Goal: Information Seeking & Learning: Learn about a topic

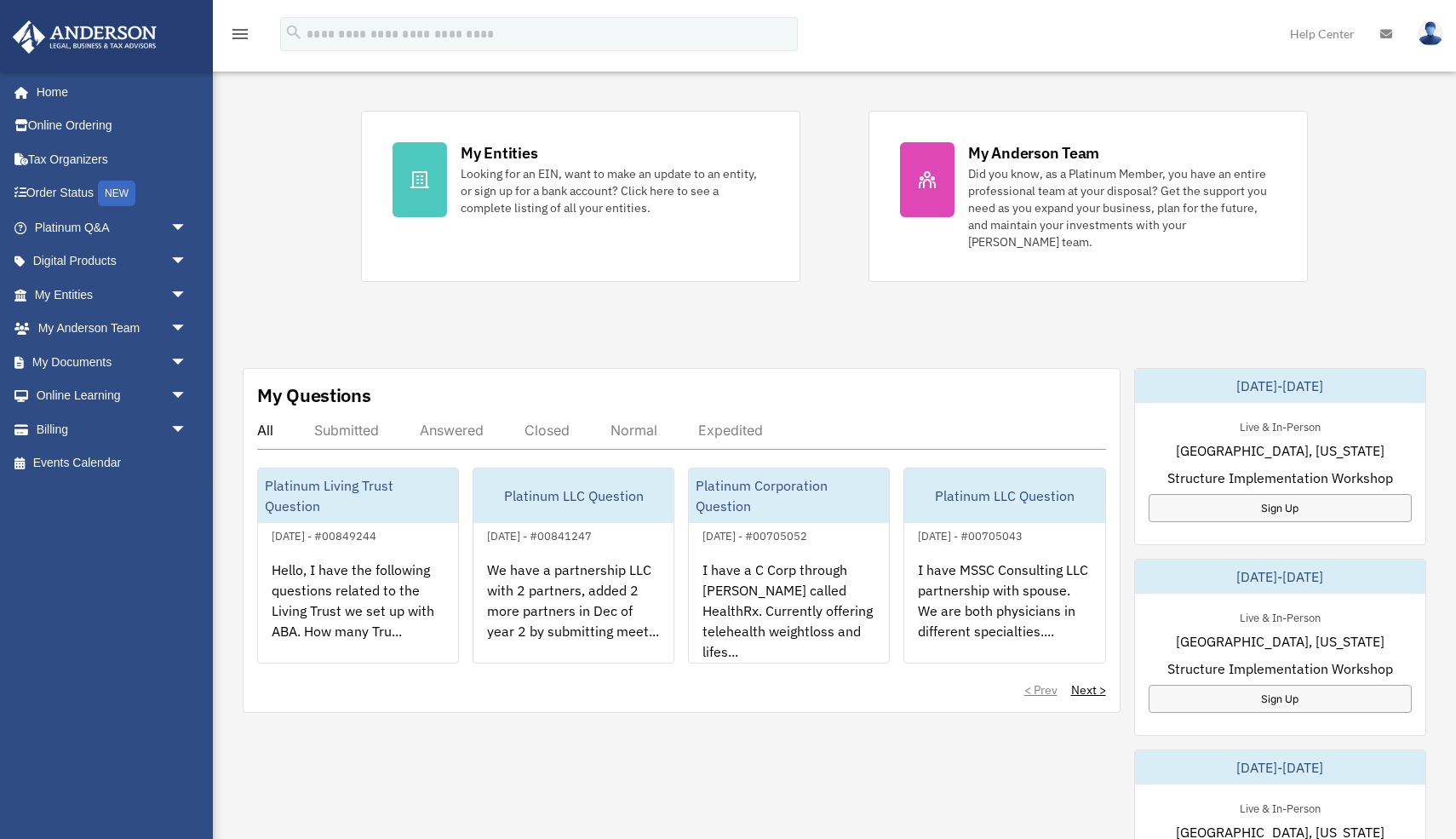
scroll to position [337, 0]
click at [93, 195] on link "Order Status NEW" at bounding box center [112, 194] width 201 height 35
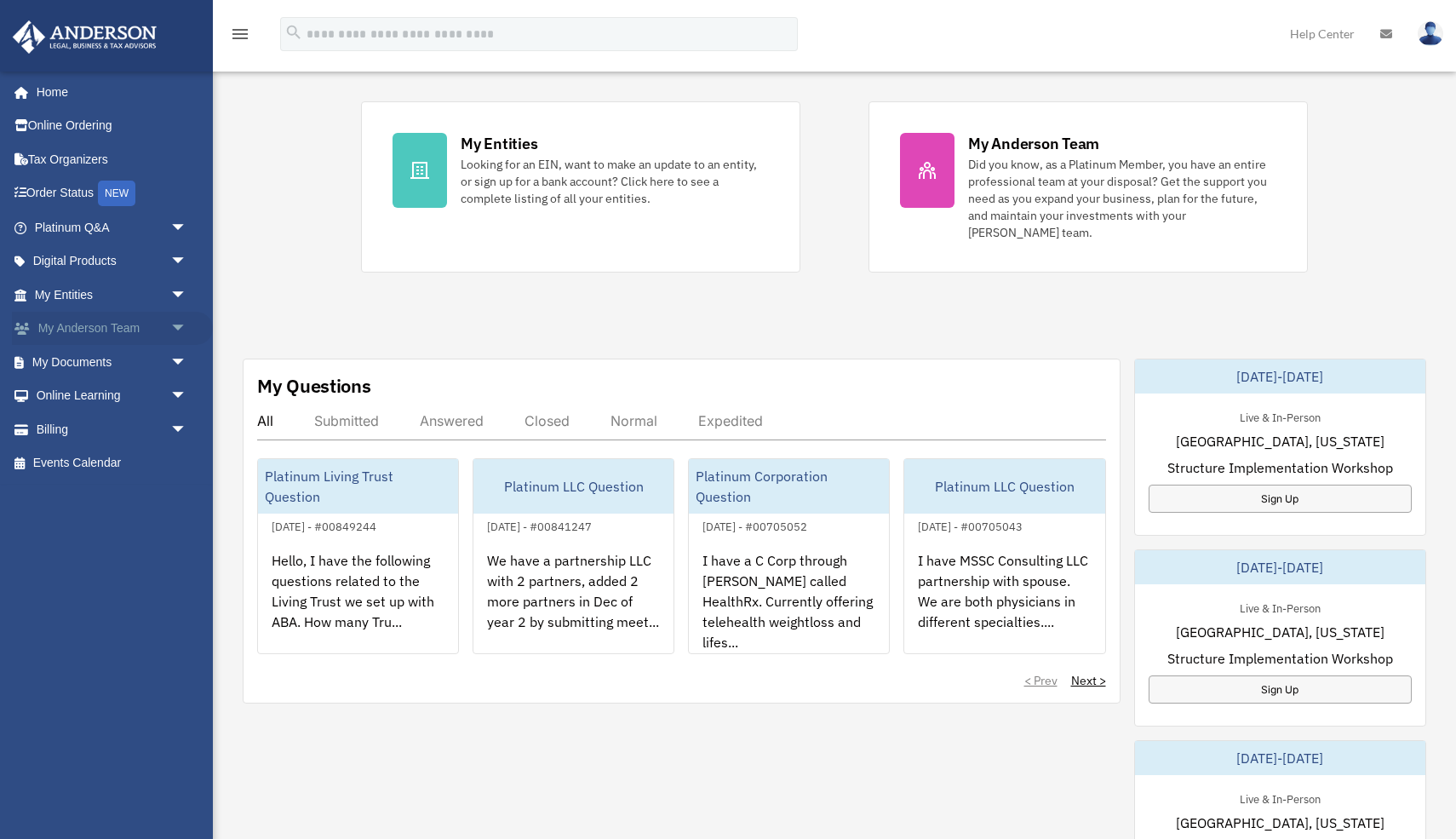
scroll to position [336, 0]
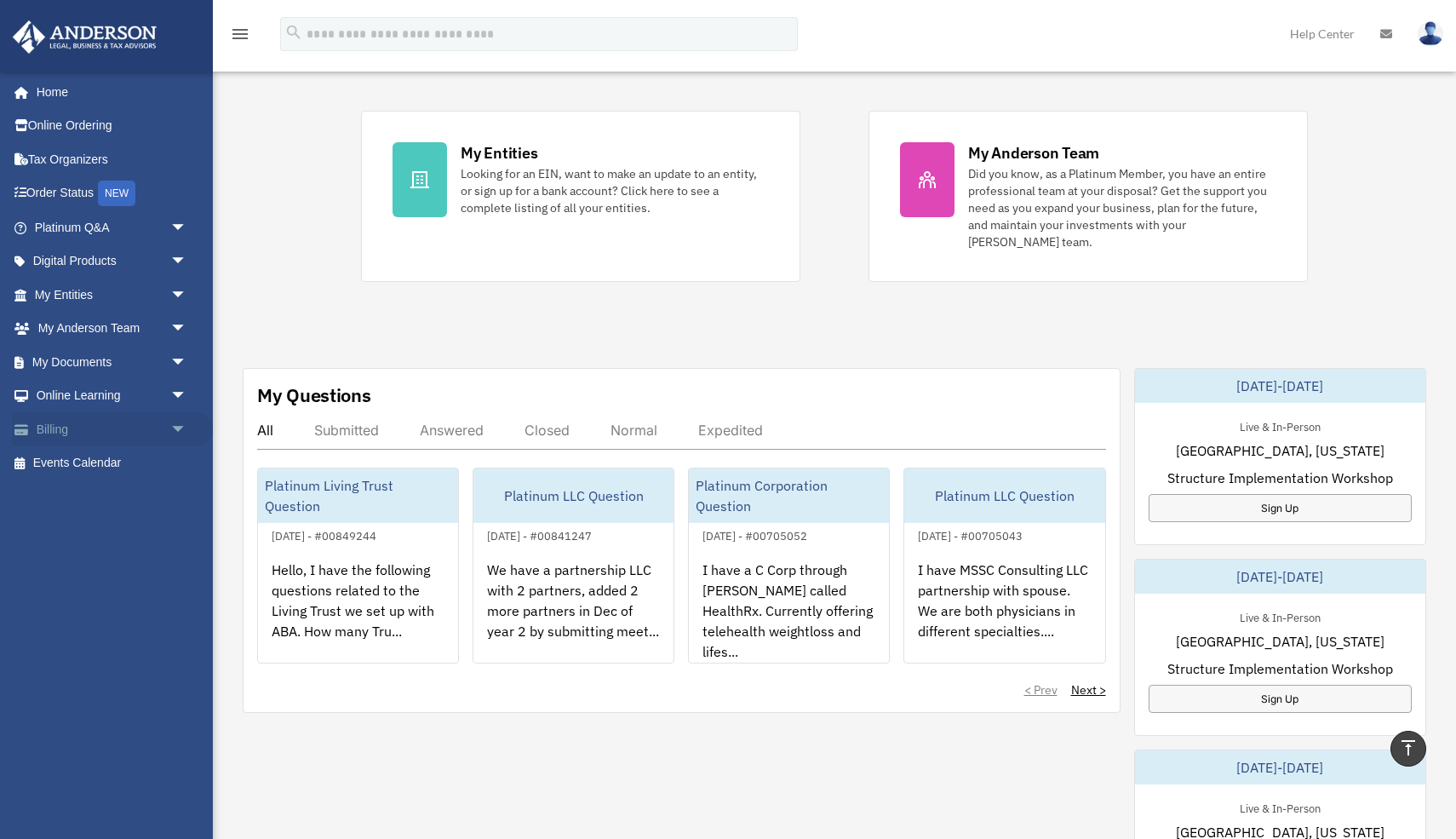
click at [181, 438] on span "arrow_drop_down" at bounding box center [187, 430] width 34 height 35
click at [114, 495] on link "Past Invoices" at bounding box center [118, 497] width 189 height 34
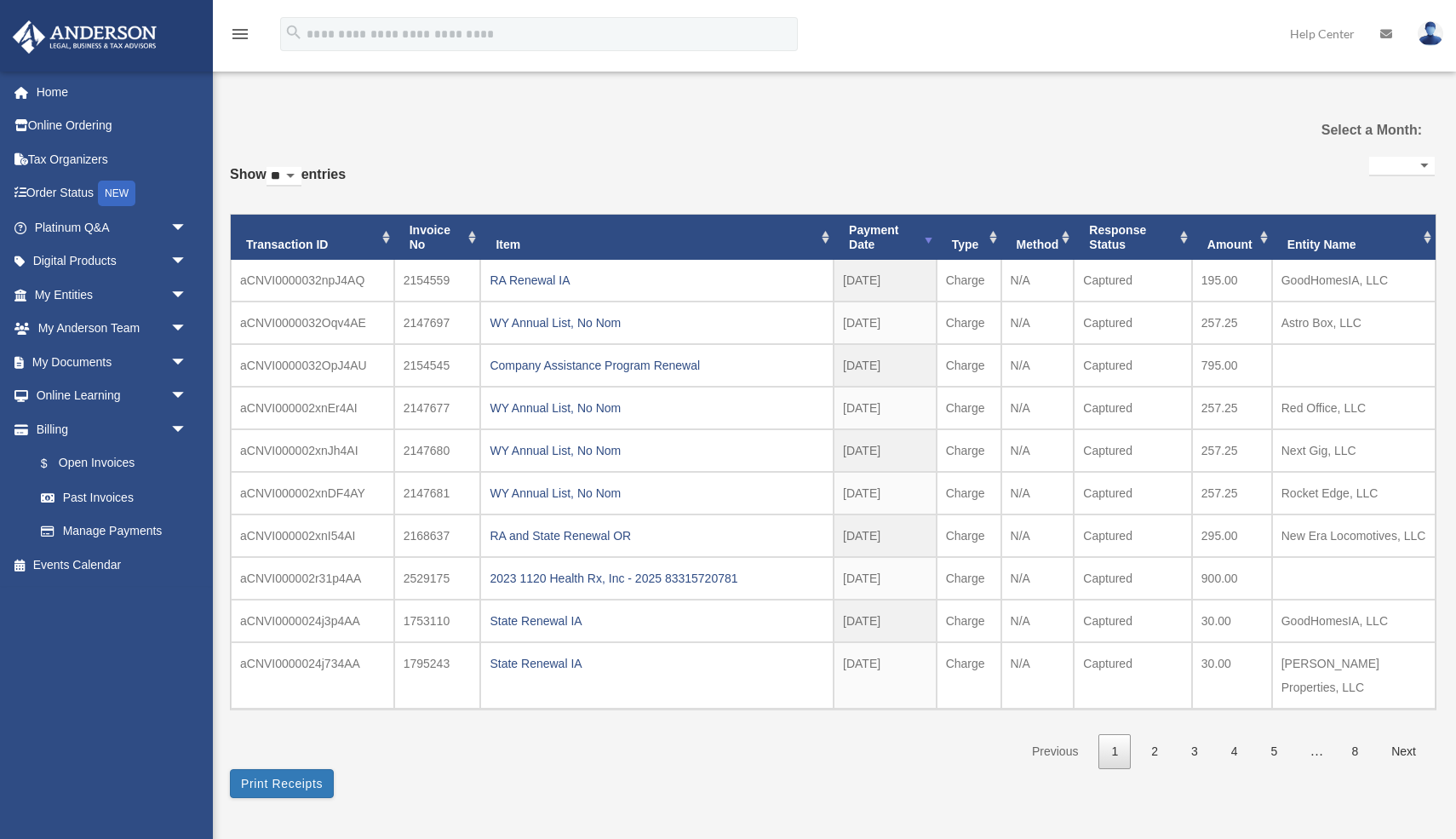
select select
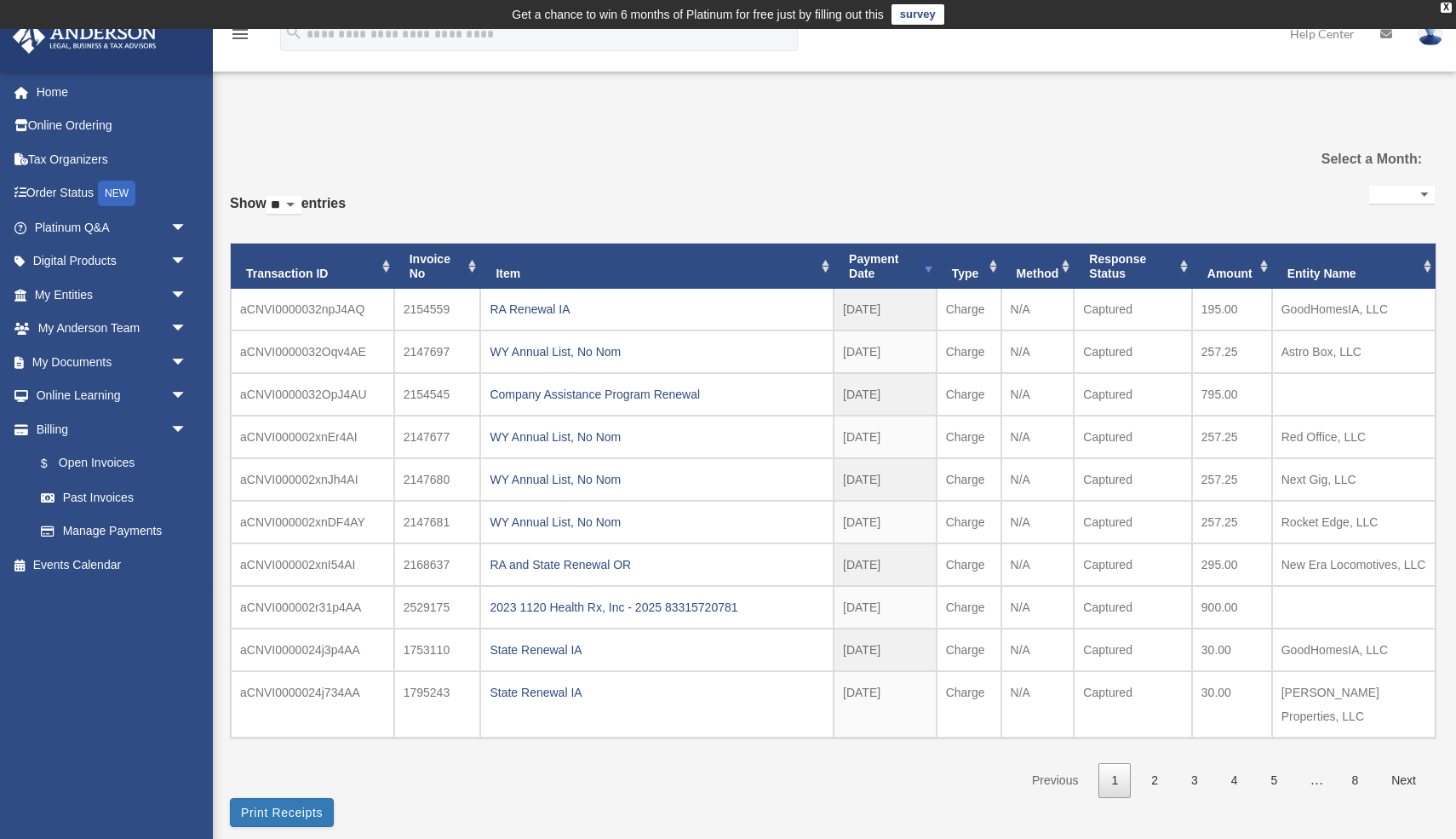
click at [289, 206] on select "** ** ** ***" at bounding box center [284, 206] width 35 height 20
select select "***"
click at [270, 196] on select "** ** ** ***" at bounding box center [284, 206] width 35 height 20
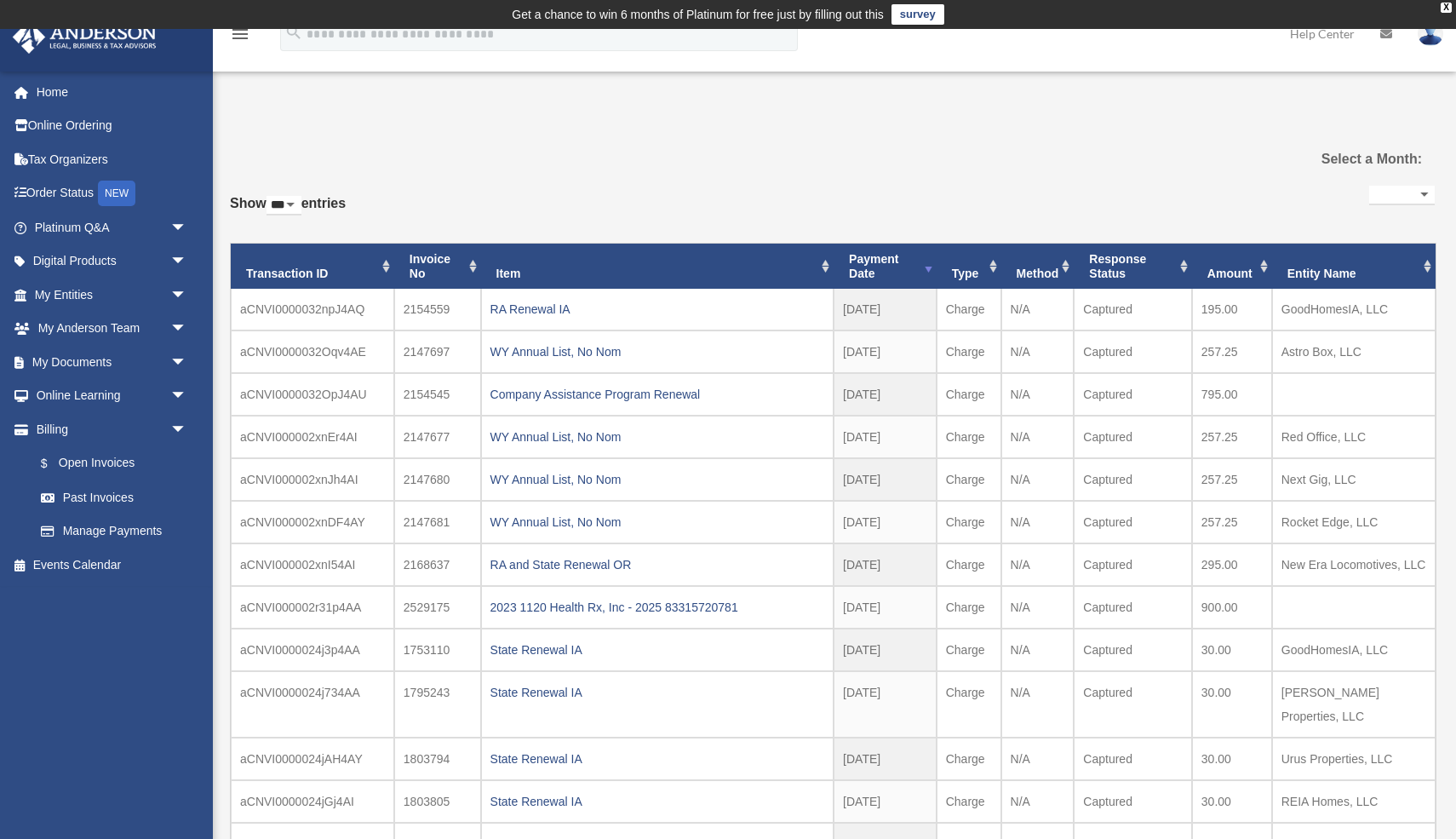
click at [1392, 188] on select "**********" at bounding box center [1402, 196] width 66 height 20
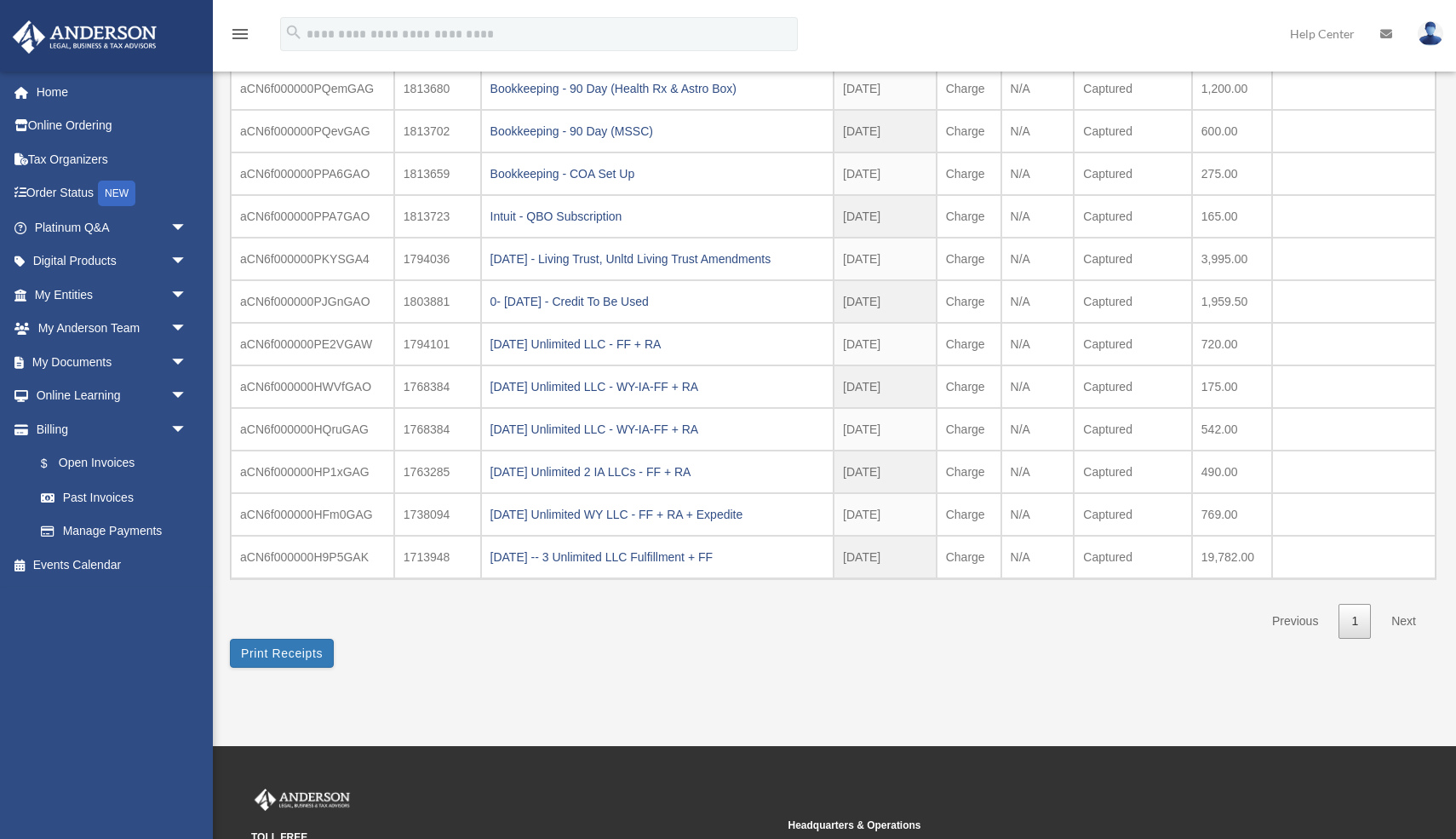
scroll to position [3131, 0]
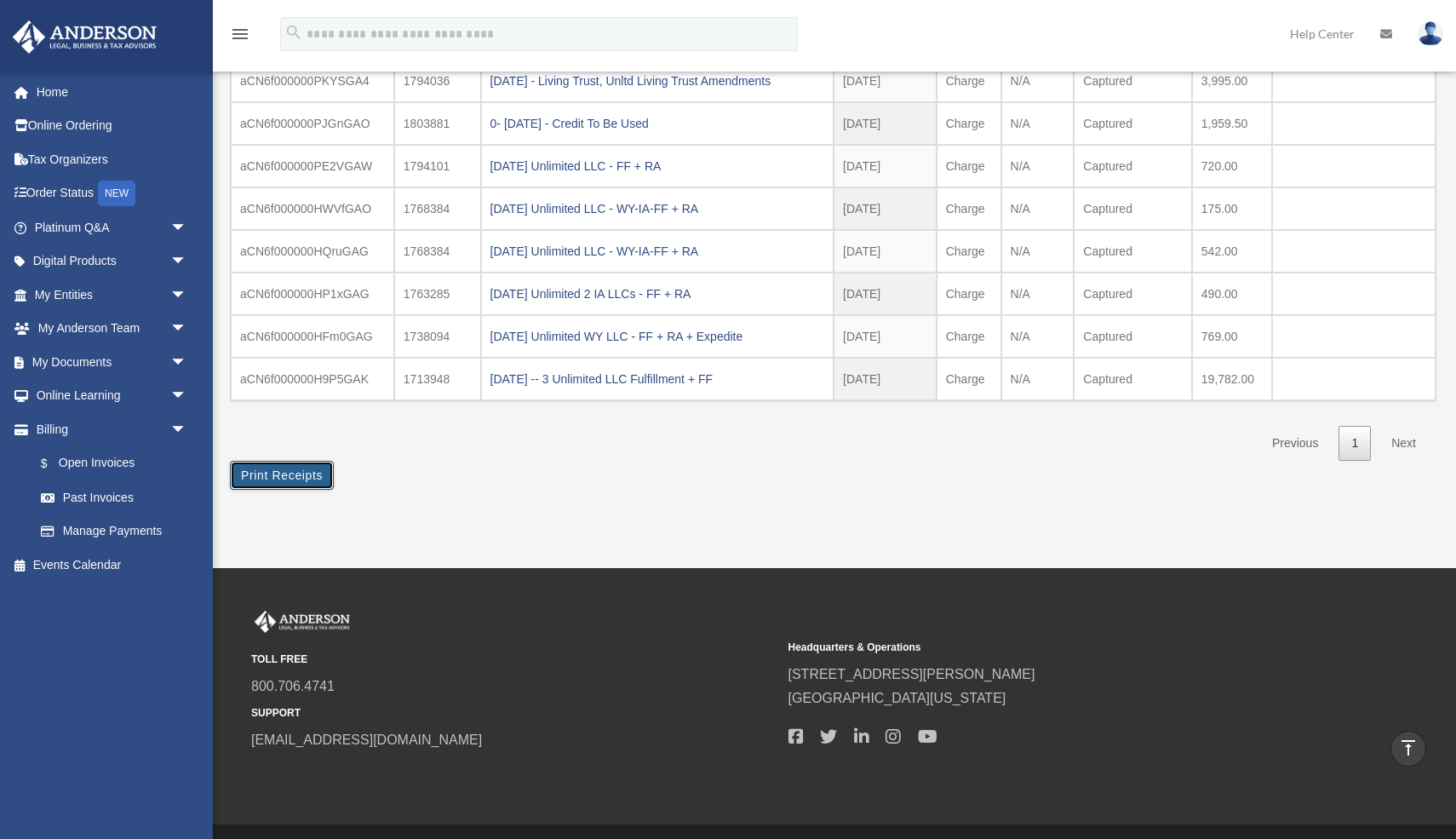
click at [308, 461] on button "Print Receipts" at bounding box center [282, 475] width 104 height 29
click at [100, 455] on link "$ Open Invoices" at bounding box center [118, 465] width 189 height 35
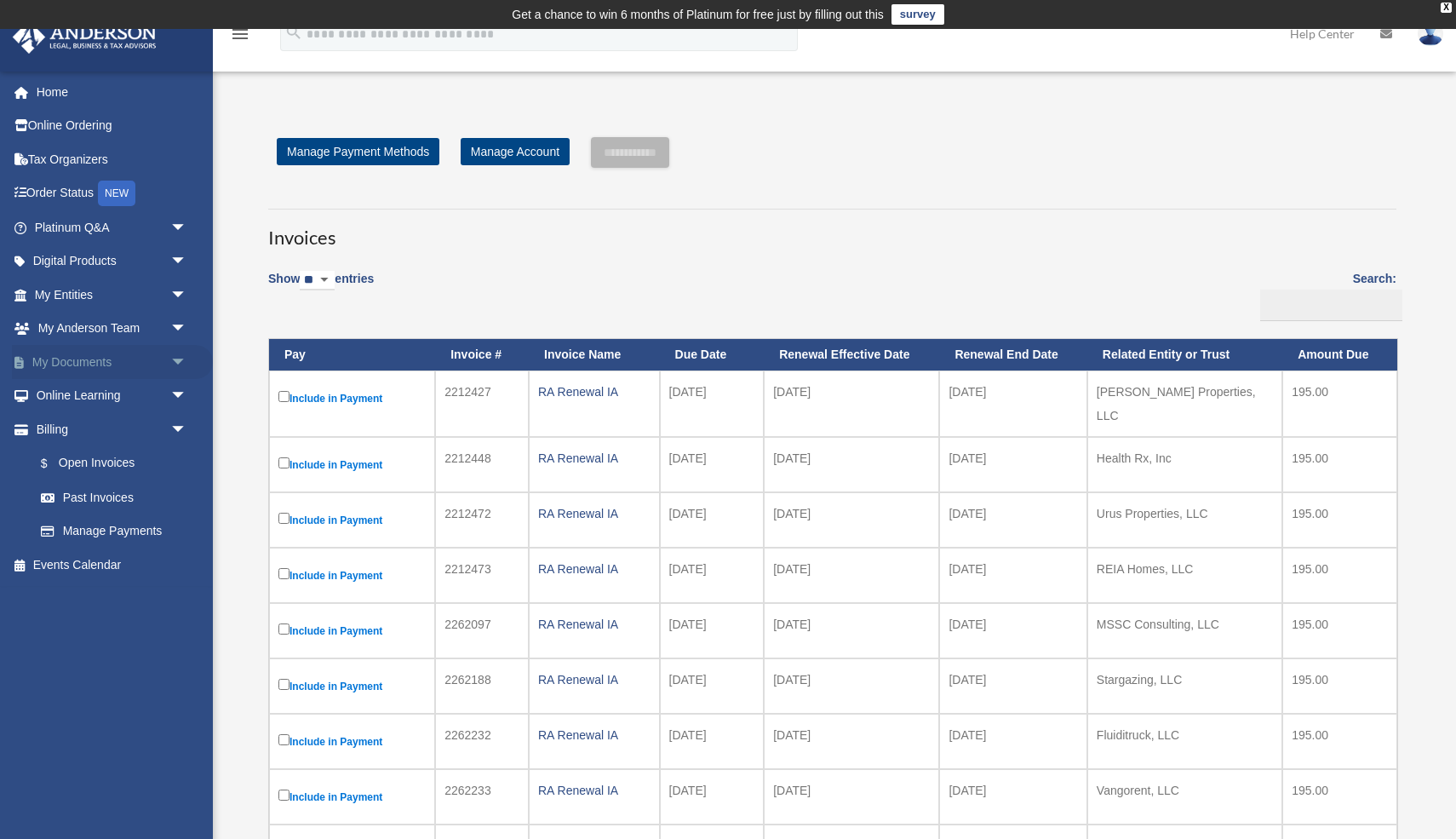
click at [83, 360] on link "My Documents arrow_drop_down" at bounding box center [112, 362] width 201 height 34
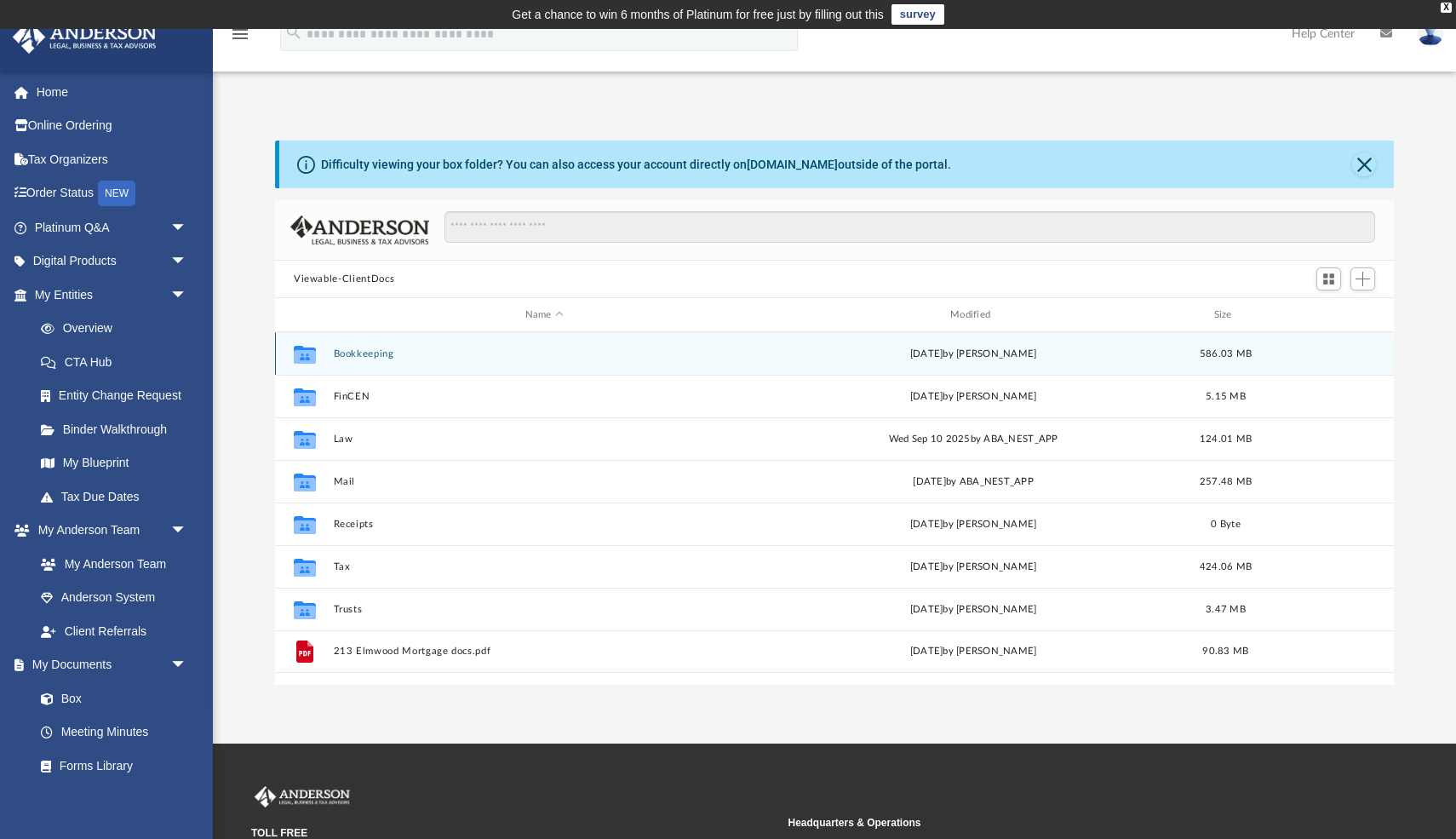
scroll to position [387, 1119]
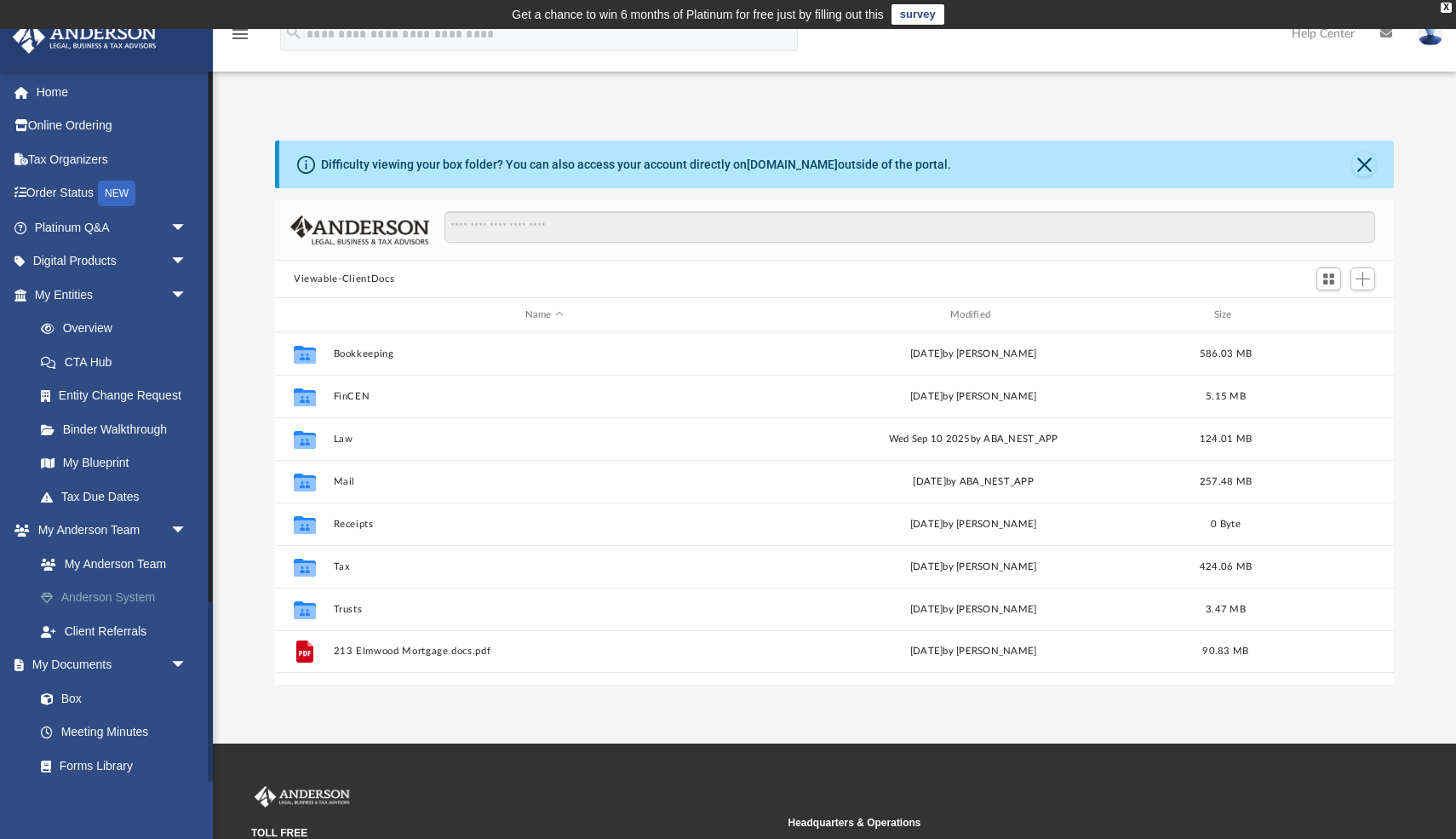
click at [110, 601] on link "Anderson System" at bounding box center [118, 598] width 189 height 34
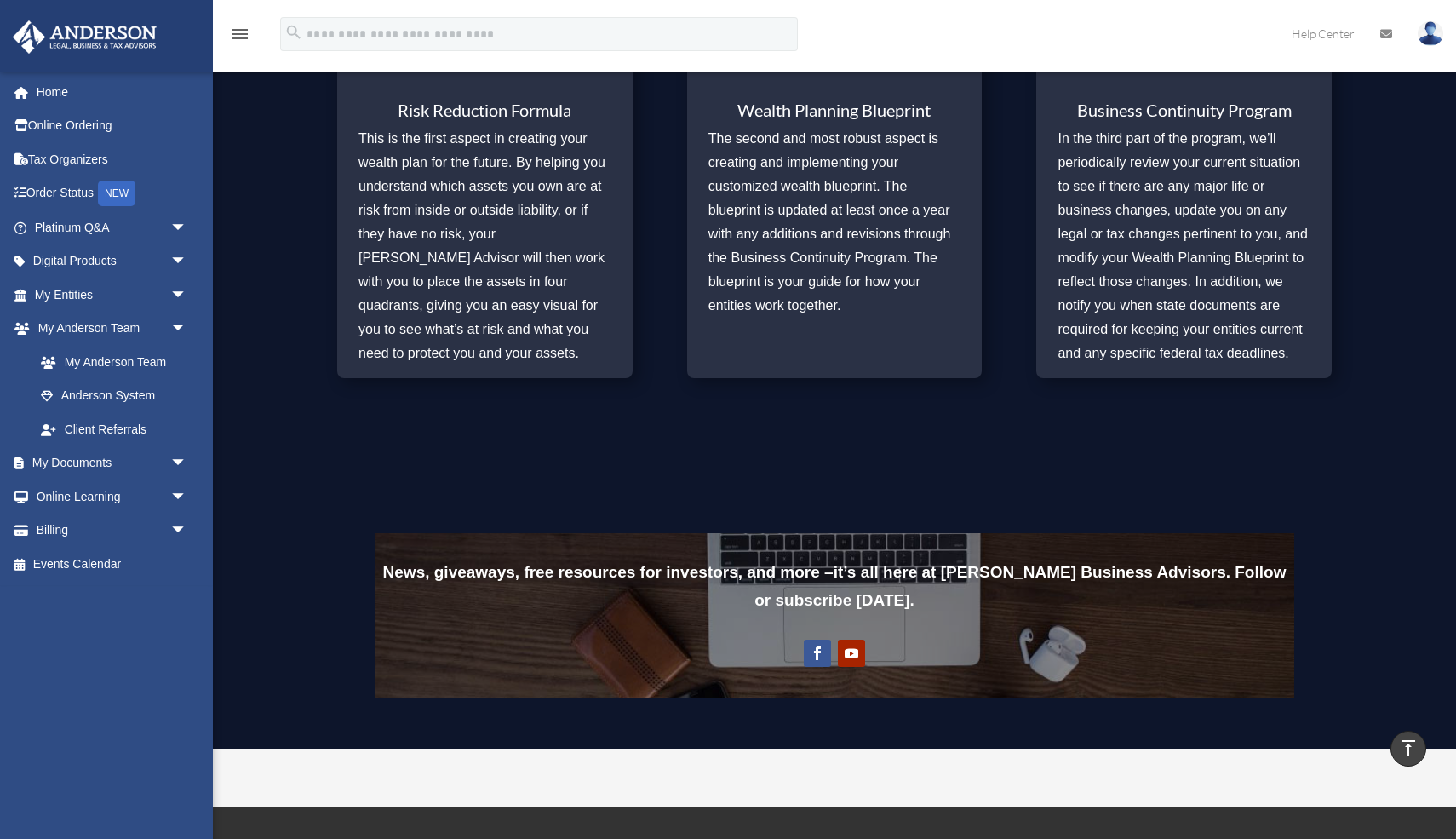
scroll to position [916, 0]
click at [84, 290] on link "My Entities arrow_drop_down" at bounding box center [112, 294] width 201 height 34
click at [181, 292] on span "arrow_drop_down" at bounding box center [187, 295] width 34 height 35
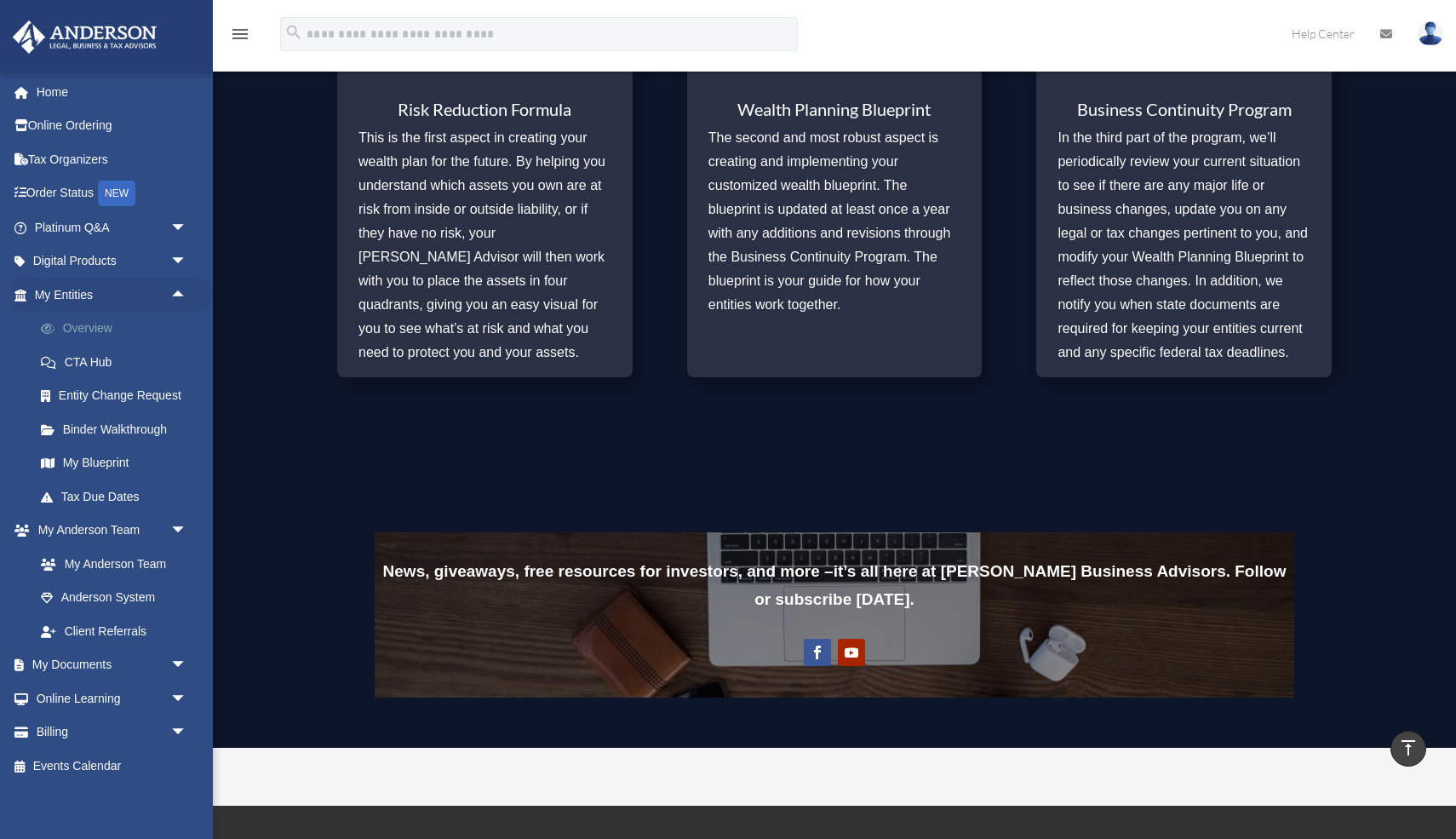
click at [94, 326] on link "Overview" at bounding box center [118, 328] width 189 height 34
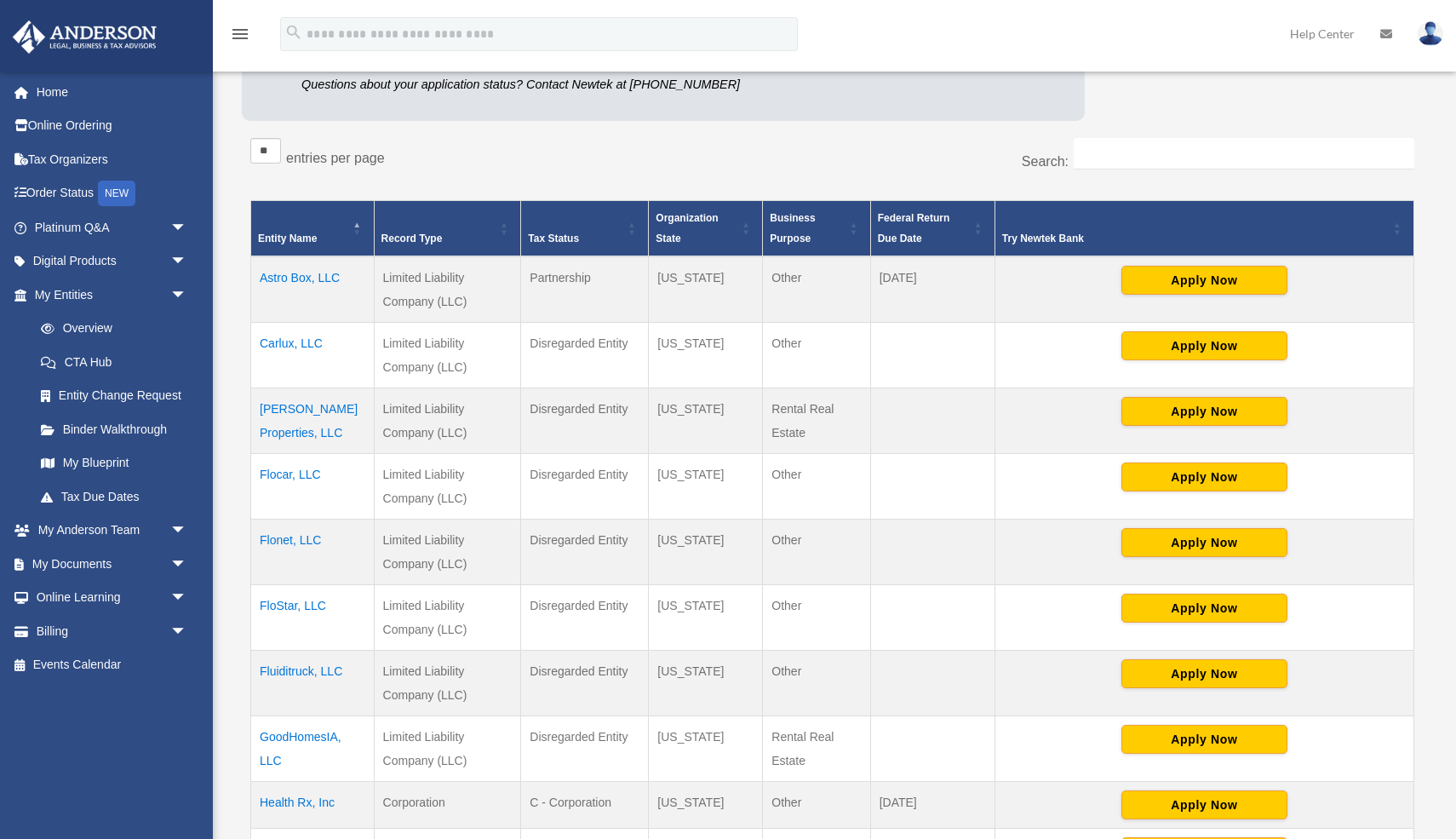
scroll to position [271, 0]
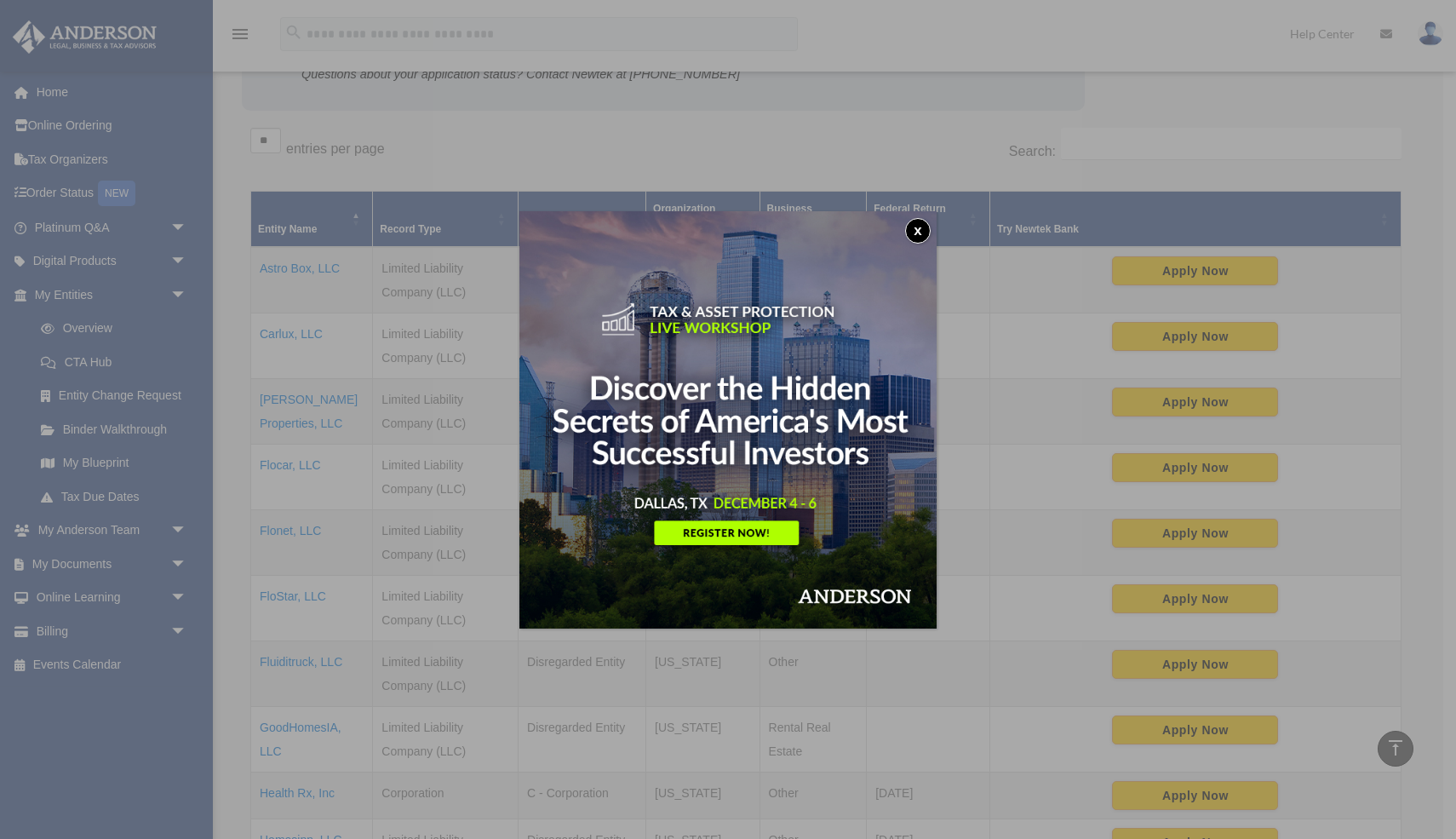
click at [917, 228] on button "x" at bounding box center [918, 231] width 25 height 25
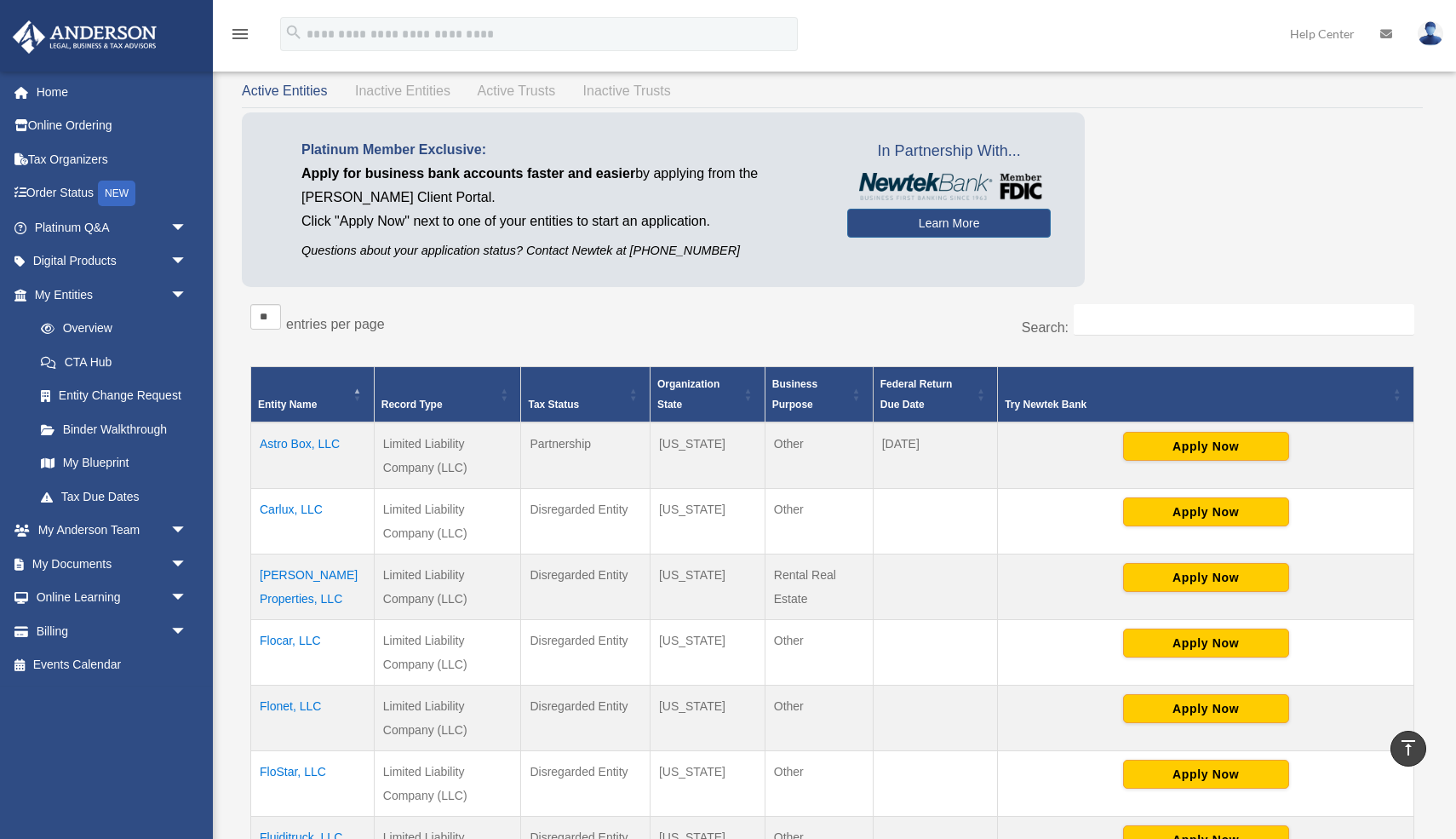
scroll to position [95, 0]
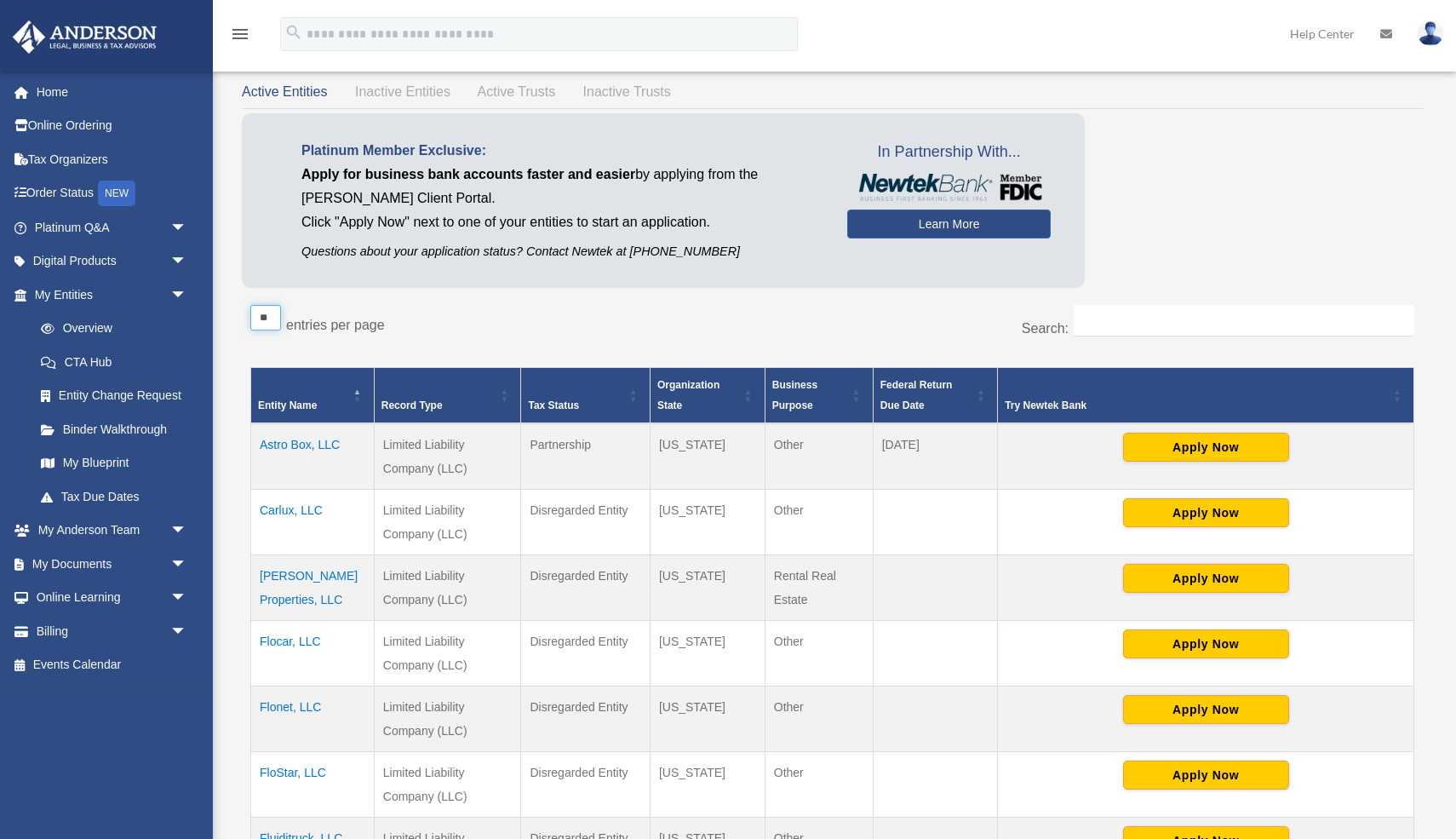
click at [278, 321] on select "** ** ** ***" at bounding box center [266, 318] width 30 height 25
select select "***"
click at [251, 305] on select "** ** ** ***" at bounding box center [266, 318] width 30 height 25
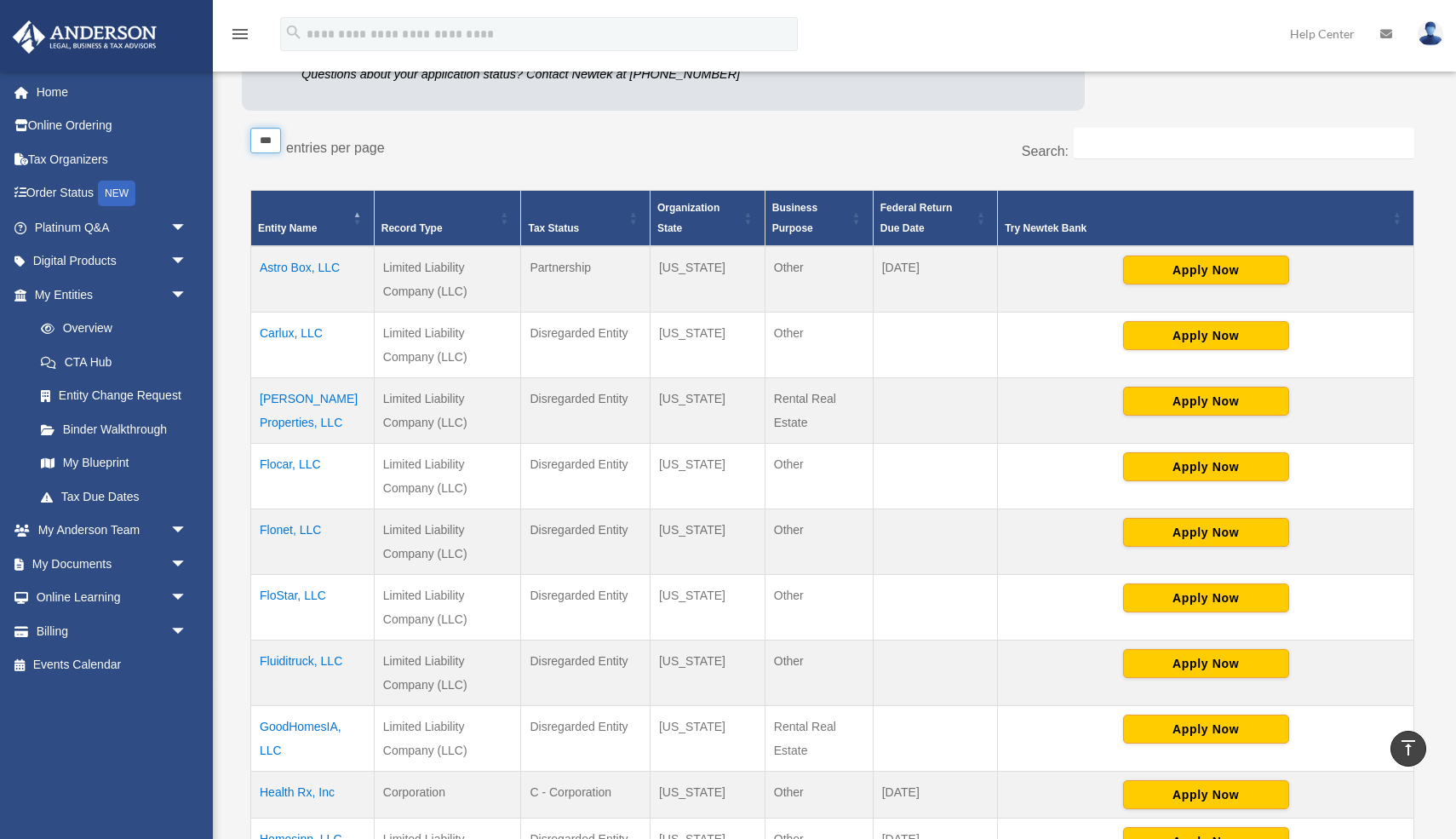
scroll to position [276, 0]
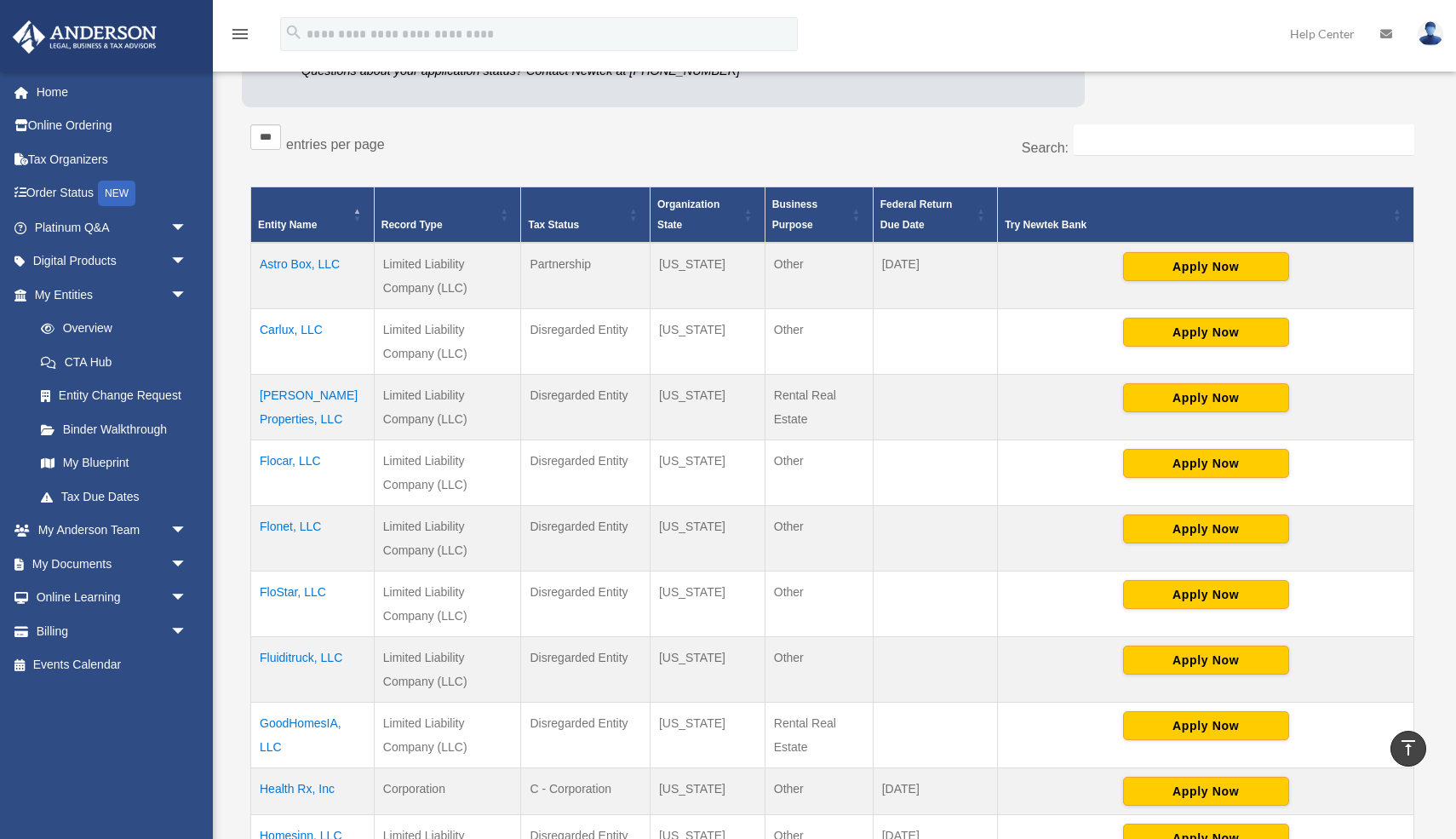
click at [287, 267] on td "Astro Box, LLC" at bounding box center [313, 276] width 123 height 67
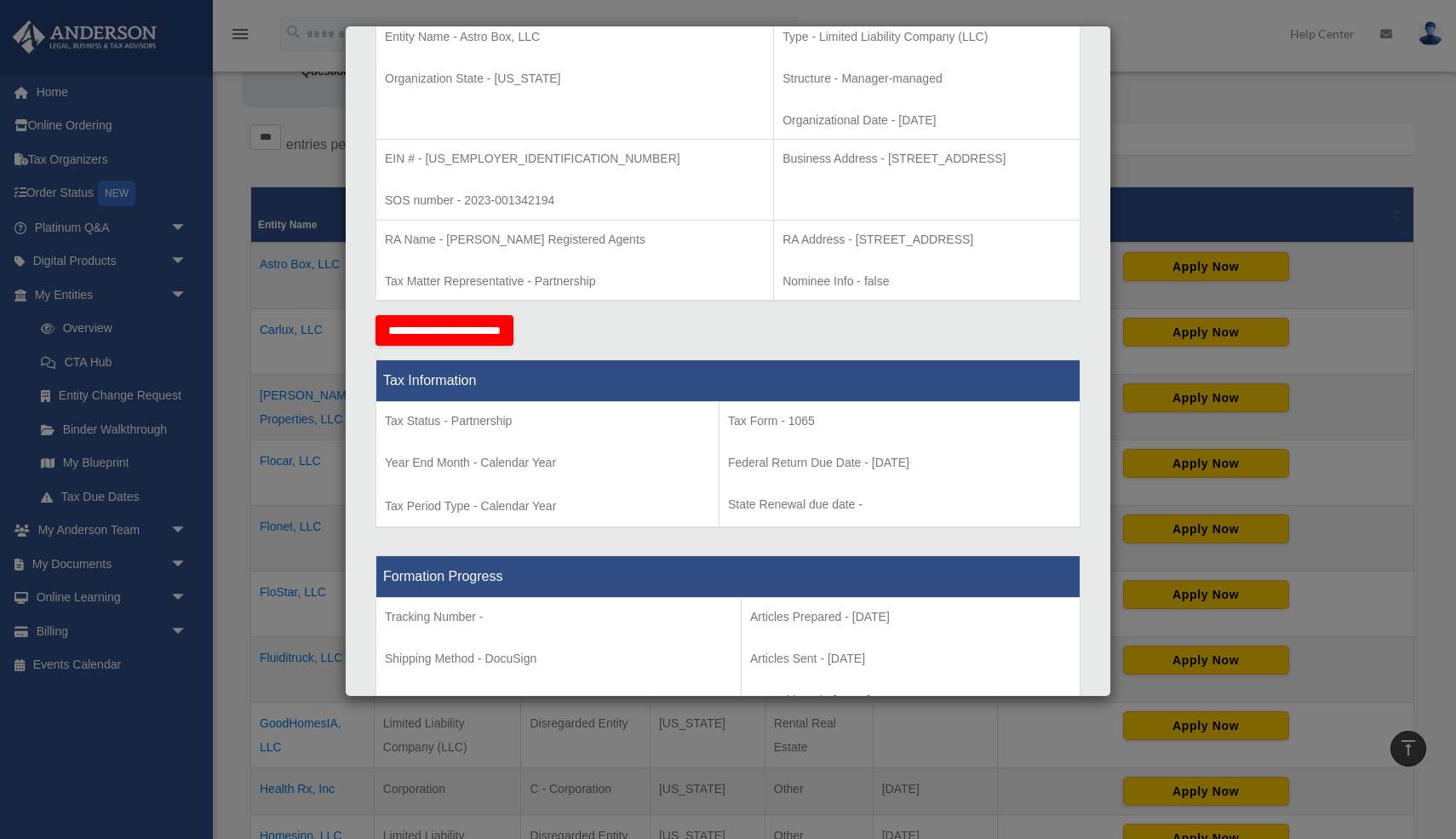
click at [760, 457] on p "Federal Return Due Date - [DATE]" at bounding box center [899, 464] width 343 height 22
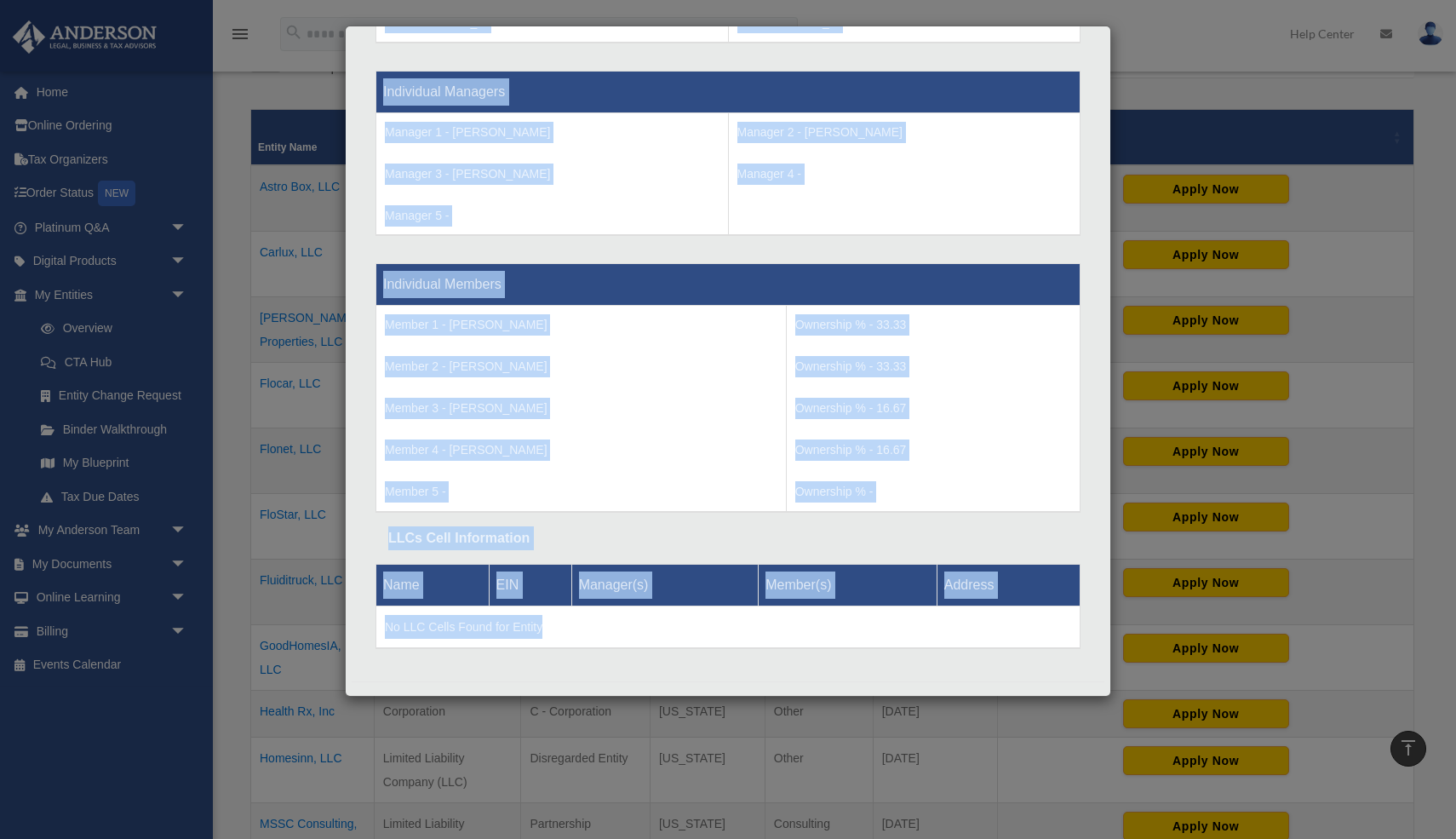
scroll to position [1575, 0]
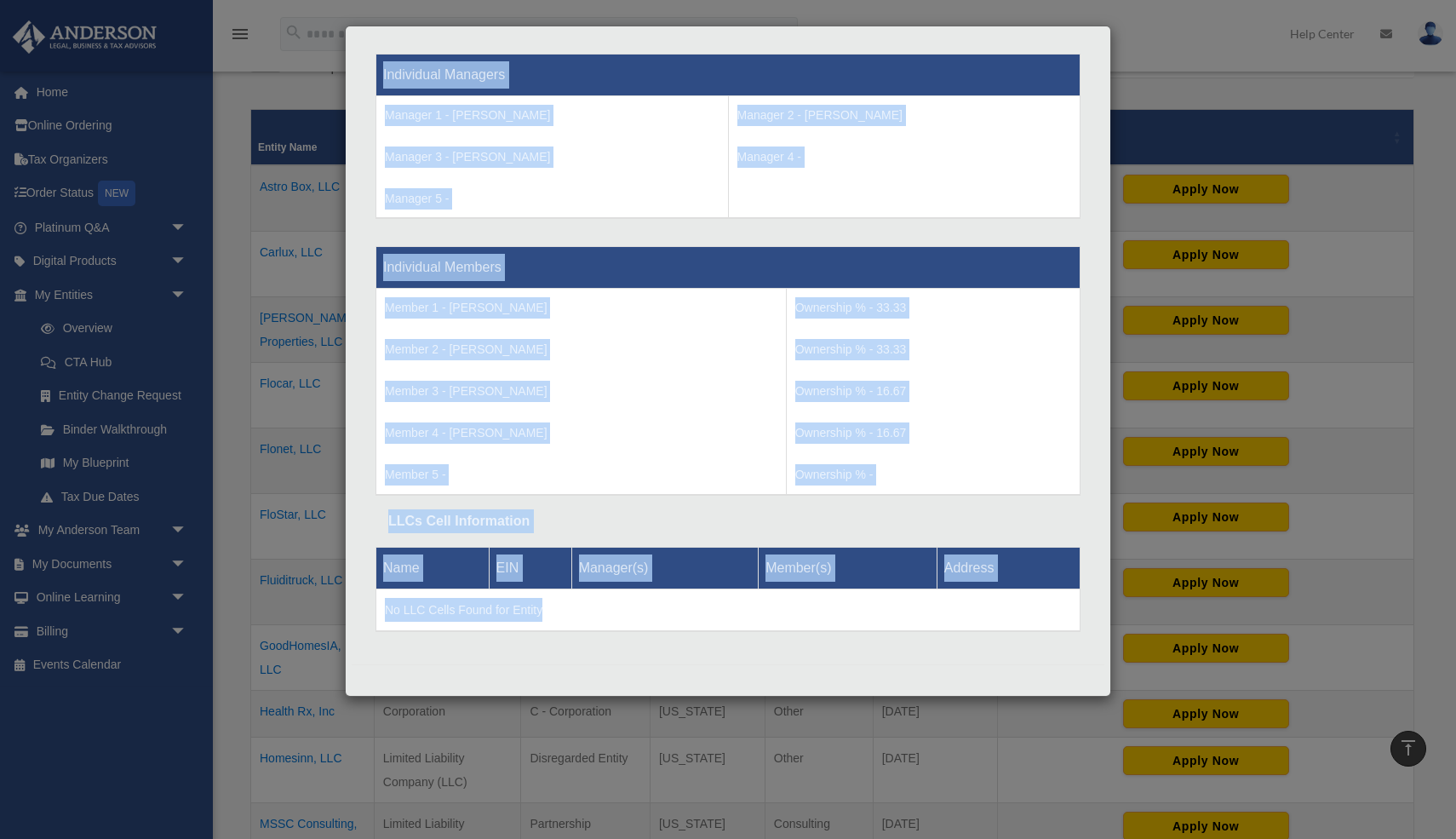
drag, startPoint x: 388, startPoint y: 355, endPoint x: 731, endPoint y: 612, distance: 428.6
copy div "Entity Information Entity Name - Astro Box, LLC Organization State - Wyoming Ty…"
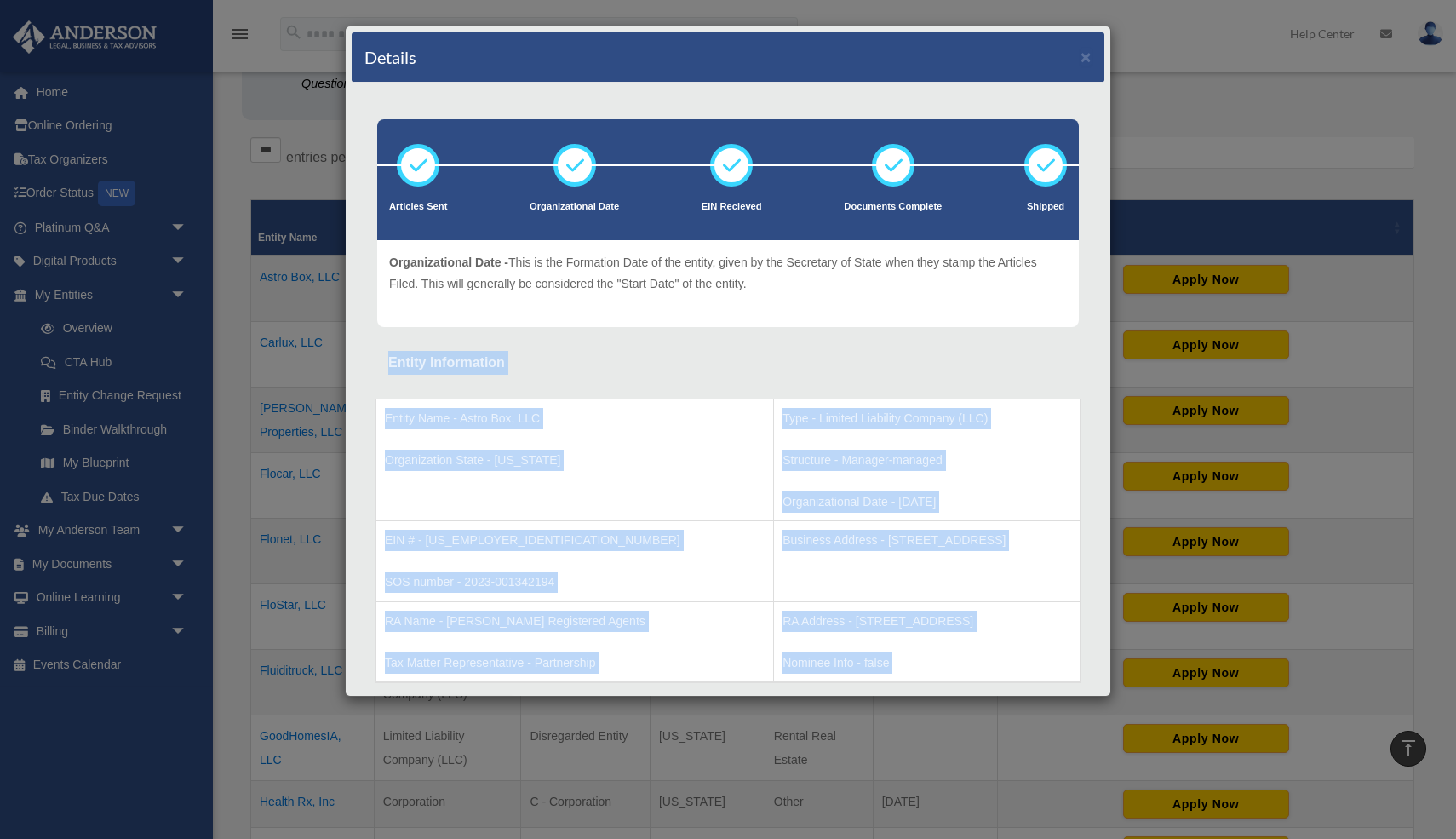
scroll to position [260, 0]
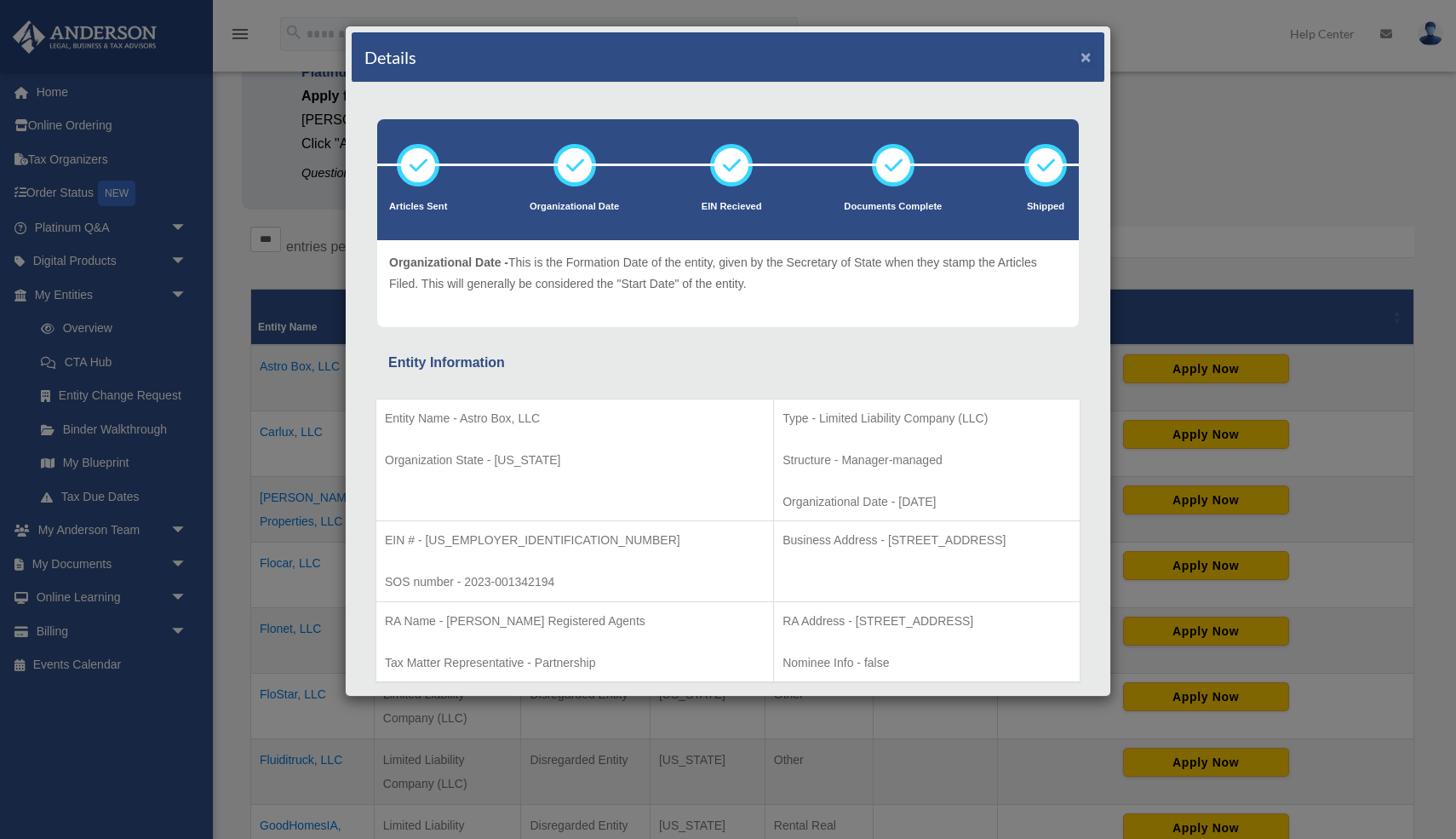
click at [1091, 48] on button "×" at bounding box center [1086, 57] width 11 height 18
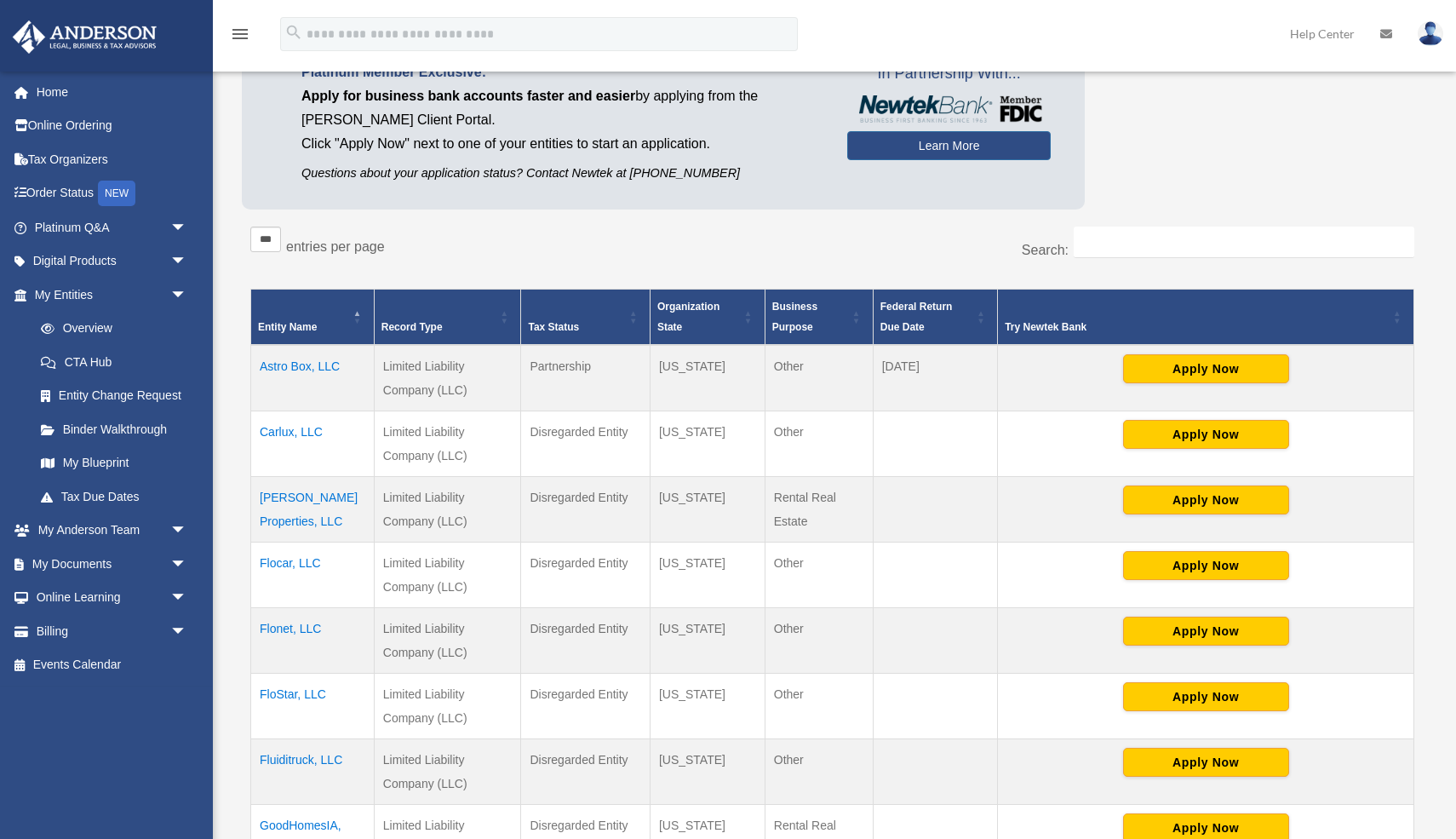
click at [303, 362] on td "Astro Box, LLC" at bounding box center [313, 378] width 123 height 67
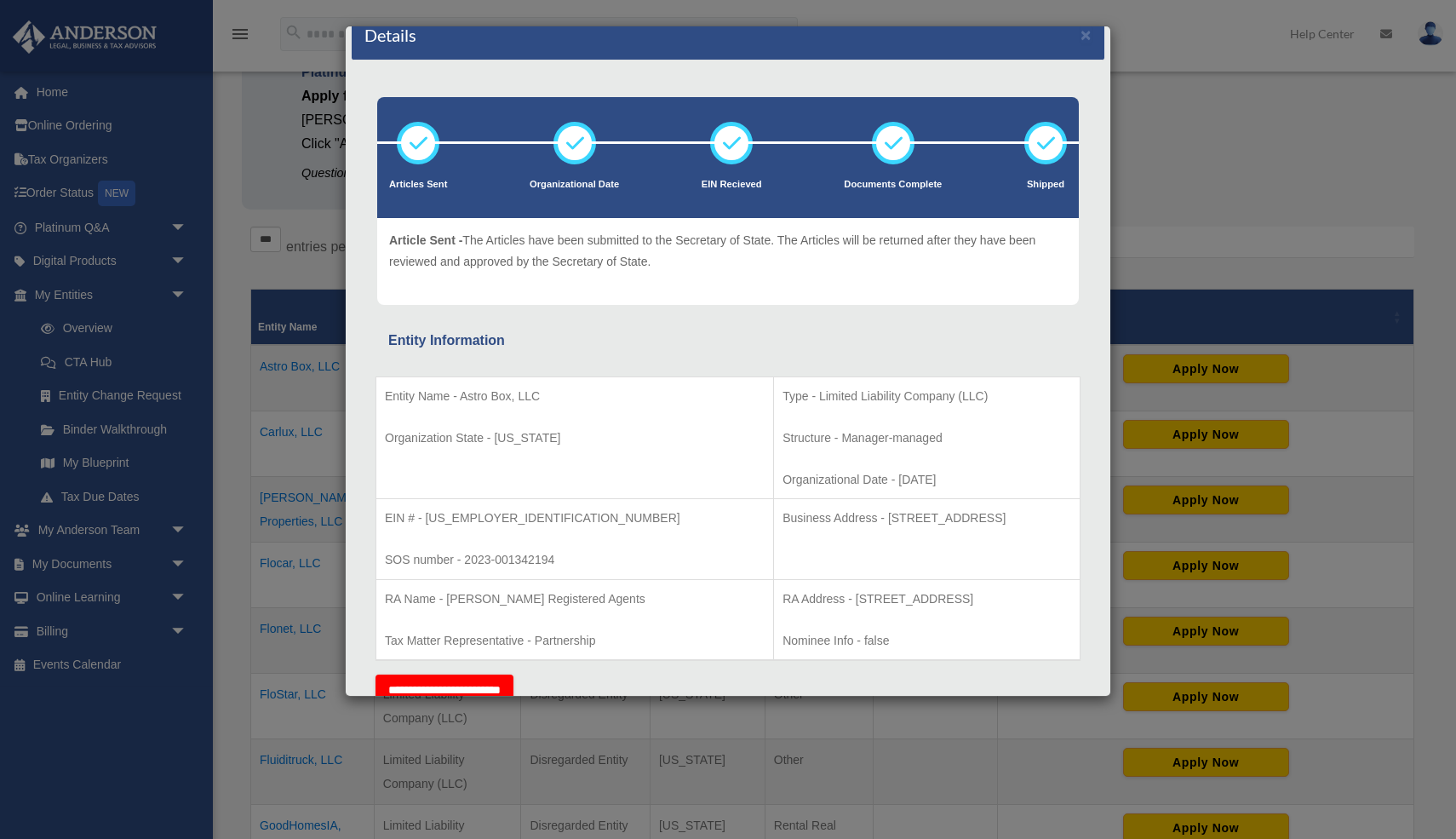
scroll to position [23, 0]
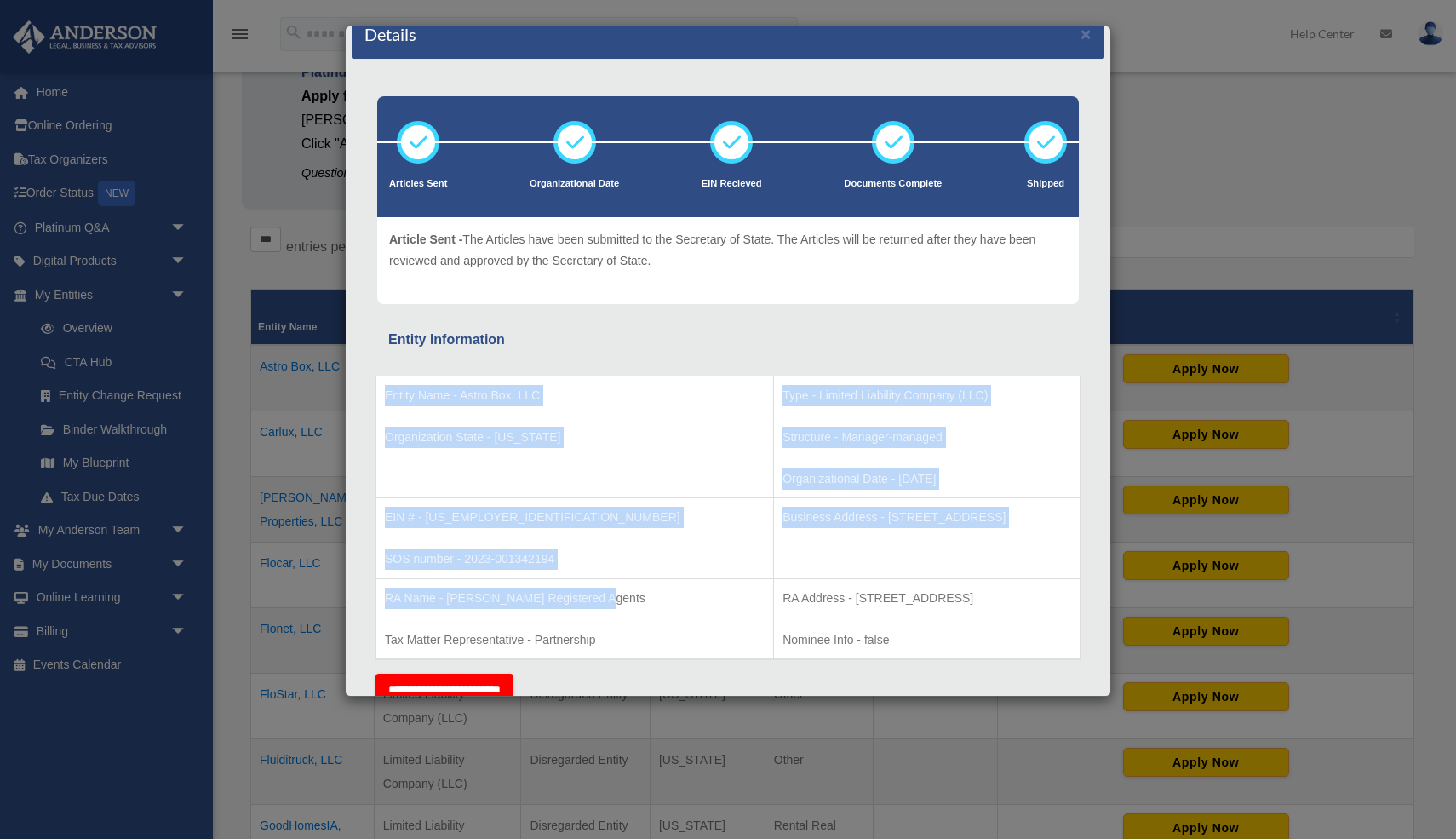
drag, startPoint x: 385, startPoint y: 391, endPoint x: 618, endPoint y: 604, distance: 315.7
click at [618, 604] on tbody "Entity Name - Astro Box, LLC Organization State - Wyoming Type - Limited Liabil…" at bounding box center [728, 517] width 704 height 283
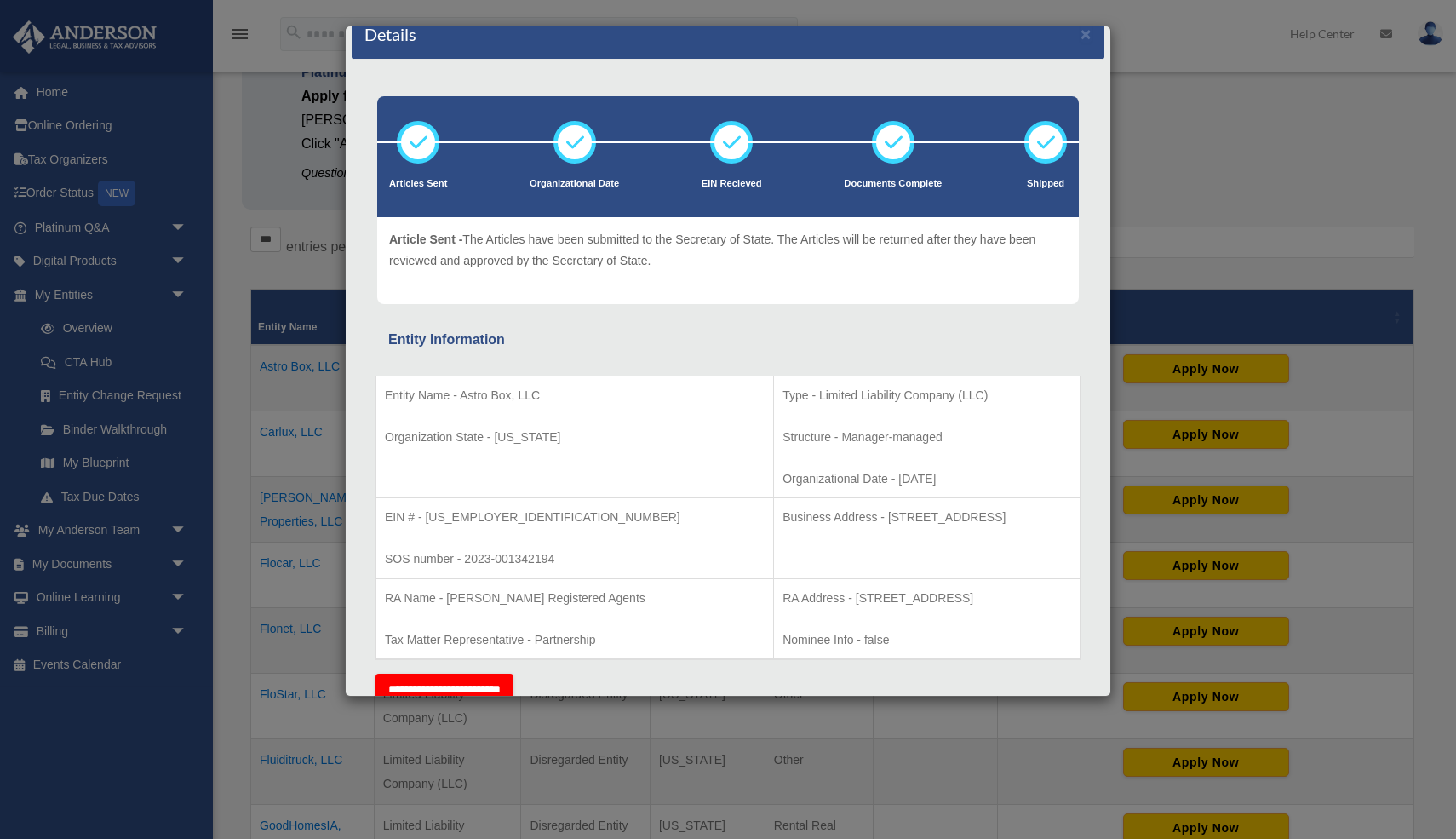
click at [551, 465] on td "Entity Name - Astro Box, LLC Organization State - Wyoming" at bounding box center [575, 436] width 398 height 123
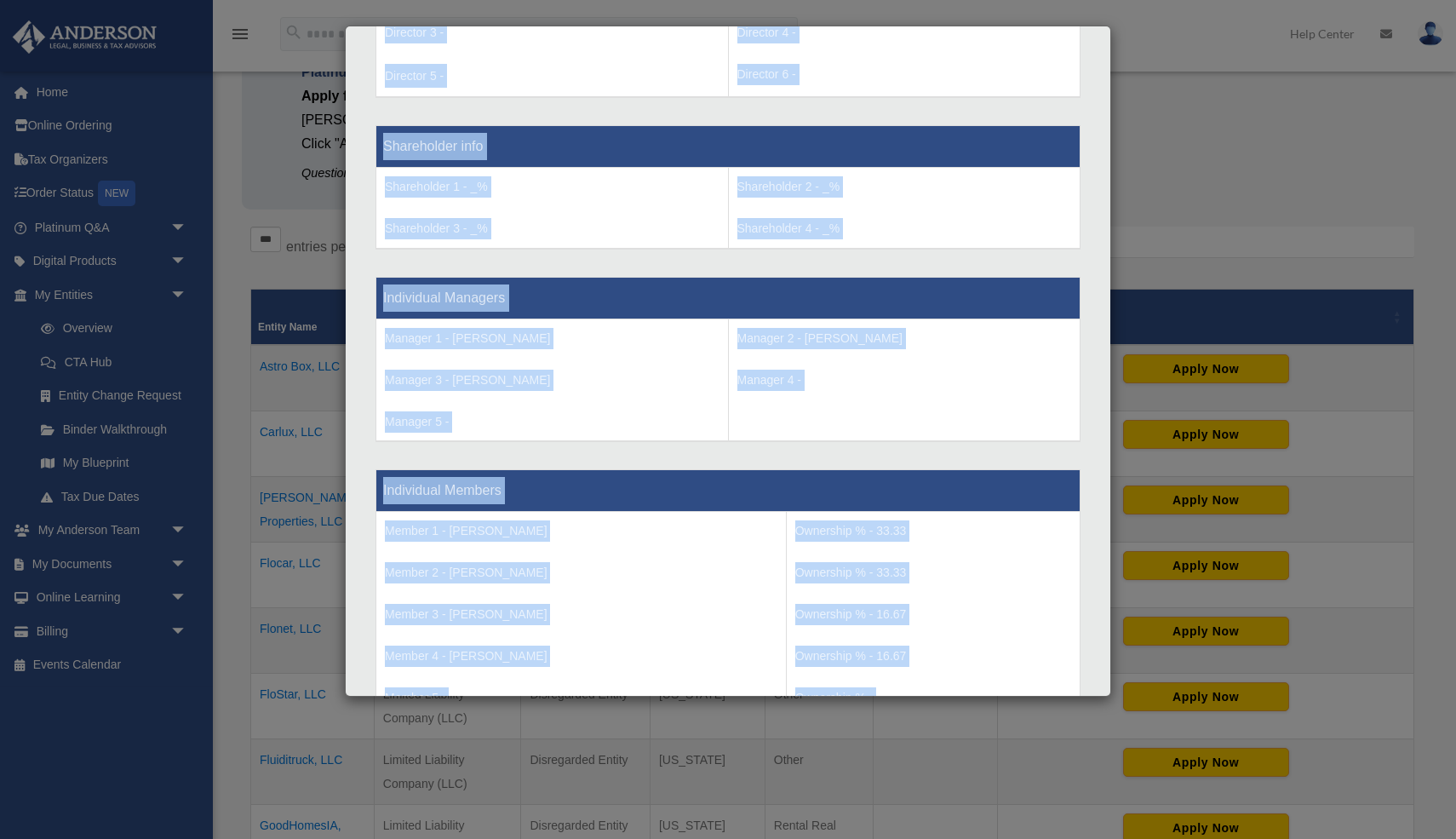
scroll to position [1575, 0]
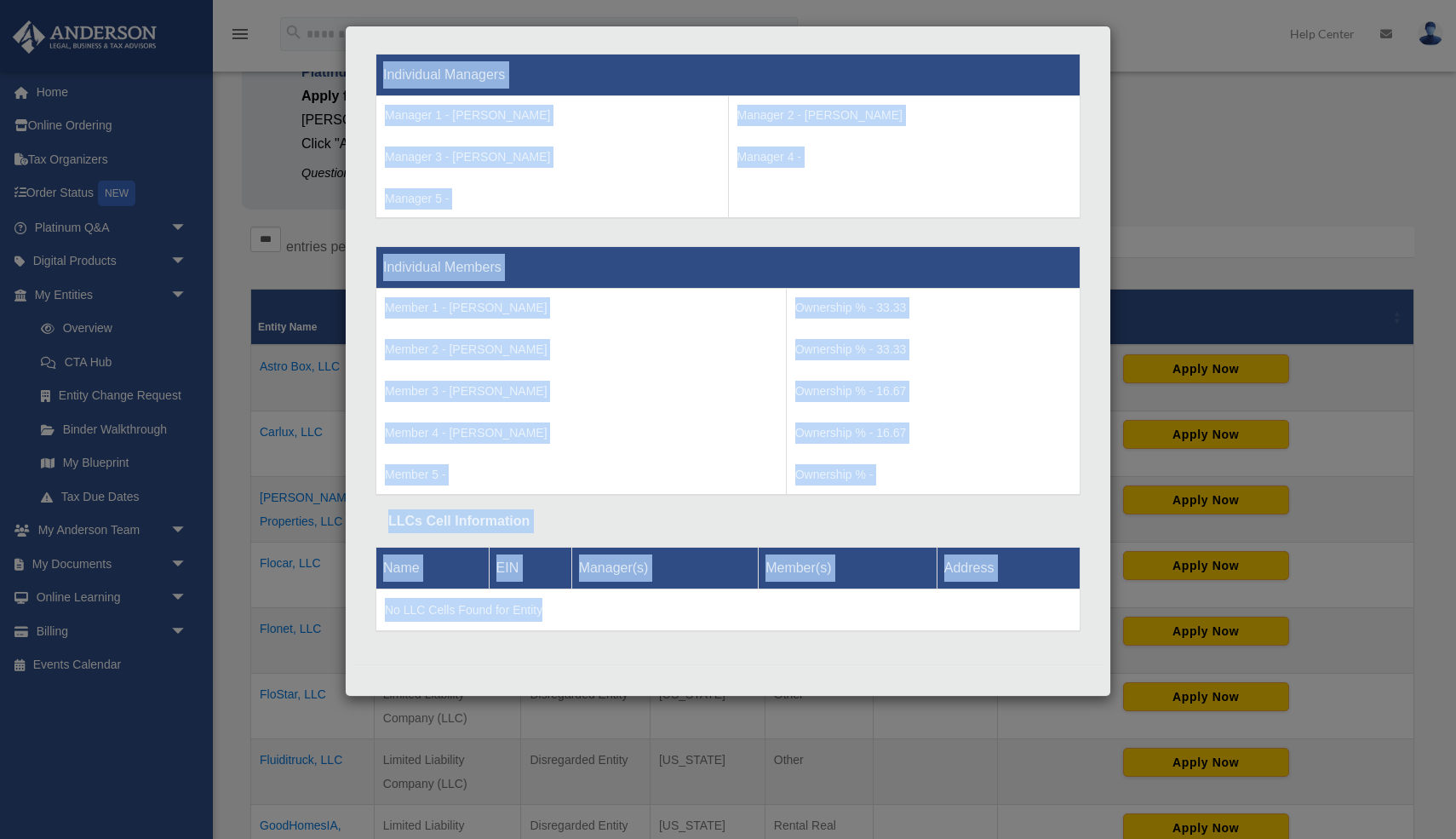
drag, startPoint x: 389, startPoint y: 335, endPoint x: 724, endPoint y: 627, distance: 444.4
copy div "Entity Information Entity Name - Astro Box, LLC Organization State - Wyoming Ty…"
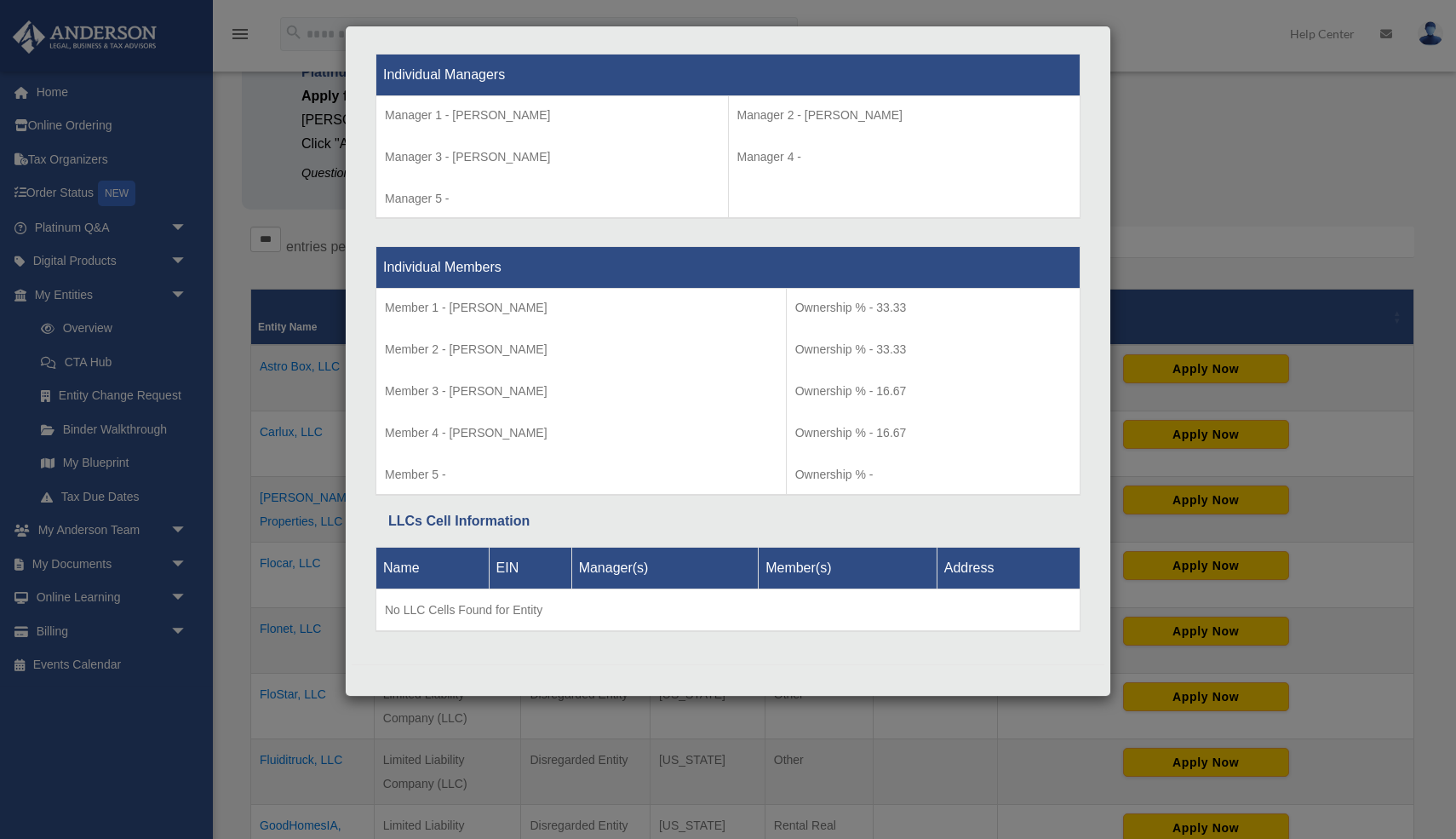
click at [277, 253] on div "Details × Articles Sent Organizational Date" at bounding box center [728, 420] width 1456 height 839
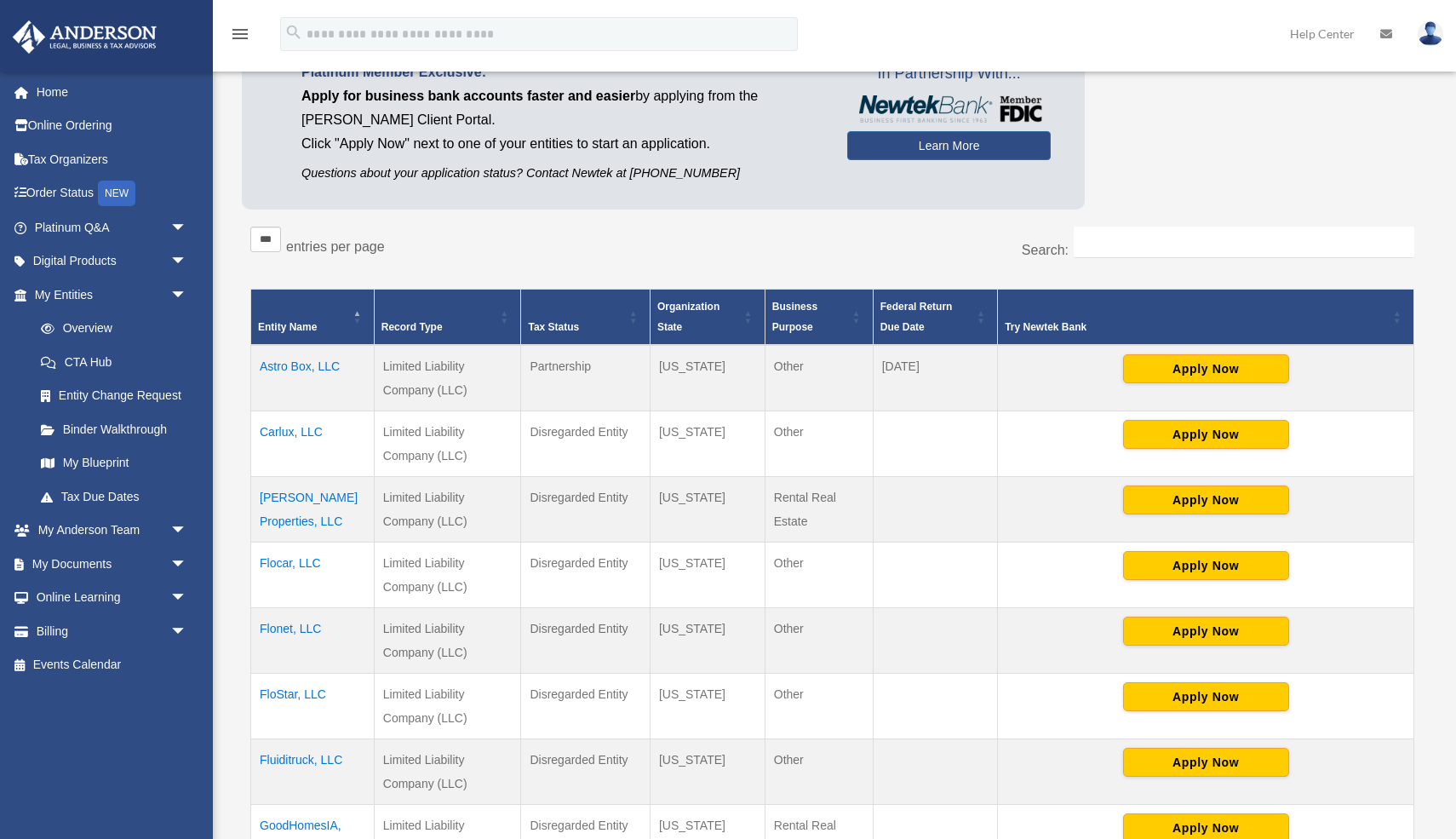
click at [297, 433] on td "Carlux, LLC" at bounding box center [313, 444] width 123 height 66
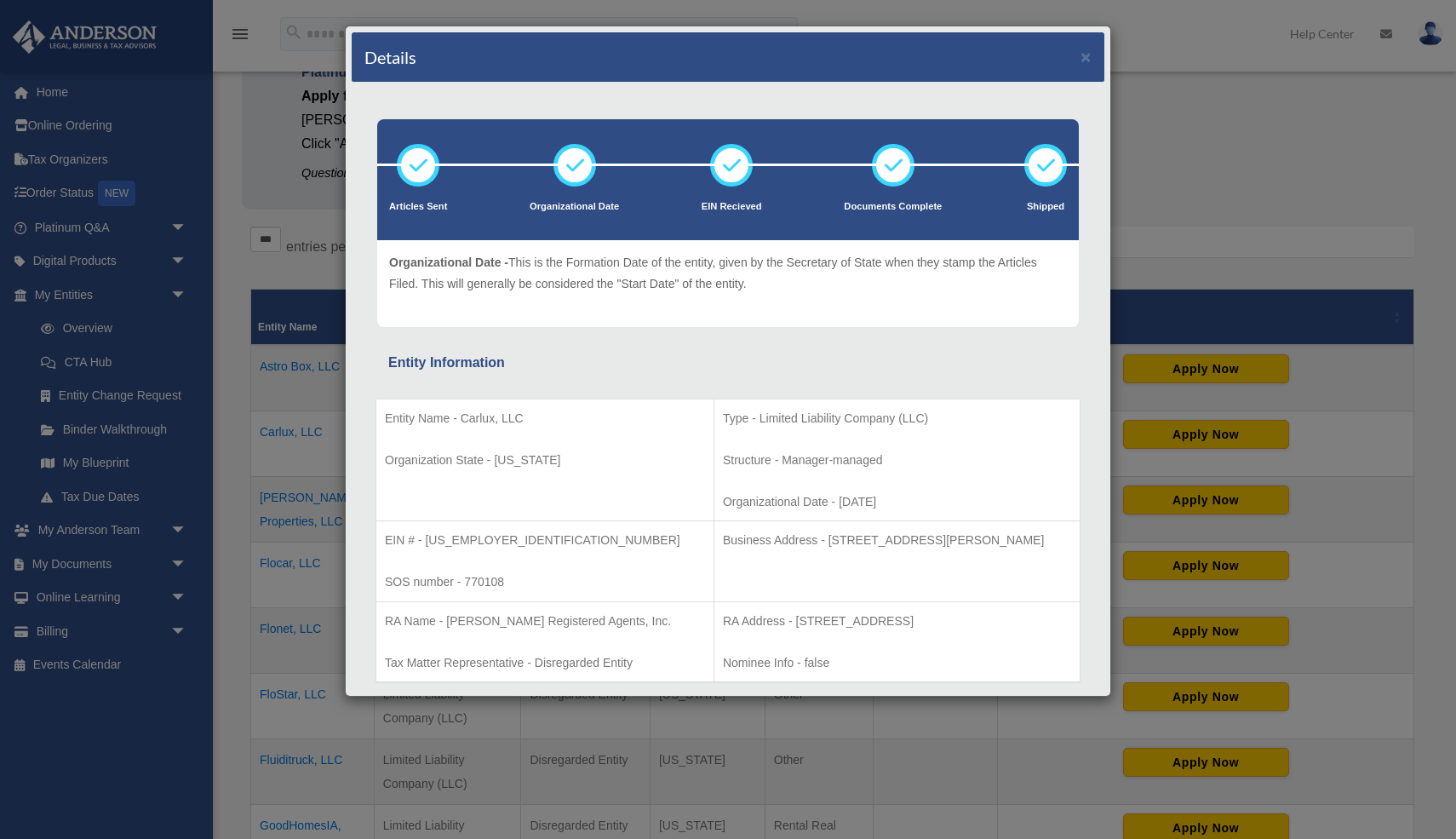
scroll to position [1, 0]
click at [389, 262] on span "Organizational Date -" at bounding box center [449, 262] width 120 height 14
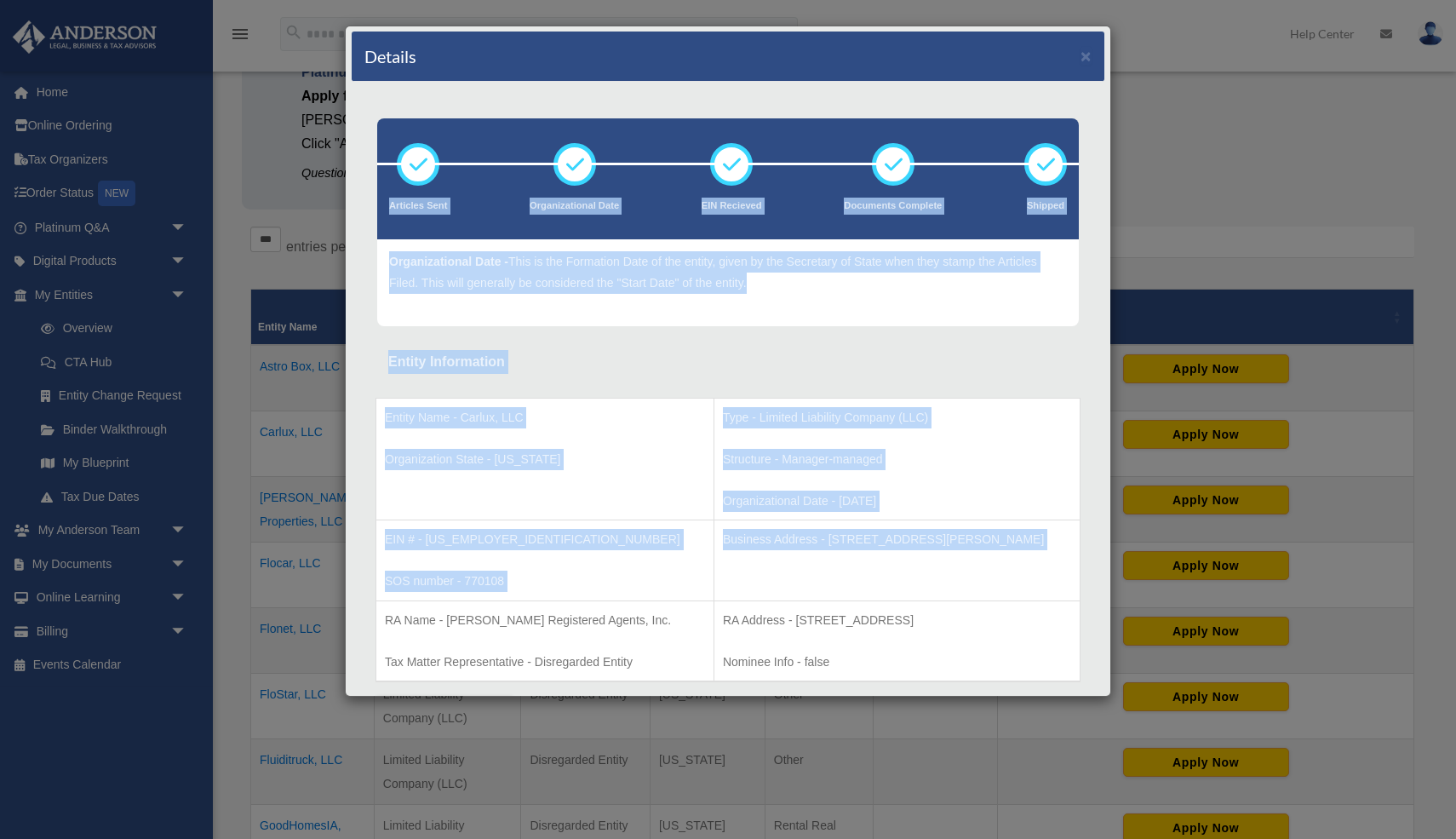
drag, startPoint x: 369, startPoint y: 348, endPoint x: 430, endPoint y: 601, distance: 260.2
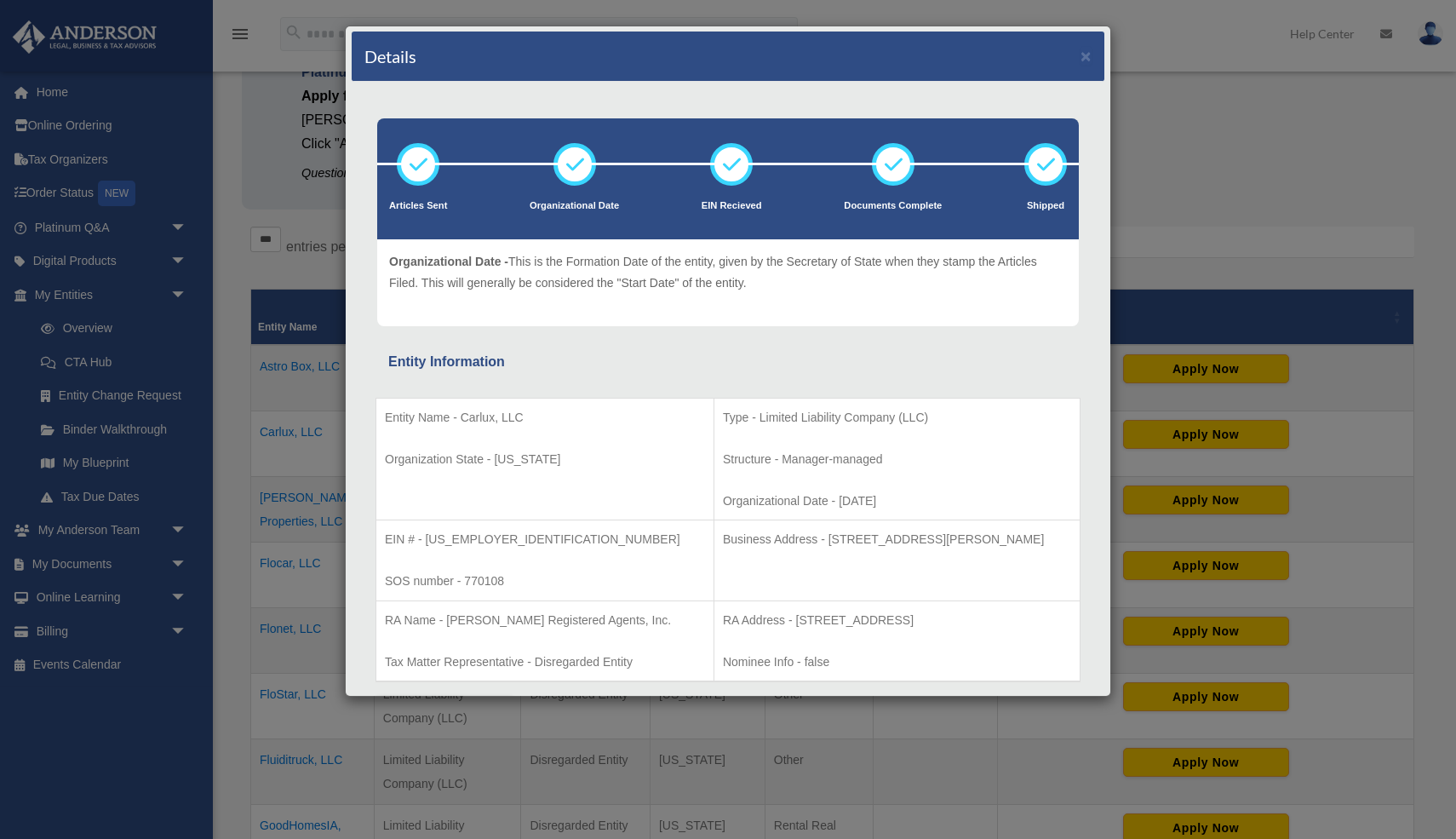
click at [381, 378] on div "Entity Name - Carlux, LLC Organization State - Iowa Type - Limited Liability Co…" at bounding box center [728, 535] width 705 height 322
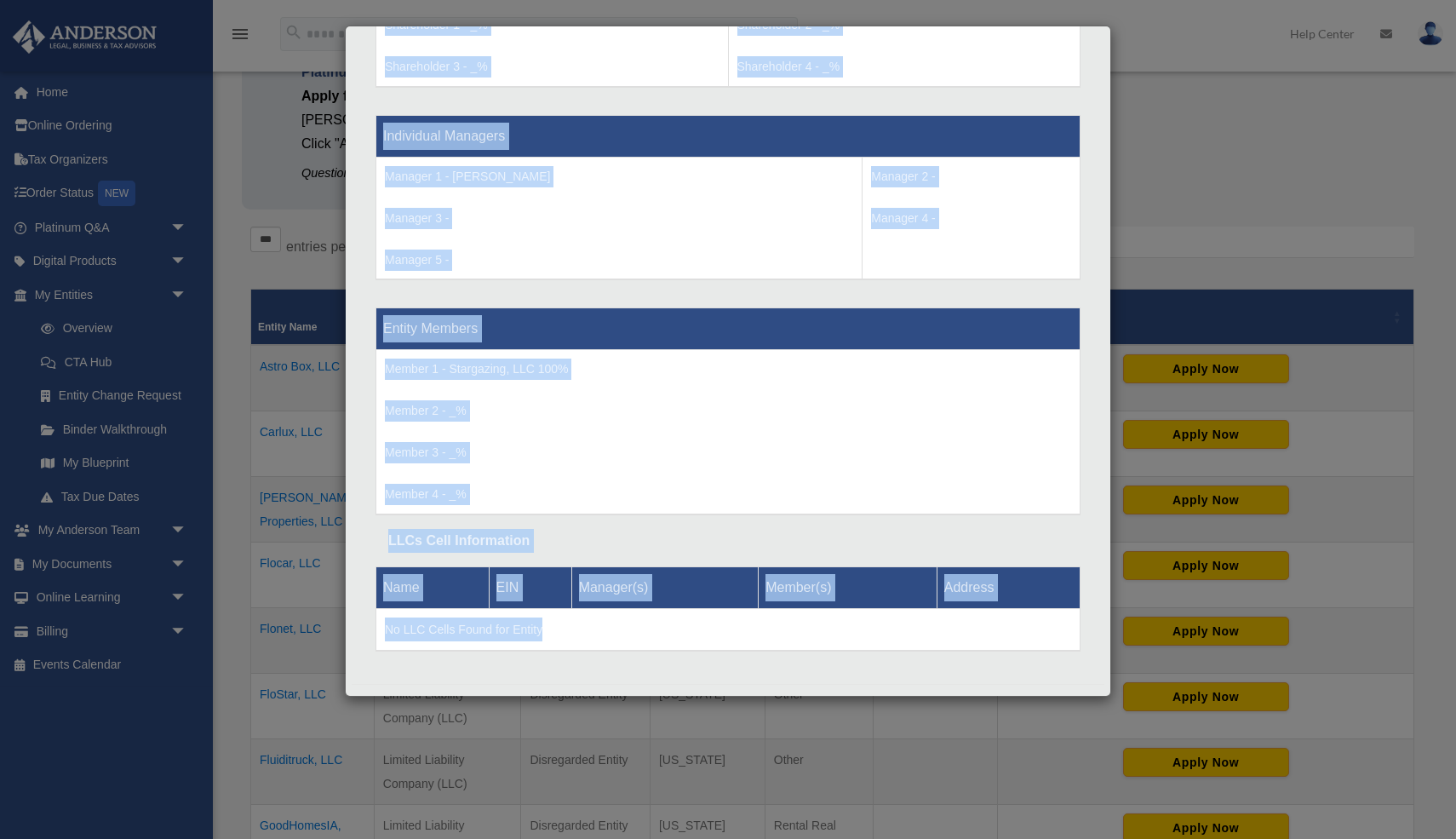
scroll to position [1534, 0]
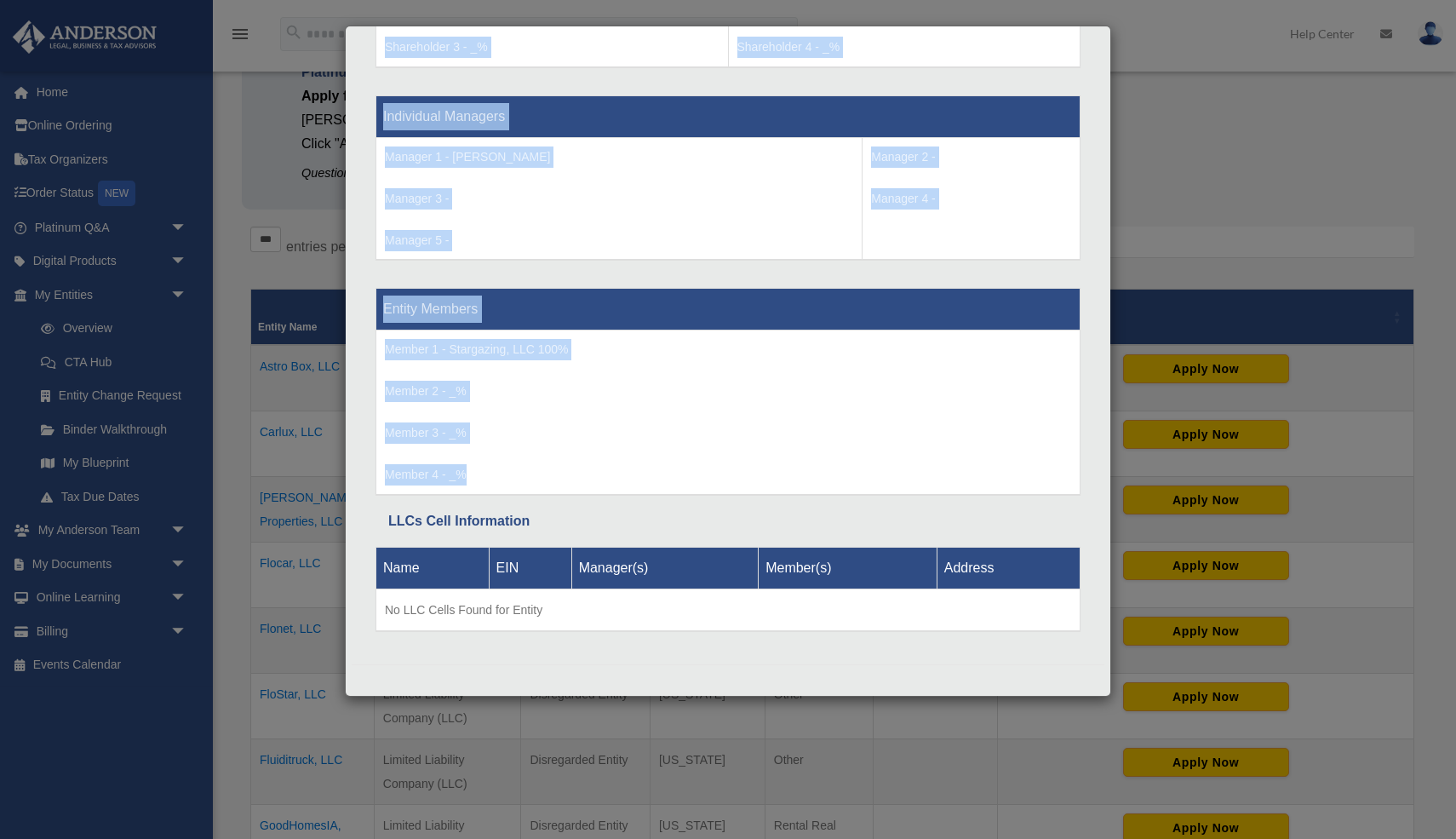
drag, startPoint x: 382, startPoint y: 358, endPoint x: 692, endPoint y: 471, distance: 330.0
copy div "Entity Information Entity Name - Carlux, LLC Organization State - Iowa Type - L…"
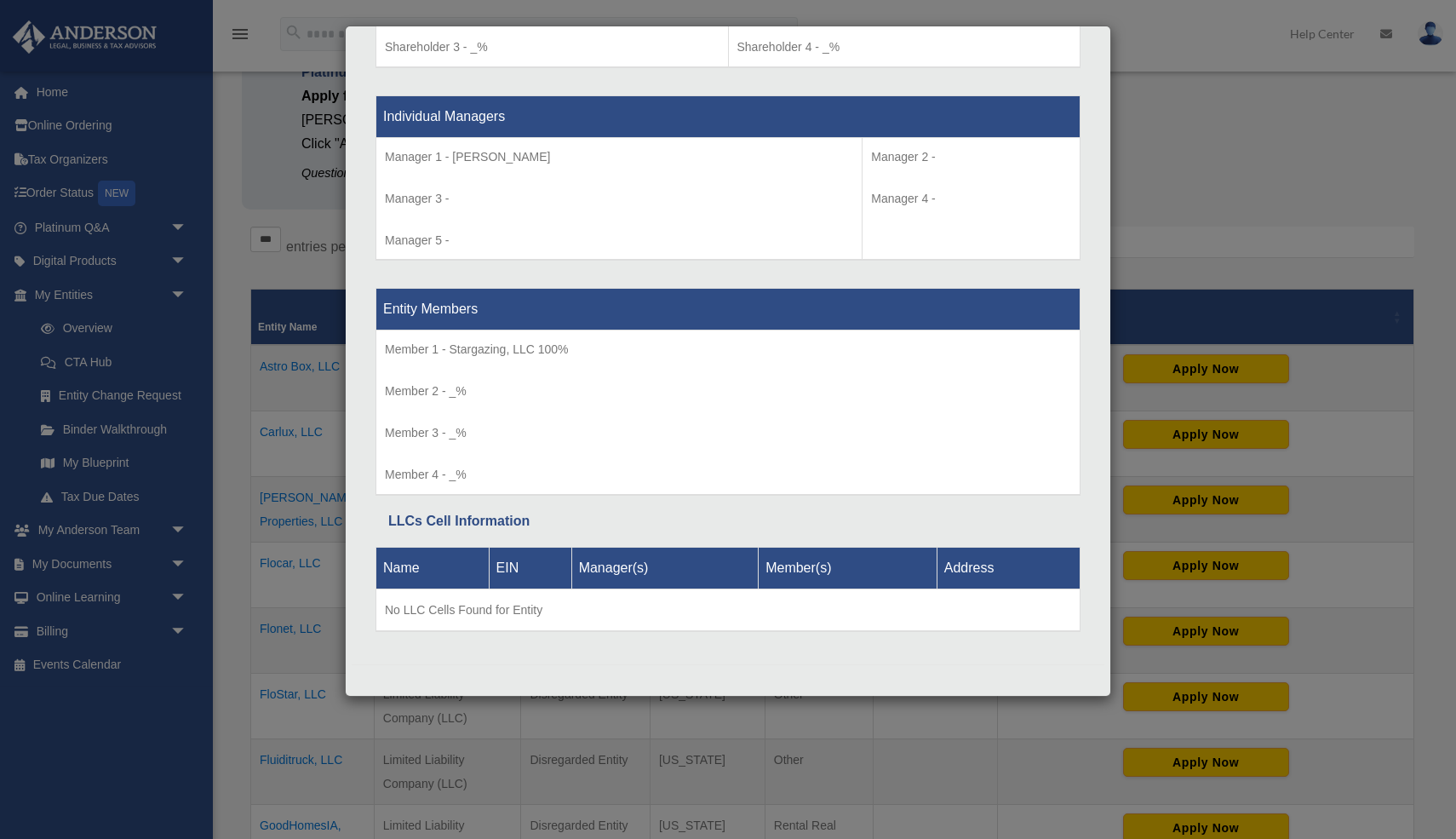
click at [283, 262] on div "Details × Articles Sent Organizational Date" at bounding box center [728, 420] width 1456 height 839
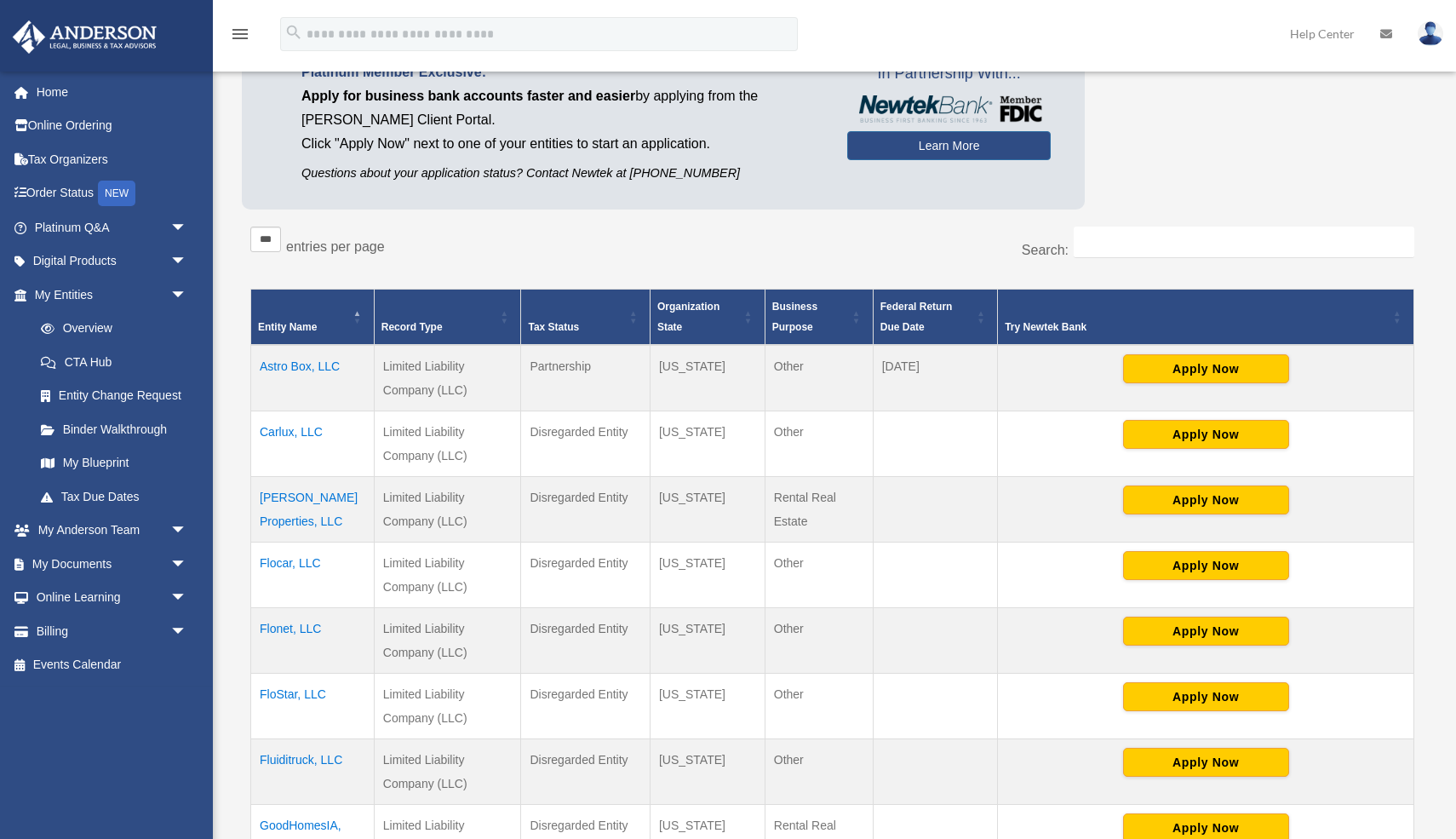
click at [311, 500] on td "Cullinan Properties, LLC" at bounding box center [313, 510] width 123 height 66
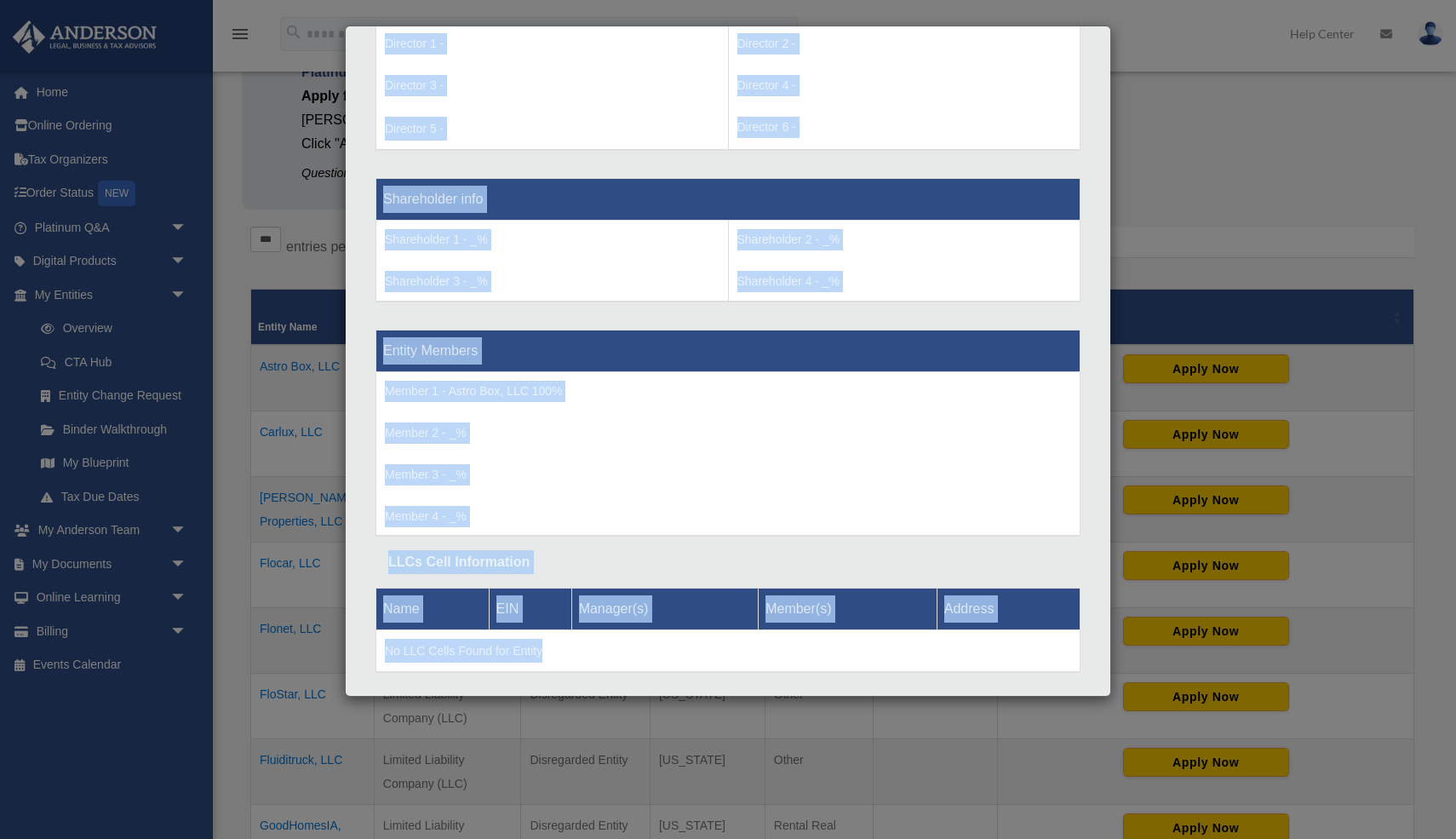
scroll to position [1341, 0]
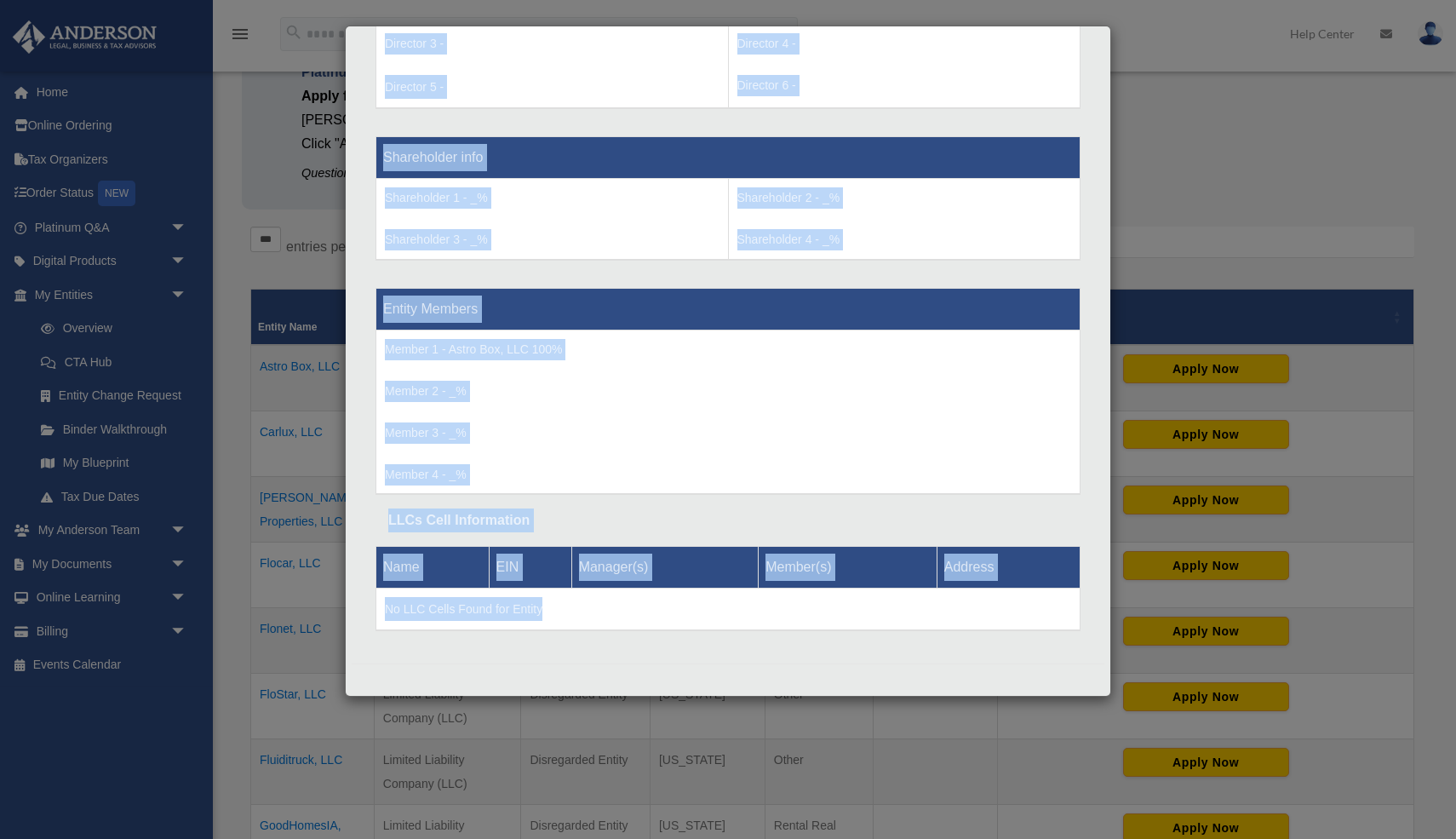
drag, startPoint x: 387, startPoint y: 416, endPoint x: 551, endPoint y: 710, distance: 336.6
click at [551, 710] on div "Details × Articles Sent Organizational Date" at bounding box center [728, 420] width 1456 height 839
copy div "Entity Name - Cullinan Properties, LLC Organization State - Iowa Type - Limited…"
click at [478, 666] on div at bounding box center [728, 676] width 752 height 26
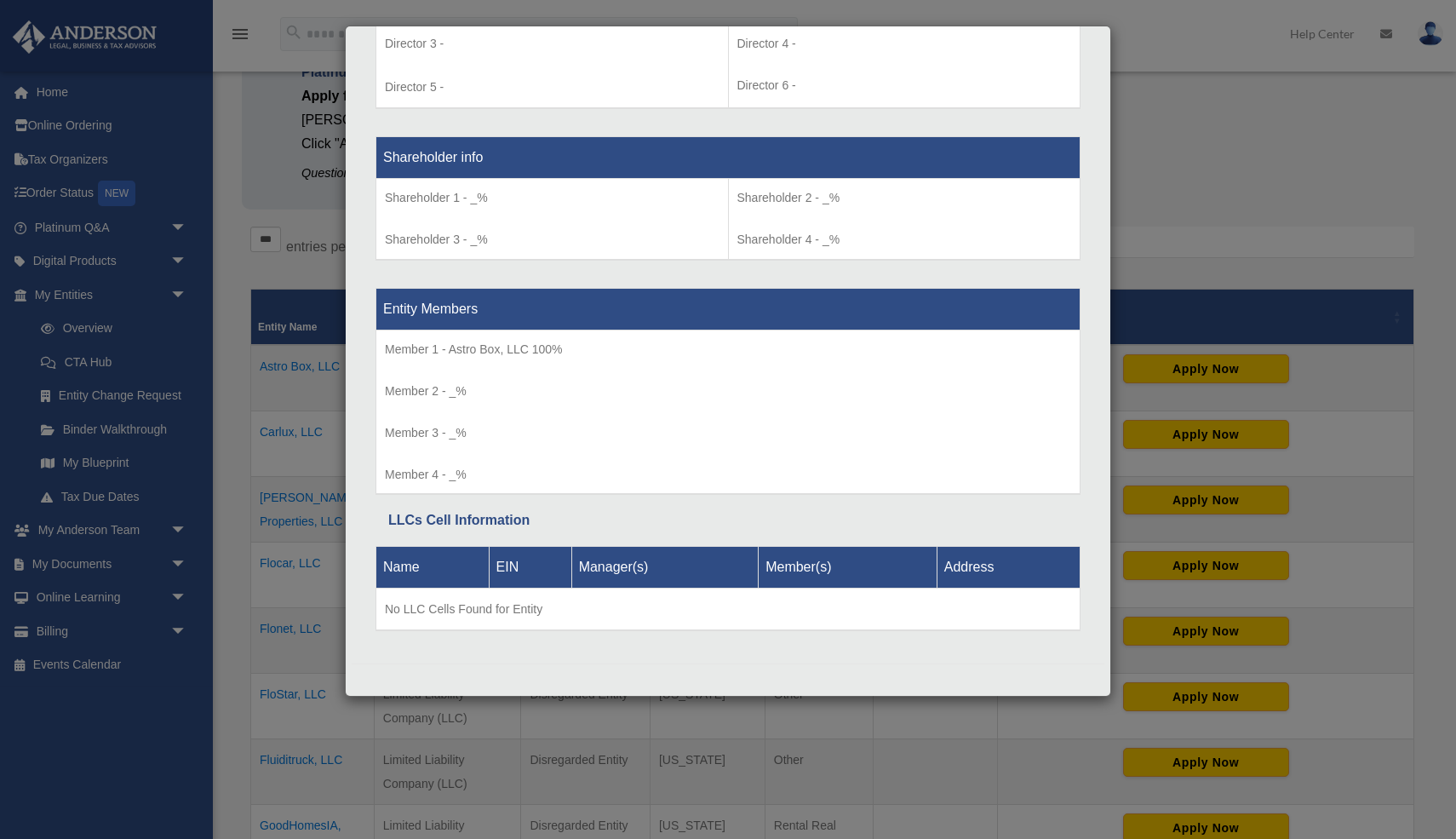
click at [299, 253] on div "Details × Articles Sent Organizational Date" at bounding box center [728, 420] width 1456 height 839
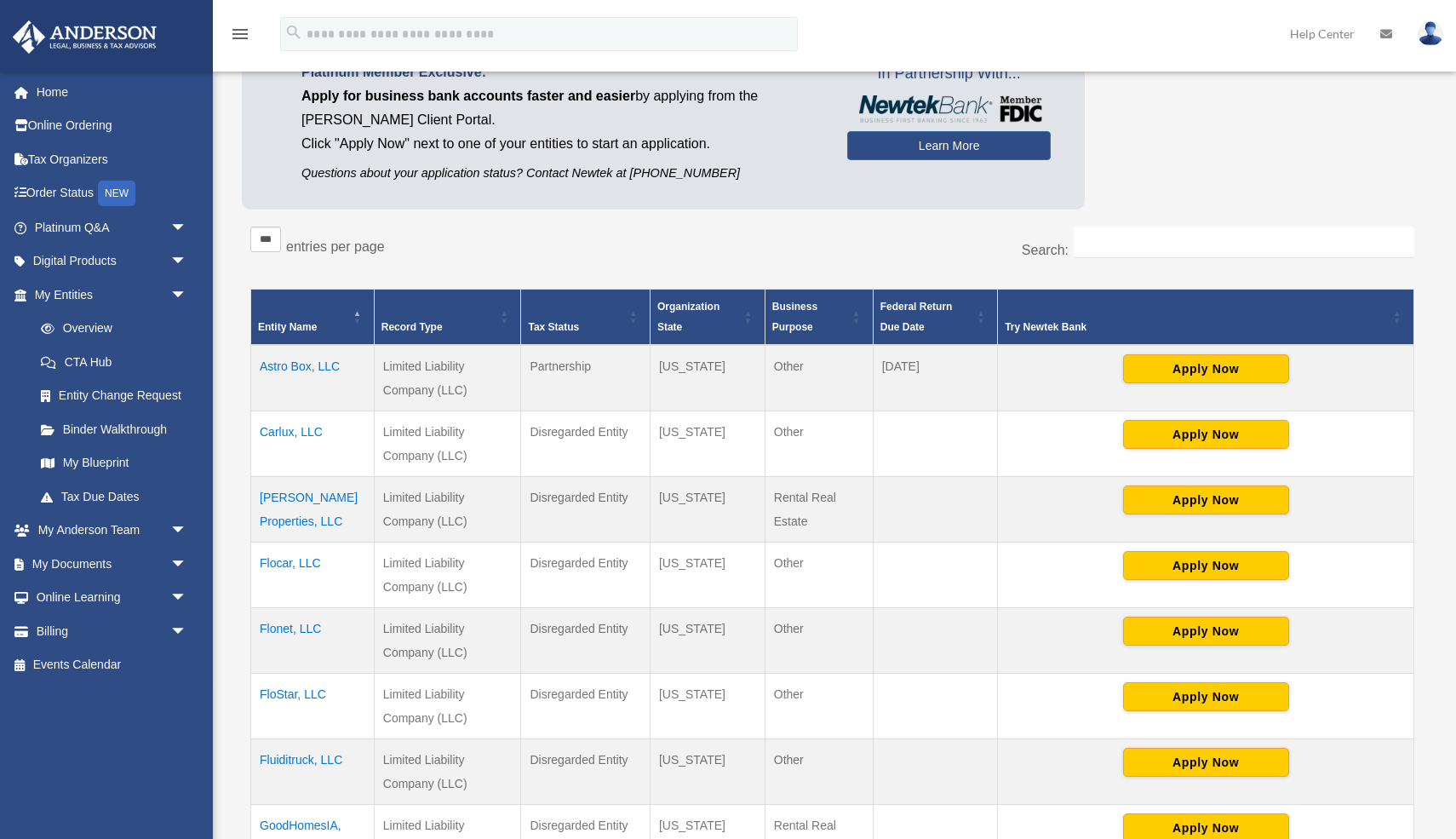
click at [294, 564] on td "Flocar, LLC" at bounding box center [313, 575] width 123 height 66
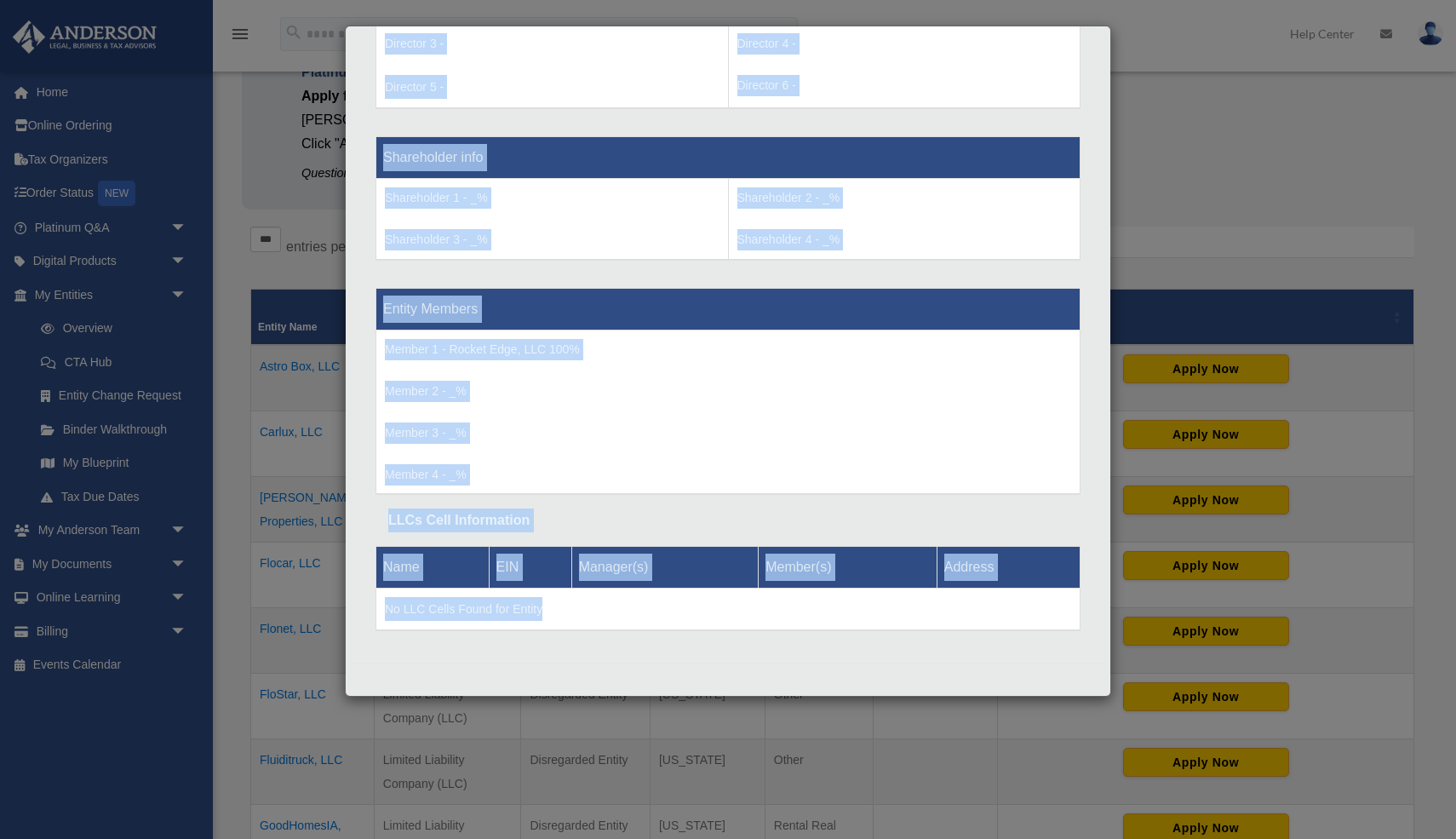
drag, startPoint x: 386, startPoint y: 418, endPoint x: 582, endPoint y: 704, distance: 346.7
click at [582, 704] on div "Details × Articles Sent Organizational Date" at bounding box center [728, 420] width 1456 height 839
copy div "Entity Name - Flocar, LLC Organization State - Iowa Type - Limited Liability Co…"
click at [280, 550] on div "Details × Articles Sent Organizational Date" at bounding box center [728, 420] width 1456 height 839
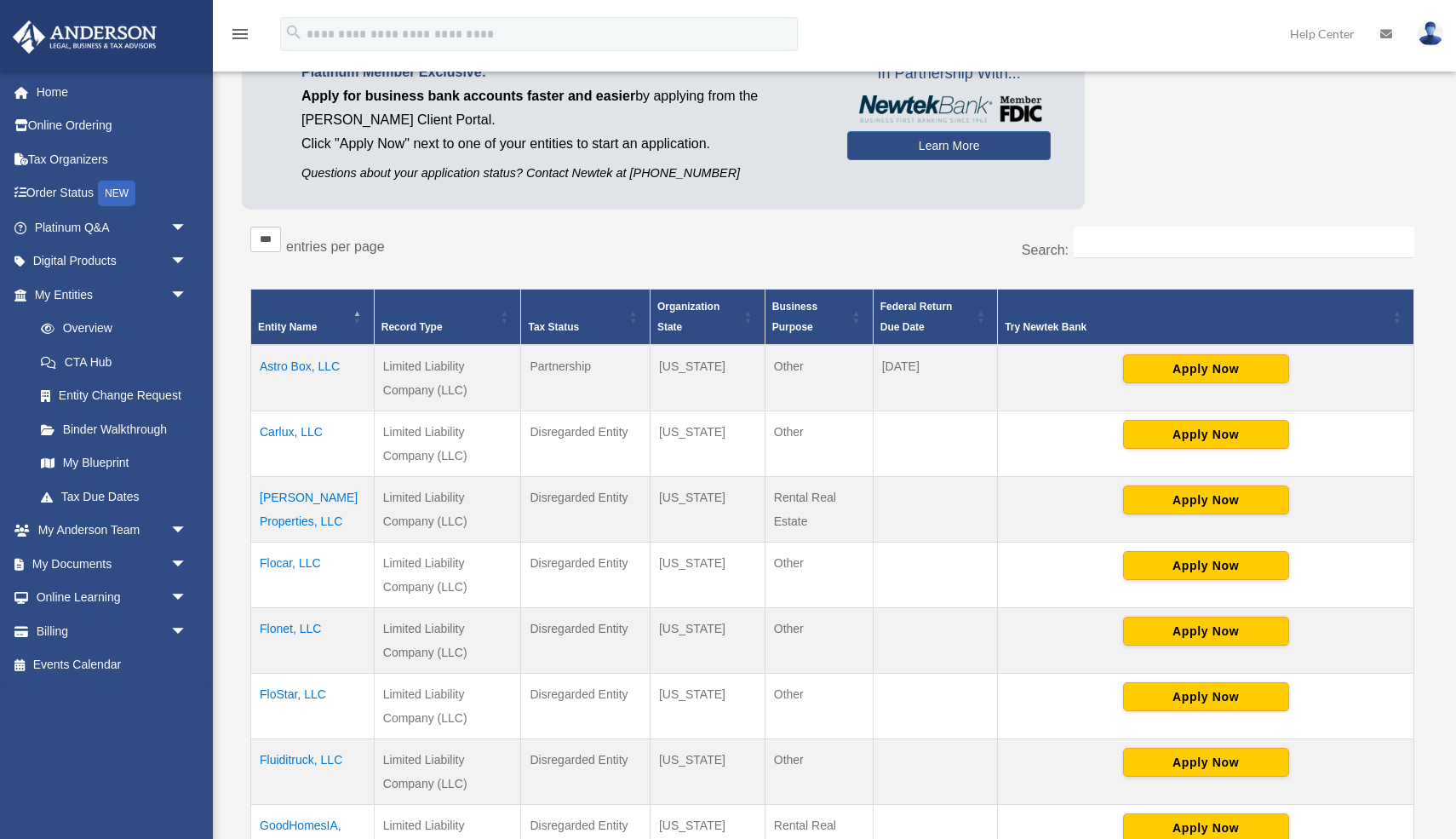
click at [278, 632] on td "Flonet, LLC" at bounding box center [313, 641] width 123 height 66
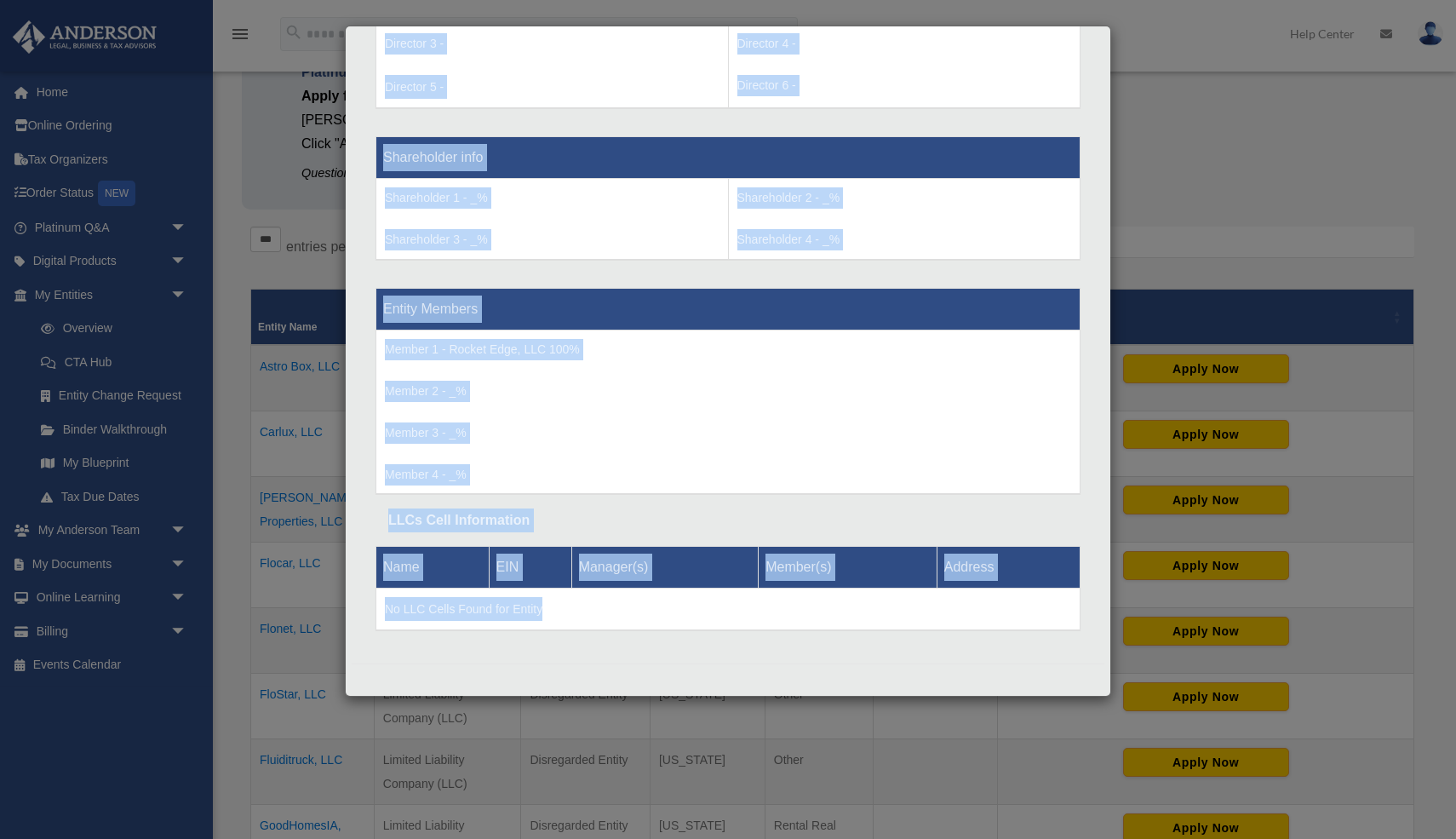
drag, startPoint x: 386, startPoint y: 420, endPoint x: 499, endPoint y: 761, distance: 359.2
click at [499, 761] on div "Details × Articles Sent Organizational Date" at bounding box center [728, 420] width 1456 height 839
copy div "Entity Name - Flonet, LLC Organization State - Iowa Type - Limited Liability Co…"
click at [270, 510] on div "Details × Articles Sent Organizational Date" at bounding box center [728, 420] width 1456 height 839
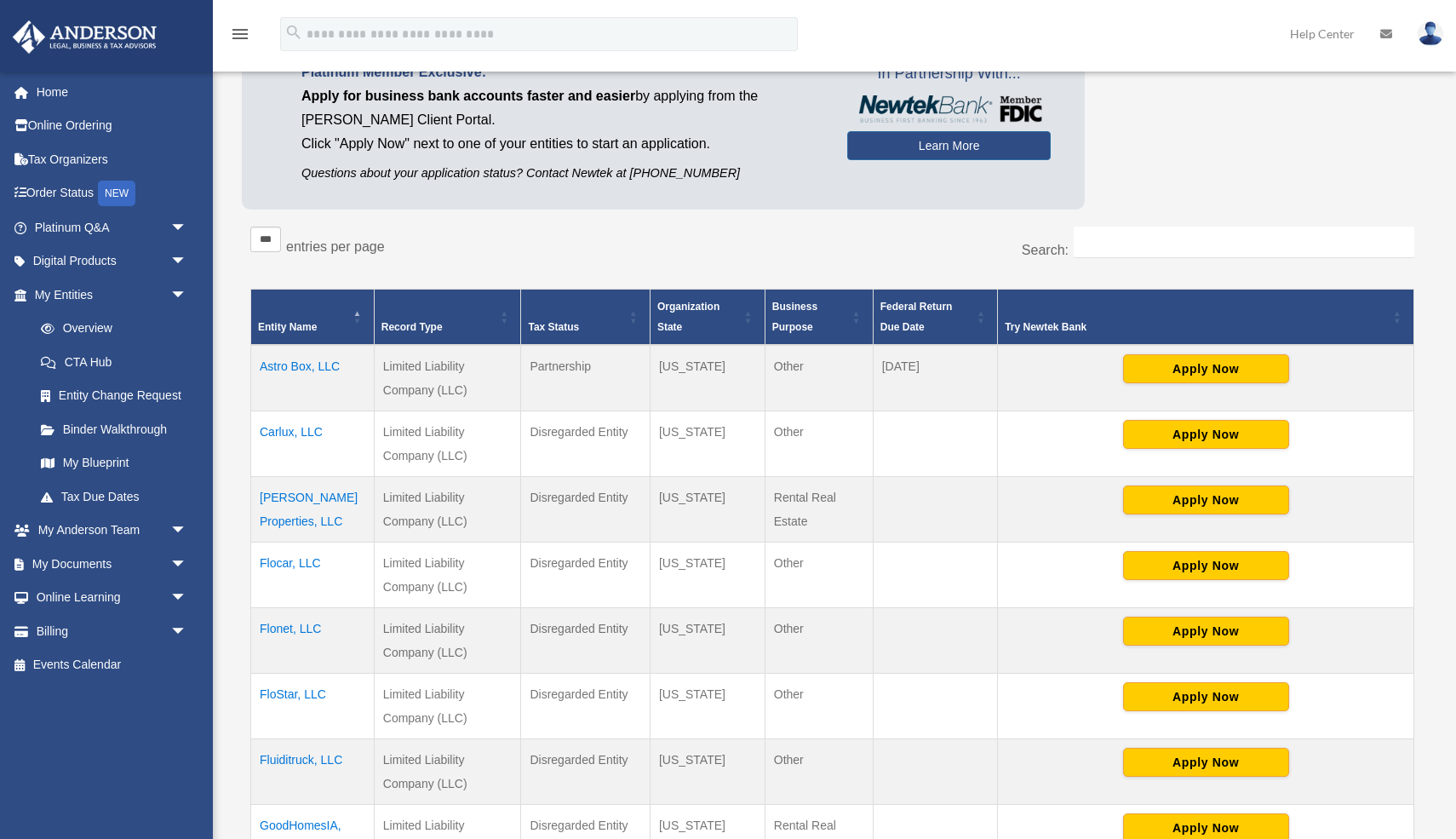
click at [280, 691] on td "FloStar, LLC" at bounding box center [313, 707] width 123 height 66
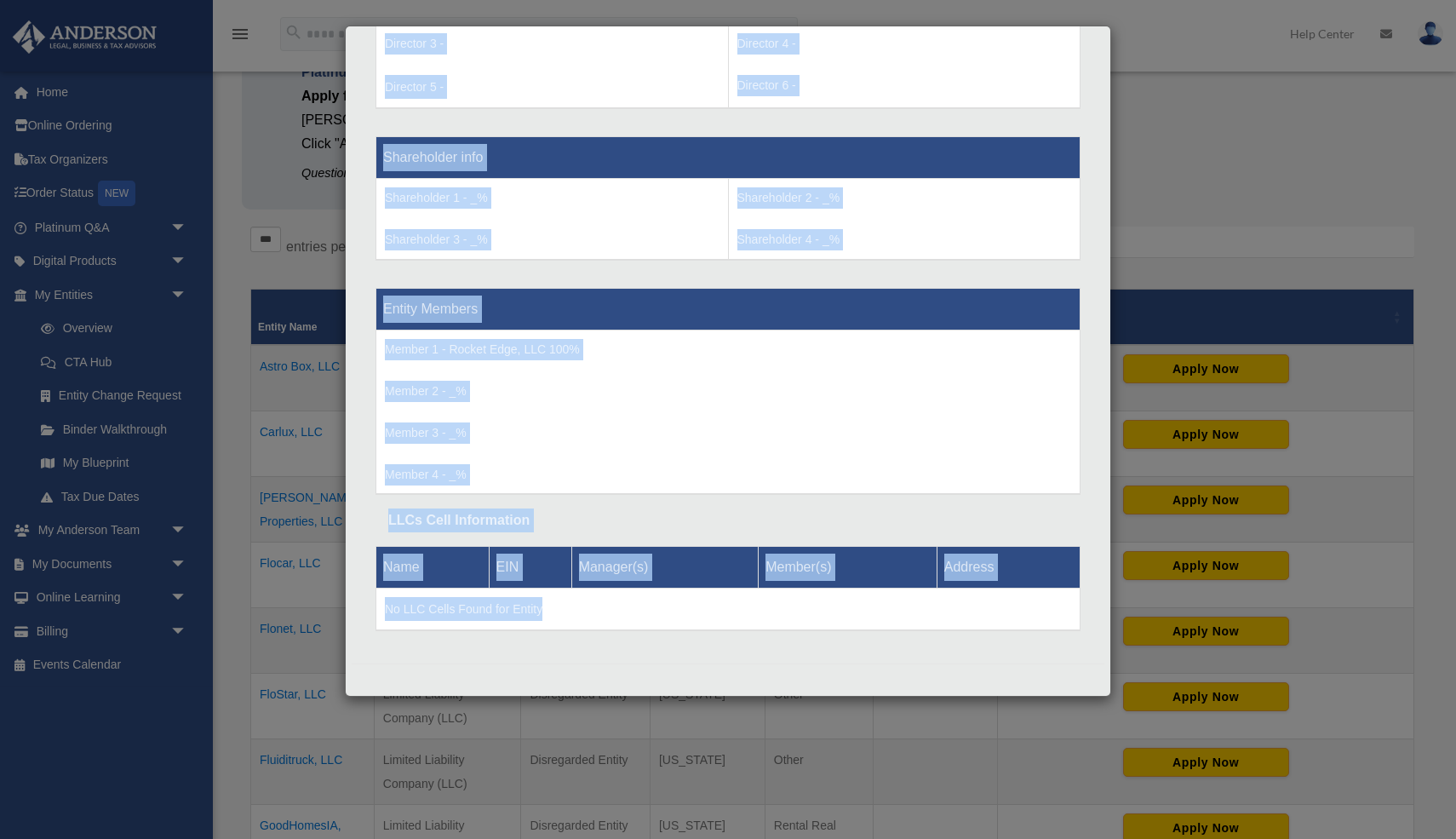
drag, startPoint x: 382, startPoint y: 420, endPoint x: 505, endPoint y: 838, distance: 435.7
click at [505, 838] on div "Details × Articles Sent Organizational Date" at bounding box center [728, 420] width 1456 height 839
copy div "Entity Name - FloStar, LLC Organization State - Iowa Type - Limited Liability C…"
click at [282, 505] on div "Details × Articles Sent Organizational Date" at bounding box center [728, 420] width 1456 height 839
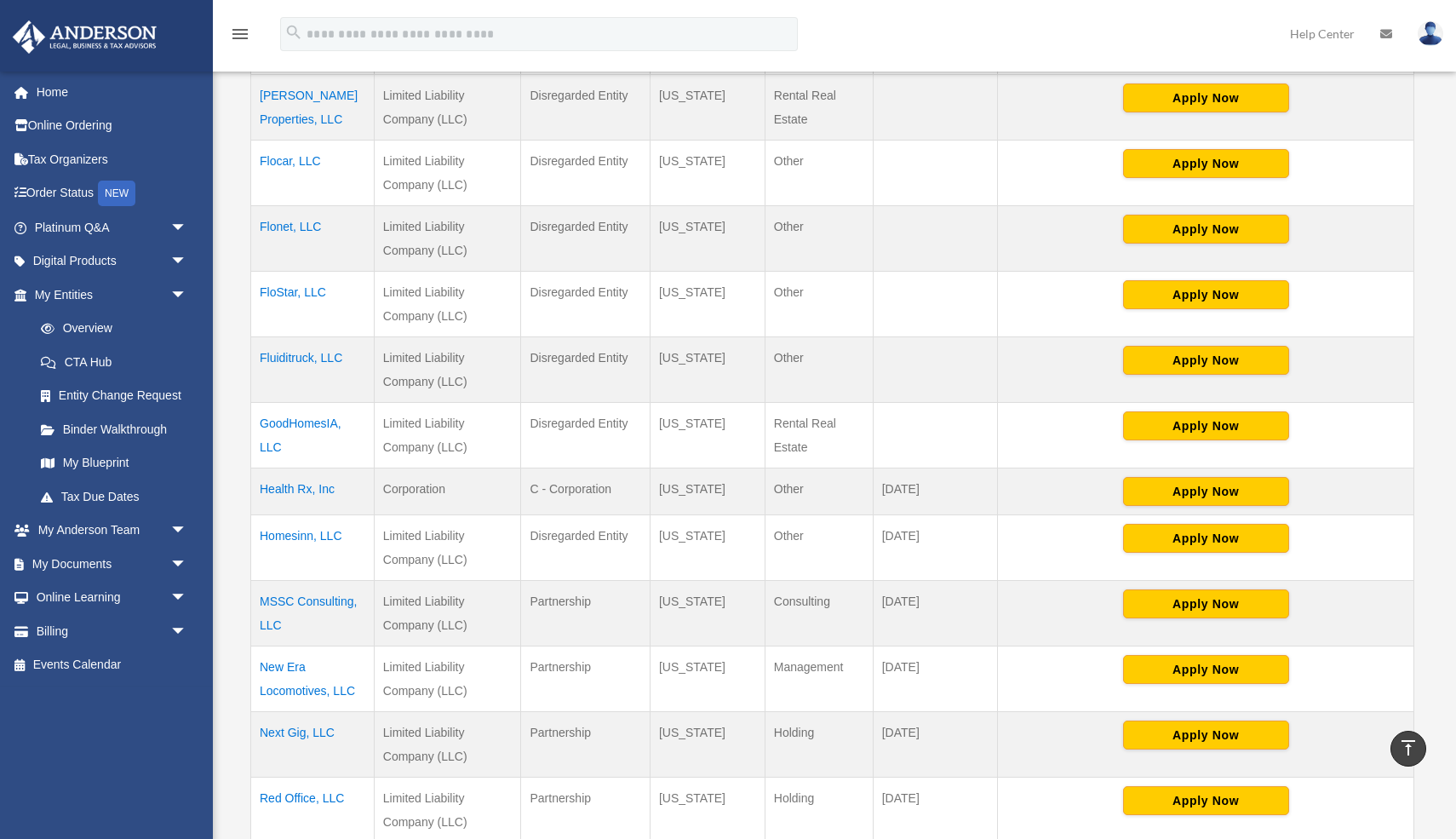
scroll to position [582, 0]
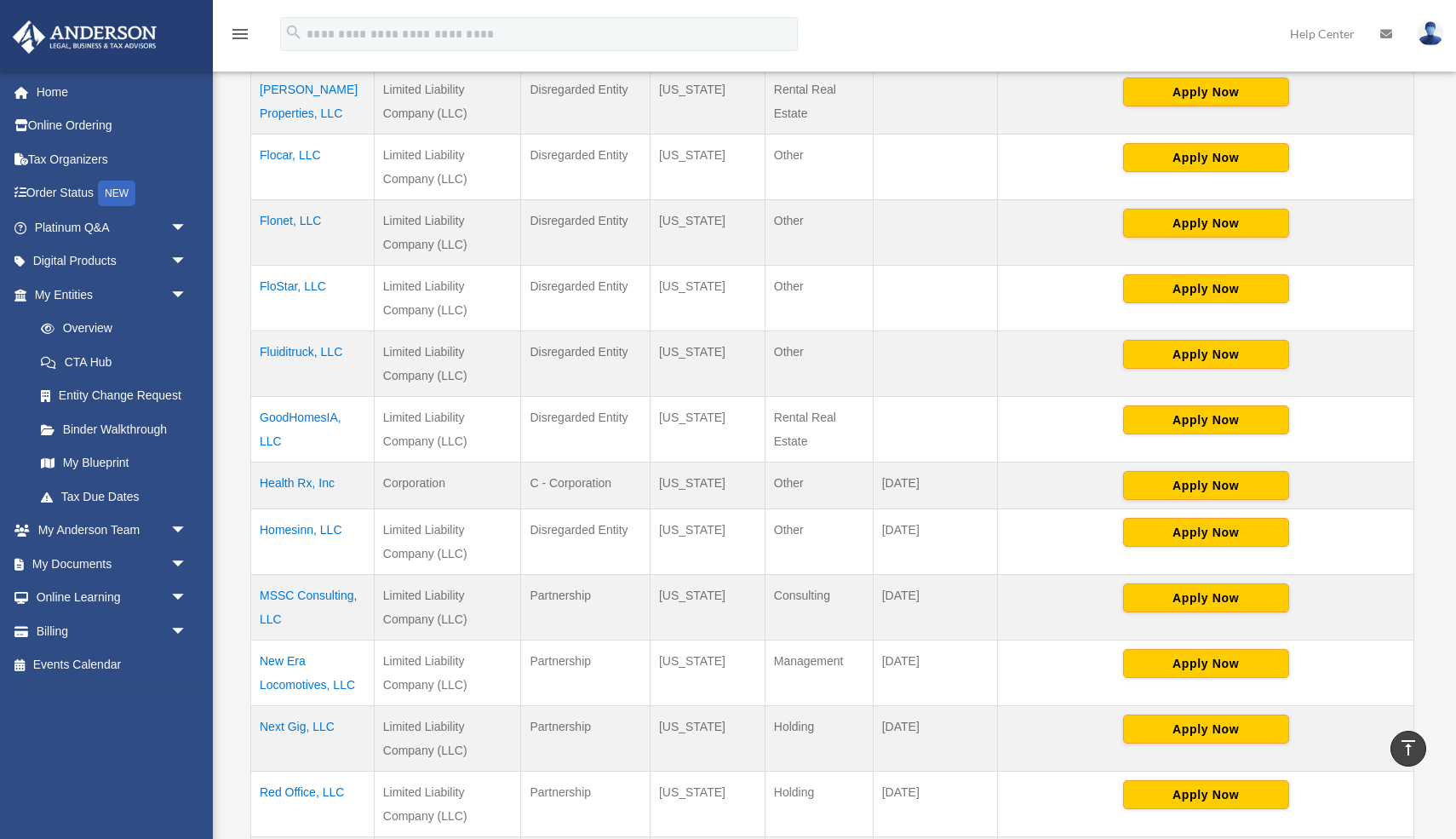
click at [283, 349] on td "Fluiditruck, LLC" at bounding box center [313, 364] width 123 height 66
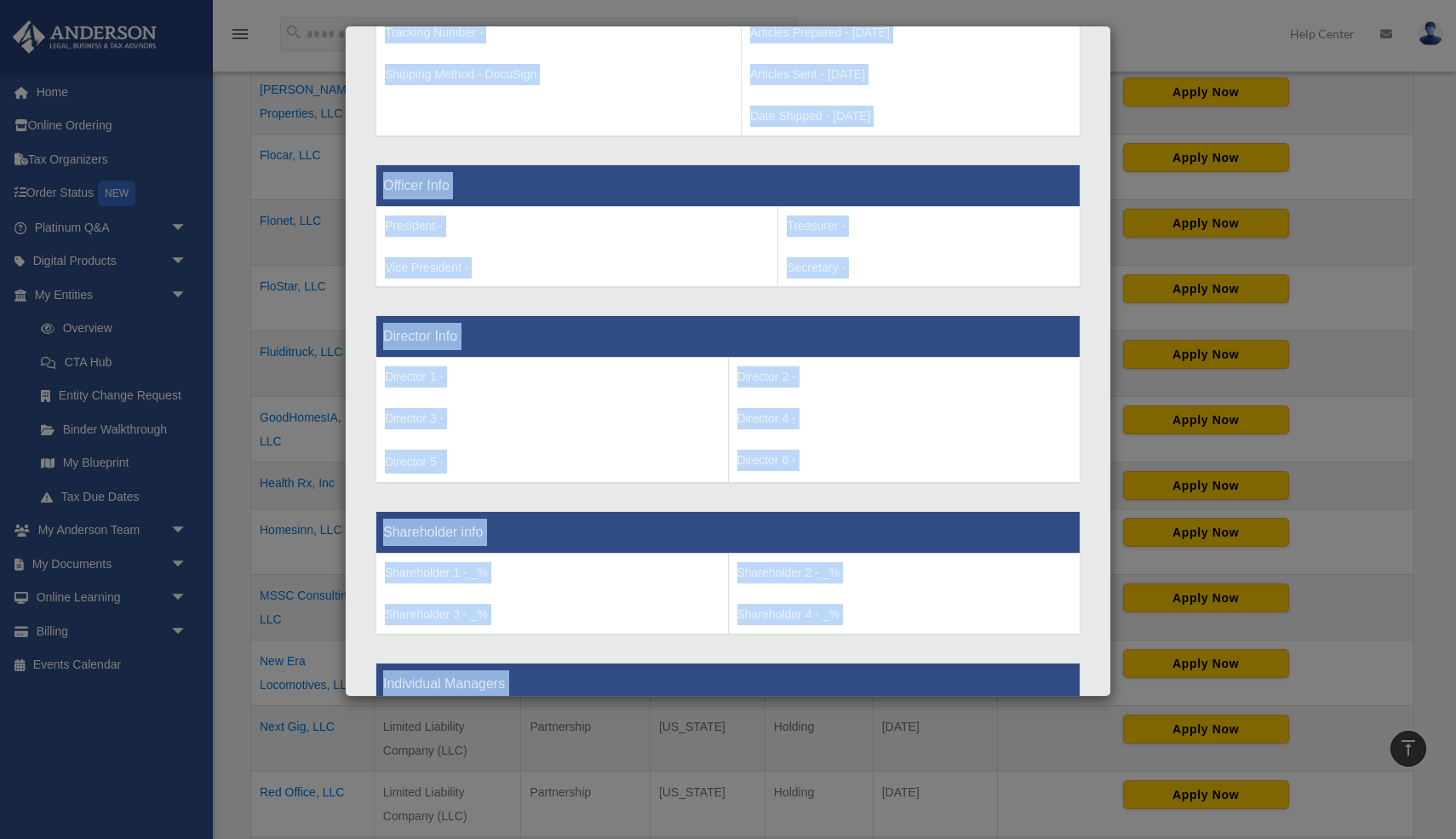
scroll to position [1534, 0]
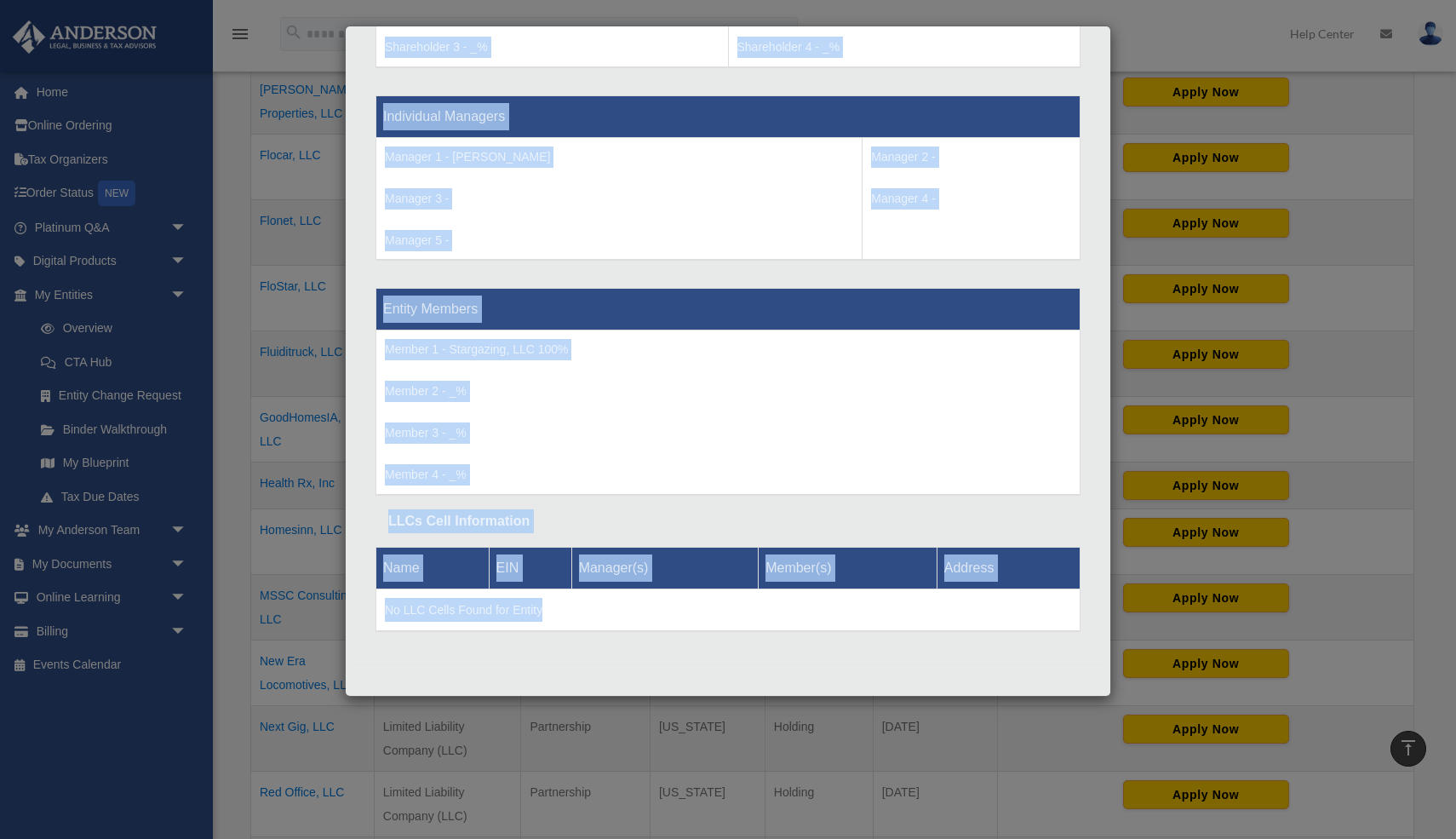
drag, startPoint x: 384, startPoint y: 415, endPoint x: 482, endPoint y: 835, distance: 431.3
click at [482, 835] on div "Details × Articles Sent Organizational Date" at bounding box center [728, 420] width 1456 height 839
copy div "Entity Name - Fluiditruck, LLC Organization State - Iowa Type - Limited Liabili…"
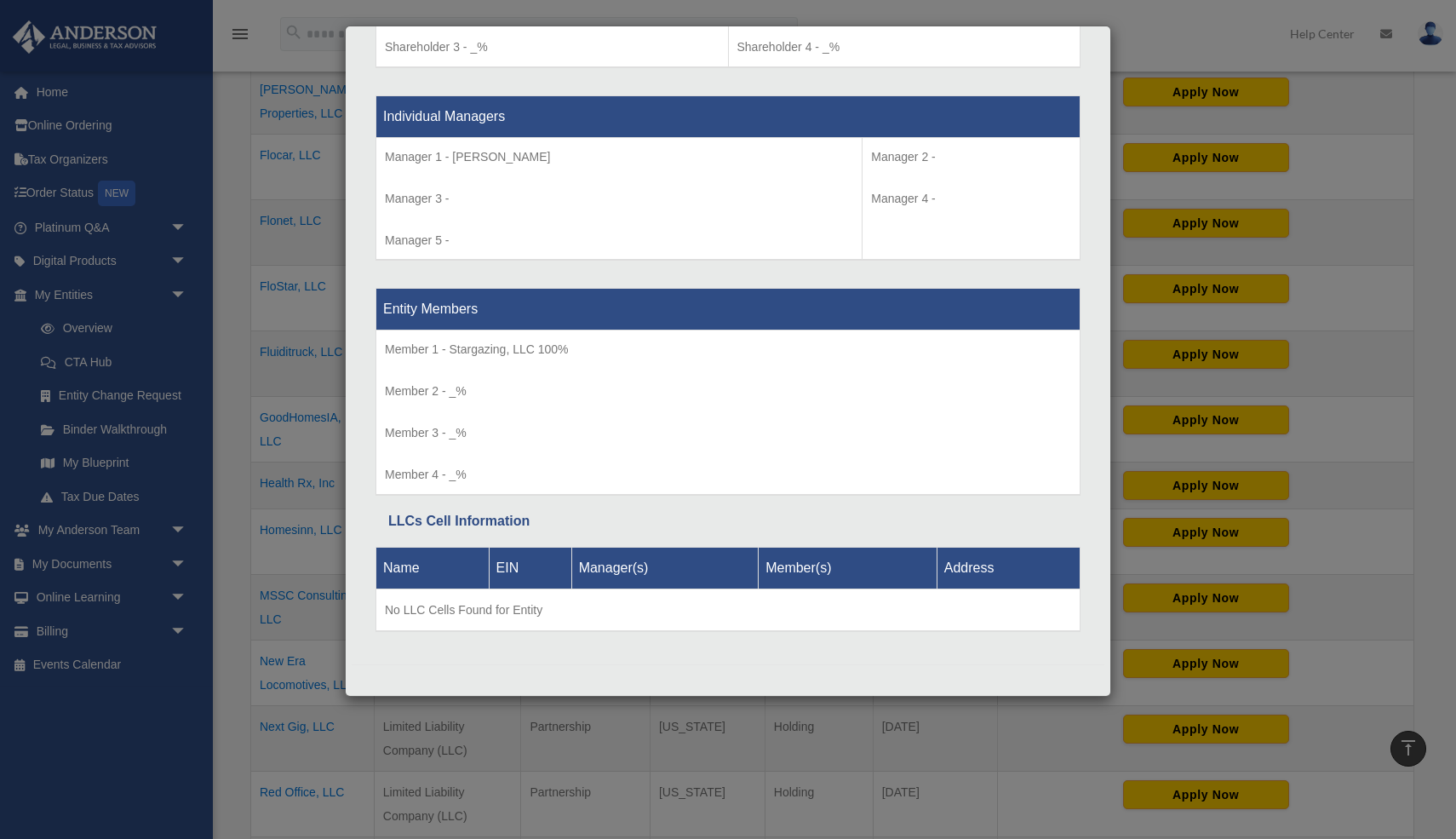
click at [282, 587] on div "Details × Articles Sent Organizational Date" at bounding box center [728, 420] width 1456 height 839
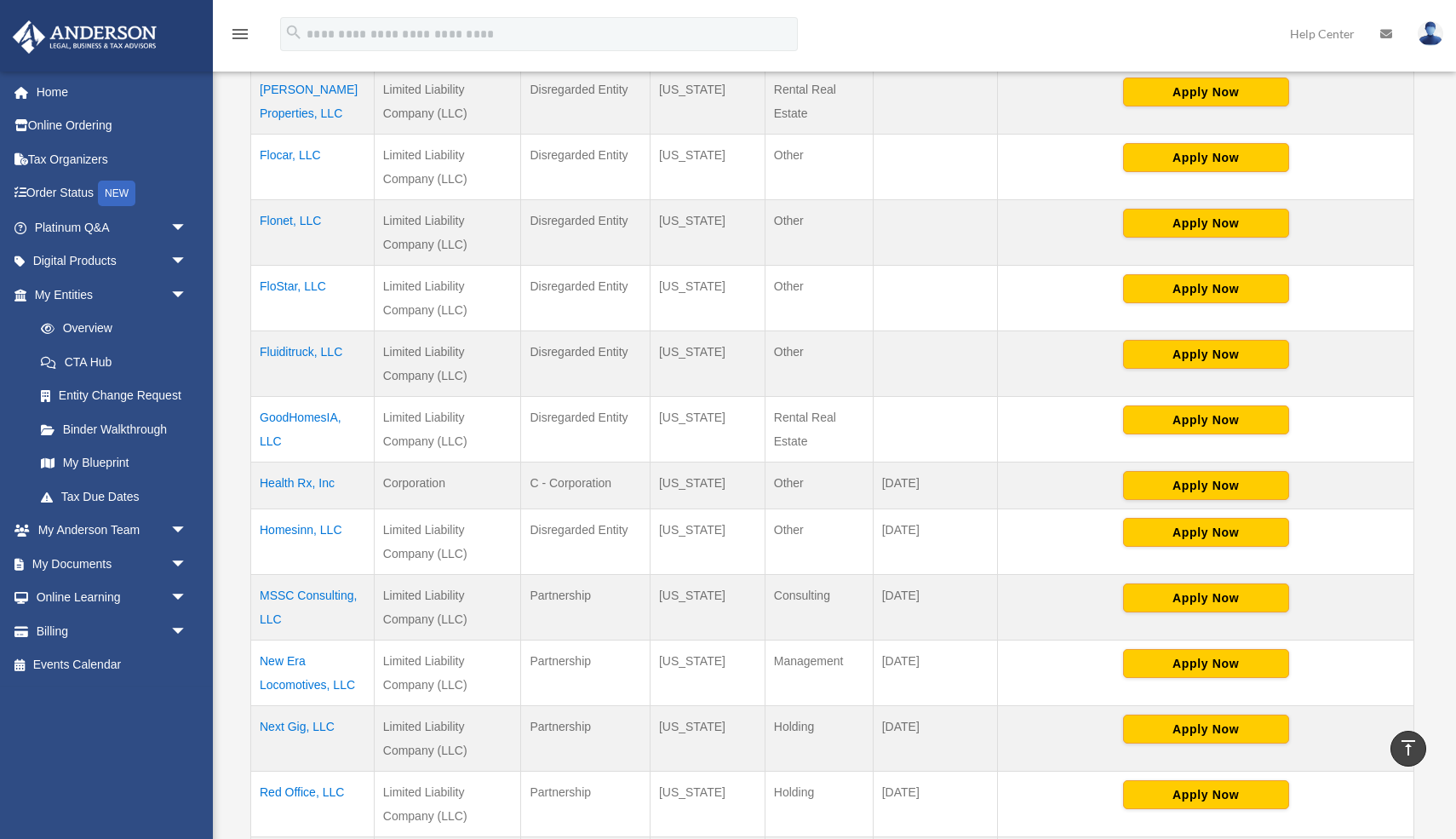
click at [286, 413] on td "GoodHomesIA, LLC" at bounding box center [313, 429] width 123 height 66
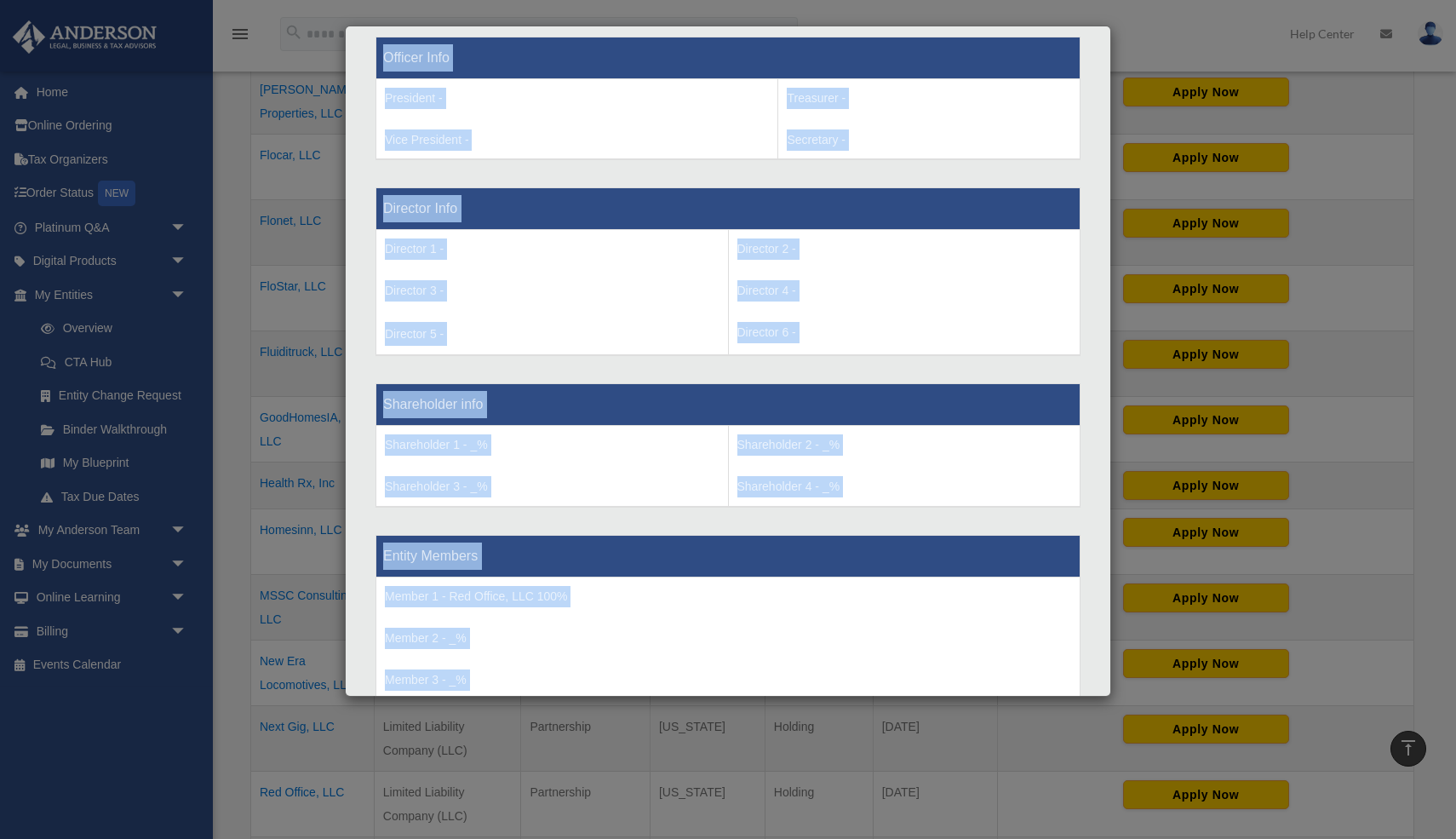
scroll to position [1341, 0]
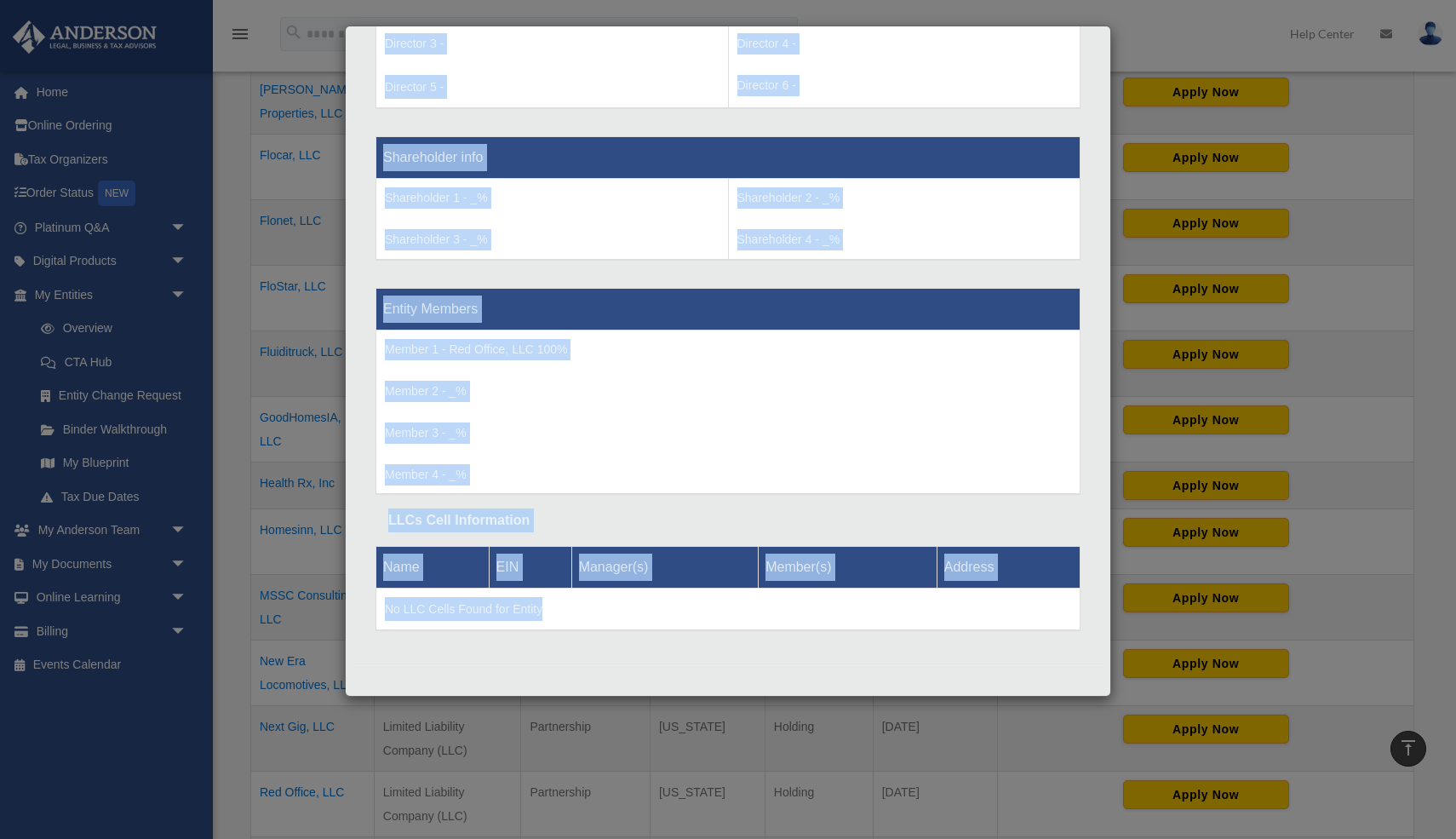
drag, startPoint x: 383, startPoint y: 418, endPoint x: 497, endPoint y: 794, distance: 392.9
click at [497, 794] on div "Details × Articles Sent Organizational Date" at bounding box center [728, 420] width 1456 height 839
copy div "Entity Name - GoodHomesIA, LLC Organization State - Iowa Type - Limited Liabili…"
click at [308, 411] on div "Details × Articles Sent Organizational Date" at bounding box center [728, 420] width 1456 height 839
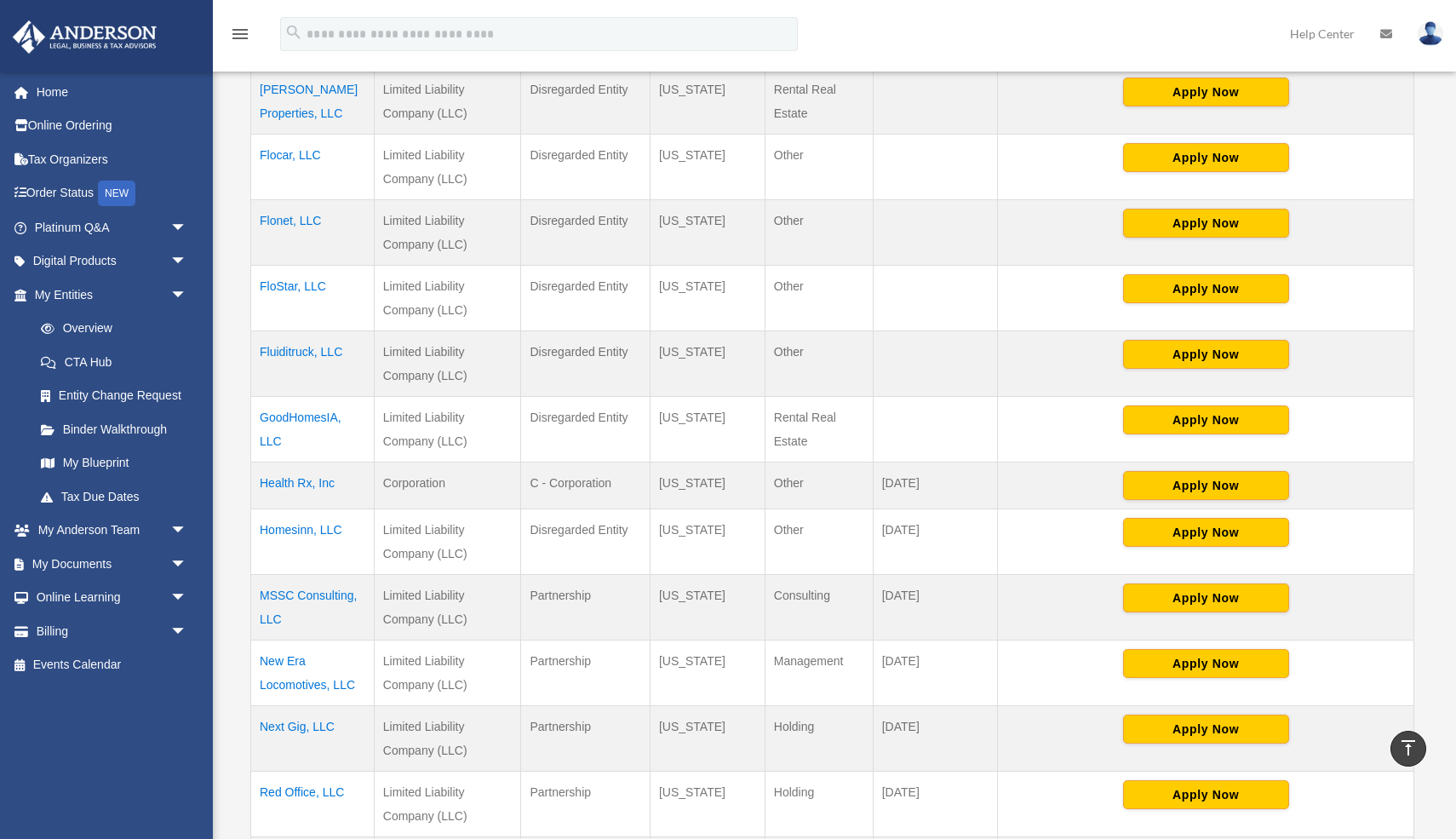
click at [282, 480] on td "Health Rx, Inc" at bounding box center [313, 486] width 123 height 47
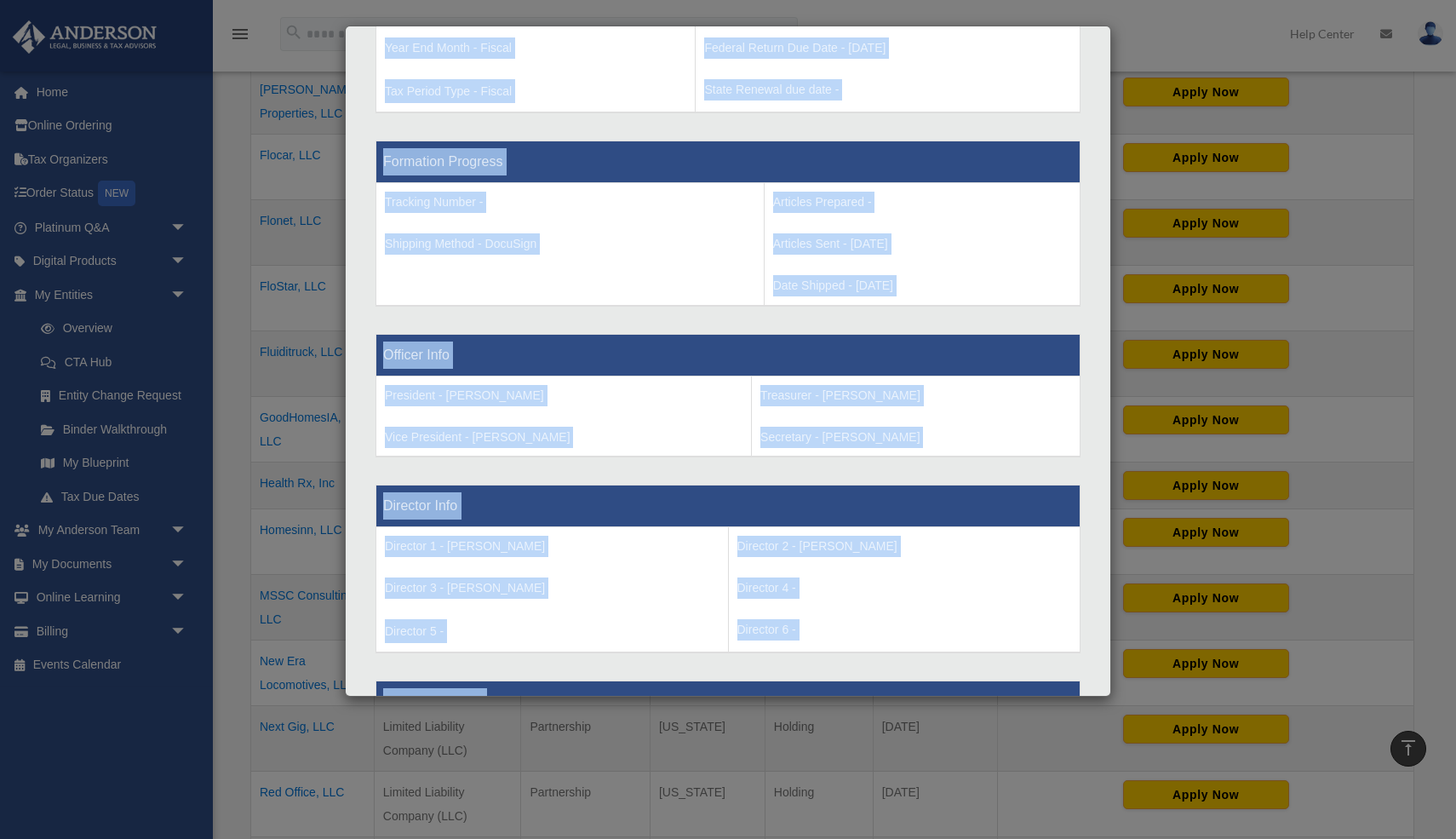
scroll to position [1106, 0]
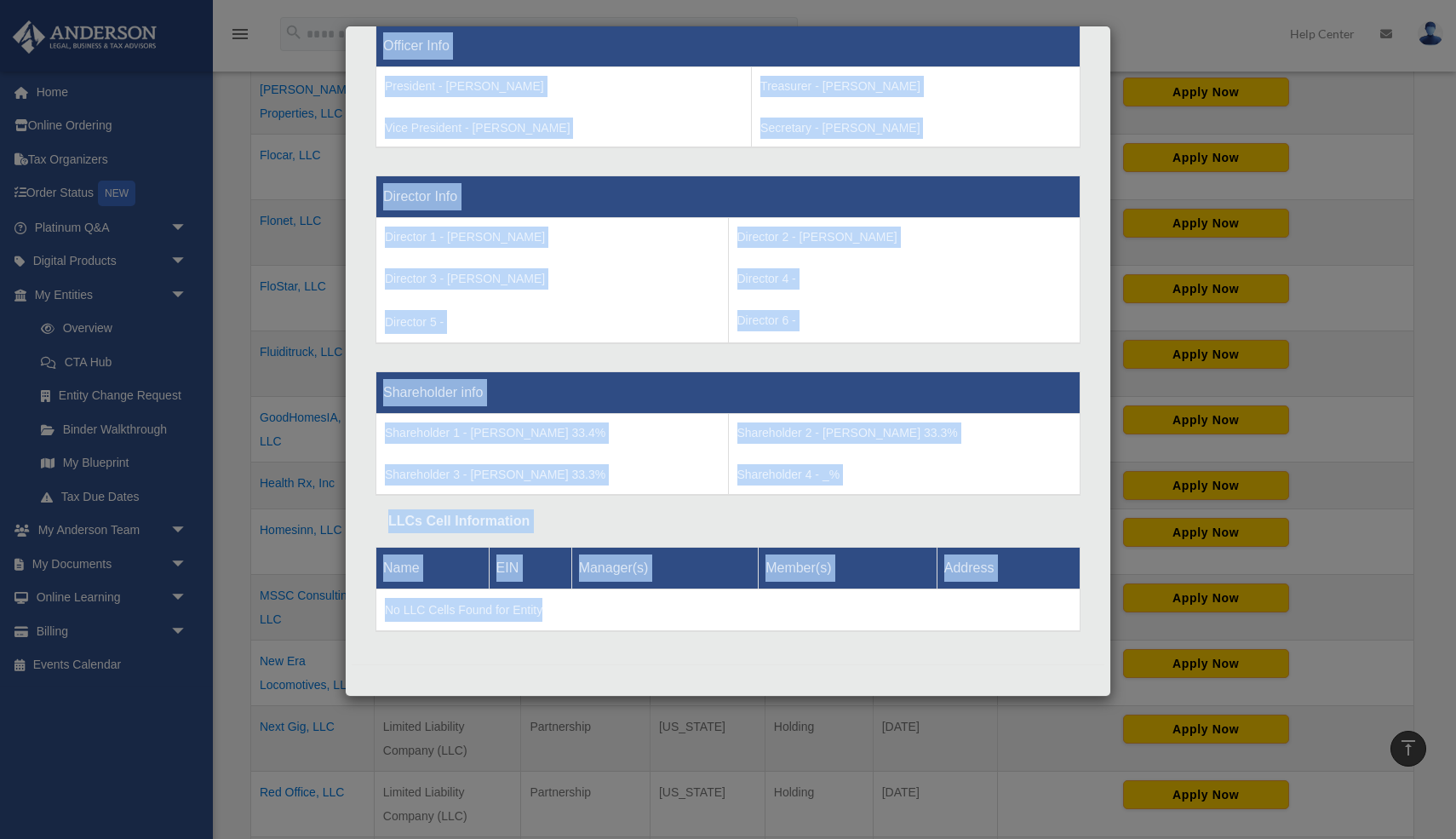
drag, startPoint x: 382, startPoint y: 416, endPoint x: 483, endPoint y: 810, distance: 406.7
click at [483, 810] on div "Details × Articles Sent Organizational Date" at bounding box center [728, 420] width 1456 height 839
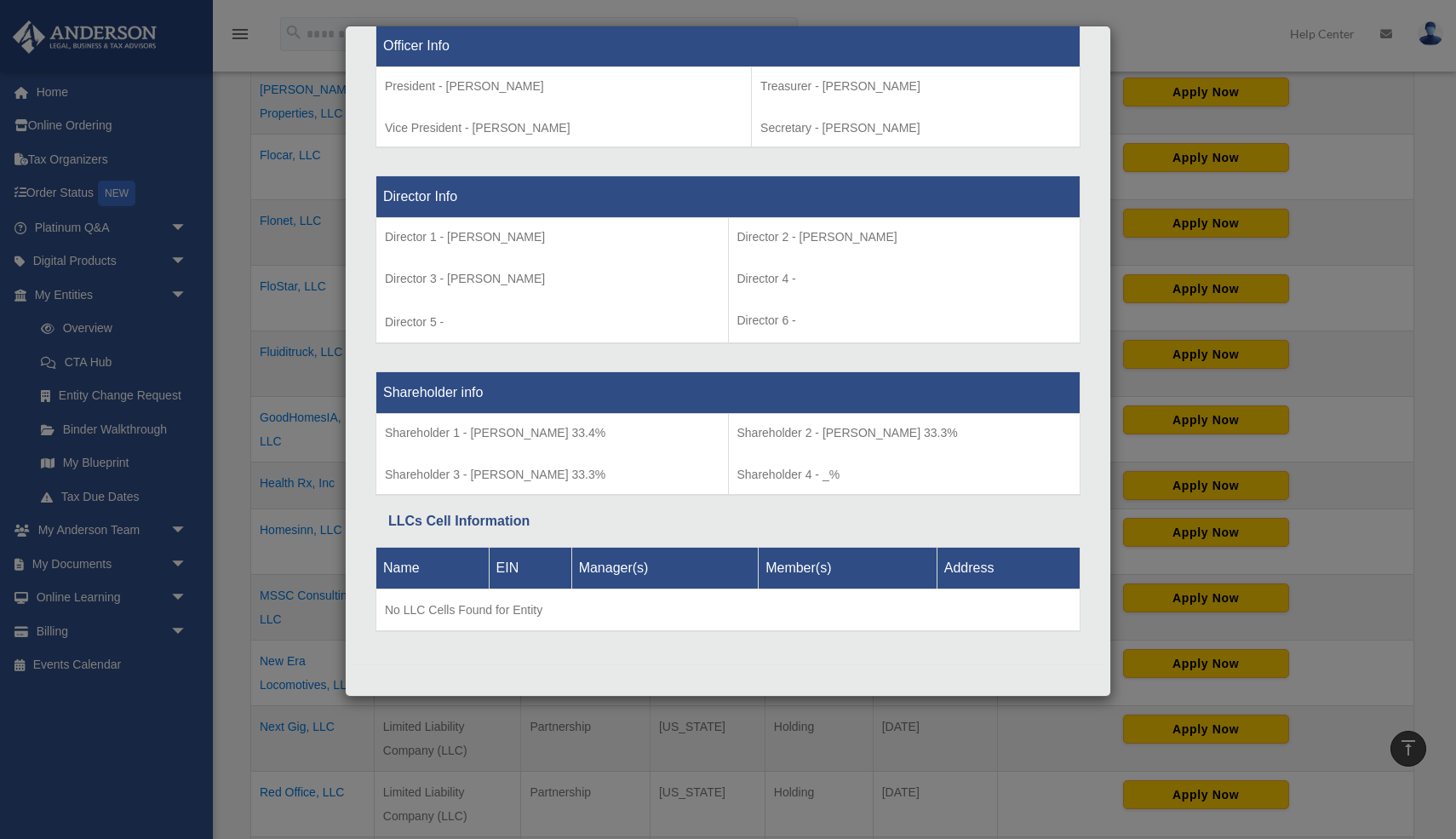
click at [291, 565] on div "Details × Articles Sent Organizational Date" at bounding box center [728, 420] width 1456 height 839
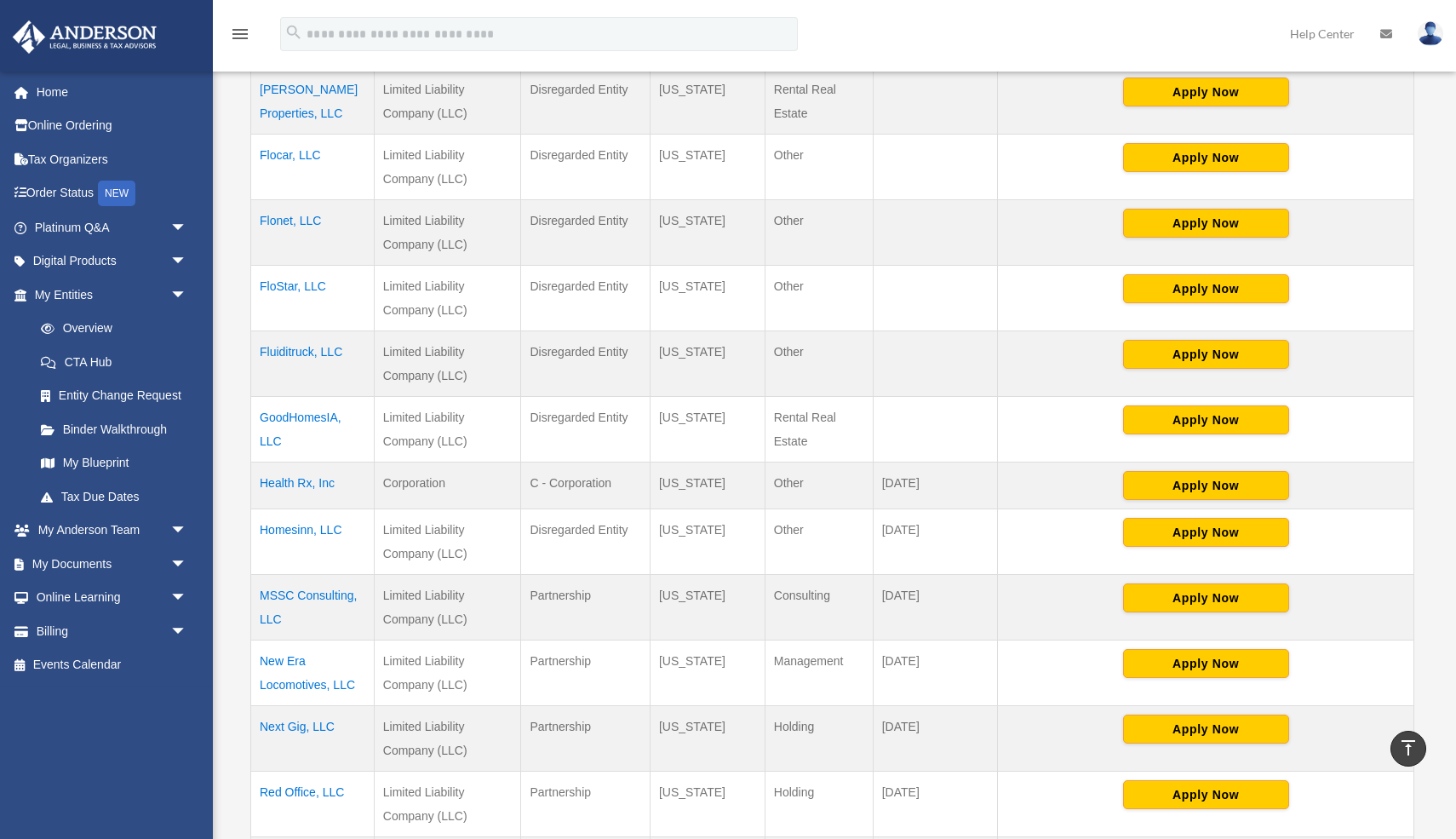
click at [300, 587] on td "MSSC Consulting, LLC" at bounding box center [313, 608] width 123 height 66
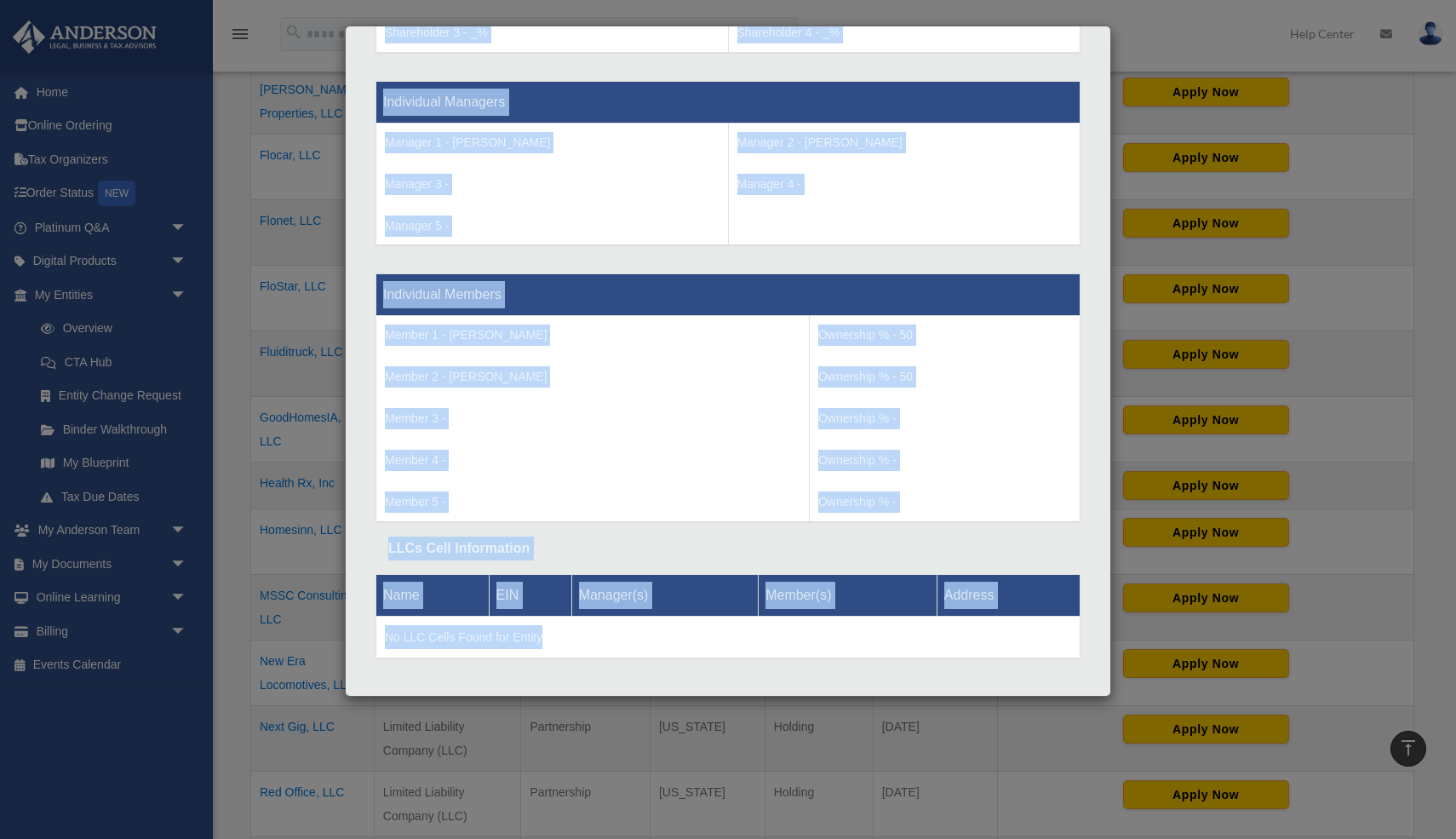
scroll to position [1575, 0]
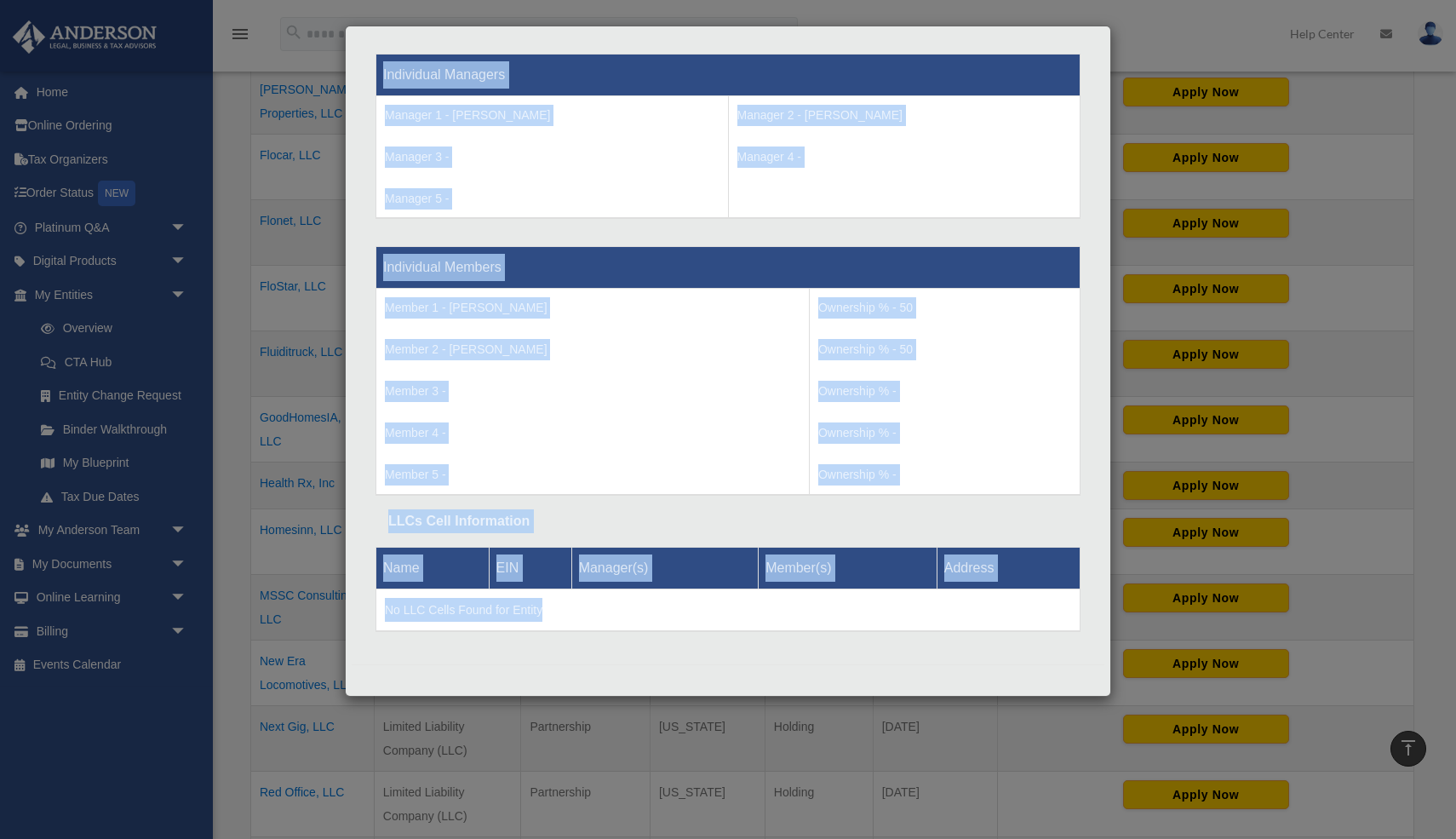
drag, startPoint x: 381, startPoint y: 416, endPoint x: 453, endPoint y: 785, distance: 376.0
click at [453, 785] on div "Details × Articles Sent Organizational Date" at bounding box center [728, 420] width 1456 height 839
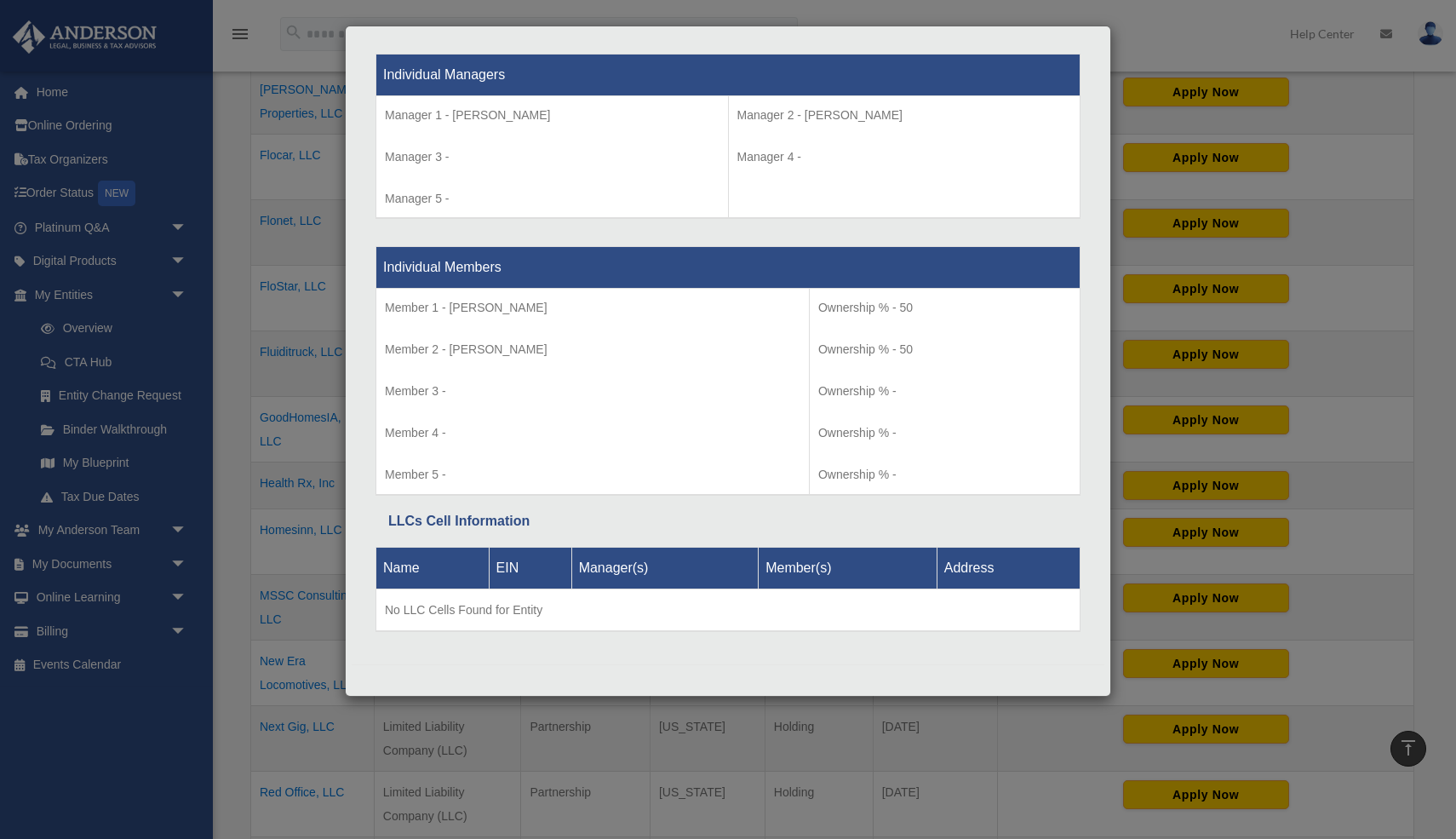
click at [263, 497] on div "Details × Articles Sent Organizational Date" at bounding box center [728, 420] width 1456 height 839
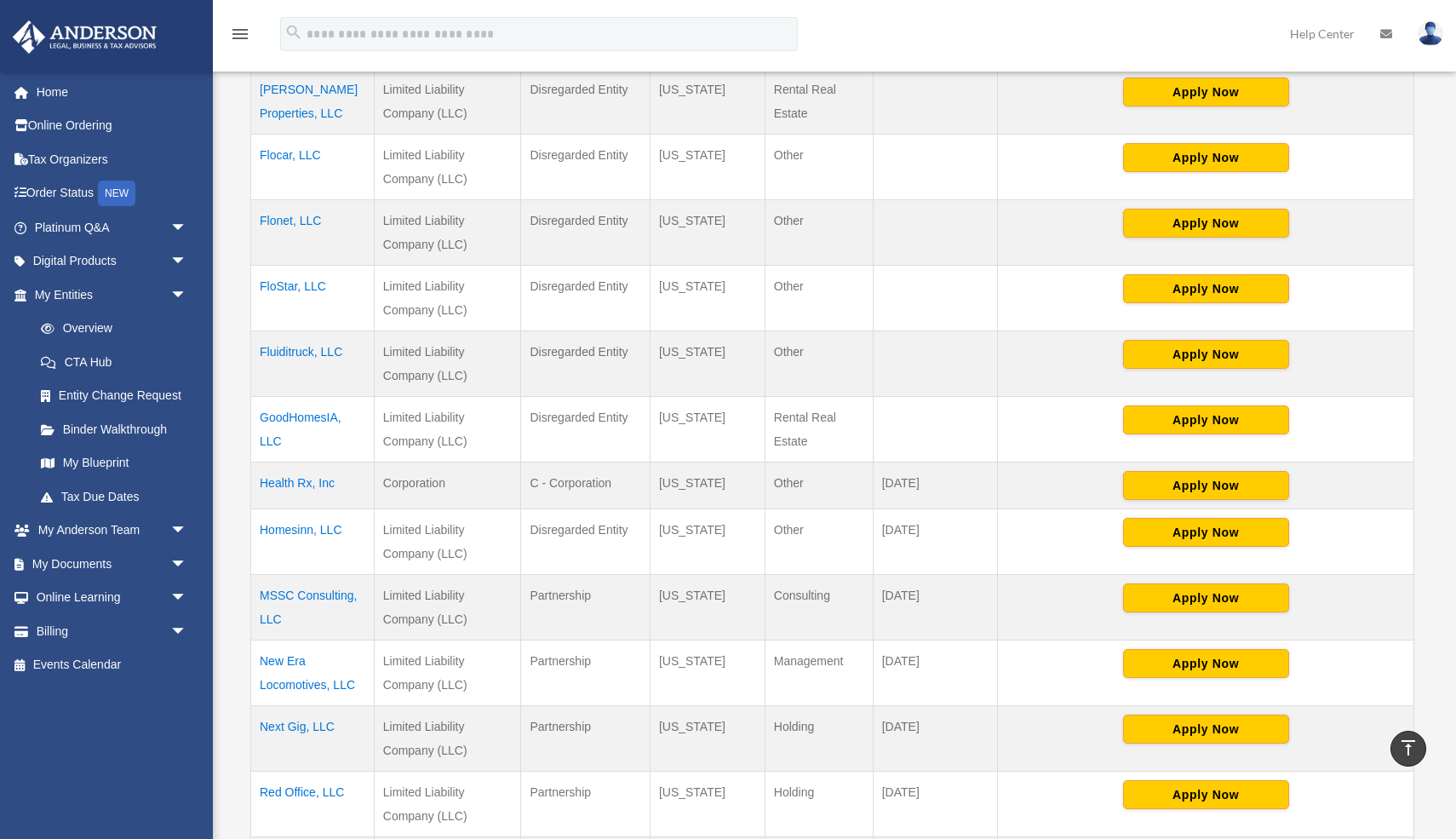
click at [291, 667] on td "New Era Locomotives, LLC" at bounding box center [313, 673] width 123 height 66
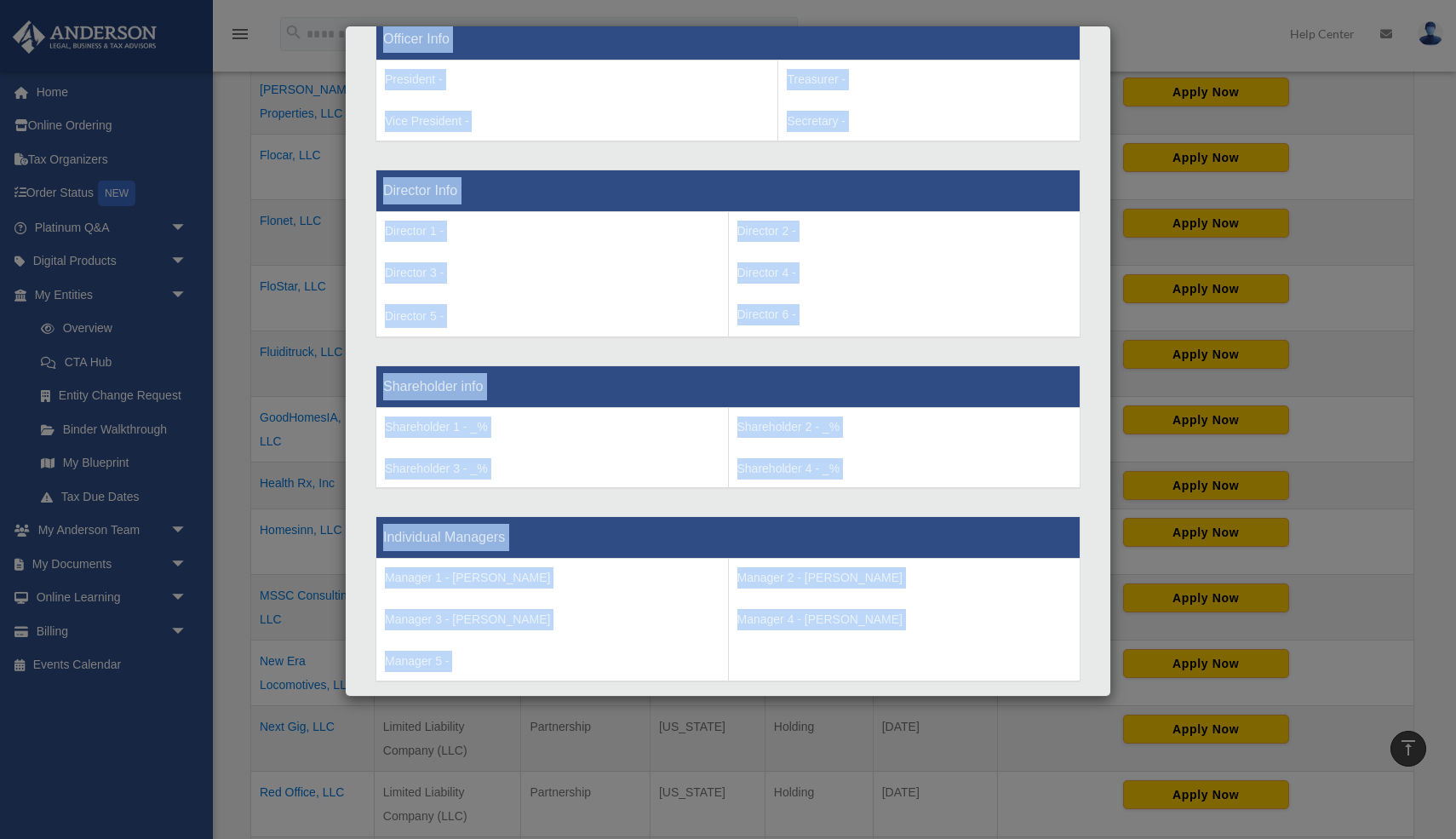
scroll to position [1597, 0]
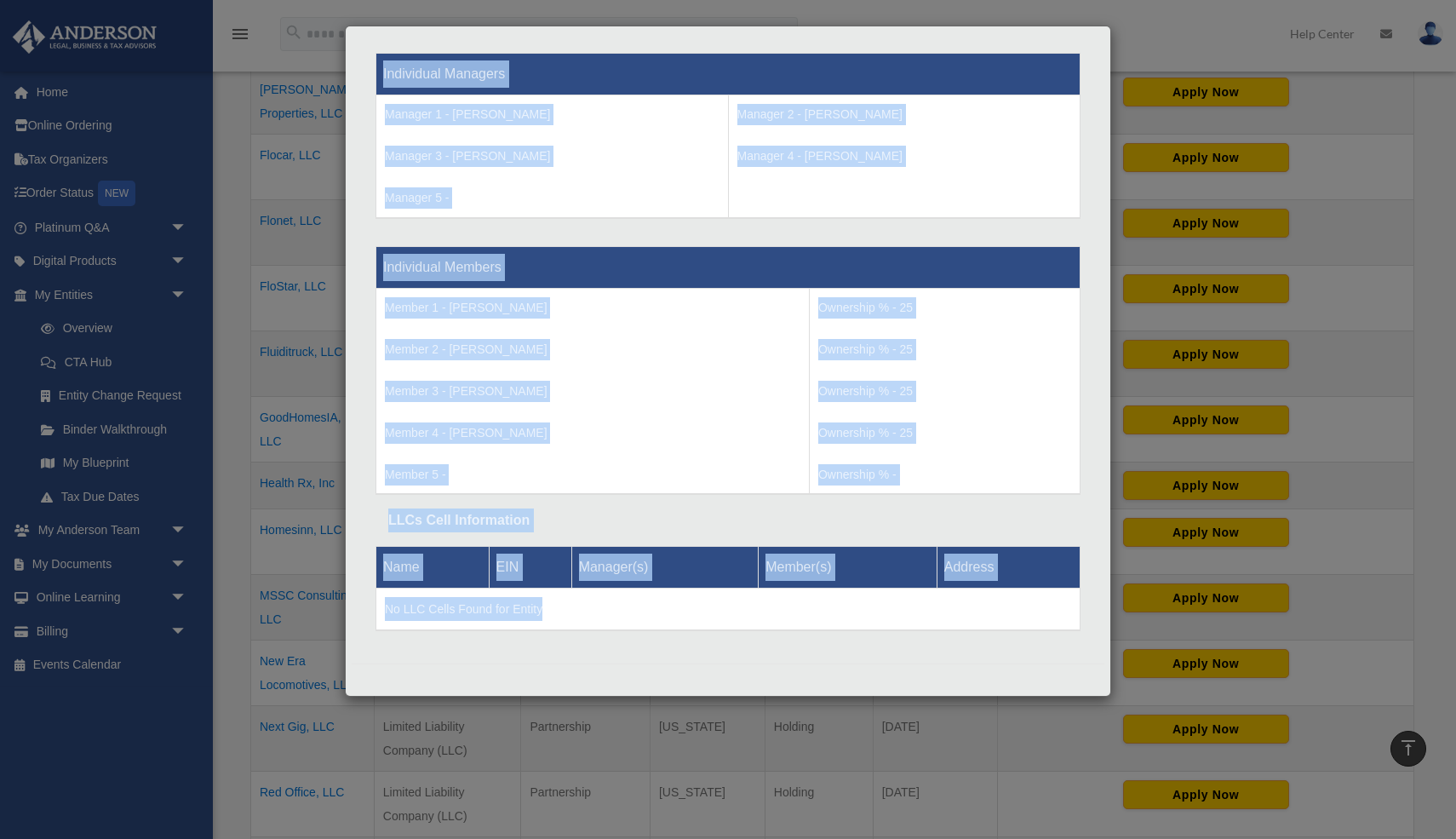
drag, startPoint x: 382, startPoint y: 416, endPoint x: 519, endPoint y: 805, distance: 412.4
click at [519, 805] on div "Details × Articles Sent Organizational Date" at bounding box center [728, 420] width 1456 height 839
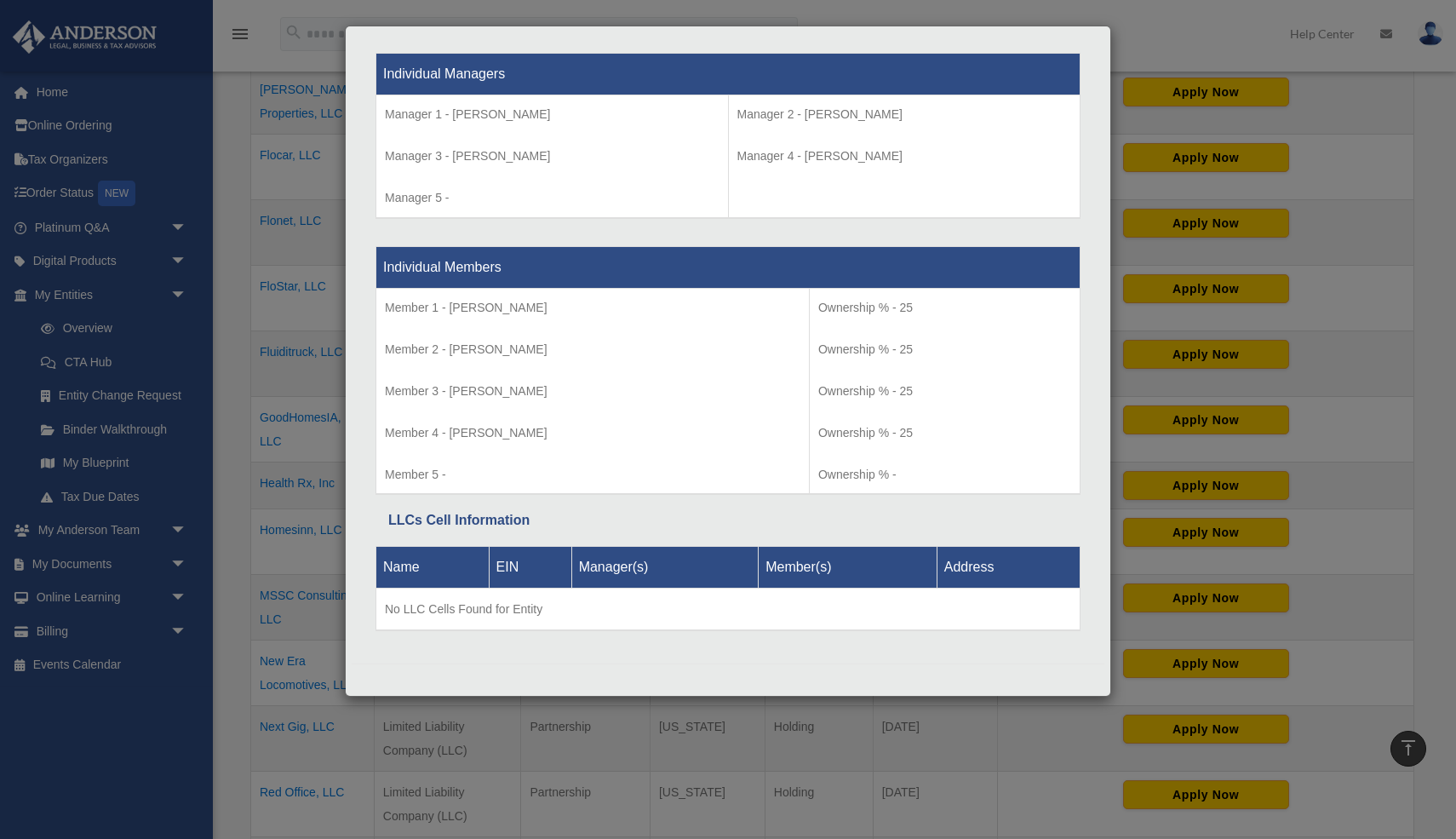
click at [263, 626] on div "Details × Articles Sent Organizational Date" at bounding box center [728, 420] width 1456 height 839
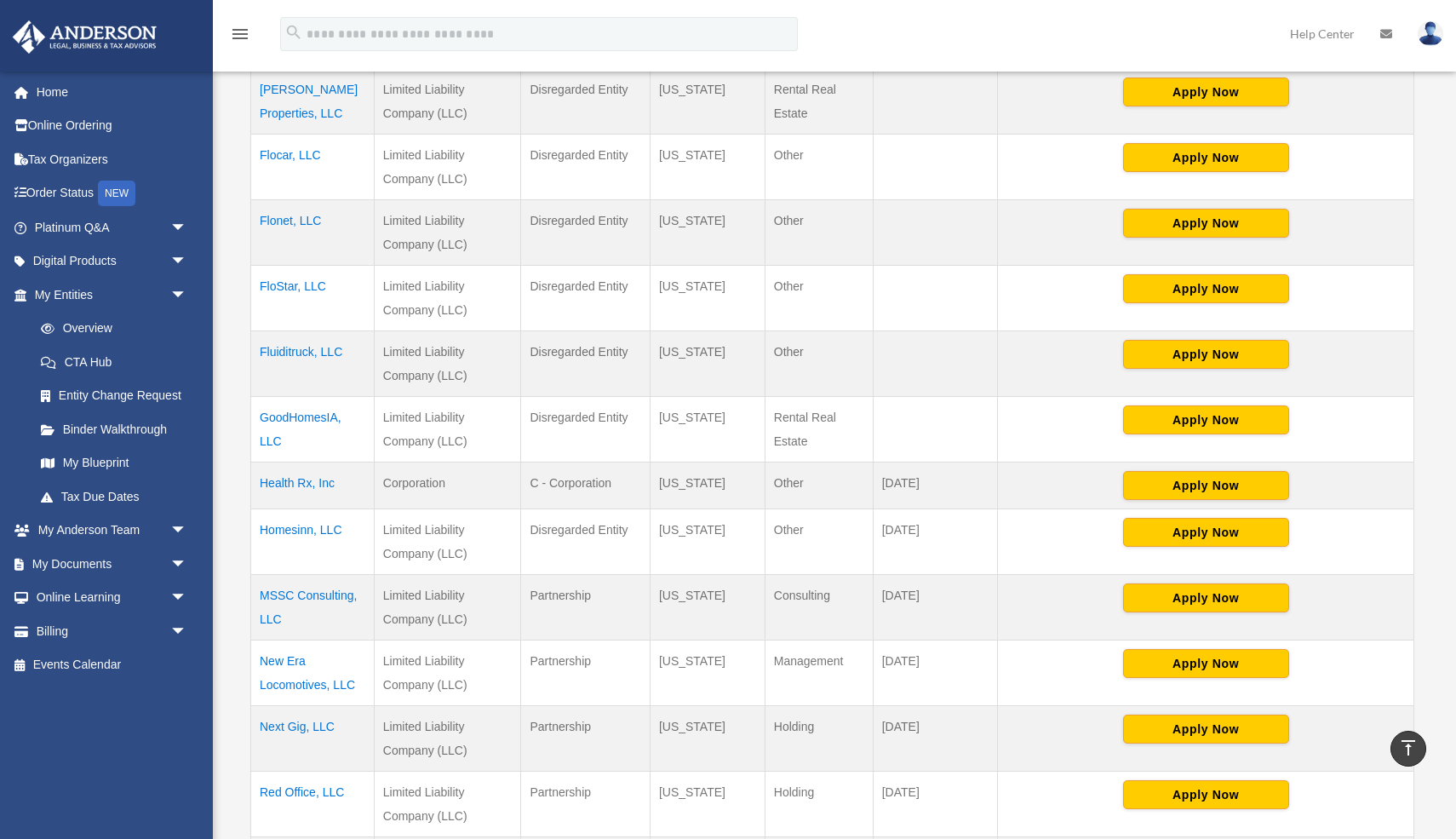
click at [282, 729] on td "Next Gig, LLC" at bounding box center [313, 739] width 123 height 66
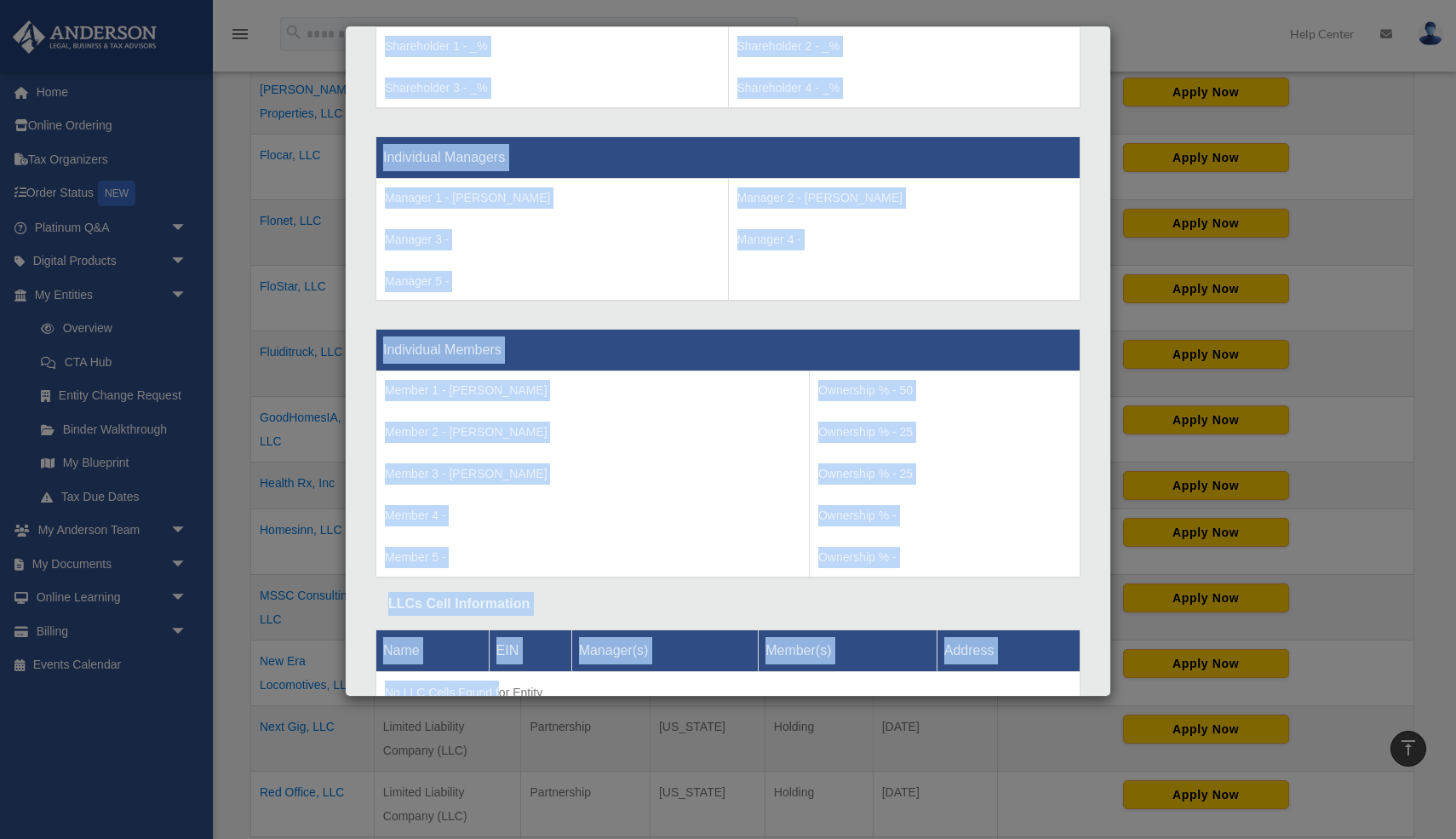
scroll to position [1575, 0]
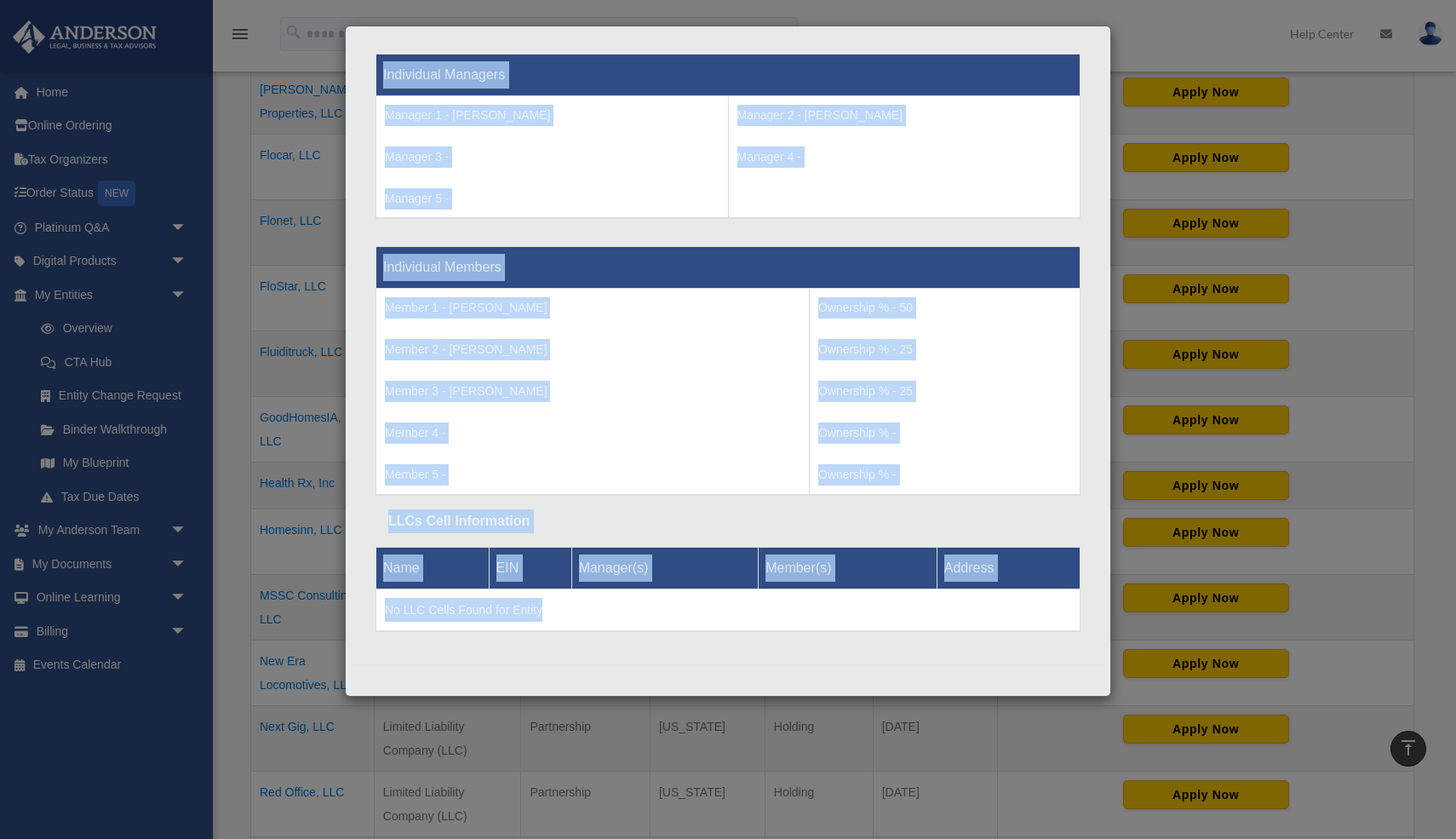
drag, startPoint x: 387, startPoint y: 419, endPoint x: 498, endPoint y: 783, distance: 380.5
click at [498, 783] on div "Details × Articles Sent Organizational Date" at bounding box center [728, 420] width 1456 height 839
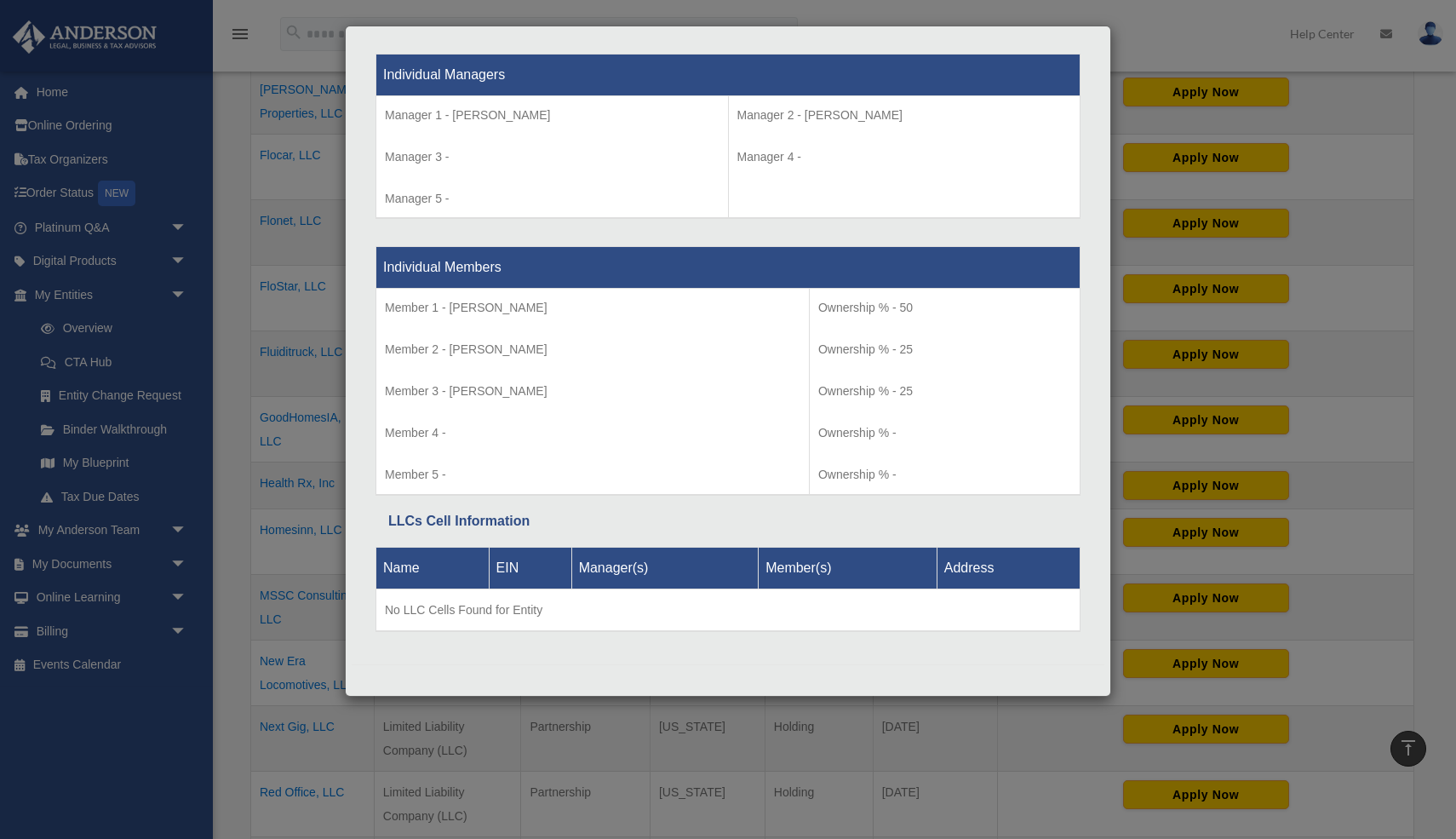
click at [270, 620] on div "Details × Articles Sent Organizational Date" at bounding box center [728, 420] width 1456 height 839
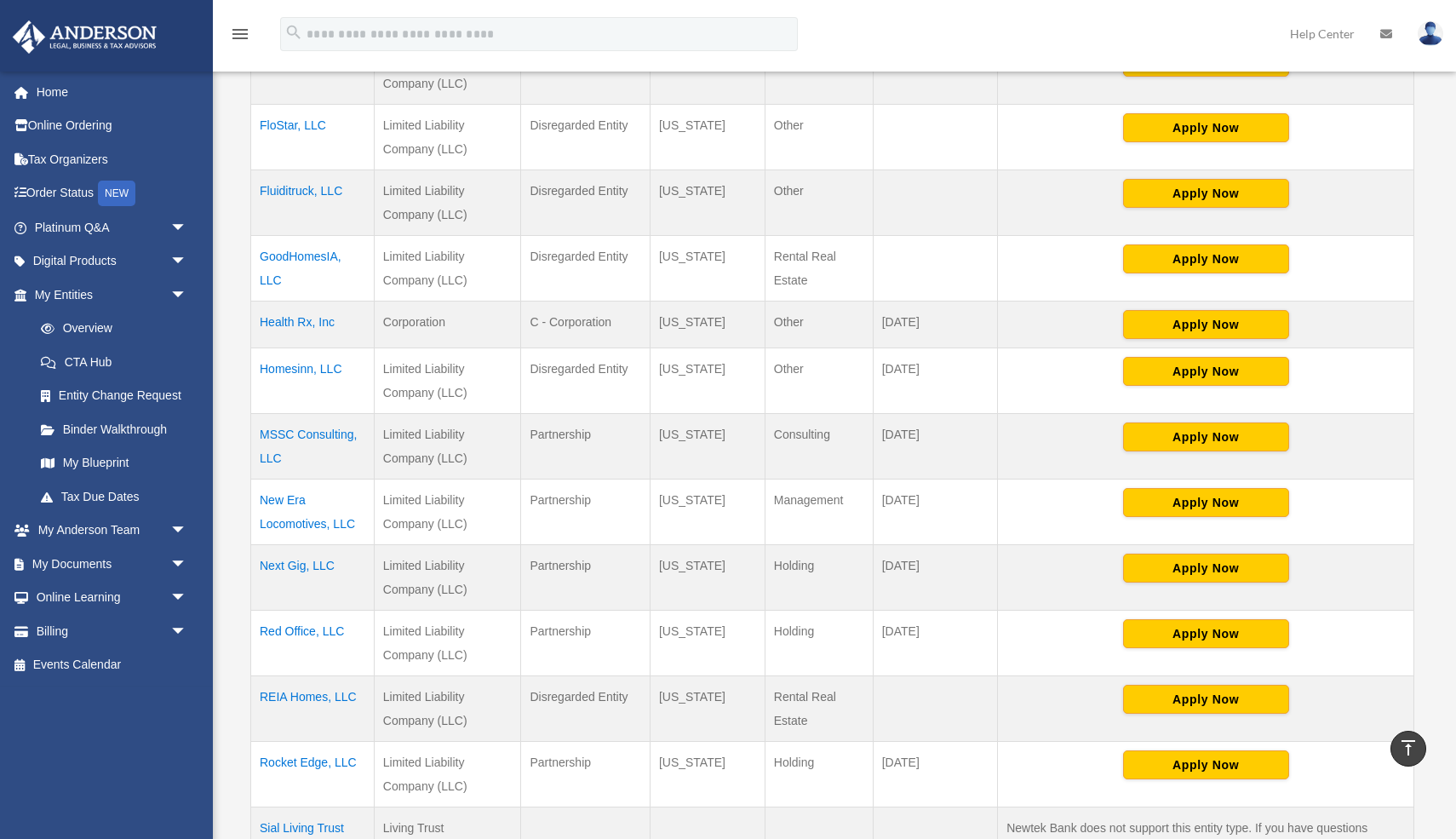
scroll to position [804, 0]
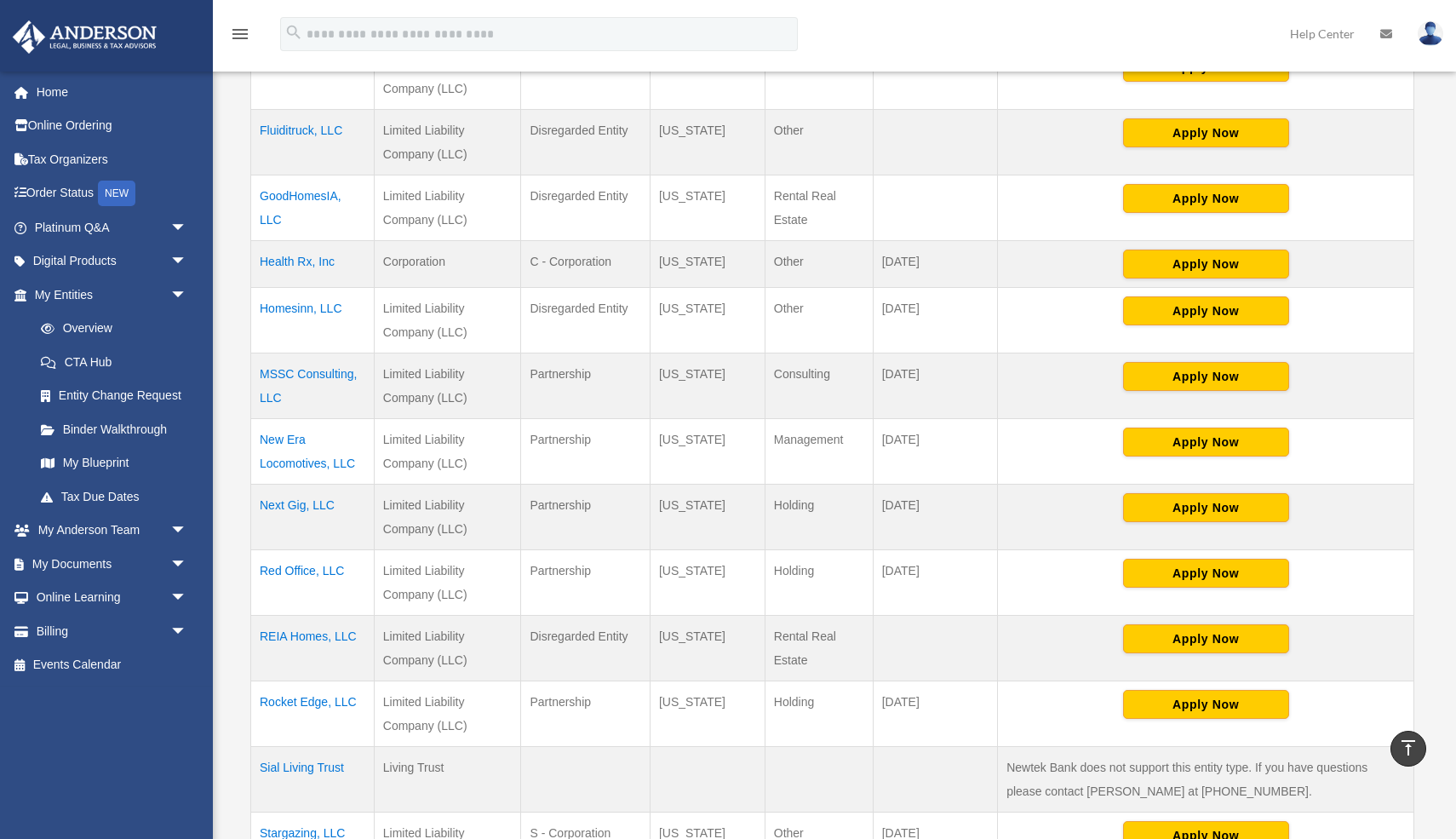
click at [296, 570] on td "Red Office, LLC" at bounding box center [313, 583] width 123 height 66
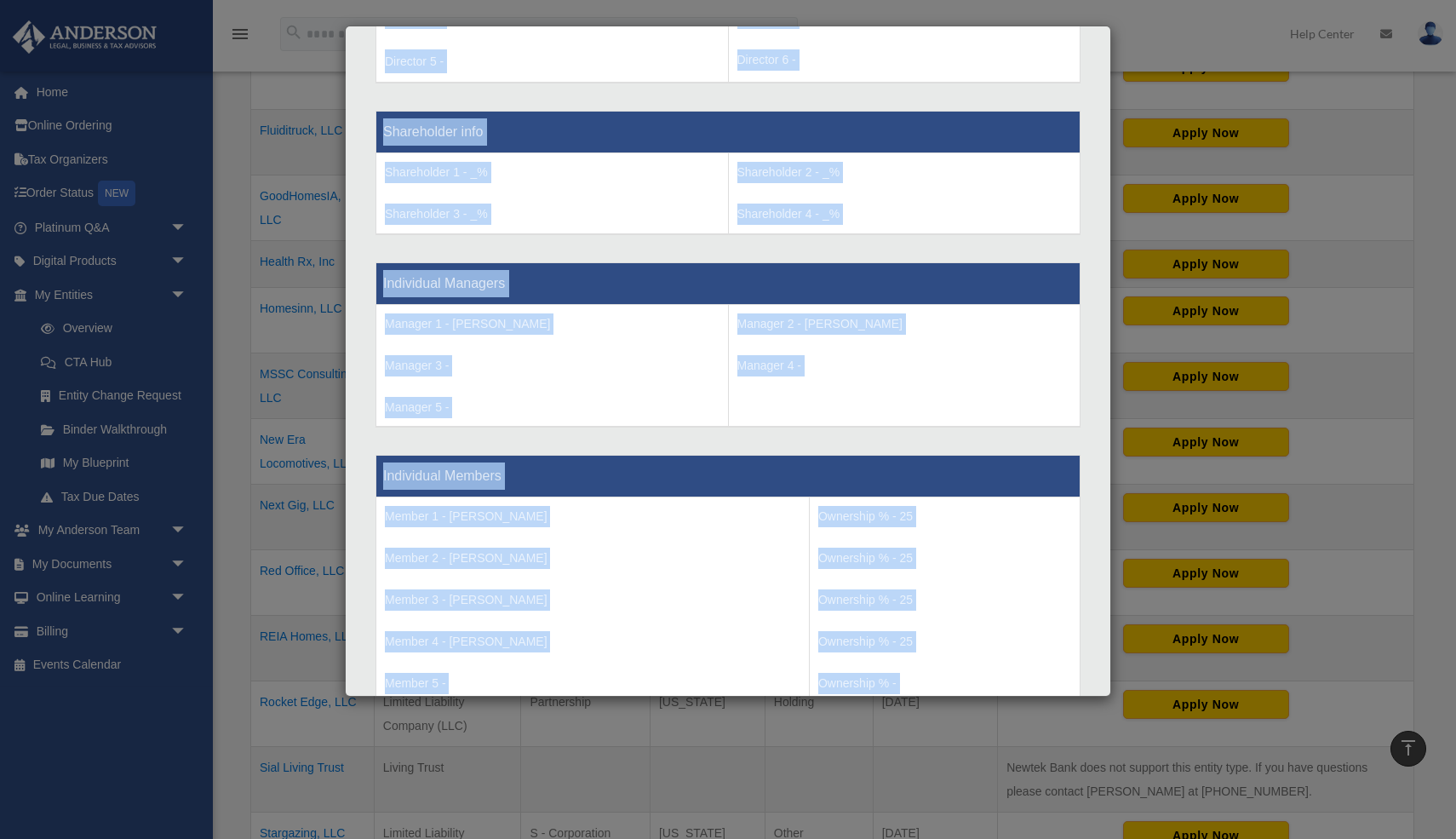
scroll to position [1575, 0]
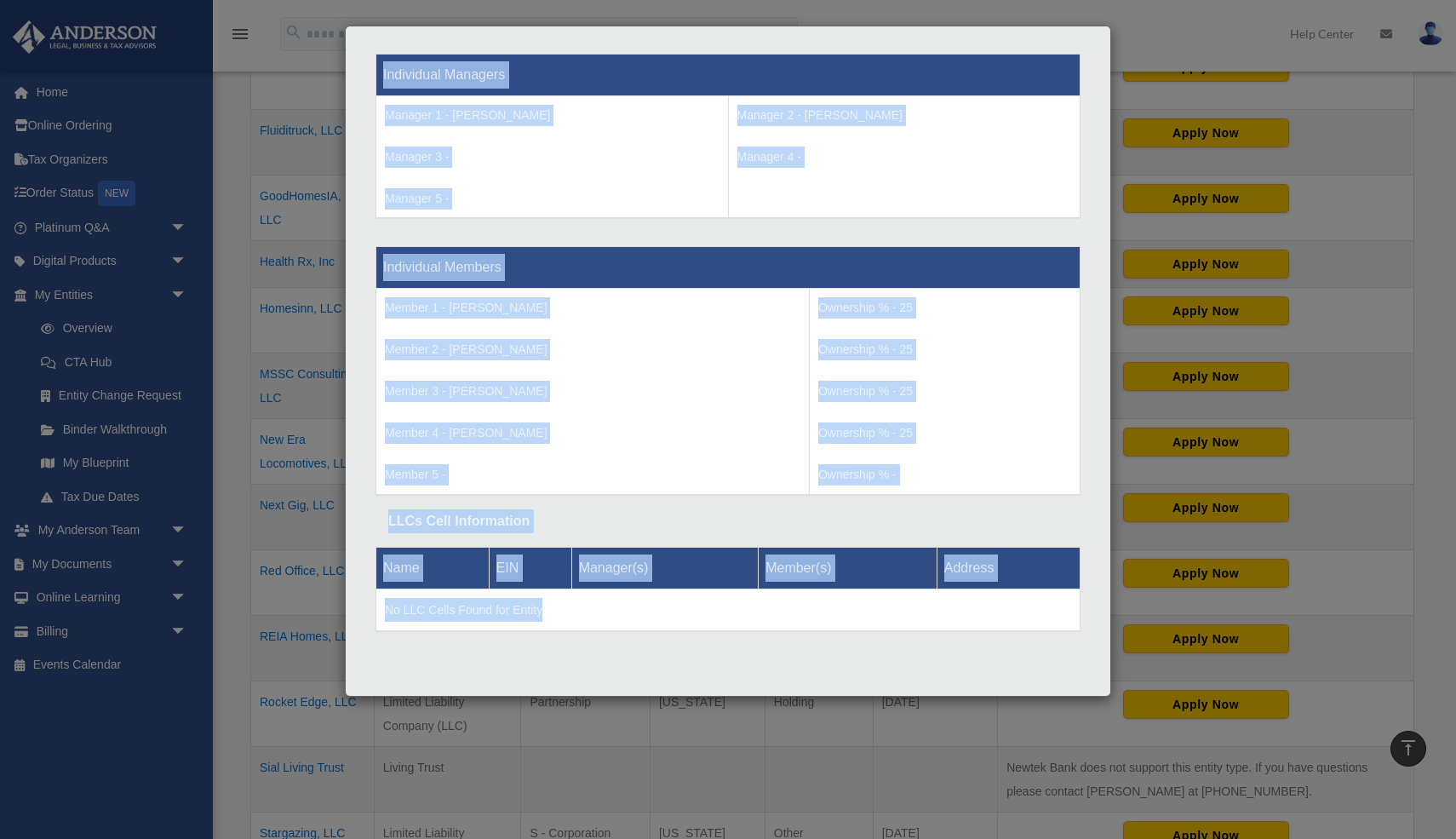
drag, startPoint x: 383, startPoint y: 414, endPoint x: 459, endPoint y: 798, distance: 391.4
click at [459, 798] on div "Details × Articles Sent Organizational Date" at bounding box center [728, 420] width 1456 height 839
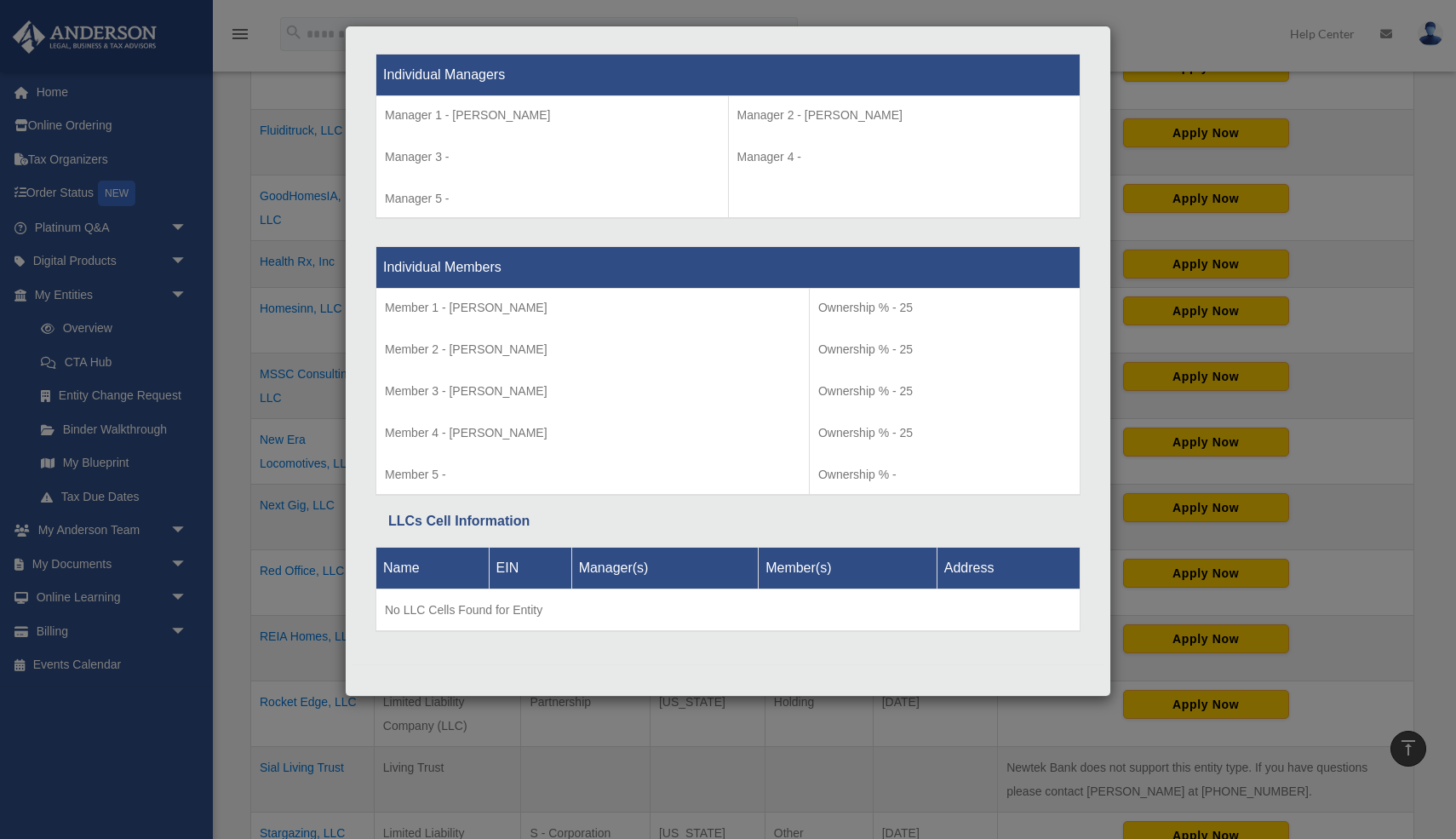
click at [369, 760] on div "Details × Articles Sent Organizational Date" at bounding box center [728, 420] width 1456 height 839
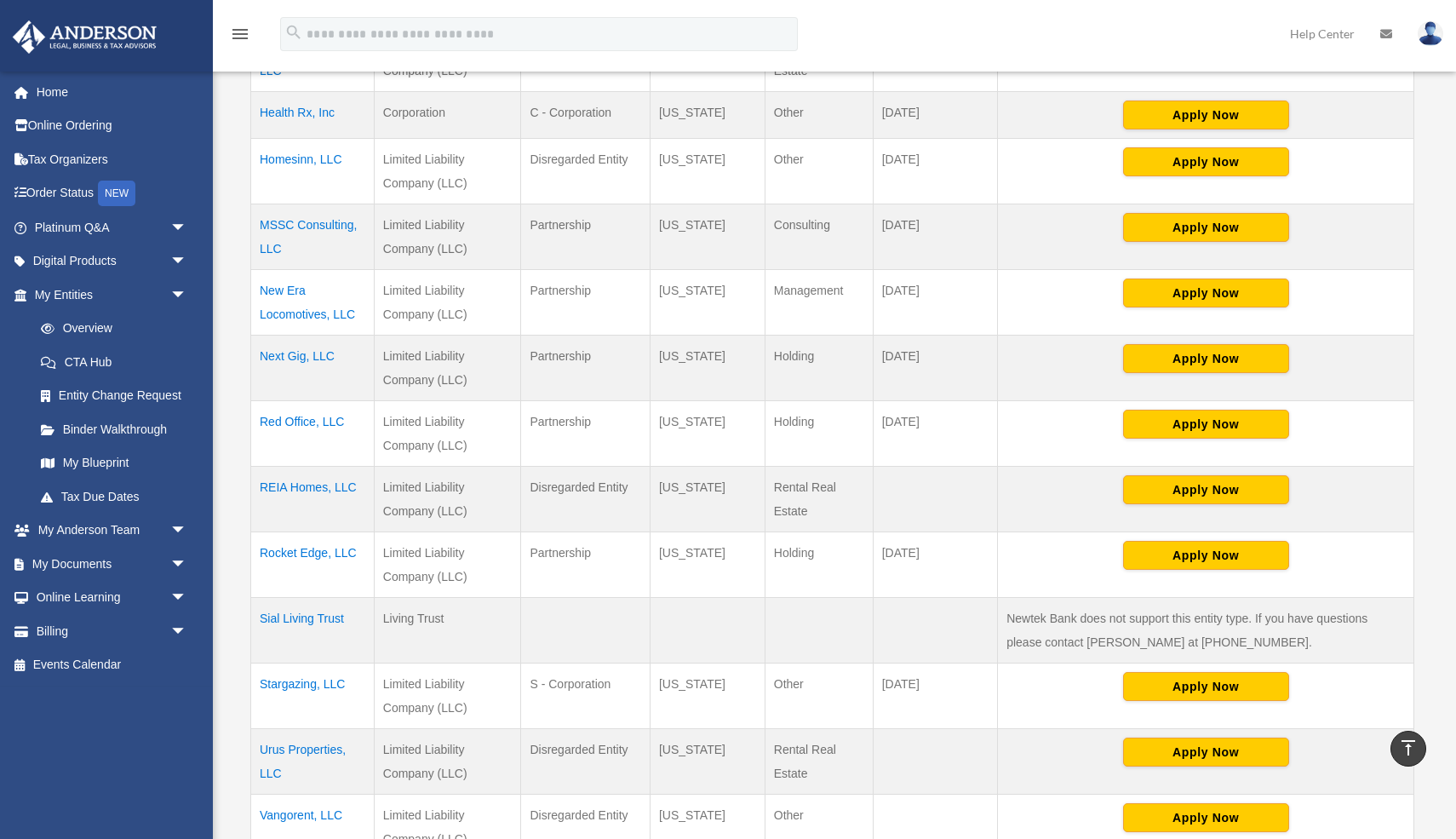
scroll to position [971, 0]
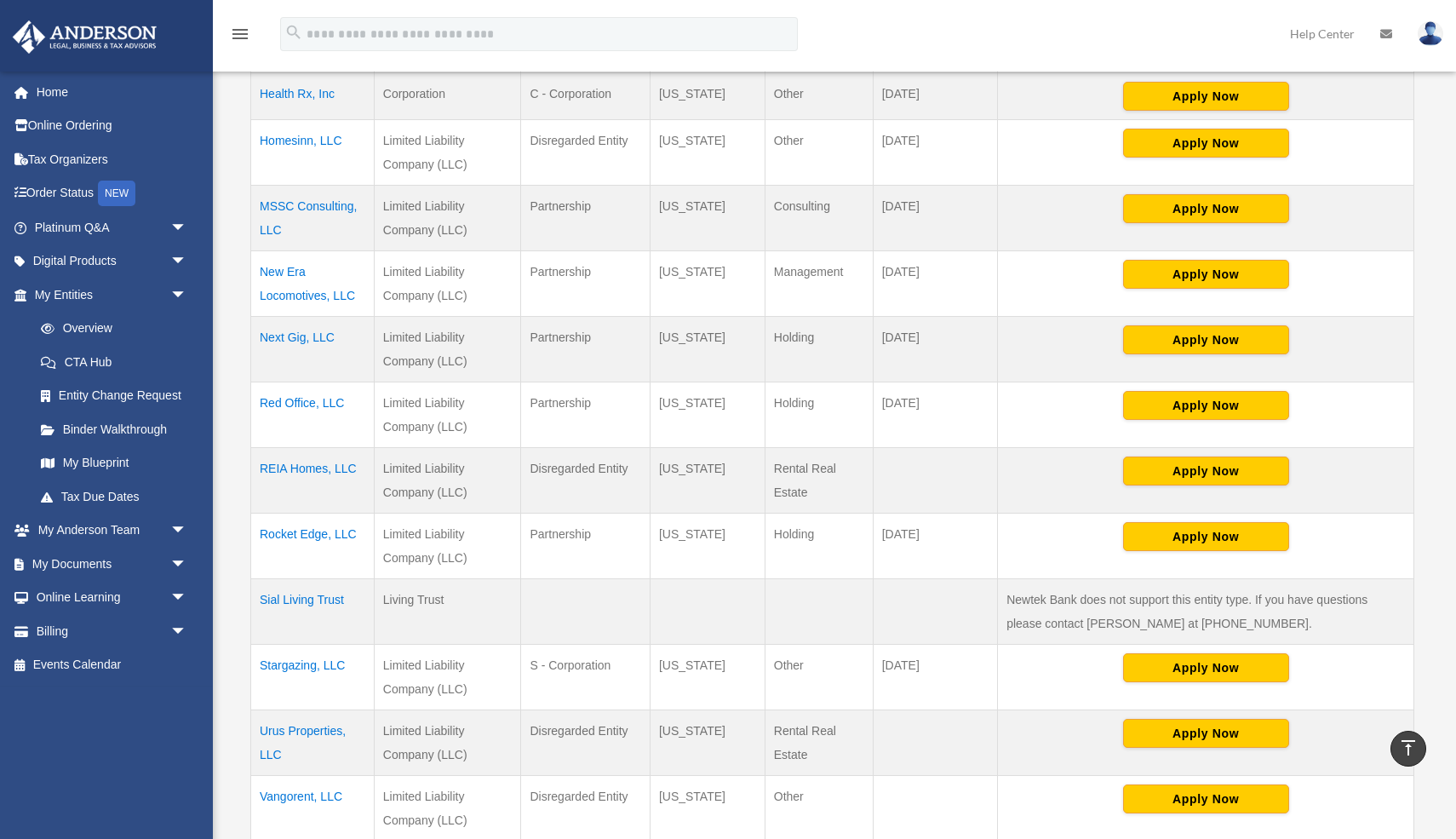
click at [291, 469] on td "REIA Homes, LLC" at bounding box center [313, 480] width 123 height 66
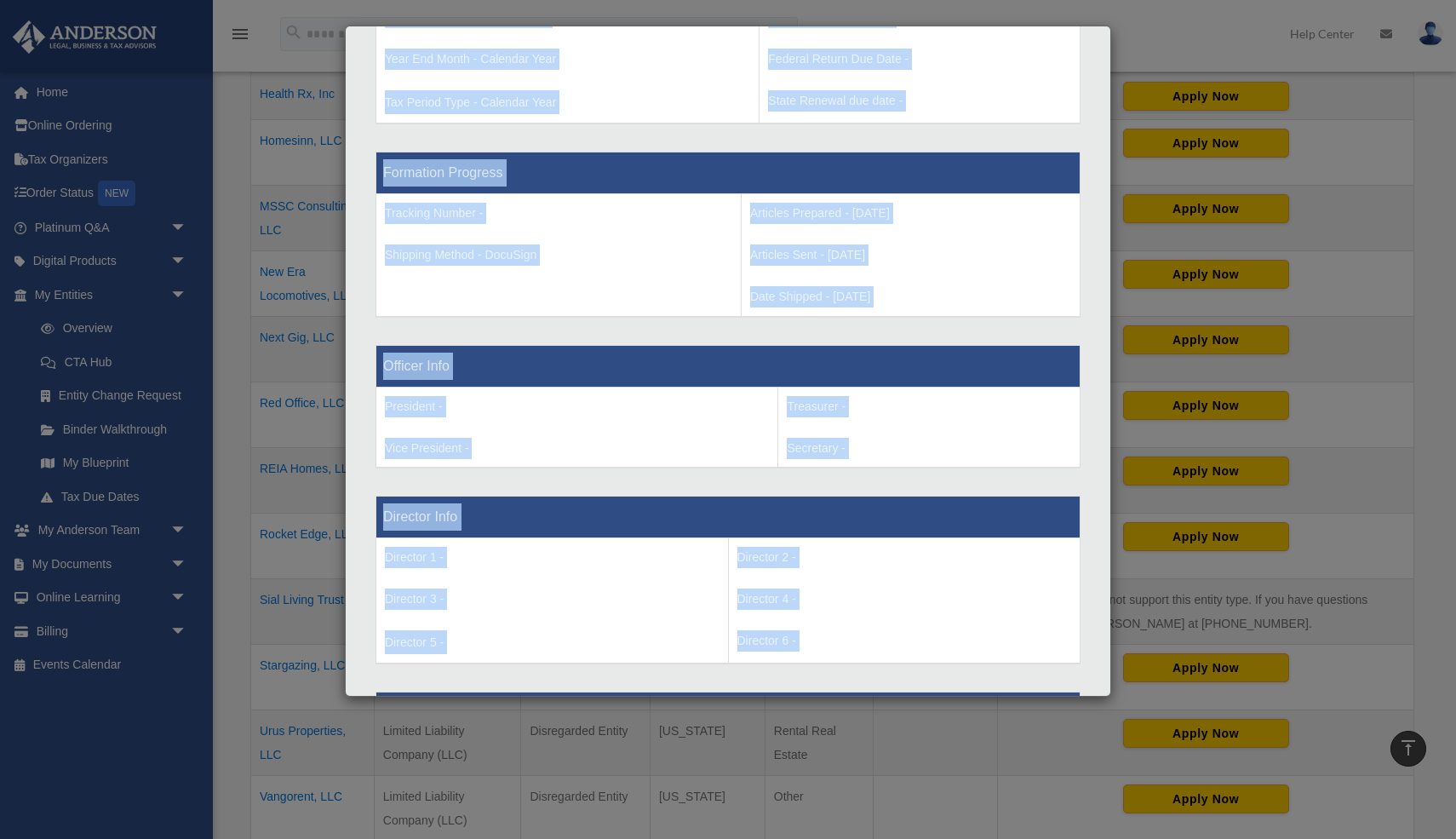
scroll to position [1341, 0]
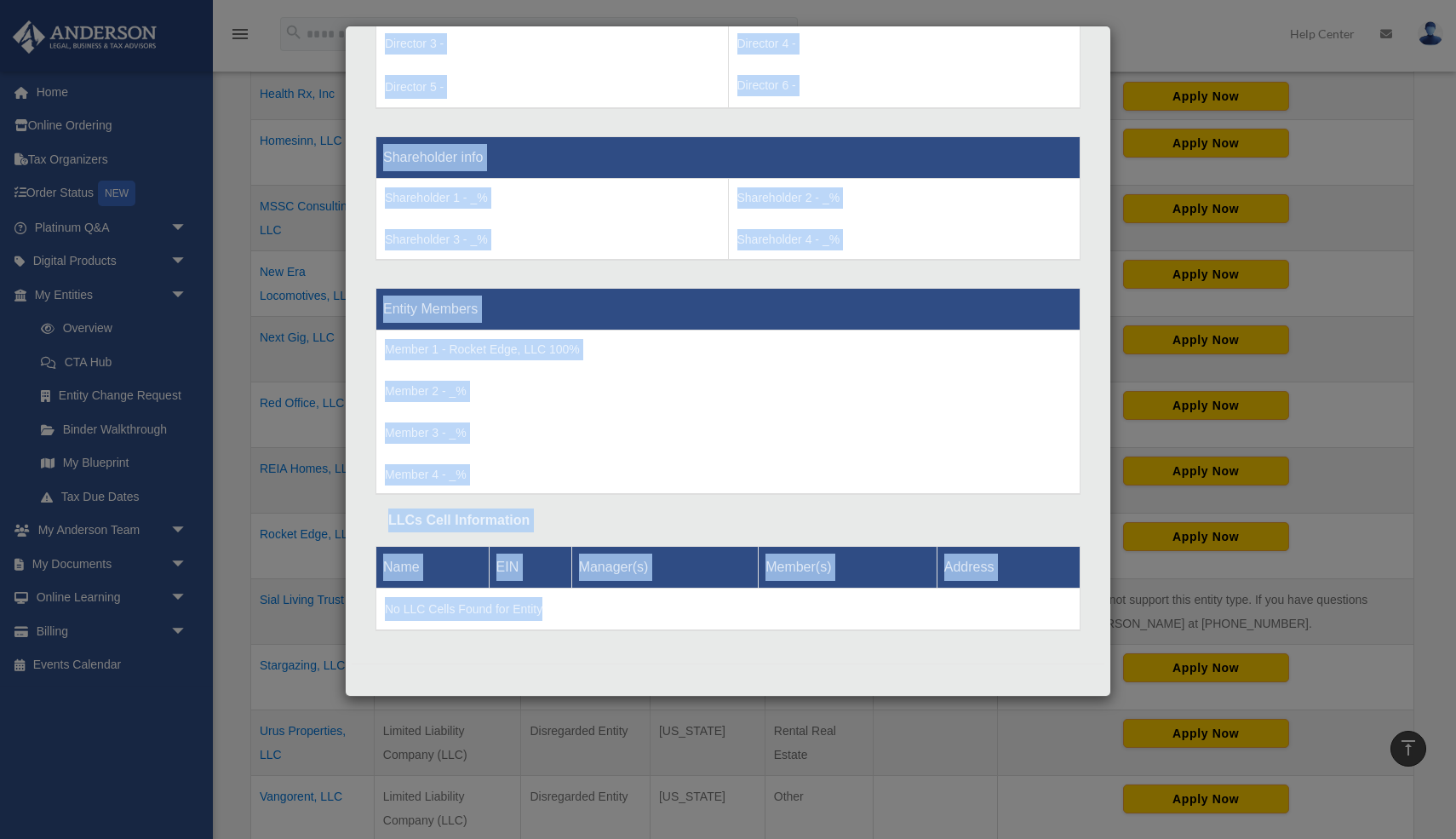
drag, startPoint x: 388, startPoint y: 416, endPoint x: 482, endPoint y: 808, distance: 403.1
click at [482, 808] on div "Details × Articles Sent Organizational Date" at bounding box center [728, 420] width 1456 height 839
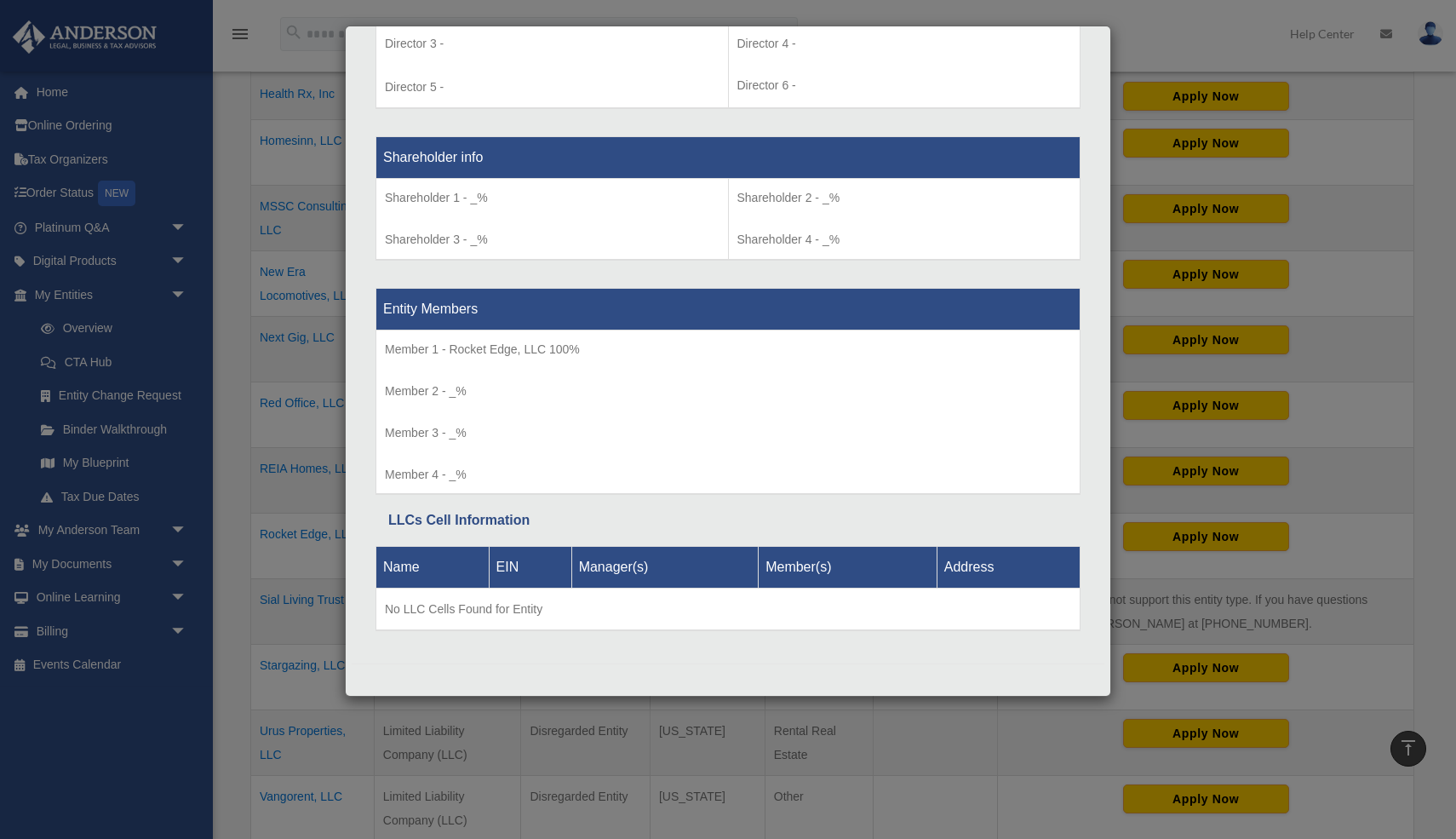
click at [317, 606] on div "Details × Articles Sent Organizational Date" at bounding box center [728, 420] width 1456 height 839
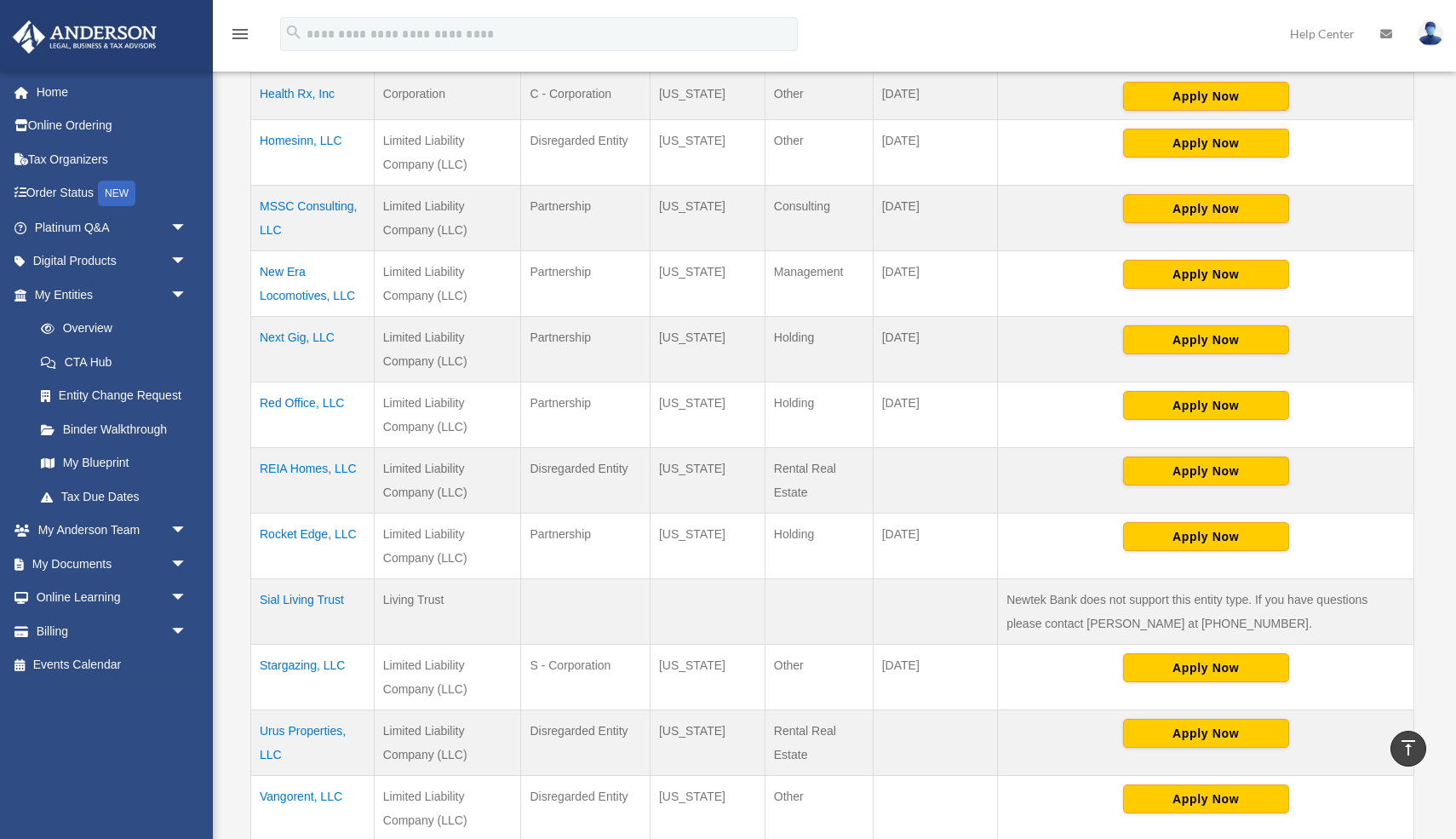
click at [286, 536] on td "Rocket Edge, LLC" at bounding box center [313, 546] width 123 height 66
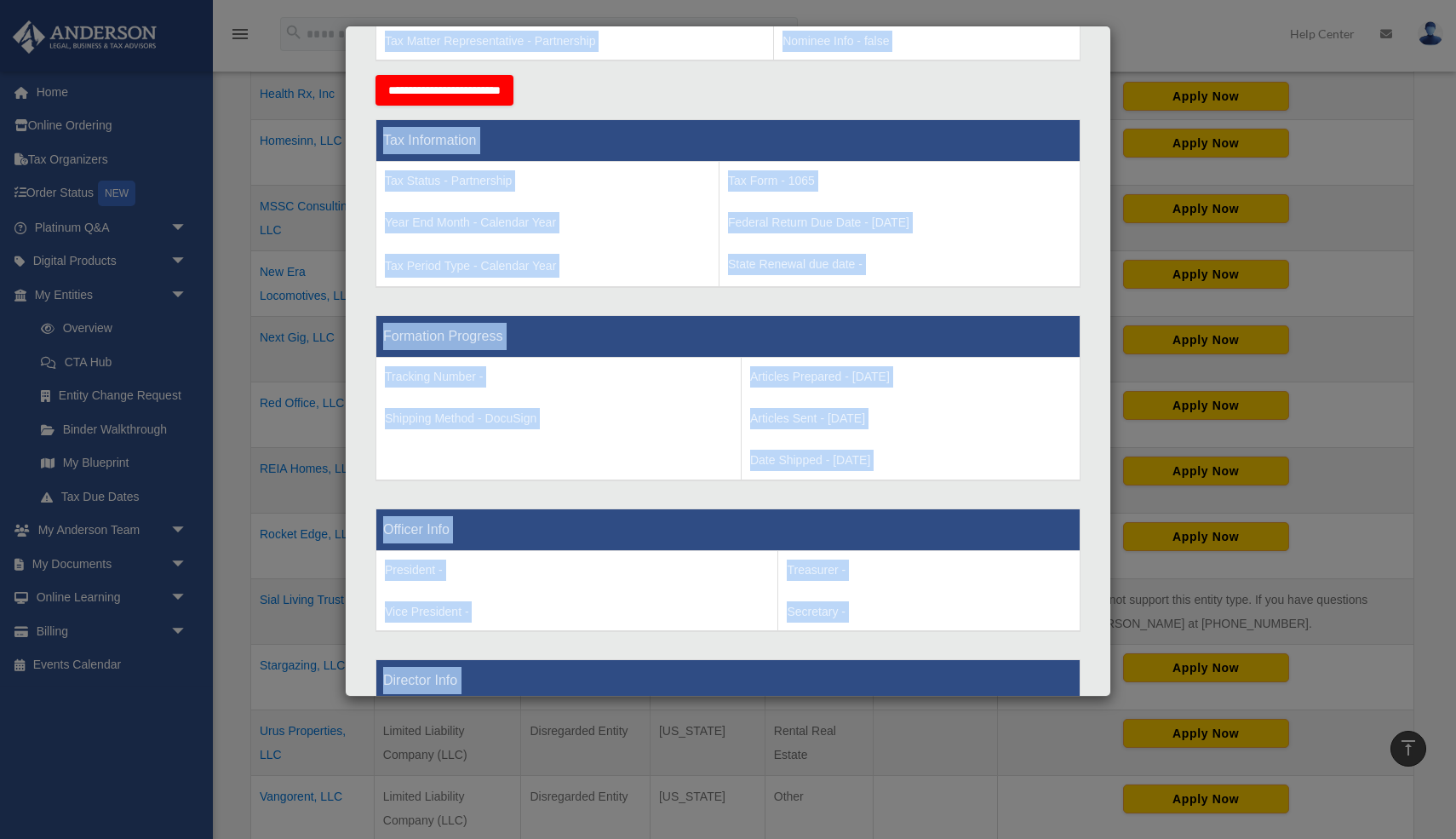
scroll to position [1575, 0]
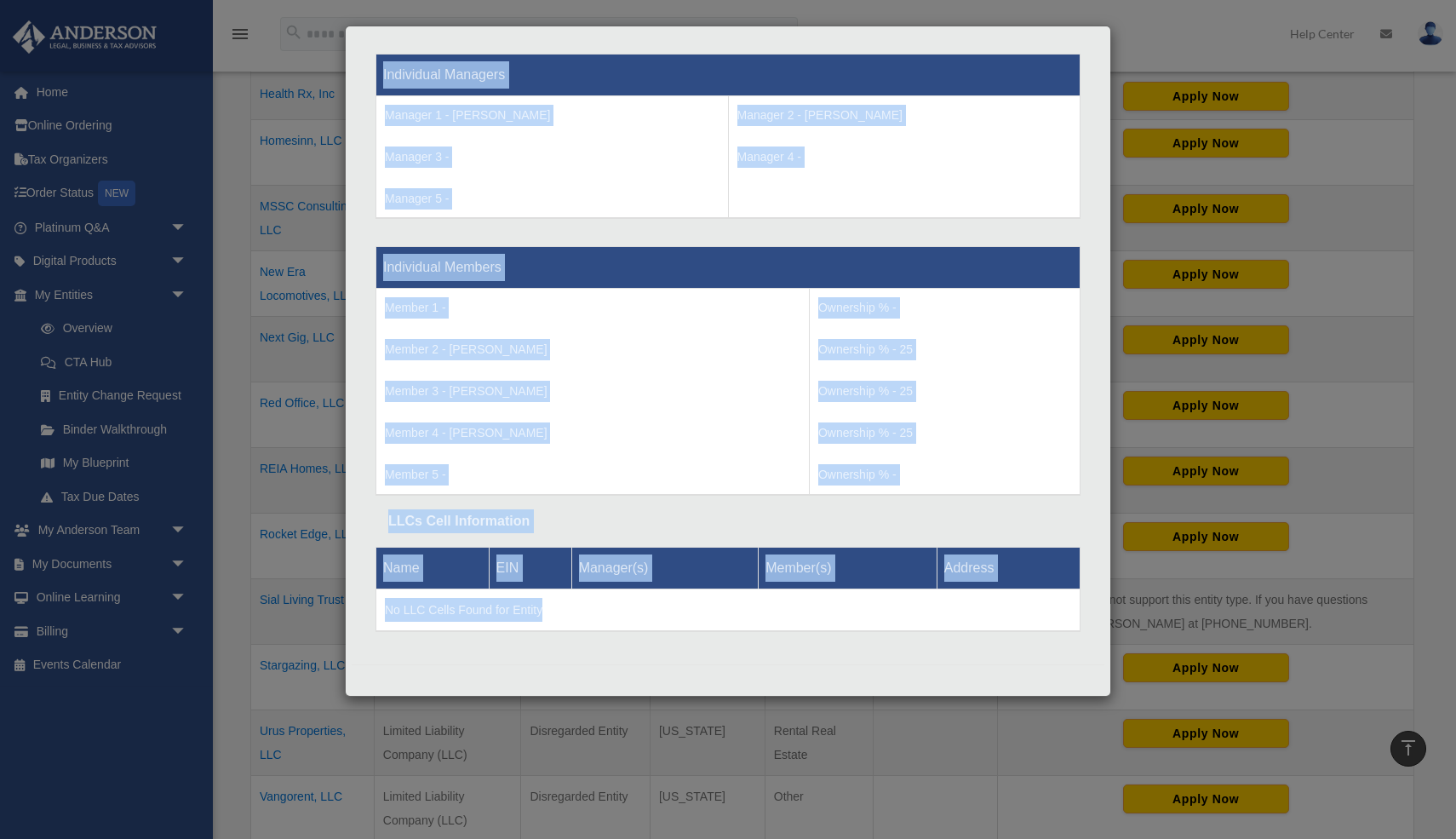
drag, startPoint x: 386, startPoint y: 418, endPoint x: 518, endPoint y: 765, distance: 371.3
click at [518, 765] on div "Details × Articles Sent Organizational Date" at bounding box center [728, 420] width 1456 height 839
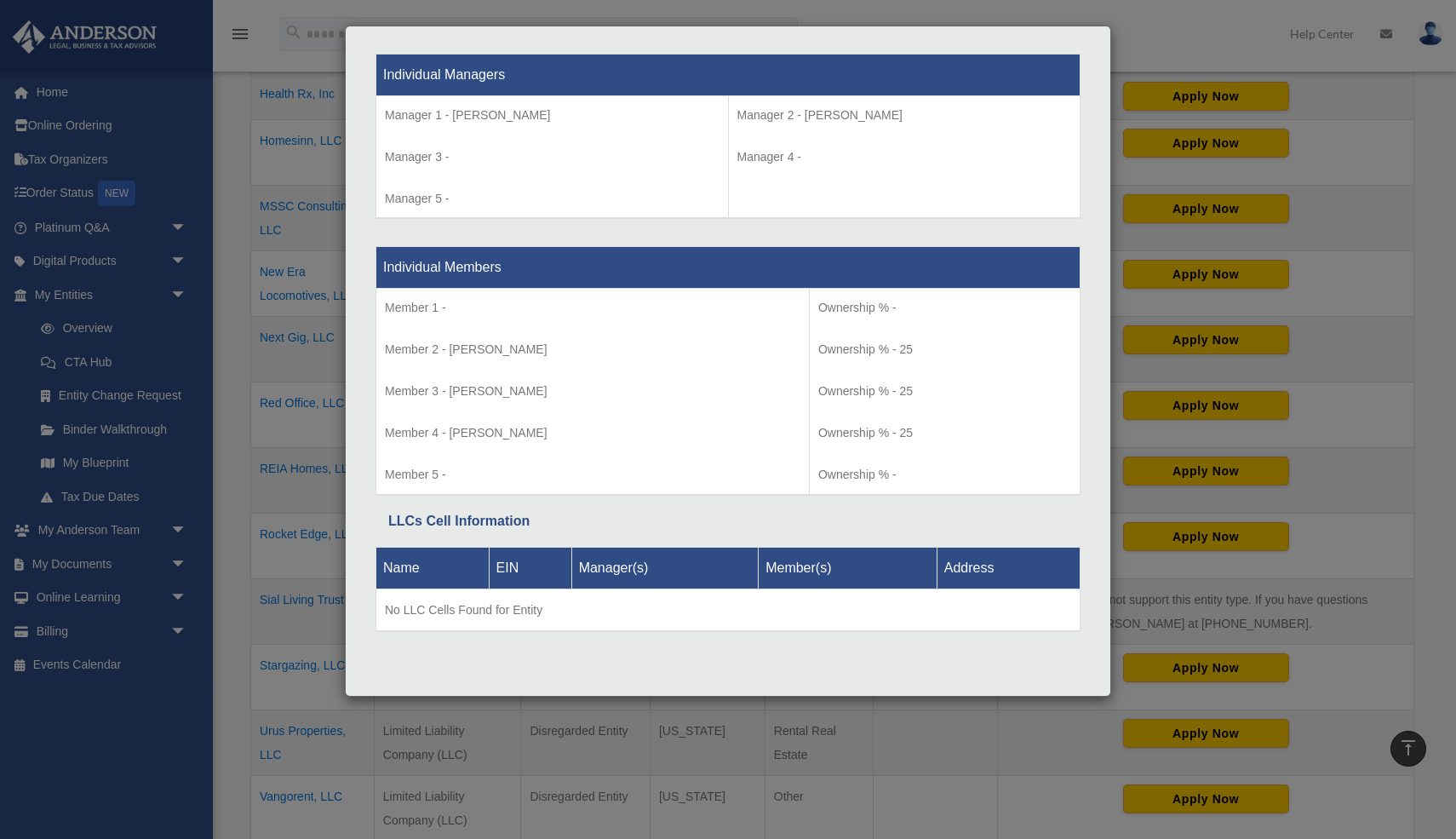
click at [313, 595] on div "Details × Articles Sent Organizational Date" at bounding box center [728, 420] width 1456 height 839
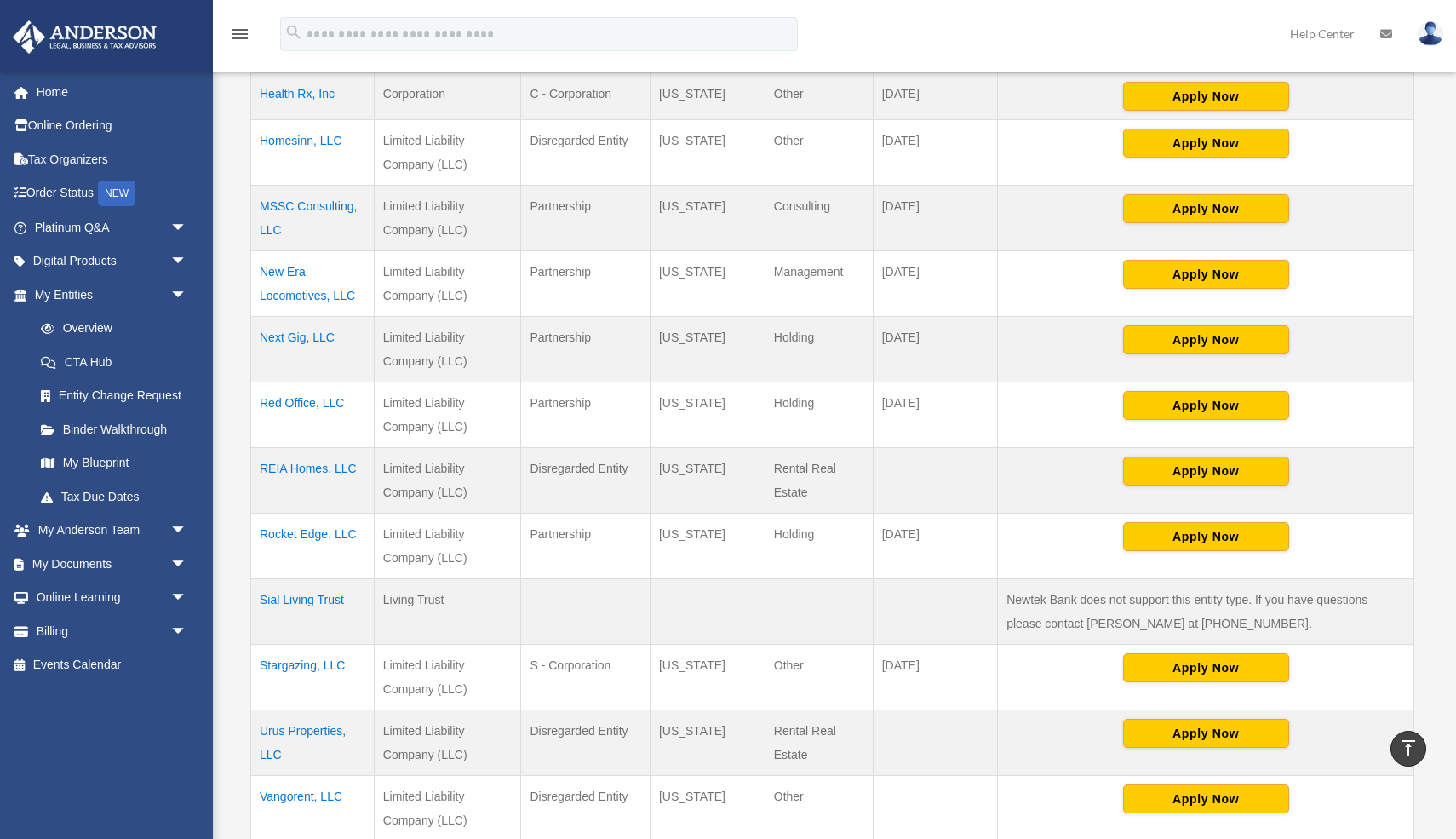
click at [297, 600] on td "Sial Living Trust" at bounding box center [313, 612] width 123 height 66
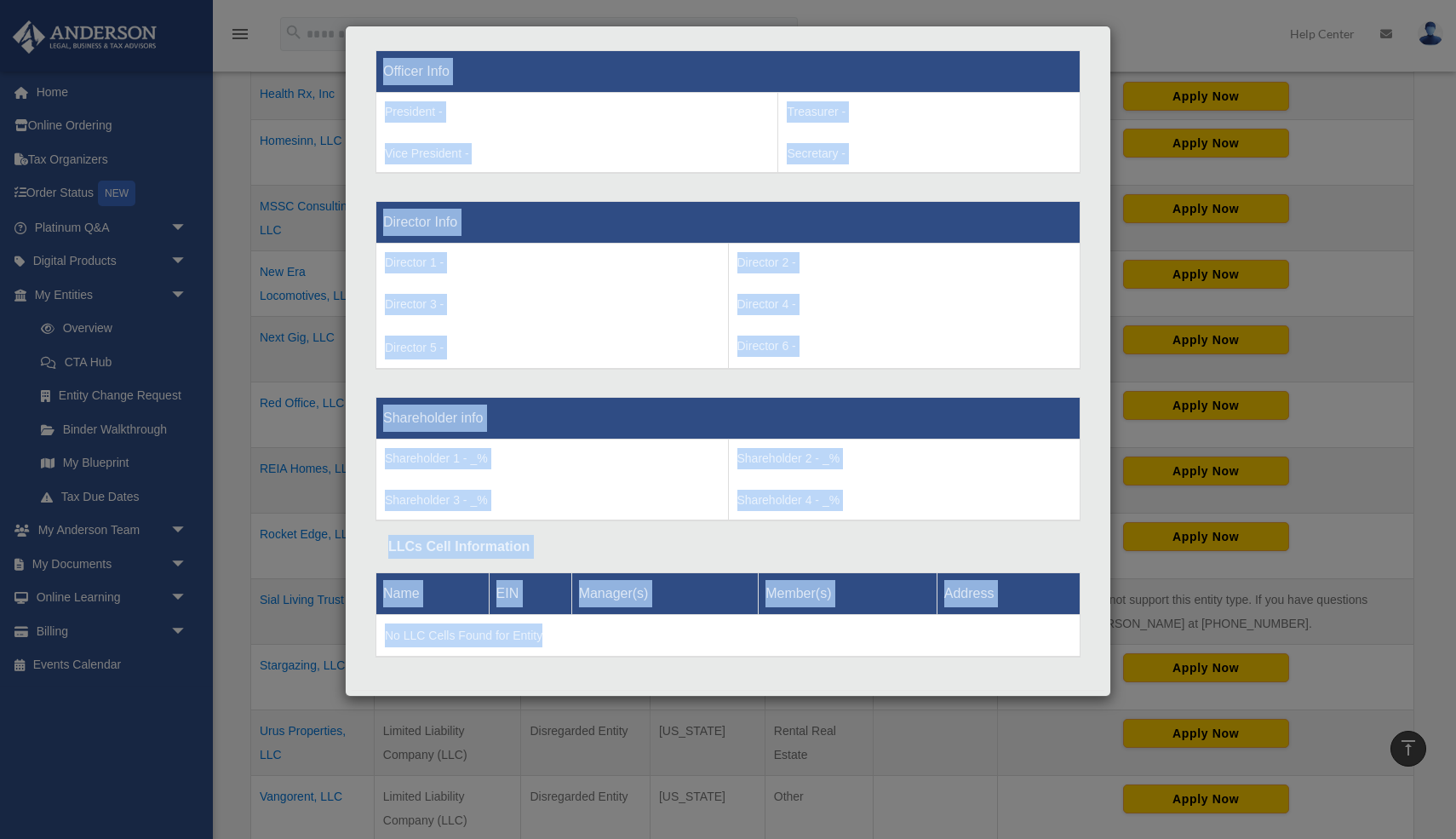
scroll to position [1113, 0]
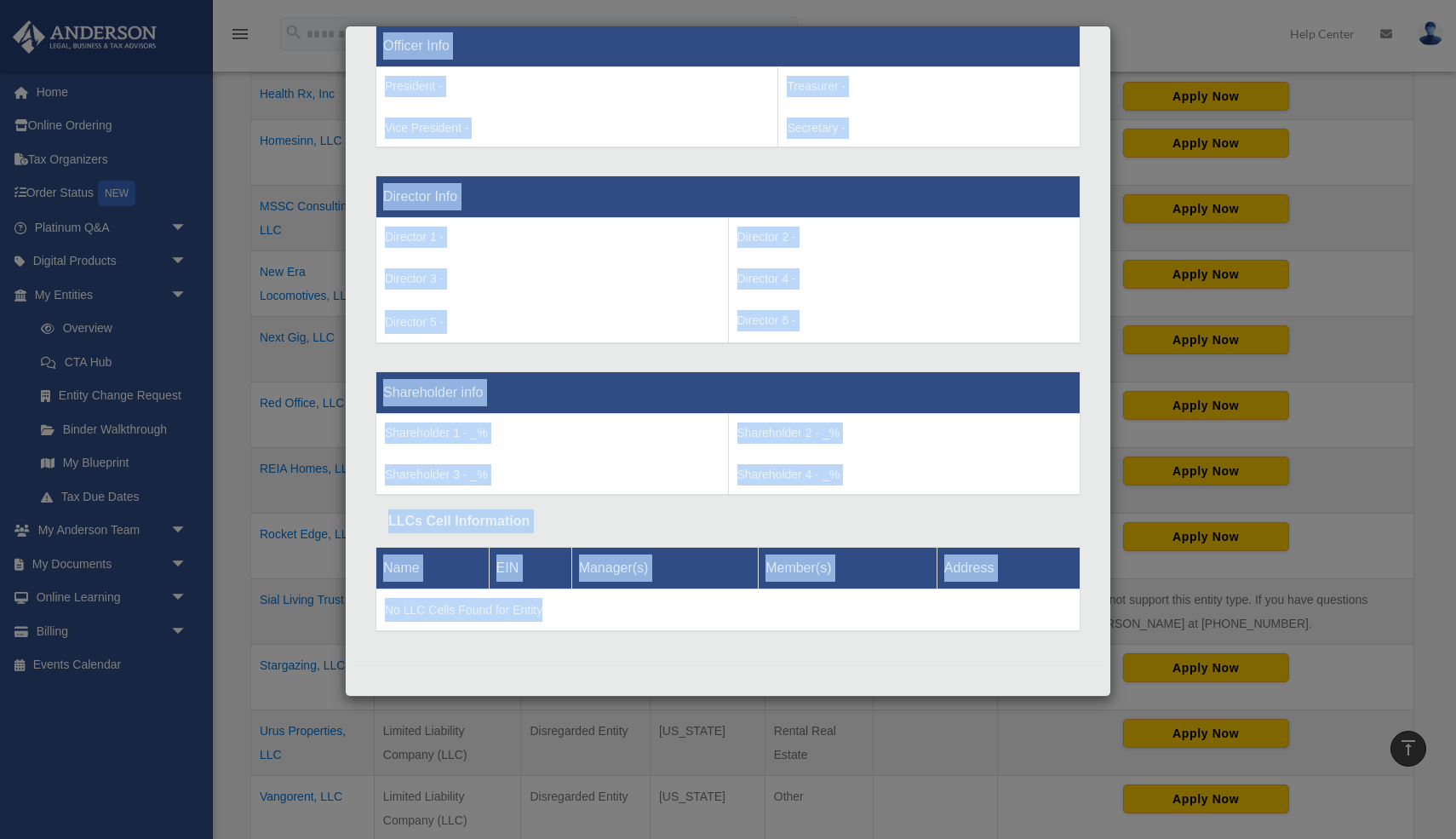
drag, startPoint x: 385, startPoint y: 424, endPoint x: 499, endPoint y: 732, distance: 328.4
click at [499, 732] on div "Details × Articles Sent Organizational Date" at bounding box center [728, 420] width 1456 height 839
click at [461, 742] on div "Details × Articles Sent Organizational Date" at bounding box center [728, 420] width 1456 height 839
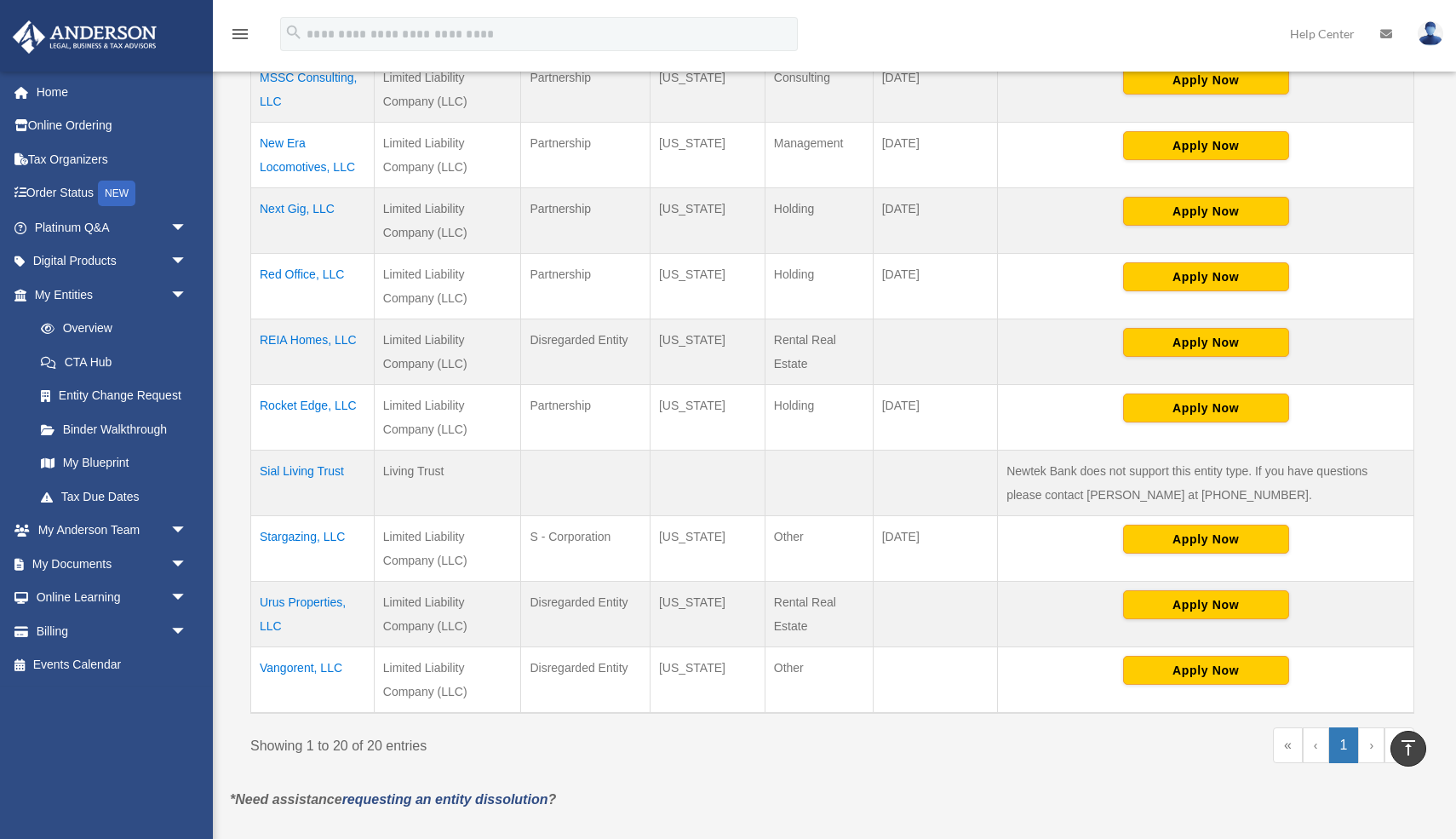
scroll to position [1105, 0]
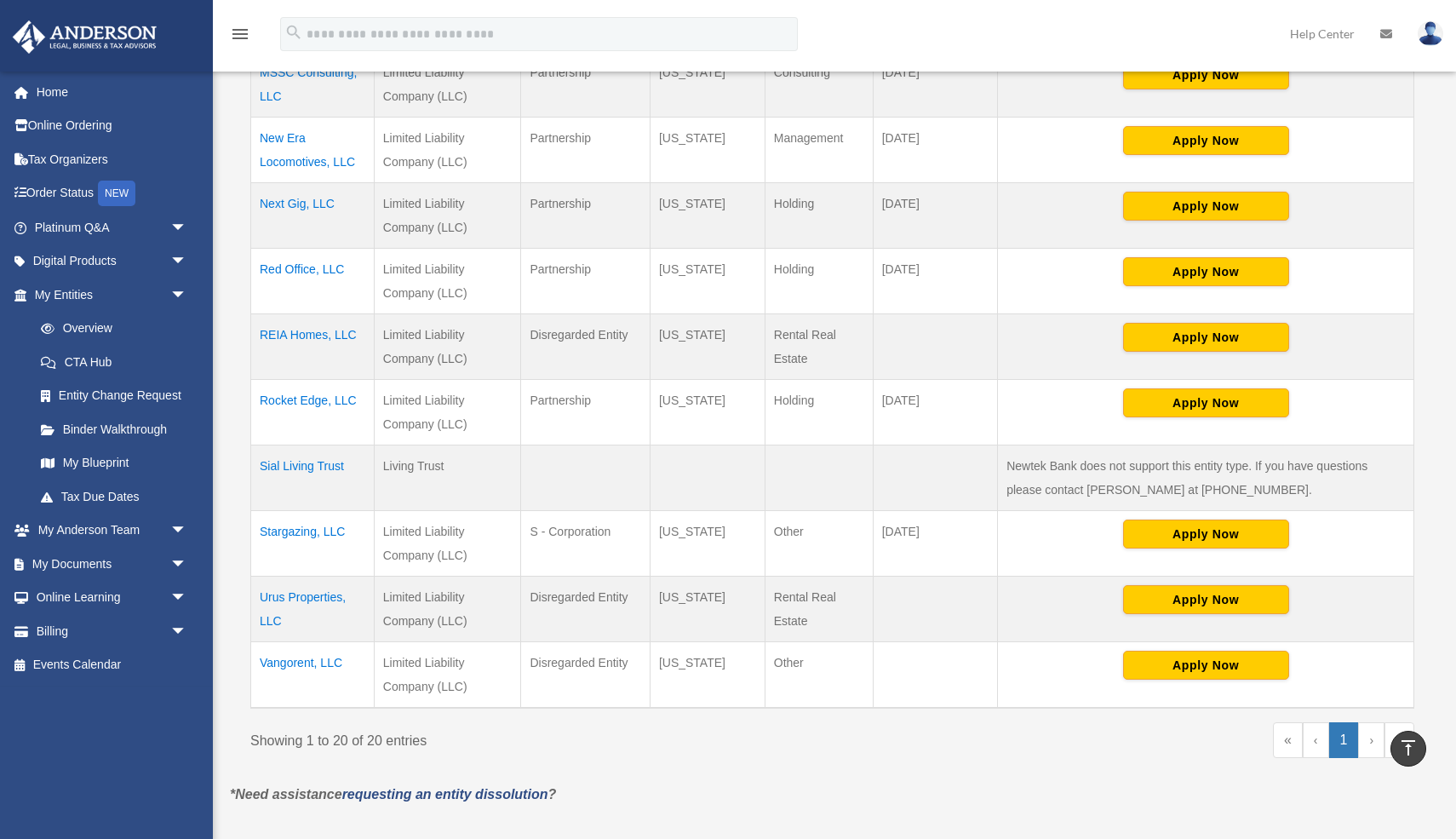
click at [287, 534] on td "Stargazing, LLC" at bounding box center [313, 544] width 123 height 66
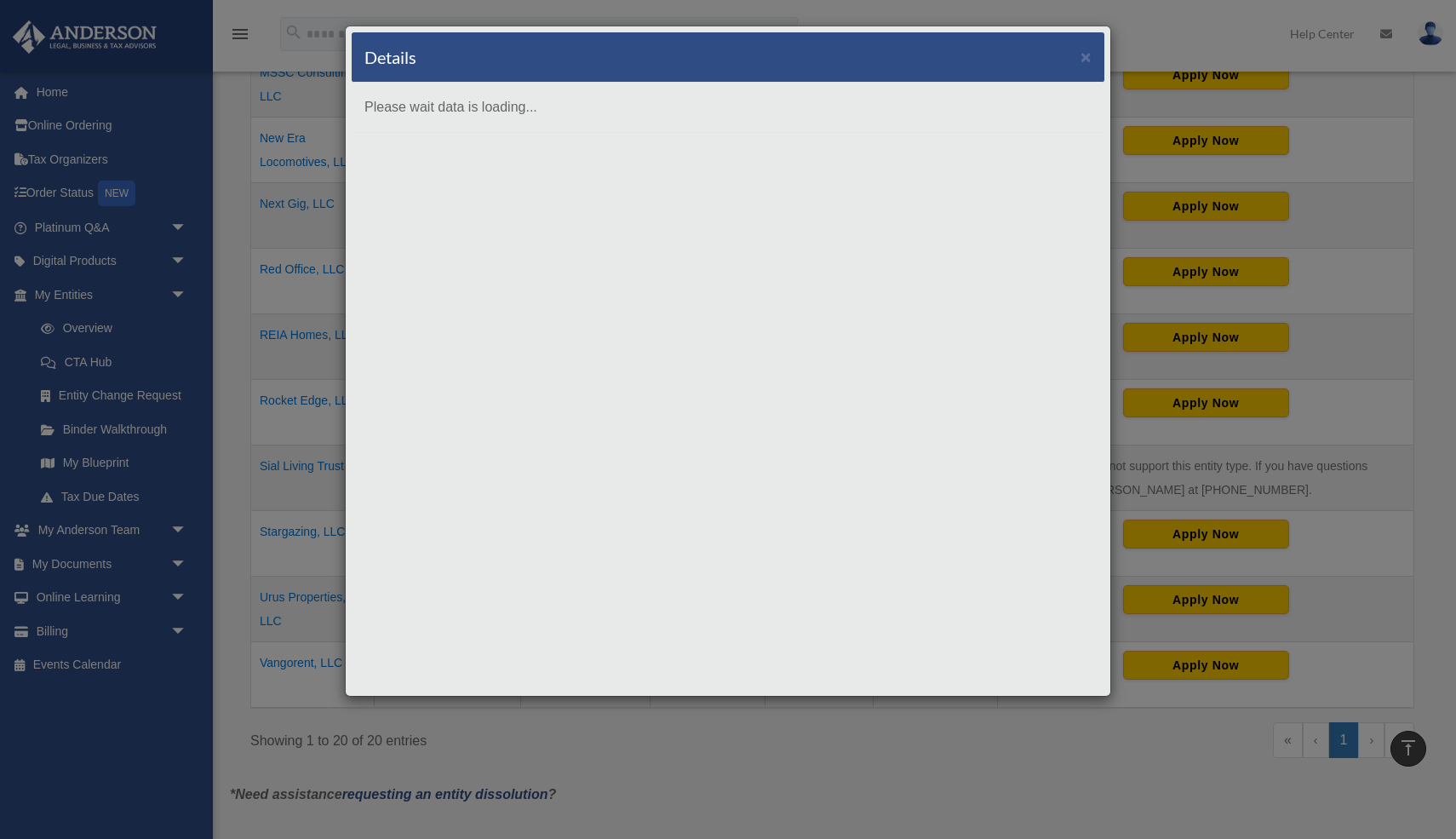
scroll to position [0, 0]
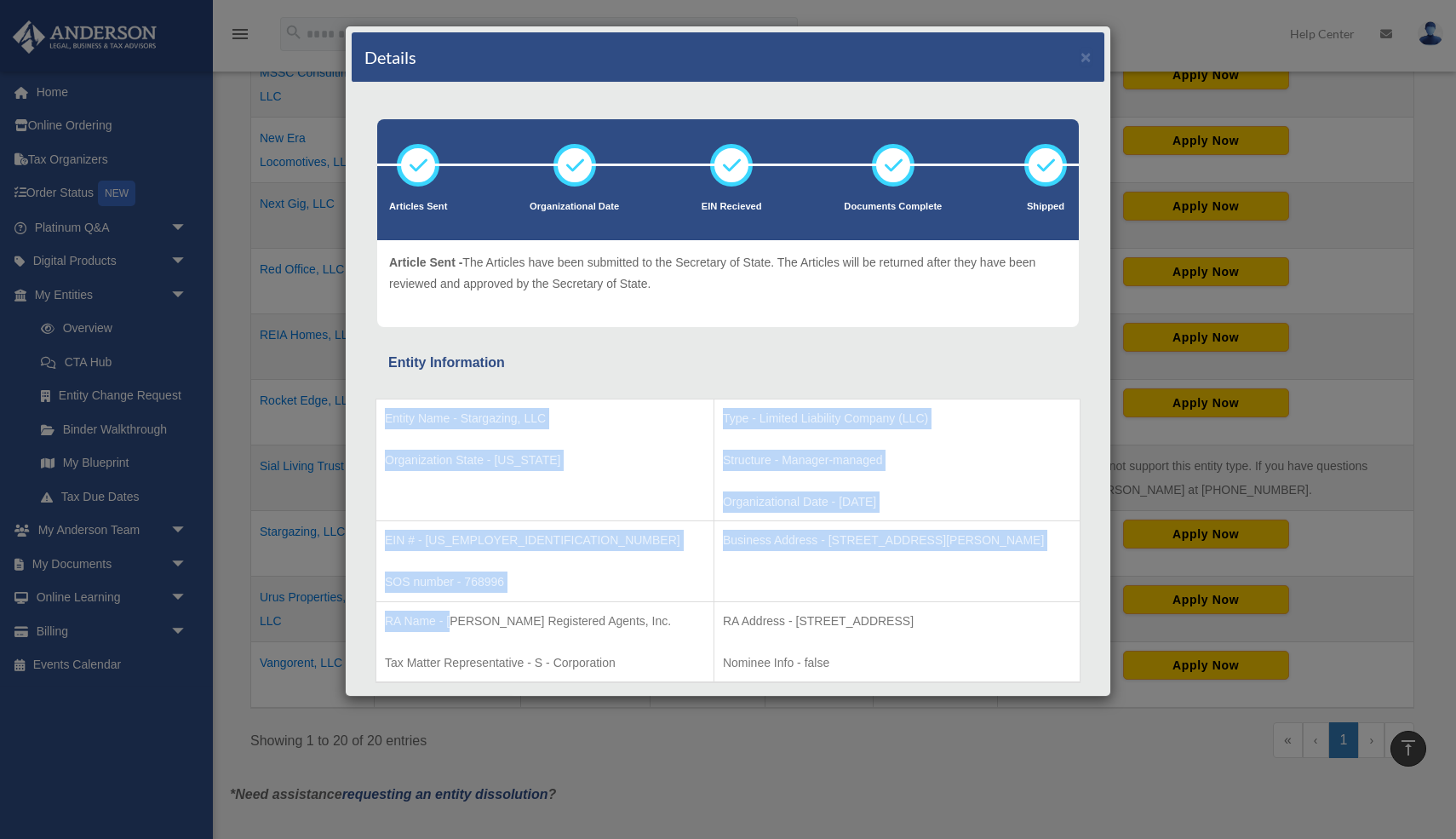
drag, startPoint x: 381, startPoint y: 415, endPoint x: 455, endPoint y: 623, distance: 220.8
click at [455, 623] on tbody "Entity Name - Stargazing, LLC Organization State - Iowa Type - Limited Liabilit…" at bounding box center [728, 540] width 704 height 283
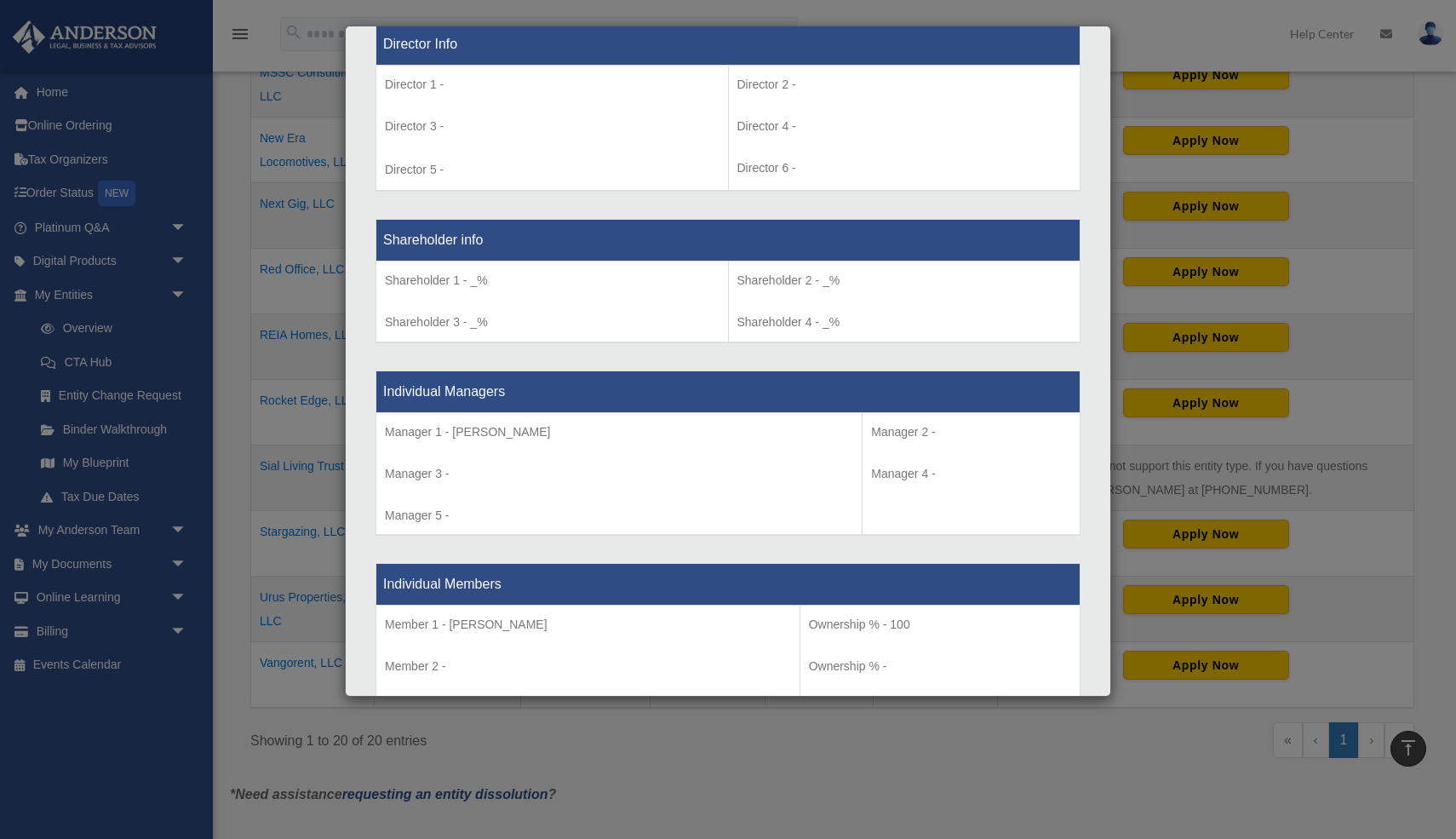
scroll to position [1575, 0]
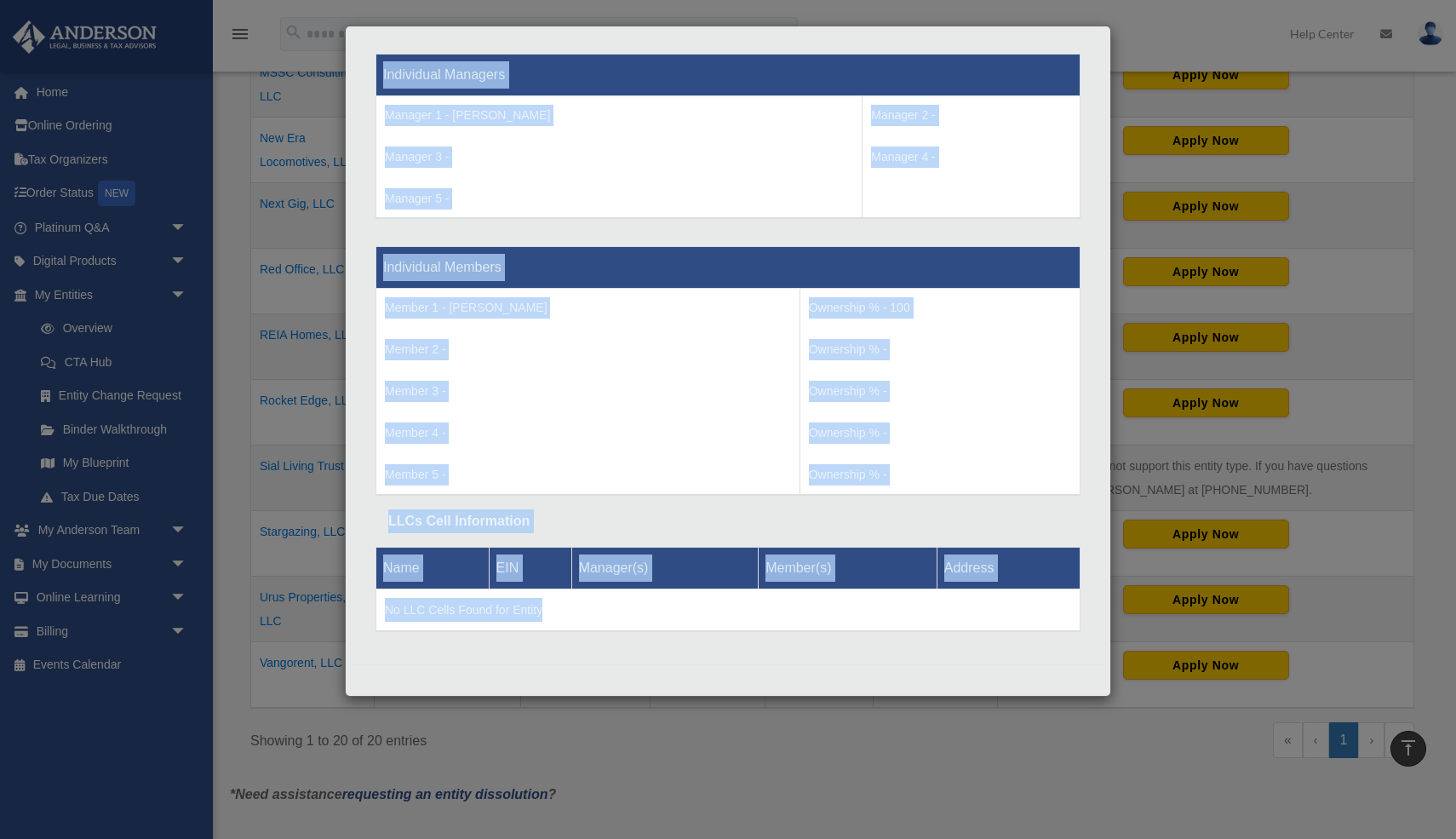
click at [558, 611] on td "No LLC Cells Found for Entity" at bounding box center [728, 610] width 704 height 42
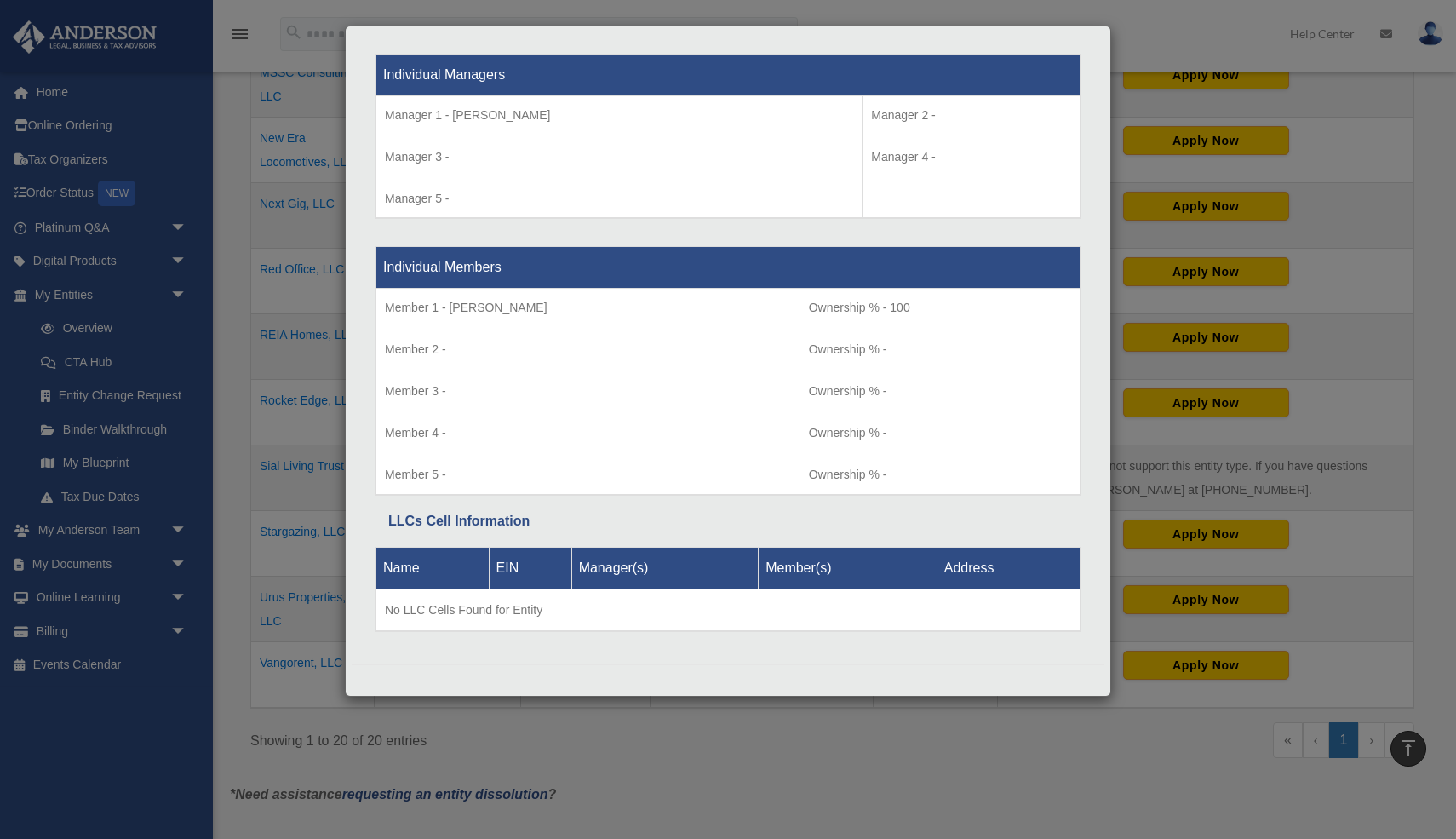
click at [521, 743] on div "Details × Articles Sent Organizational Date" at bounding box center [728, 420] width 1456 height 839
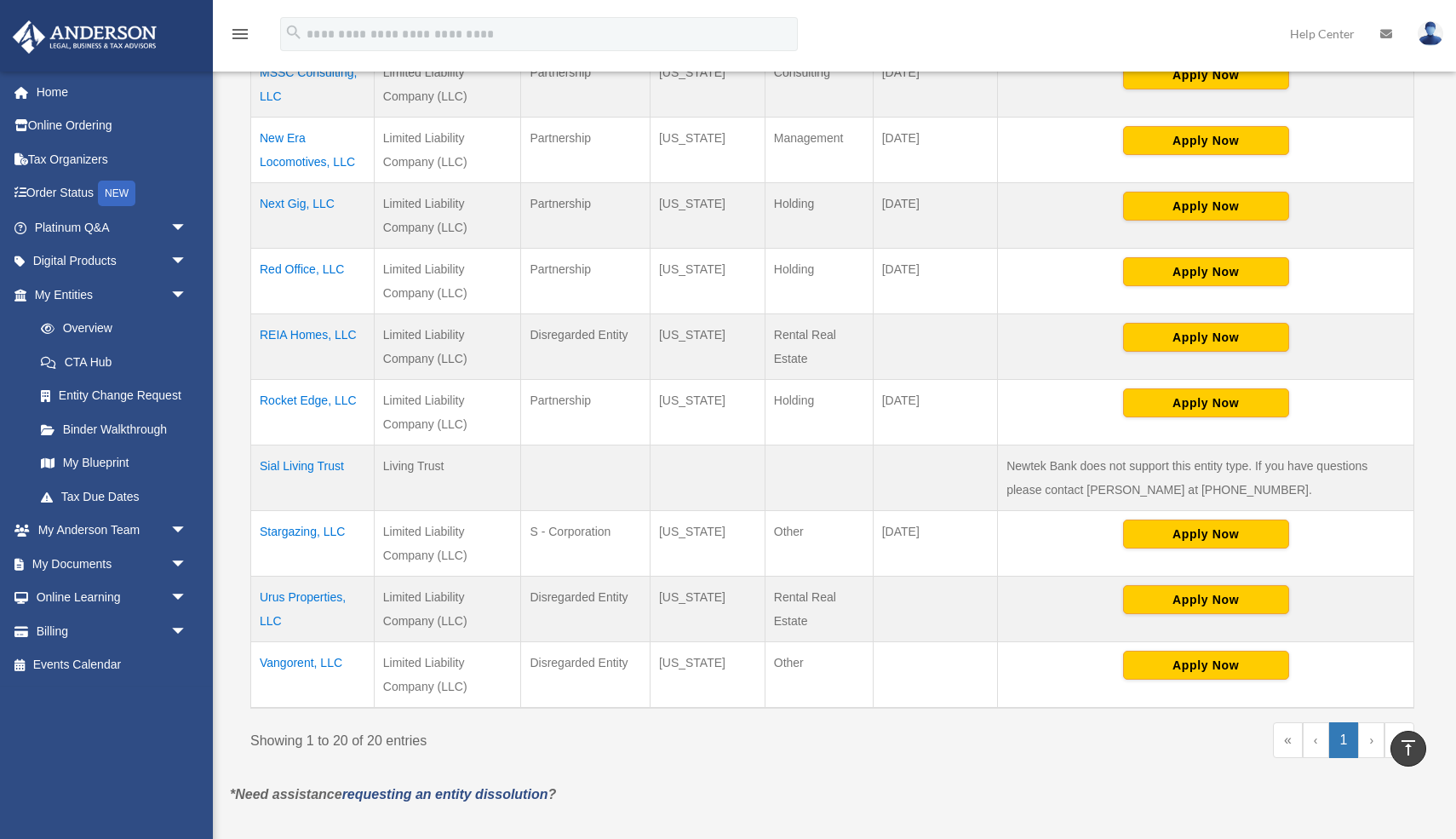
click at [310, 603] on td "Urus Properties, LLC" at bounding box center [313, 610] width 123 height 66
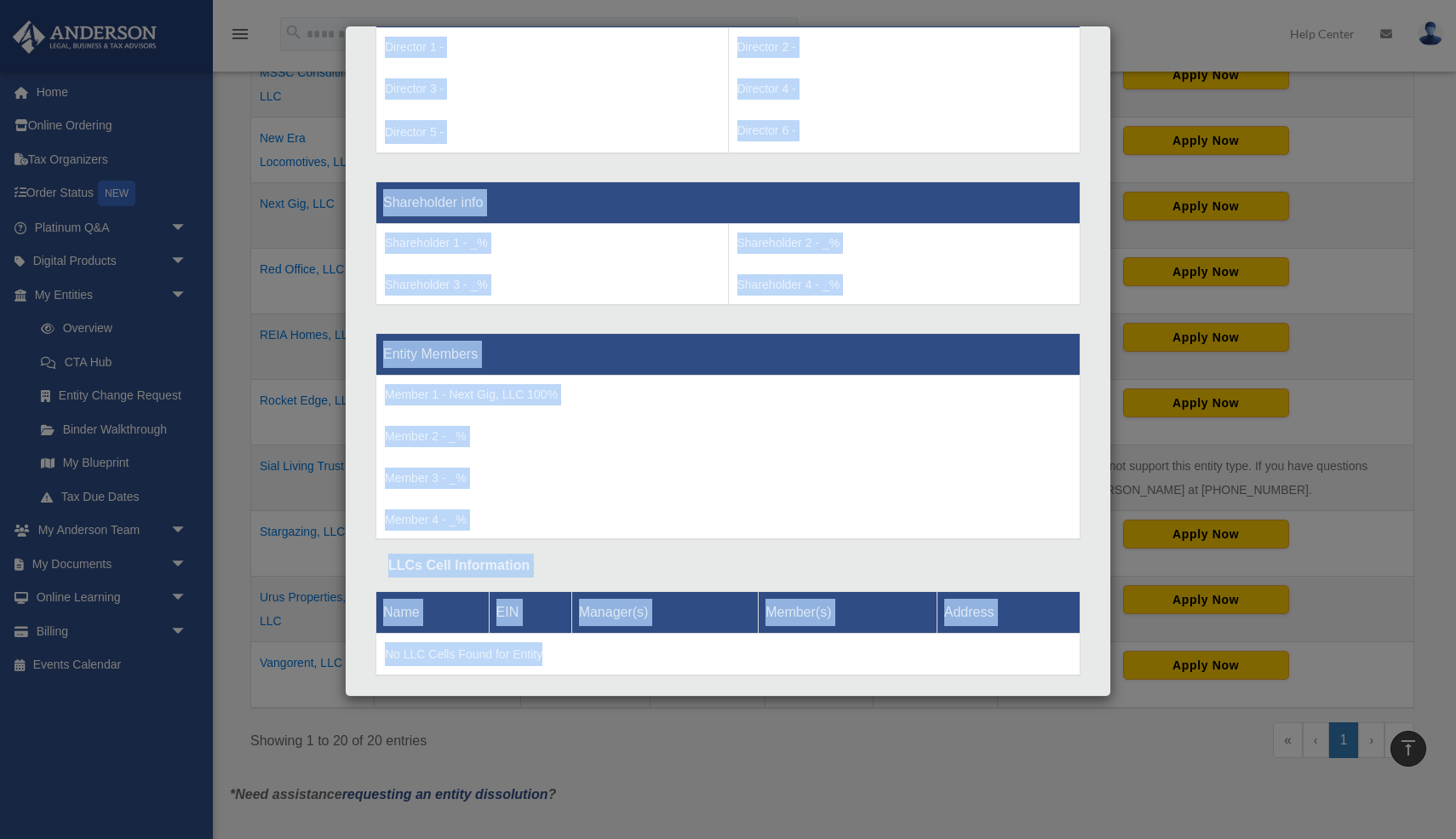
scroll to position [1341, 0]
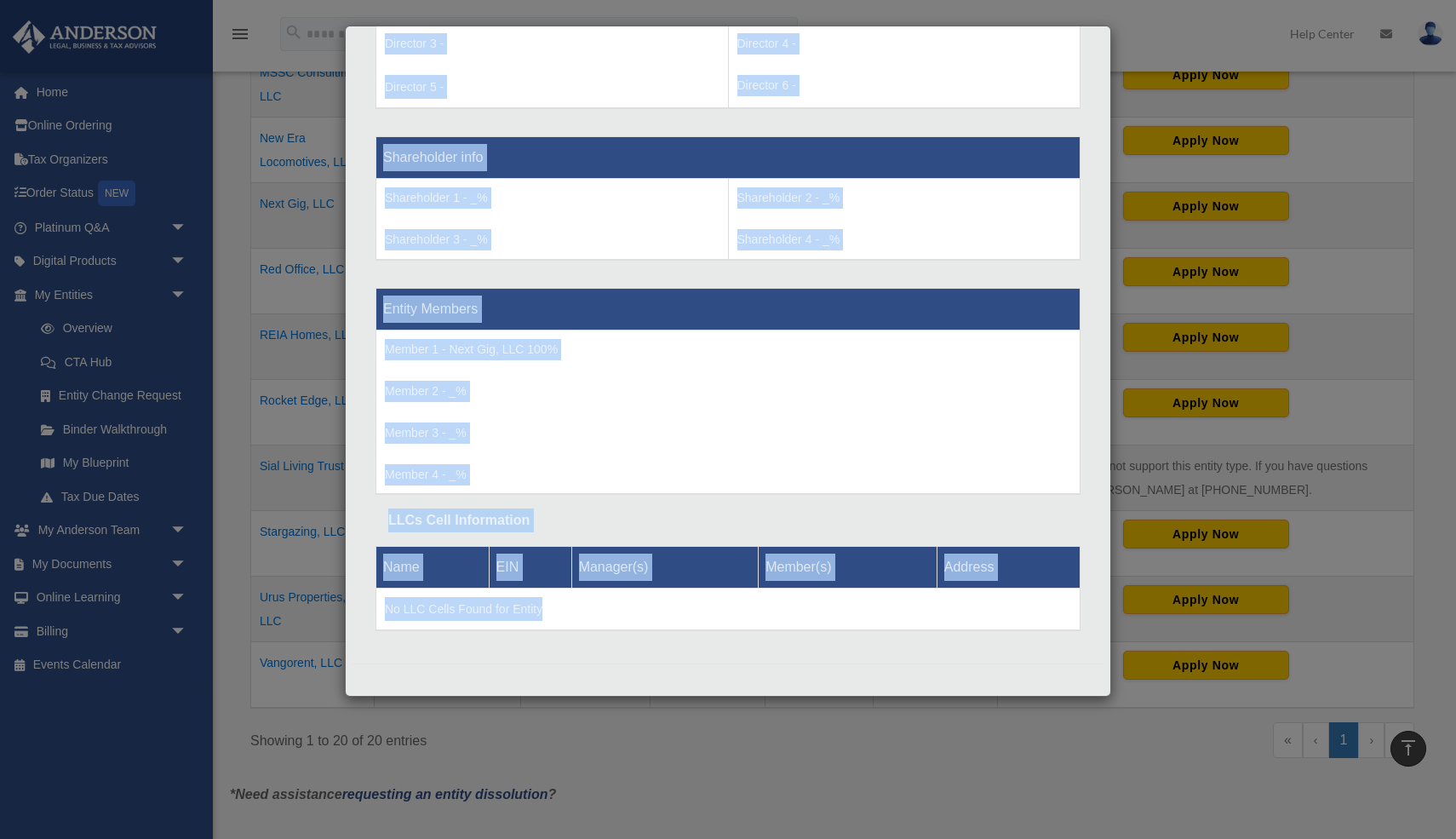
drag, startPoint x: 386, startPoint y: 417, endPoint x: 544, endPoint y: 838, distance: 449.7
click at [544, 838] on div "Details × Articles Sent Organizational Date" at bounding box center [728, 420] width 1456 height 839
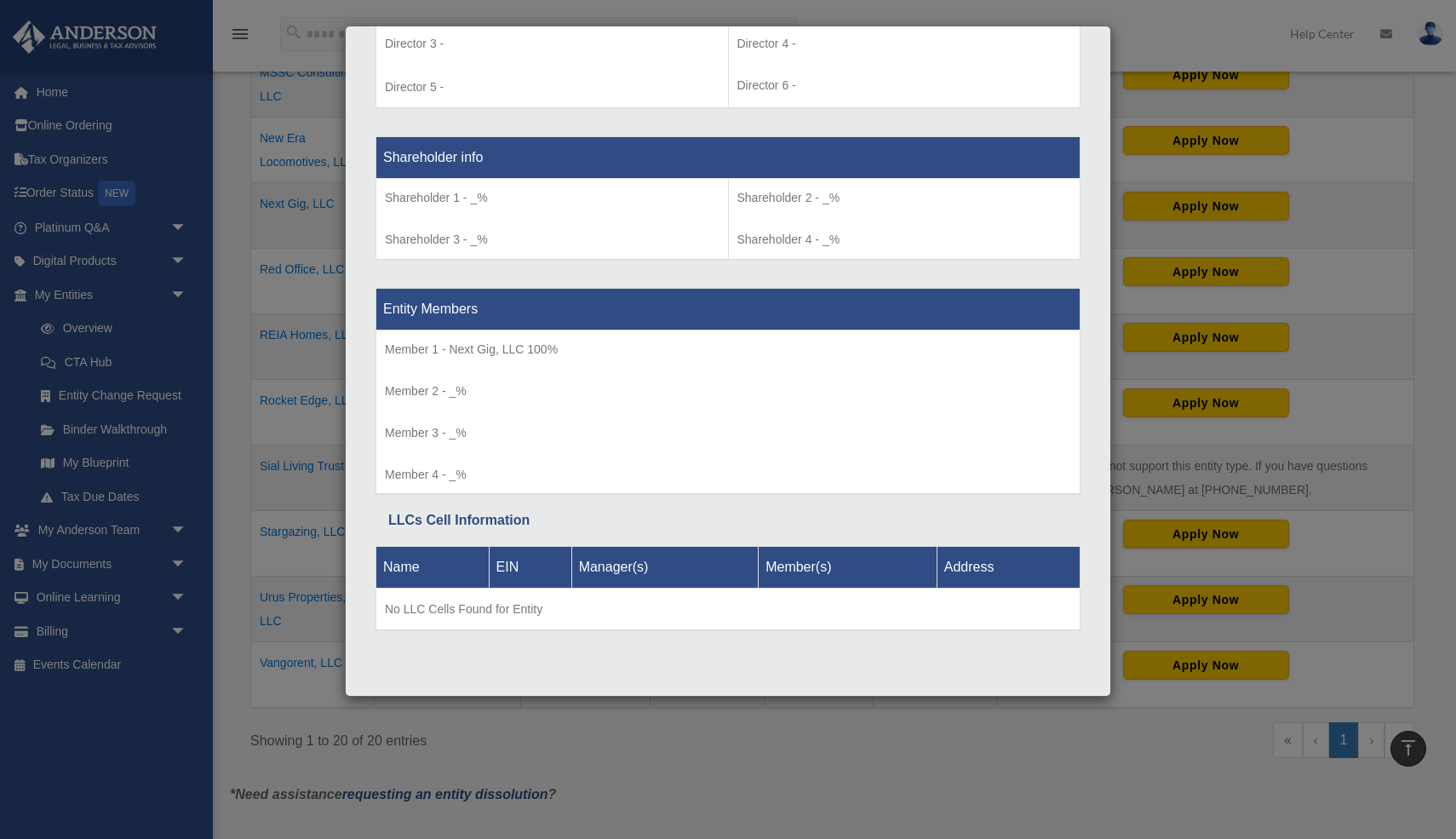
click at [400, 728] on div "Details × Articles Sent Organizational Date" at bounding box center [728, 420] width 1456 height 839
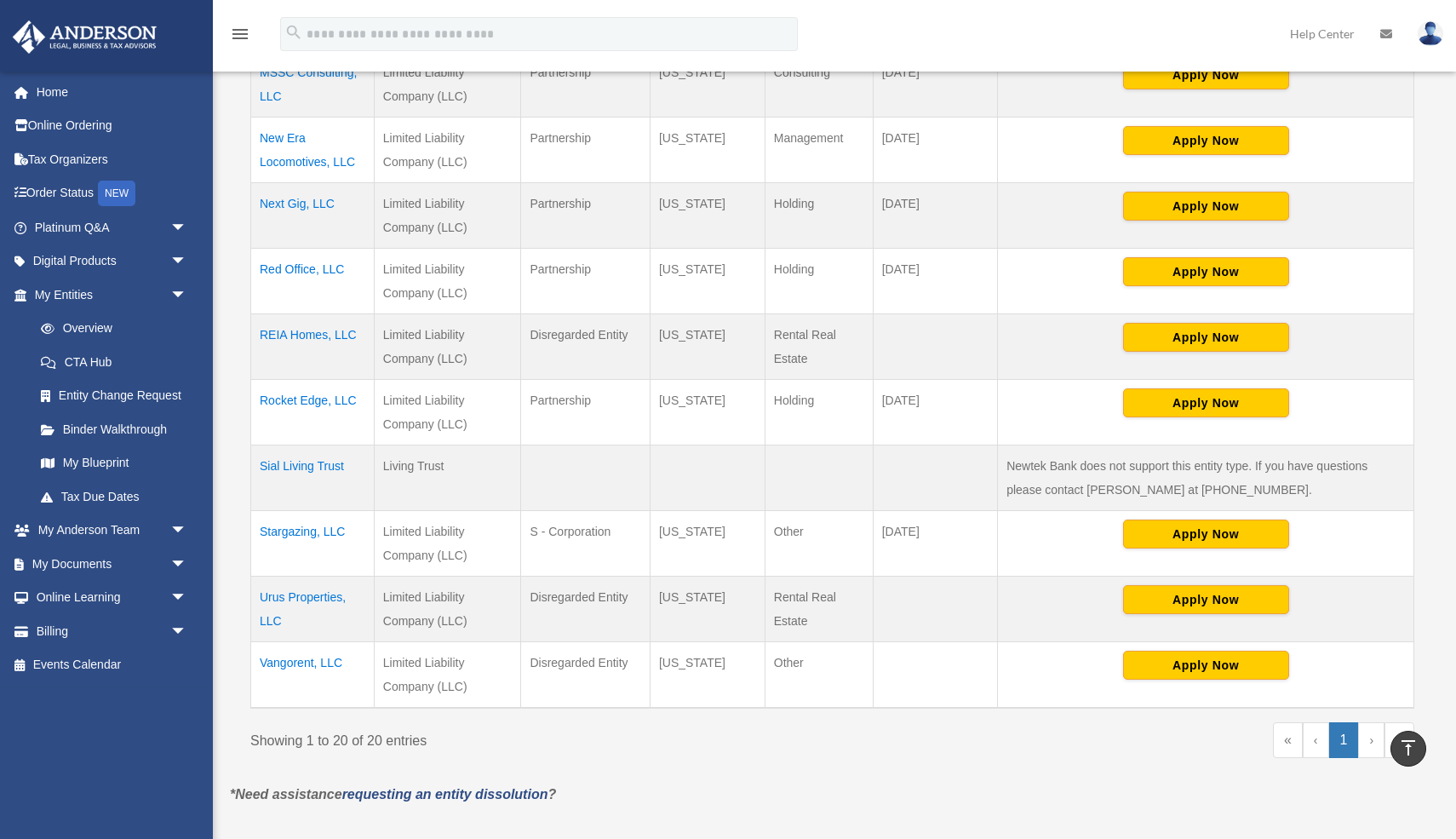
click at [299, 669] on td "Vangorent, LLC" at bounding box center [313, 675] width 123 height 67
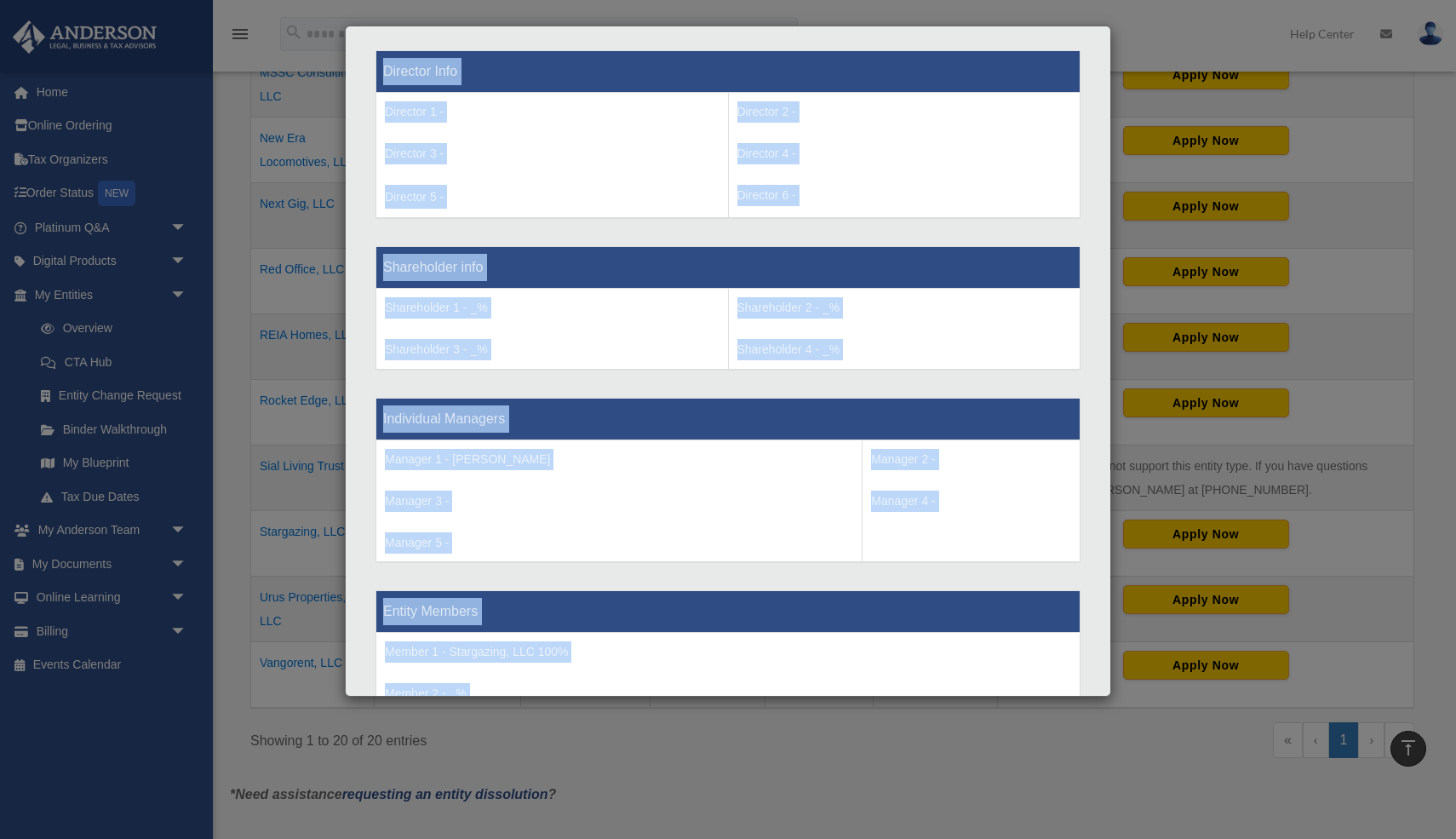
scroll to position [1534, 0]
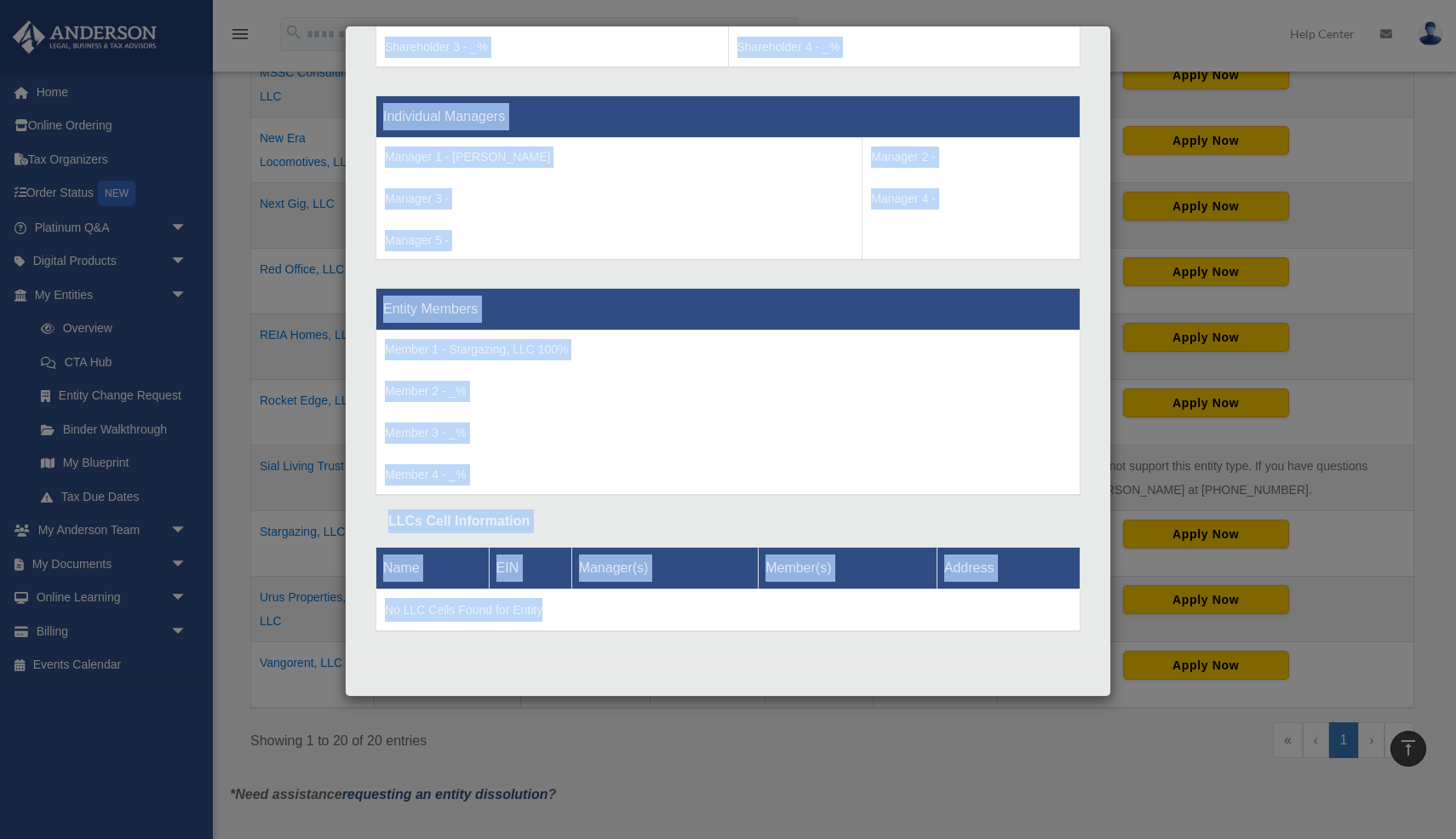
drag, startPoint x: 385, startPoint y: 414, endPoint x: 548, endPoint y: 811, distance: 429.2
click at [548, 811] on div "Details × Articles Sent Organizational Date" at bounding box center [728, 420] width 1456 height 839
click at [349, 336] on div "Details × Articles Sent" at bounding box center [728, 361] width 766 height 671
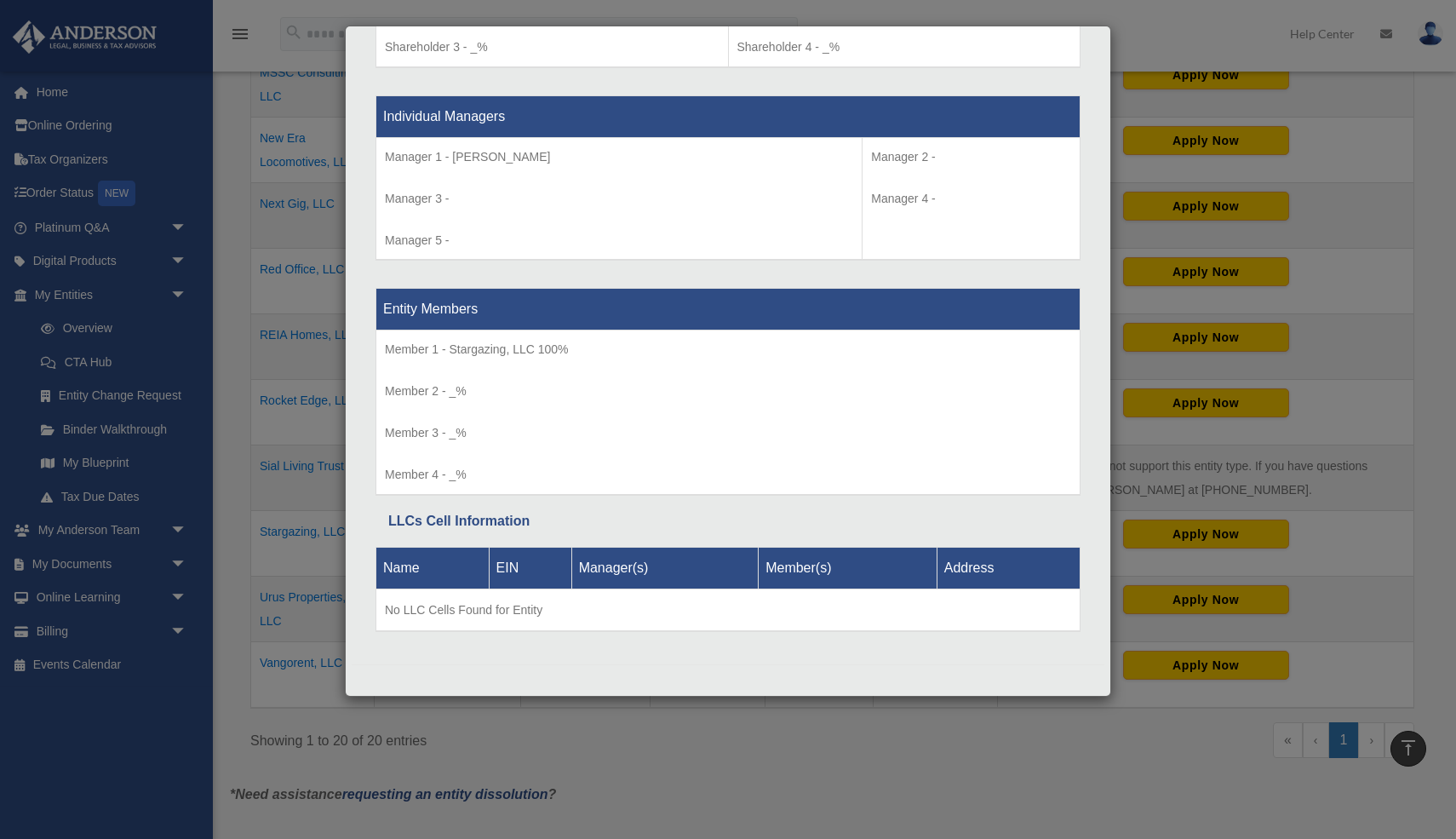
click at [322, 334] on div "Details × Articles Sent Organizational Date" at bounding box center [728, 420] width 1456 height 839
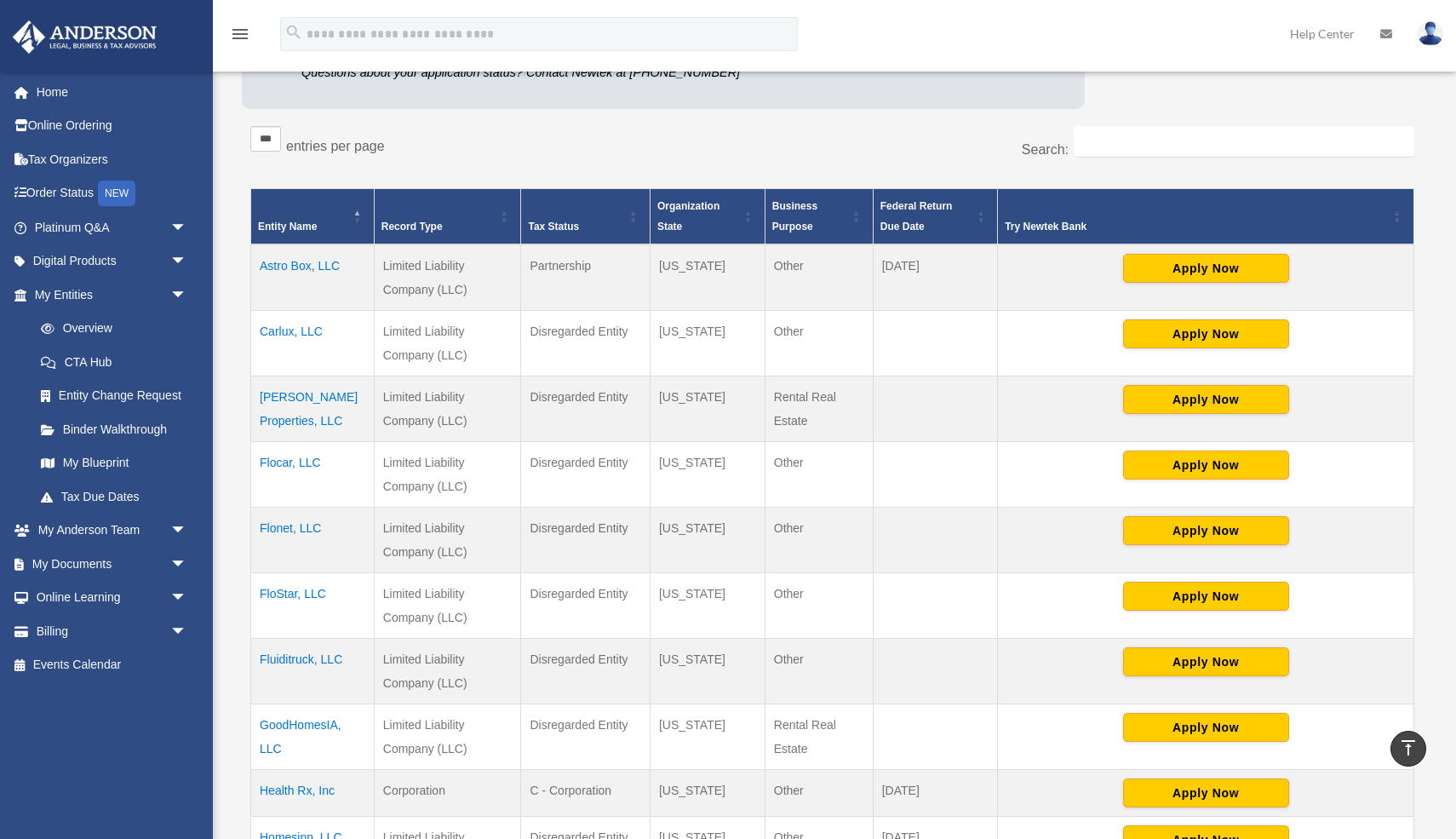
scroll to position [0, 0]
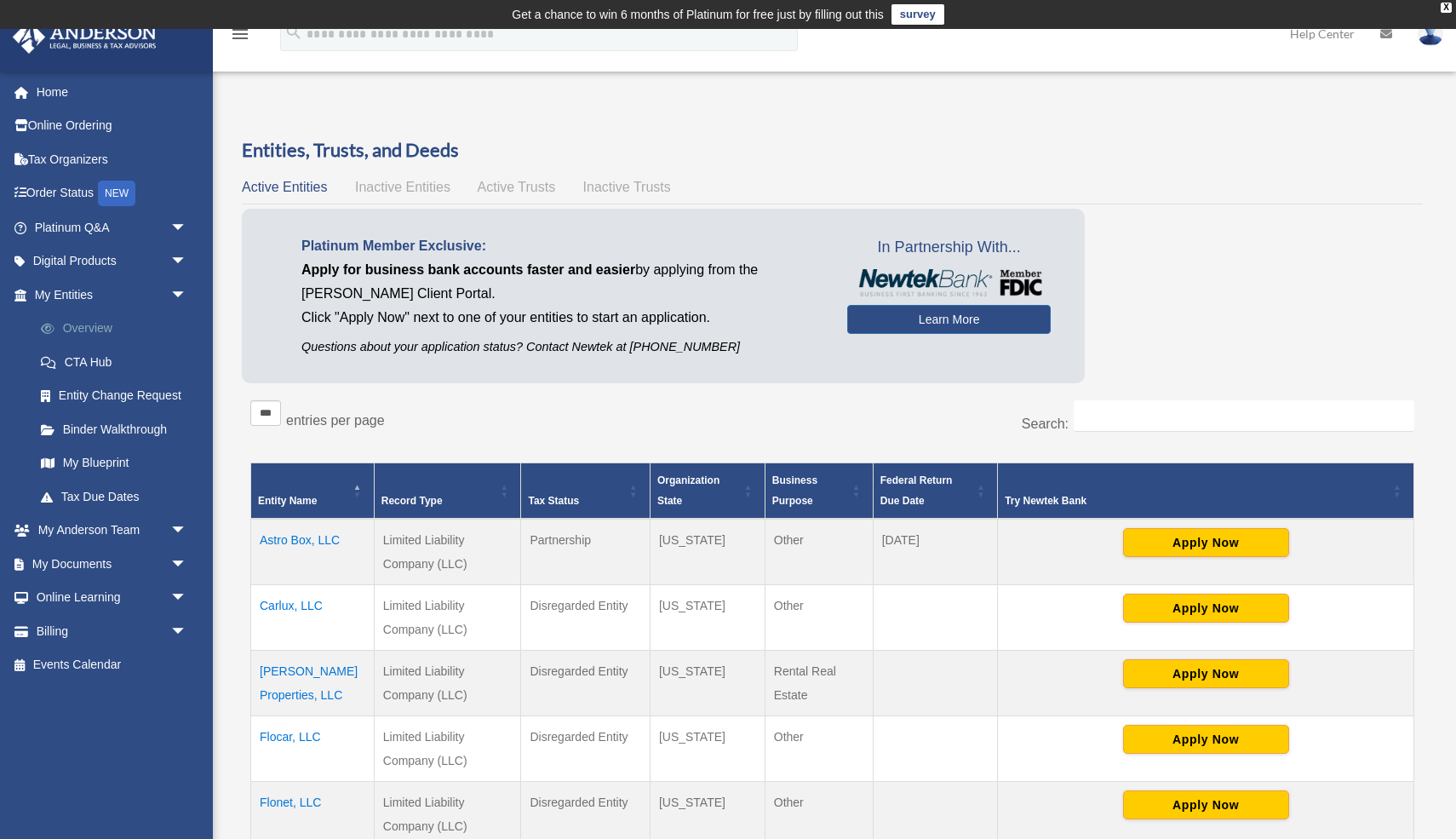
click at [113, 326] on link "Overview" at bounding box center [118, 328] width 189 height 34
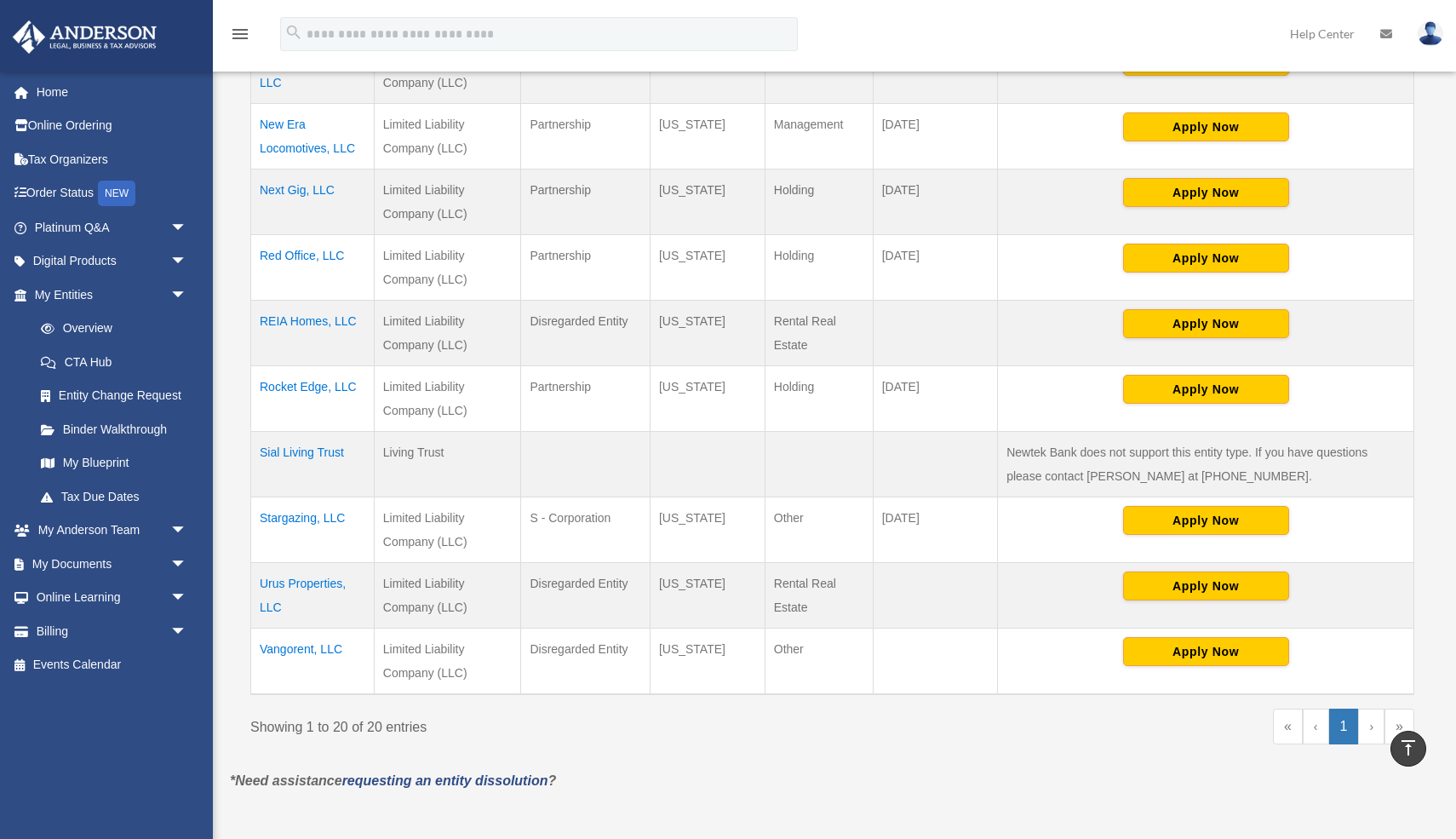
scroll to position [1118, 0]
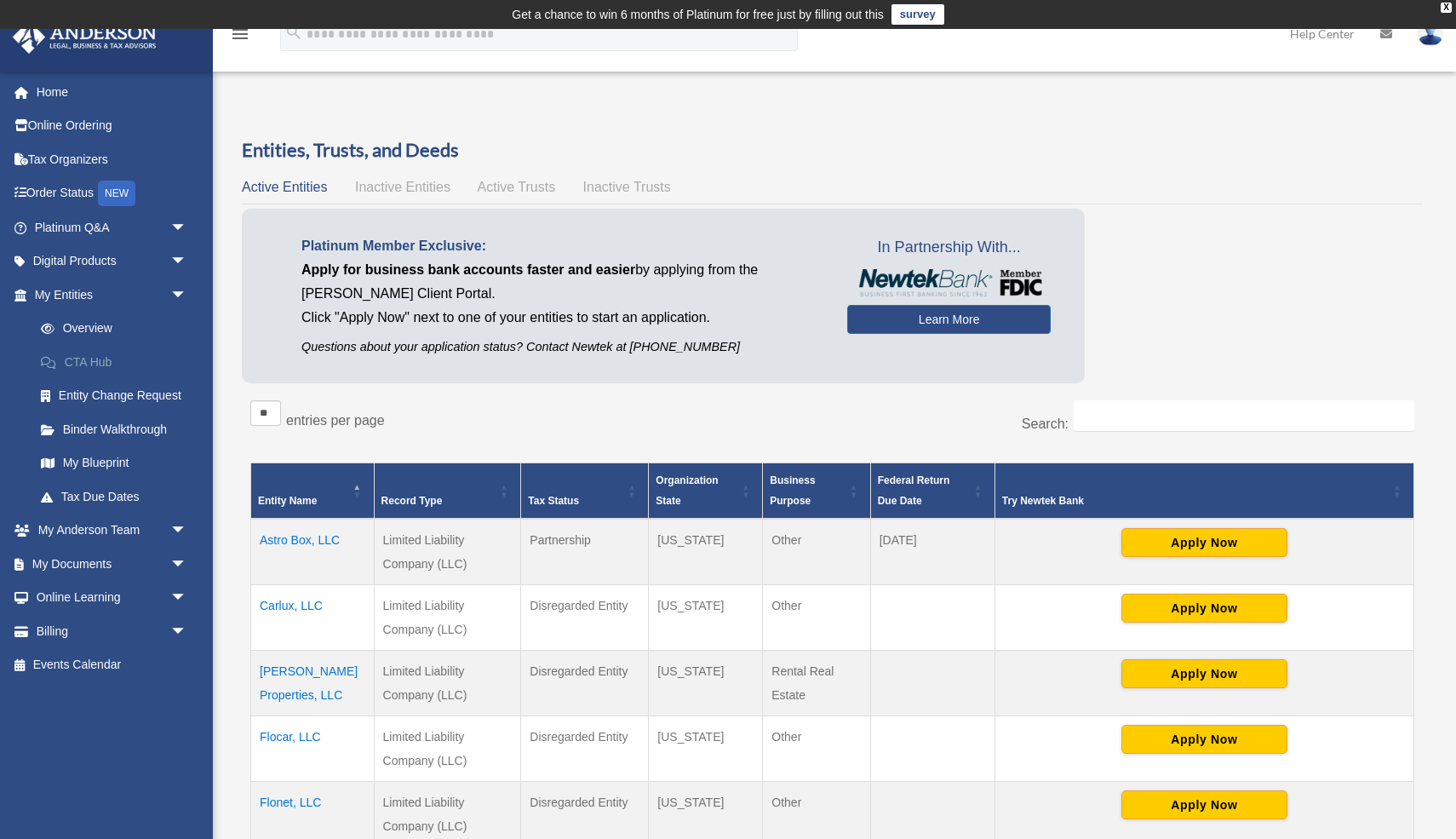
click at [107, 363] on link "CTA Hub" at bounding box center [118, 362] width 189 height 34
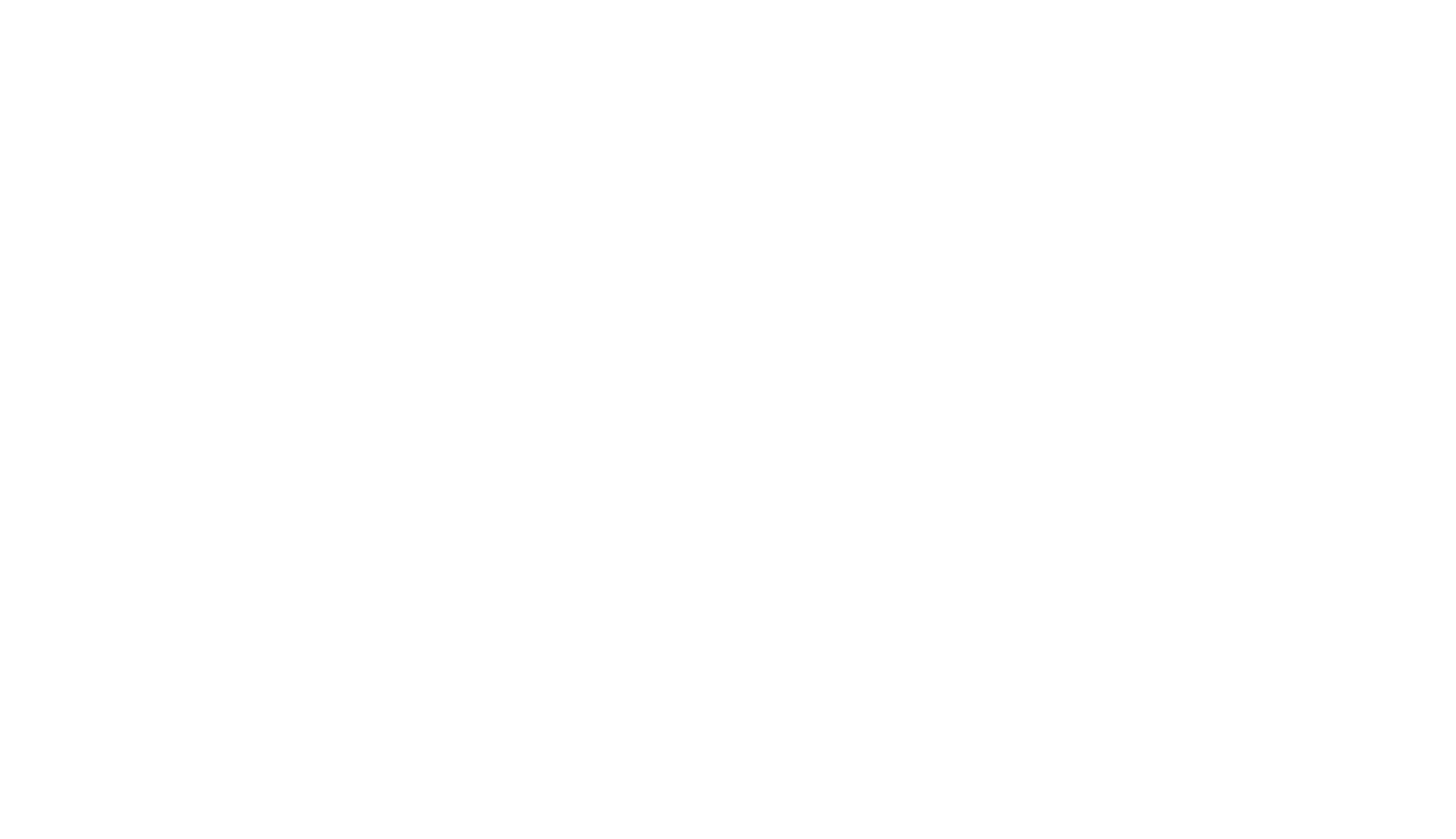
scroll to position [101, 0]
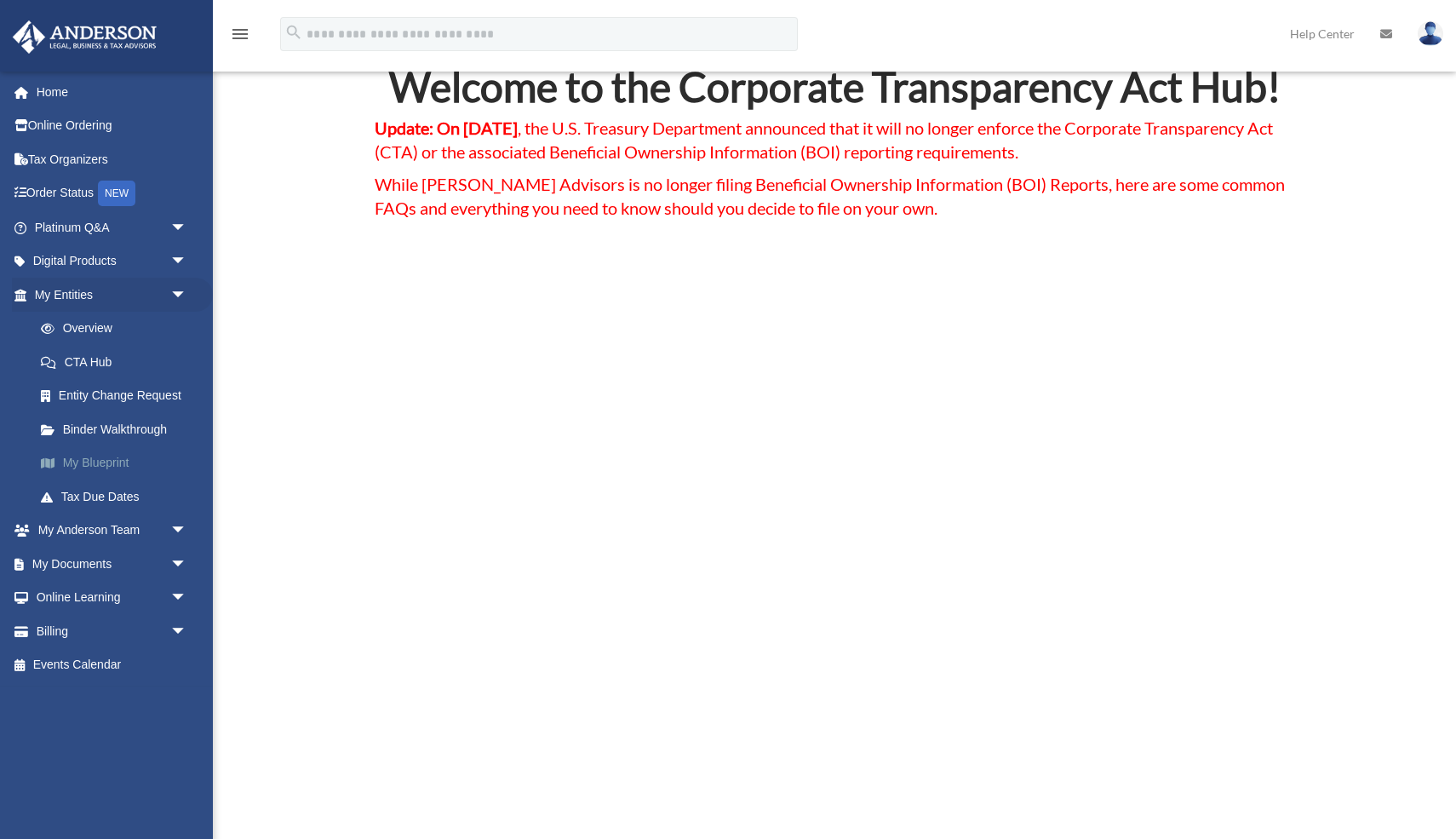
click at [88, 460] on link "My Blueprint" at bounding box center [118, 464] width 189 height 34
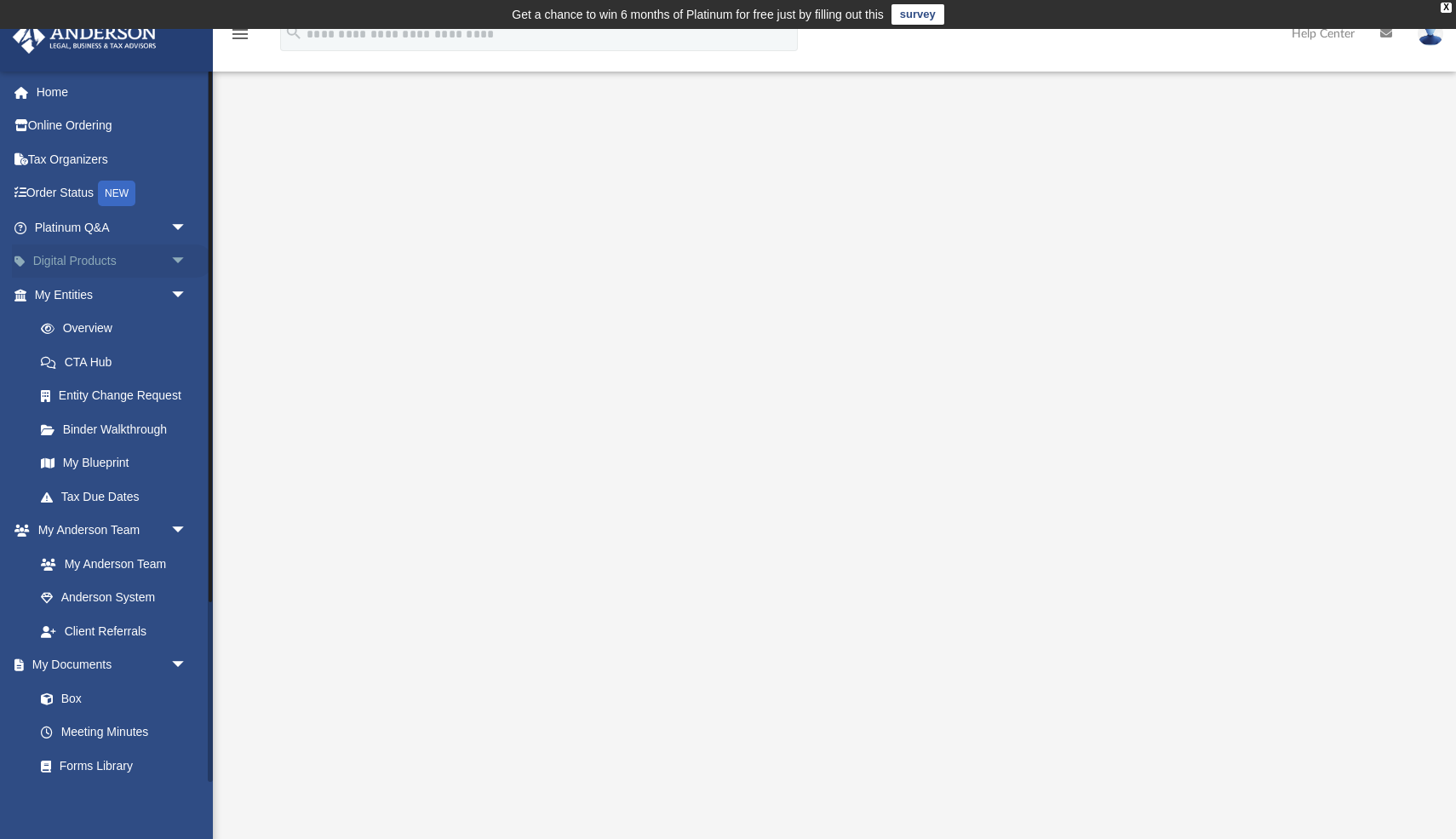
click at [88, 259] on link "Digital Products arrow_drop_down" at bounding box center [112, 261] width 201 height 34
click at [192, 254] on span "arrow_drop_down" at bounding box center [187, 262] width 34 height 35
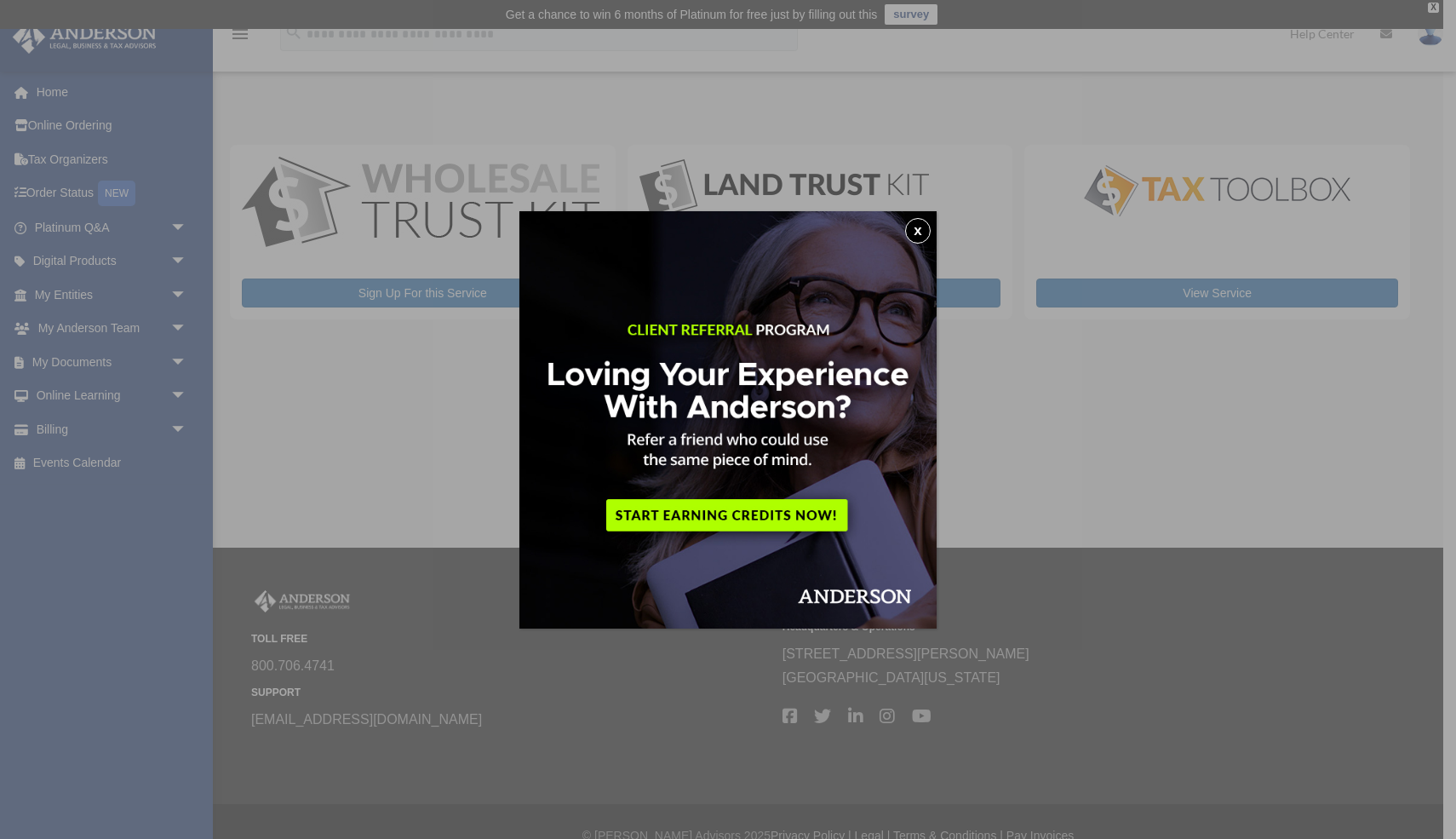
click at [178, 264] on div "x" at bounding box center [728, 420] width 1456 height 839
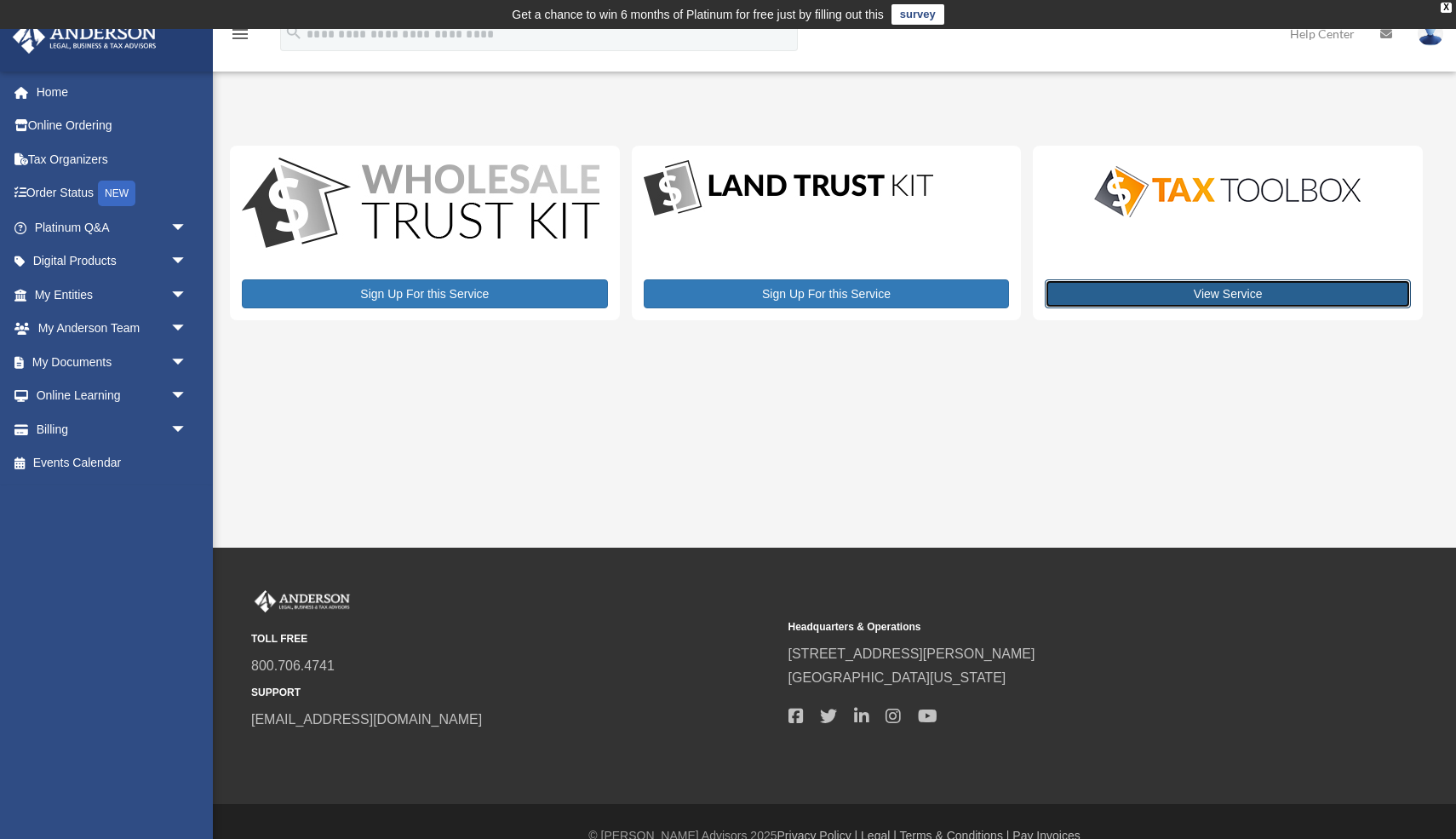
click at [1183, 289] on link "View Service" at bounding box center [1229, 294] width 366 height 29
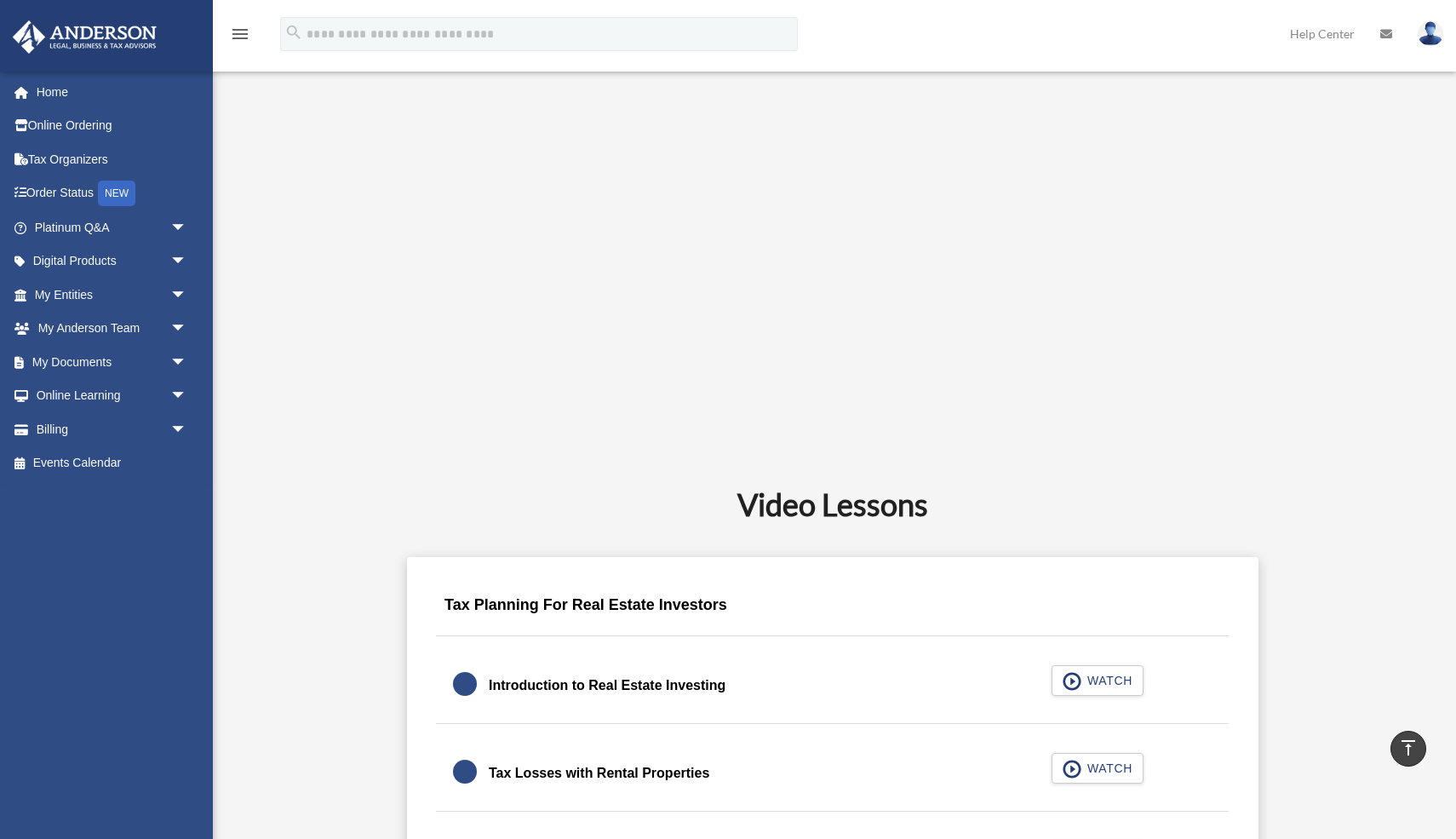
scroll to position [584, 0]
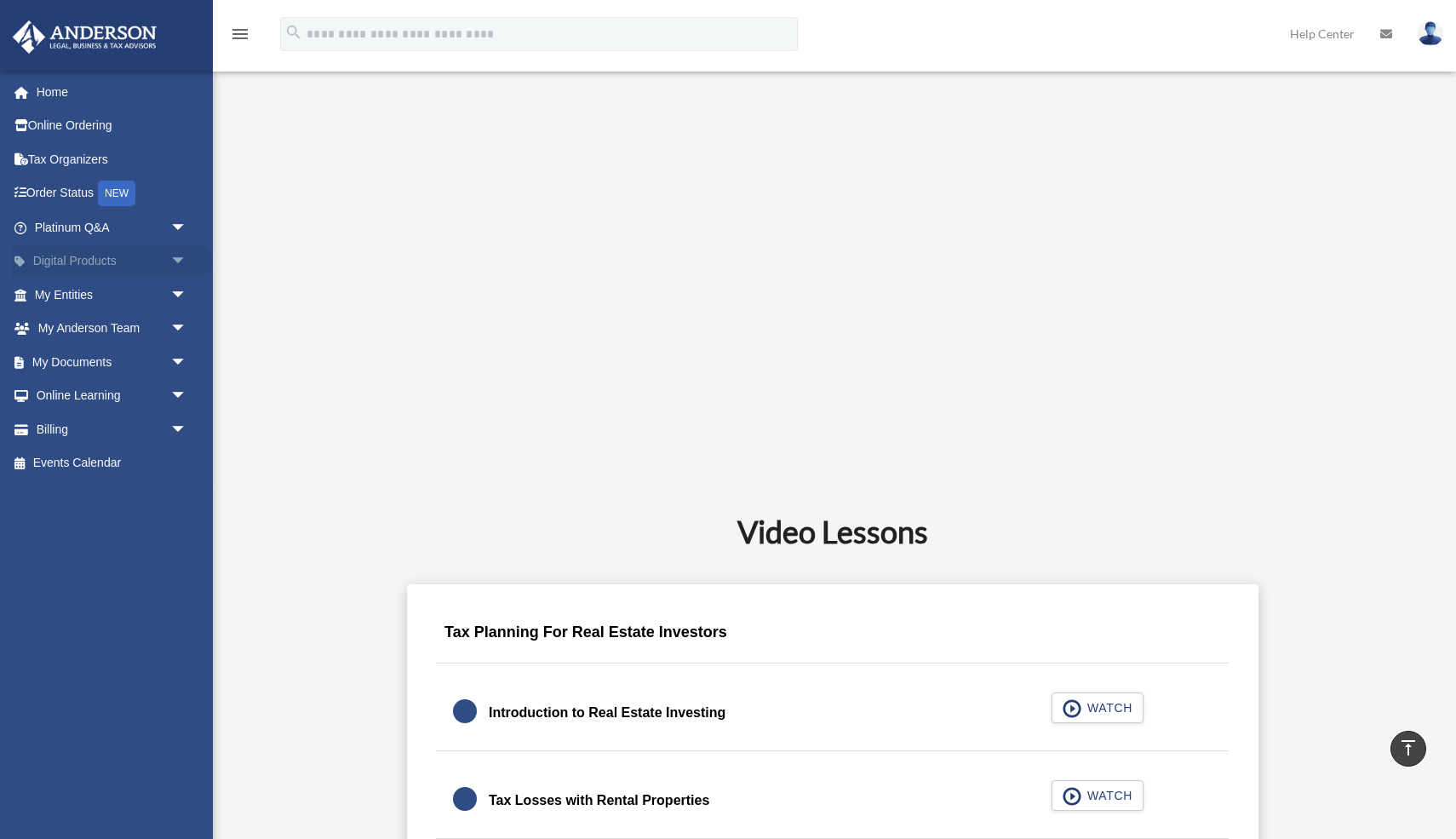
click at [175, 265] on span "arrow_drop_down" at bounding box center [187, 262] width 34 height 35
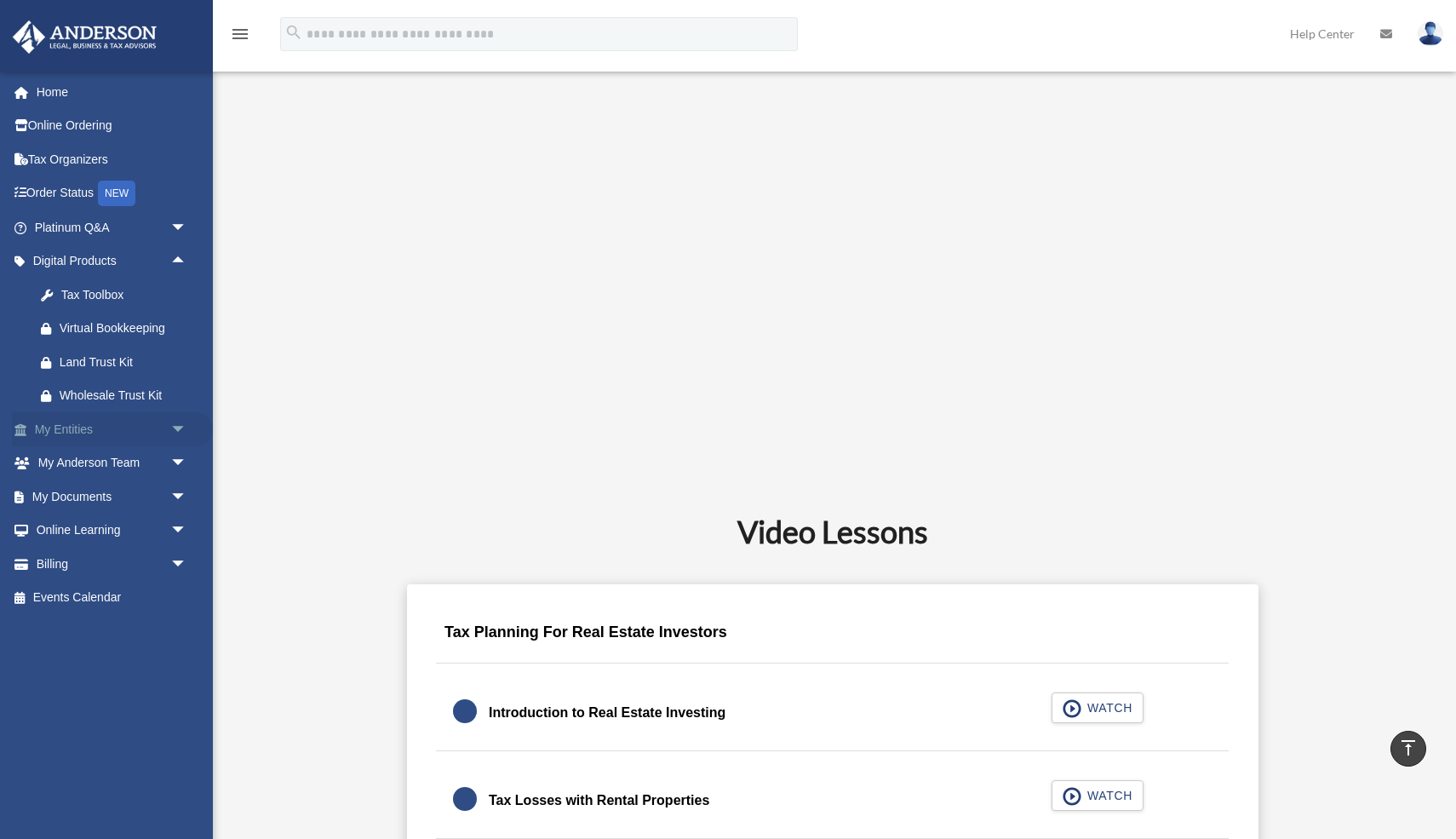
click at [185, 435] on span "arrow_drop_down" at bounding box center [187, 430] width 34 height 35
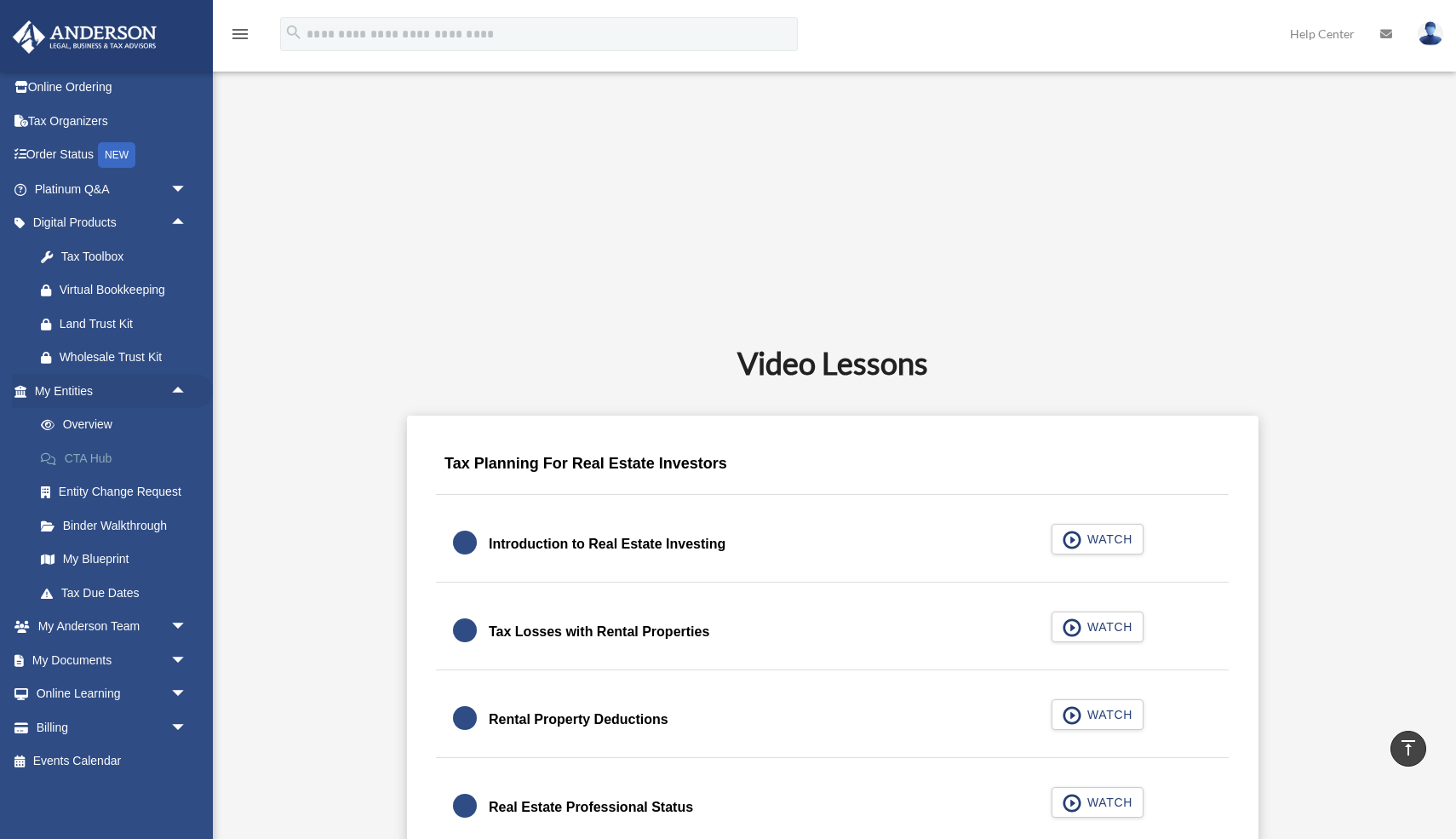
scroll to position [763, 0]
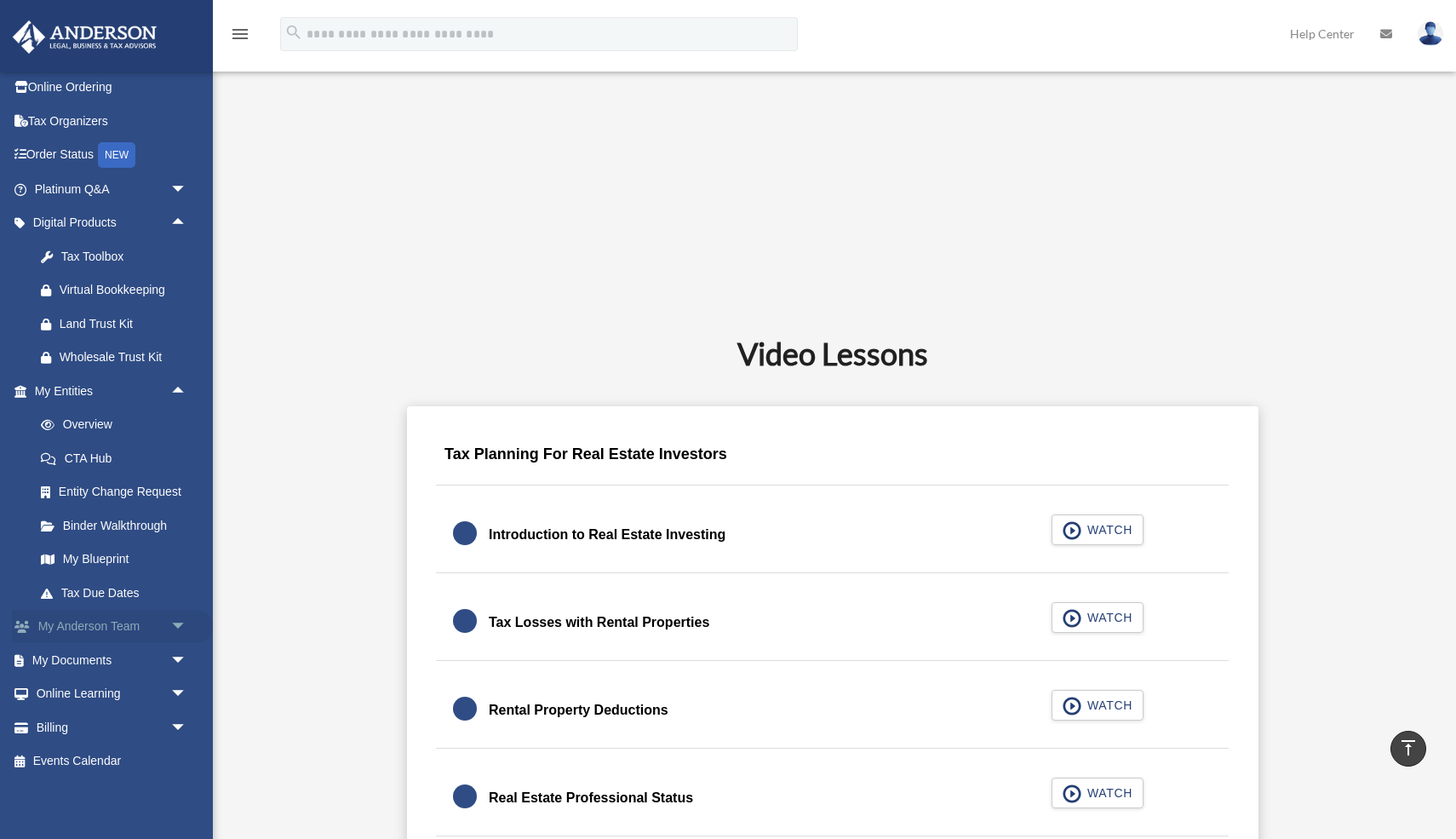
click at [174, 623] on span "arrow_drop_down" at bounding box center [187, 627] width 34 height 35
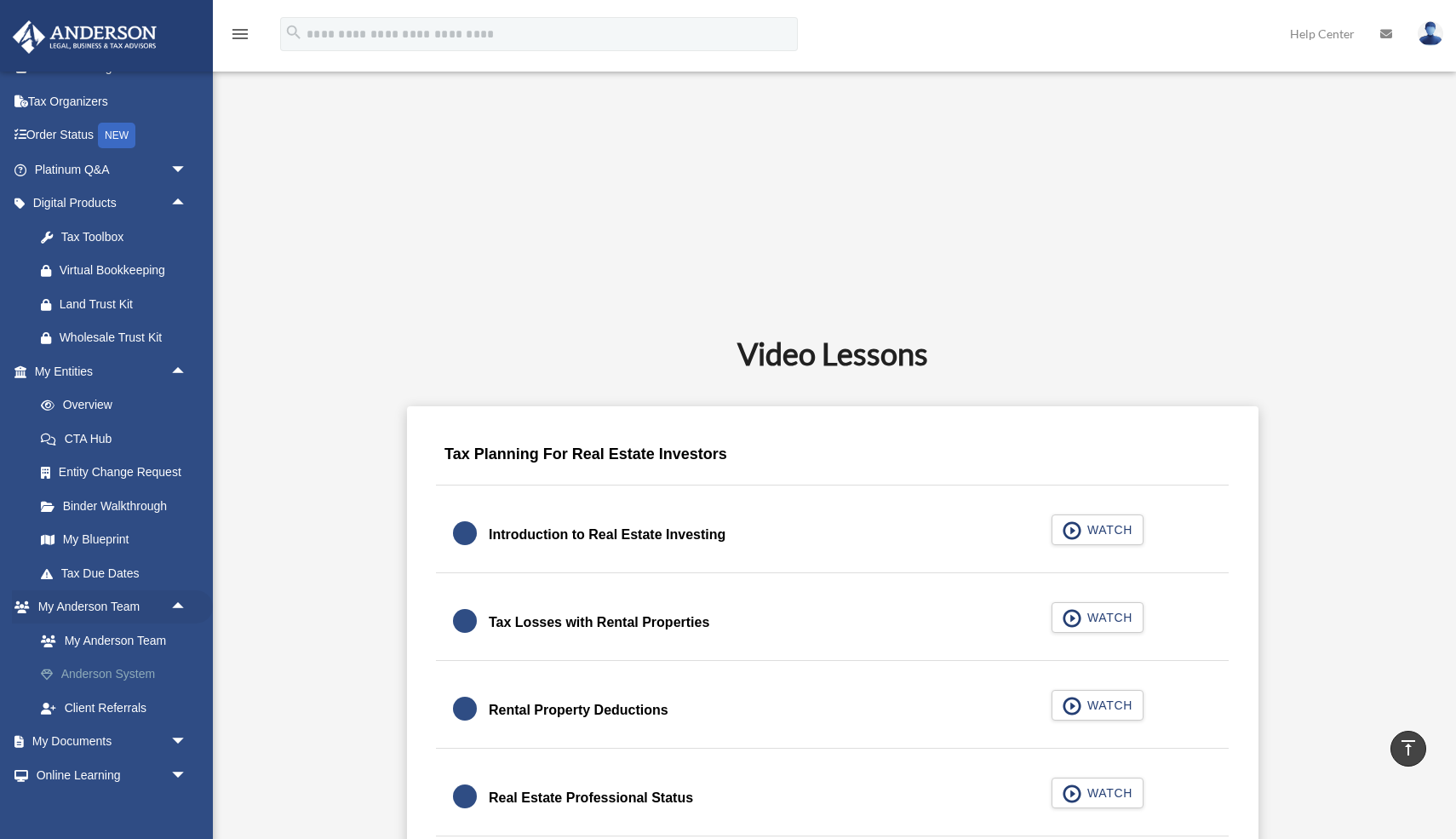
scroll to position [139, 0]
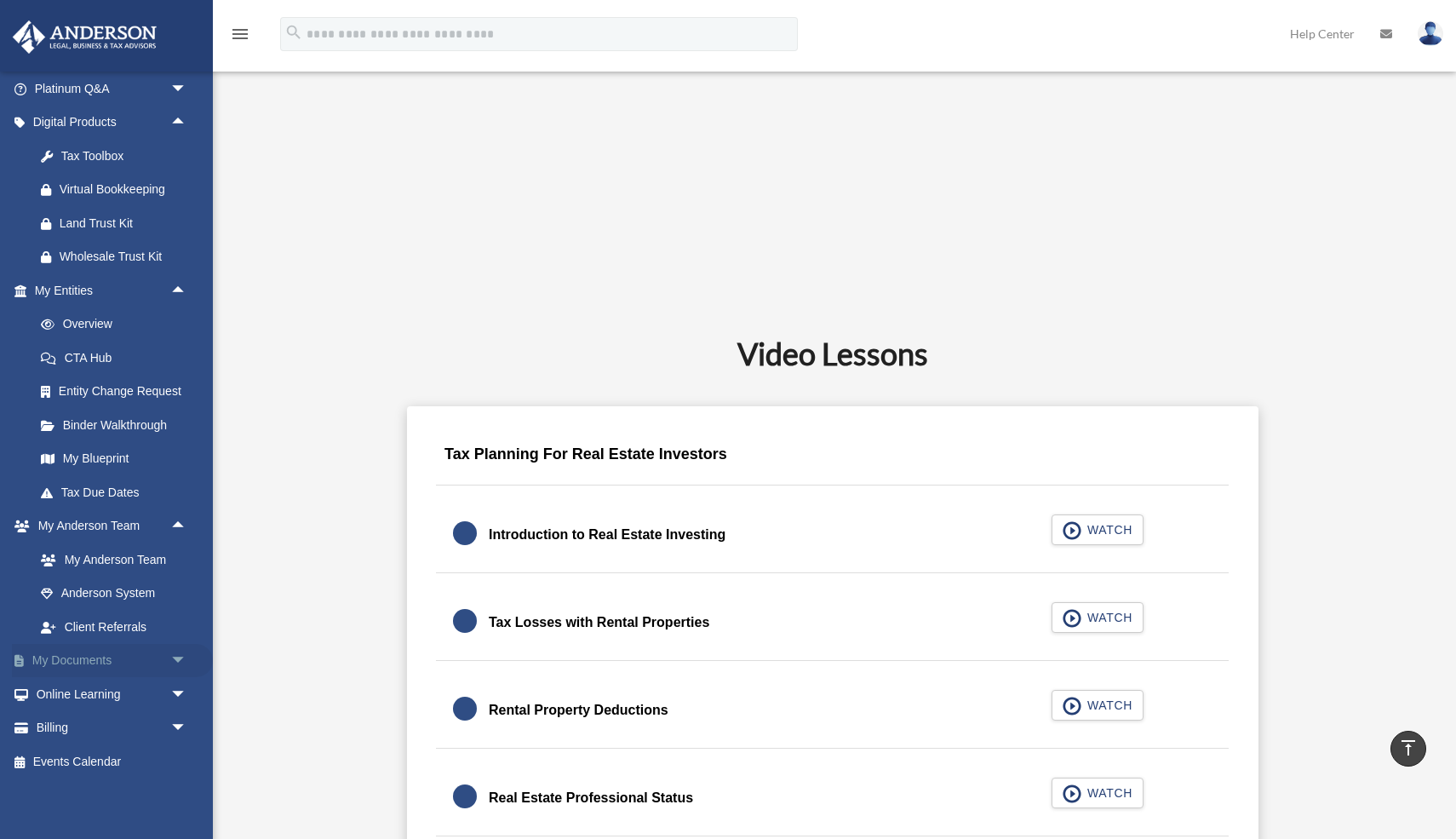
click at [178, 662] on span "arrow_drop_down" at bounding box center [187, 662] width 34 height 35
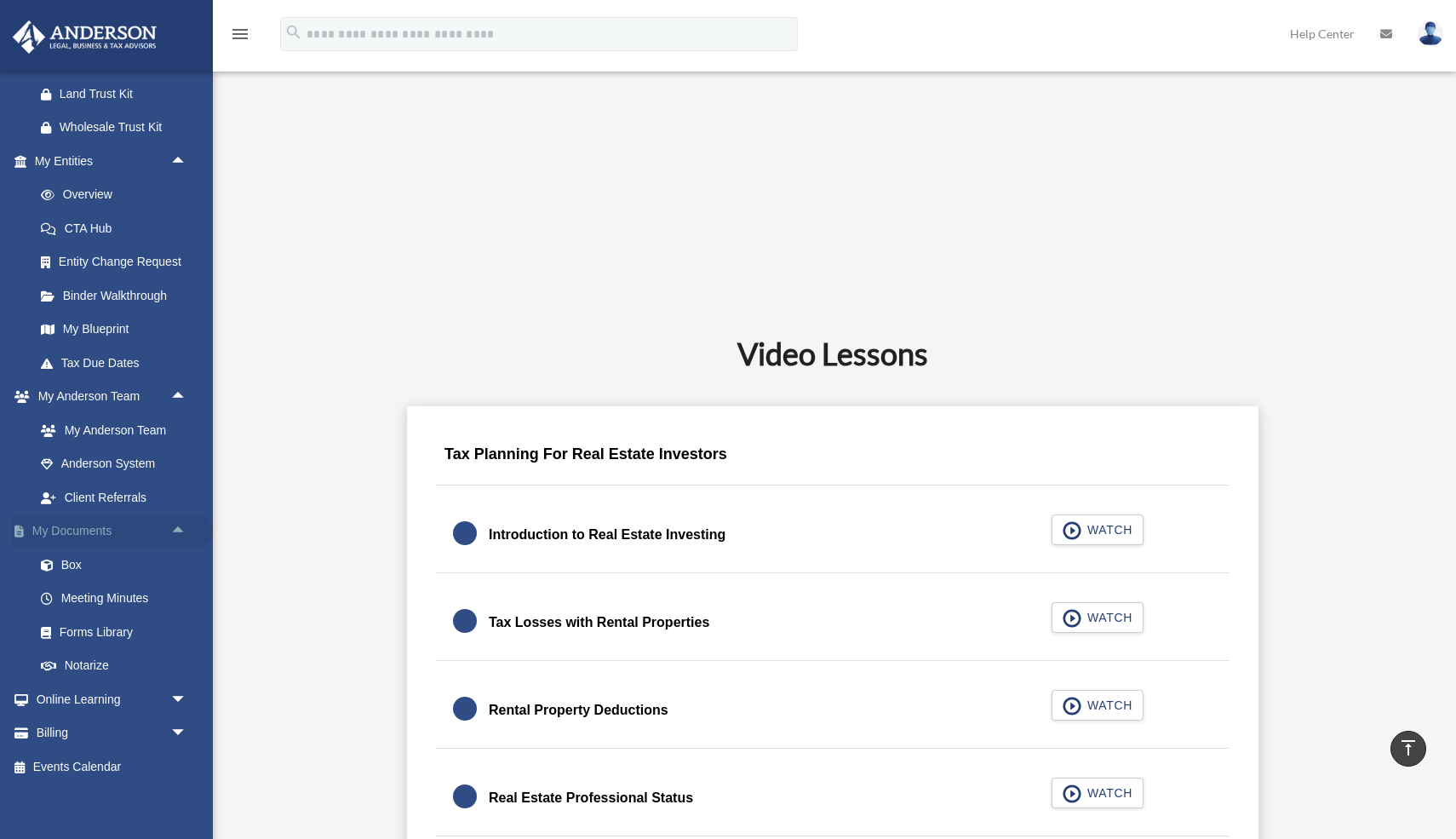
scroll to position [273, 0]
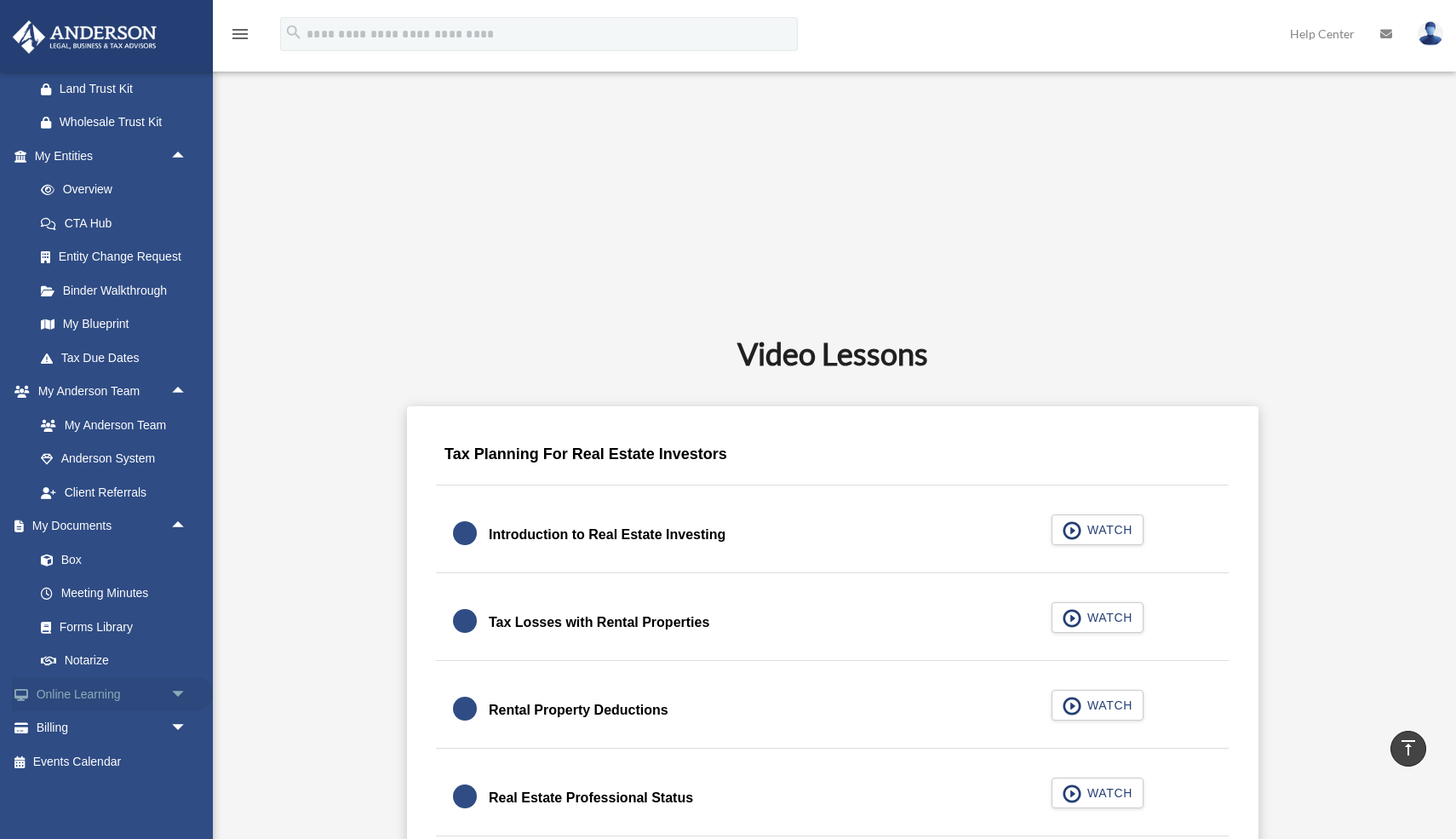
click at [177, 701] on span "arrow_drop_down" at bounding box center [187, 695] width 34 height 35
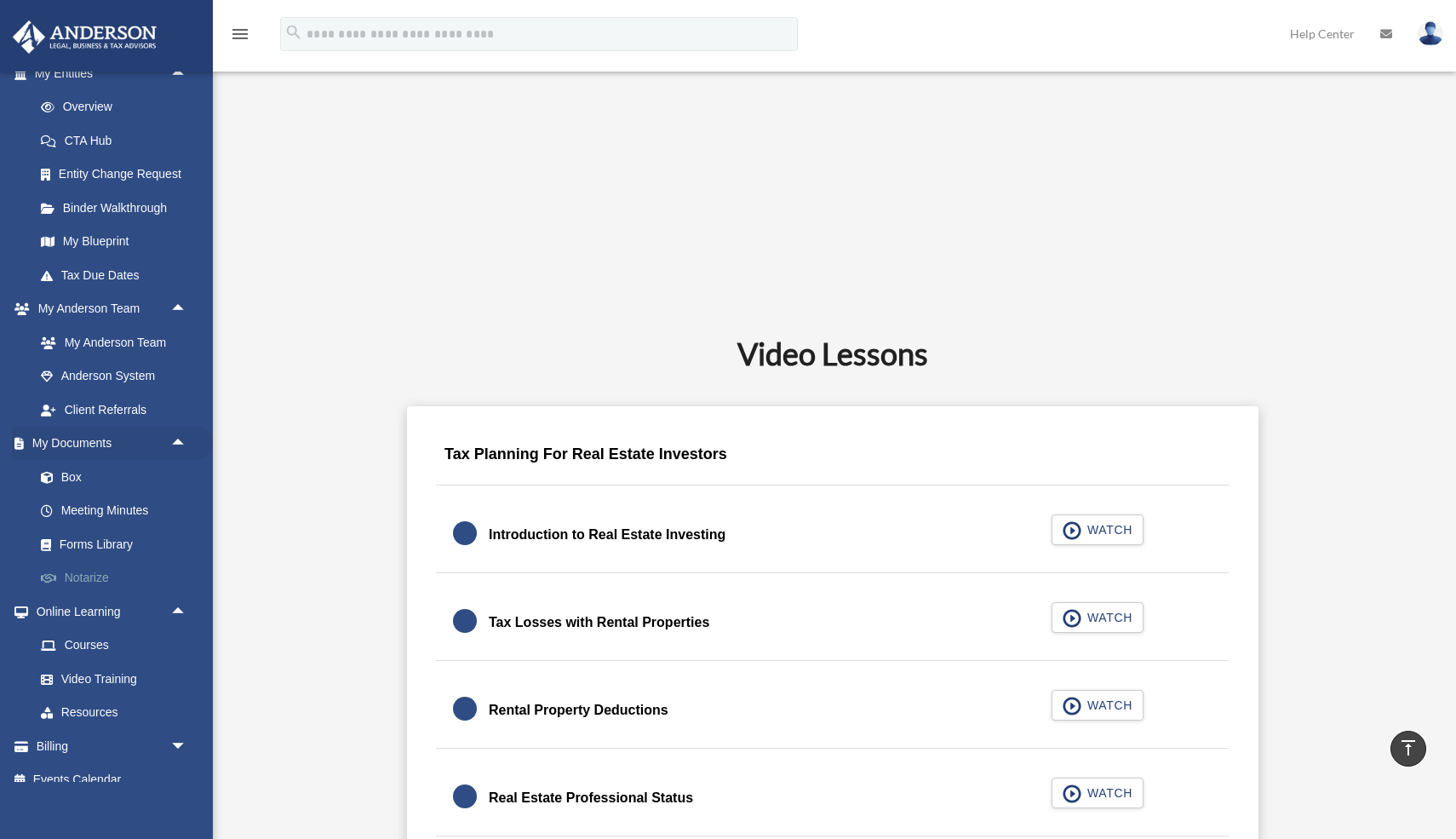
scroll to position [374, 0]
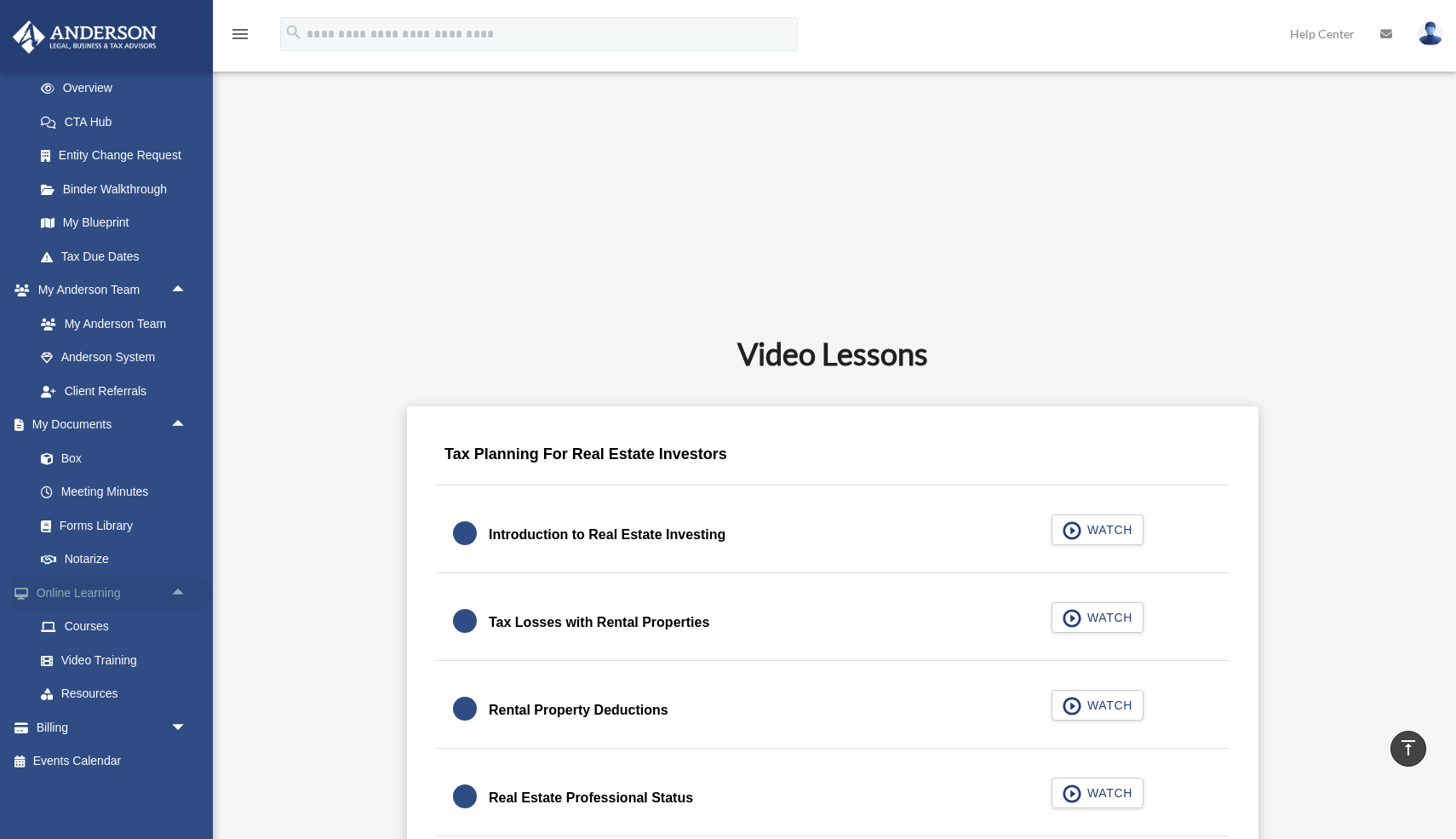
click at [107, 600] on link "Online Learning arrow_drop_up" at bounding box center [112, 593] width 201 height 34
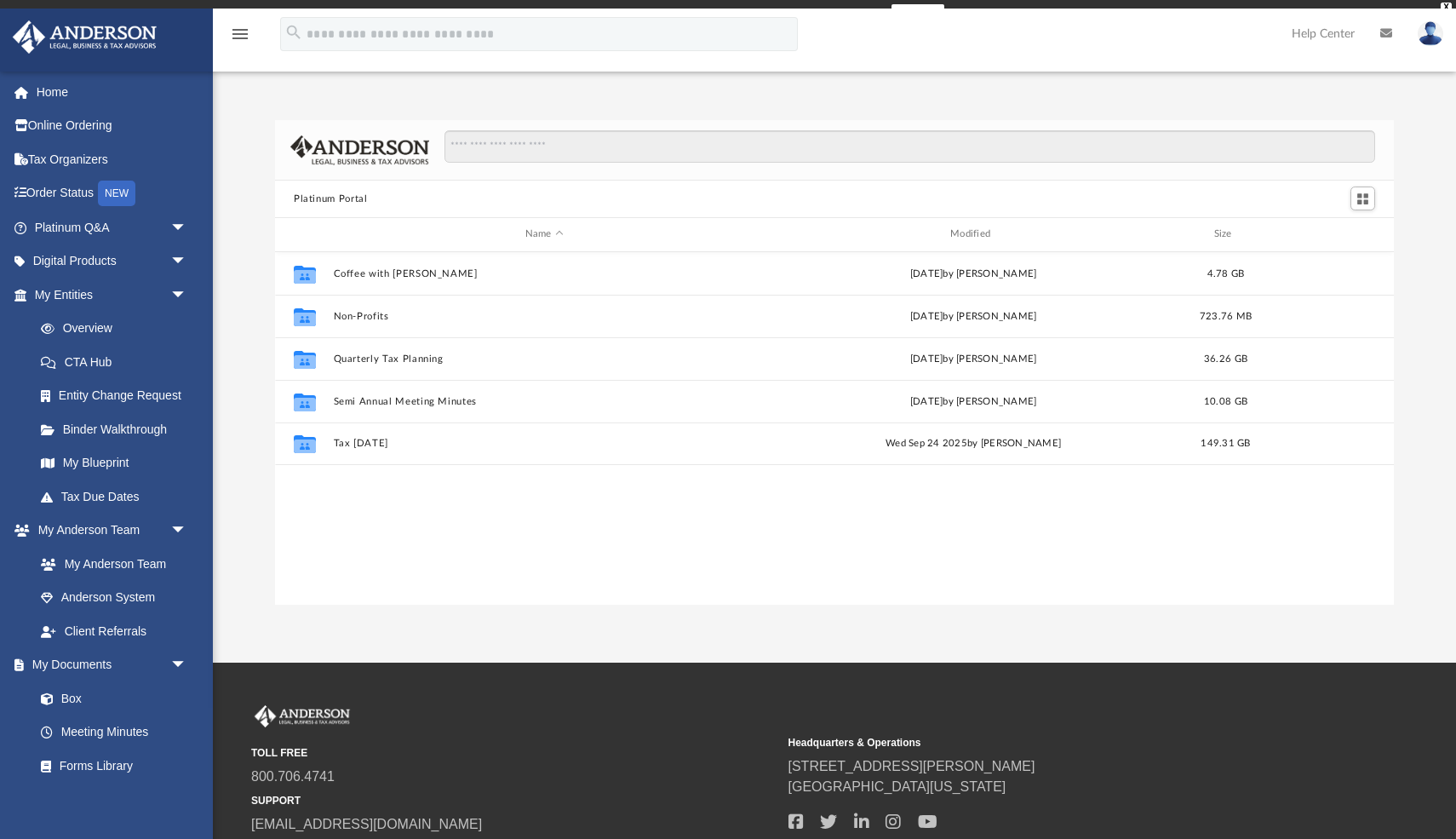
scroll to position [387, 1119]
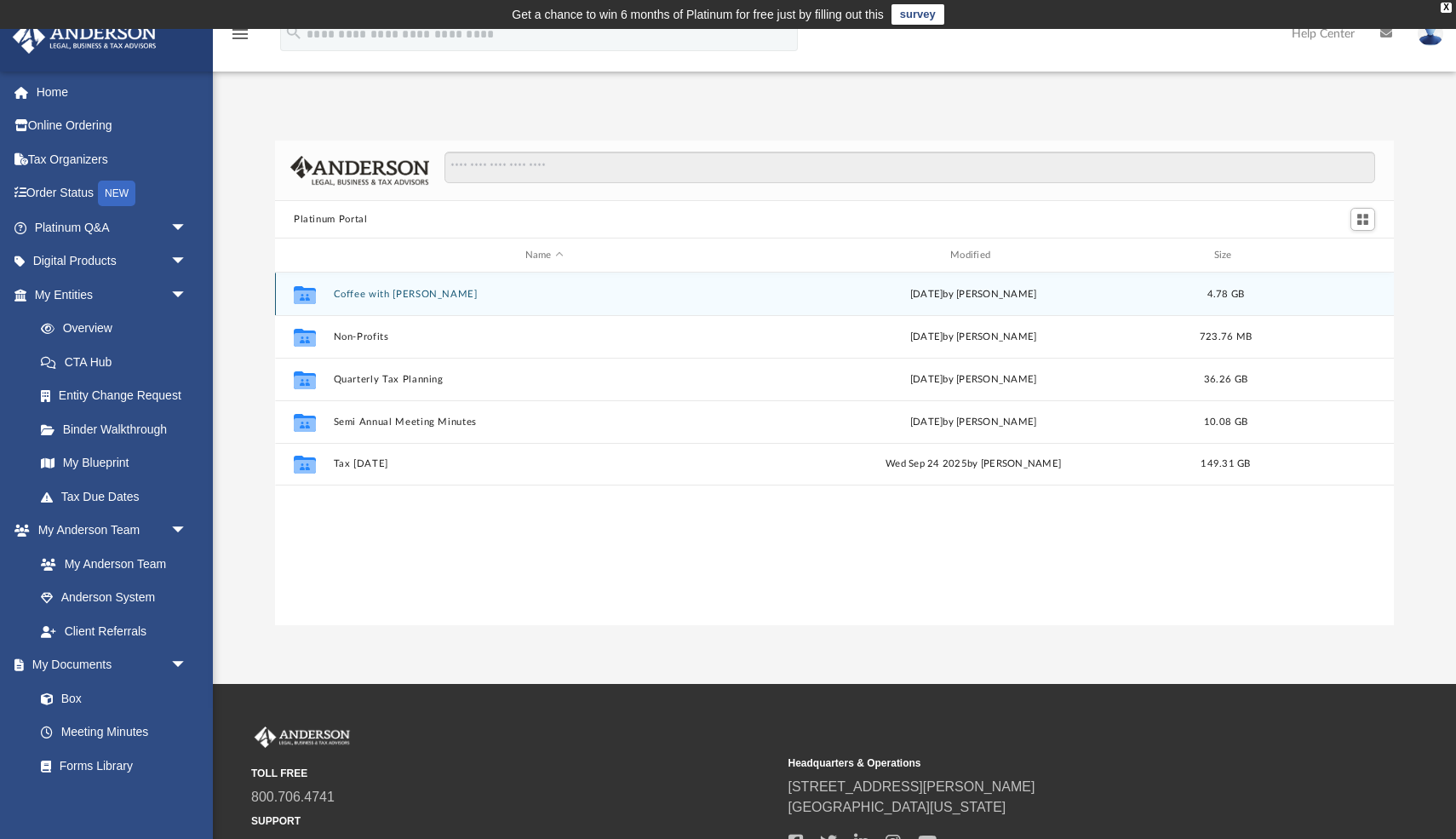
click at [387, 290] on button "Coffee with Carl" at bounding box center [545, 294] width 421 height 11
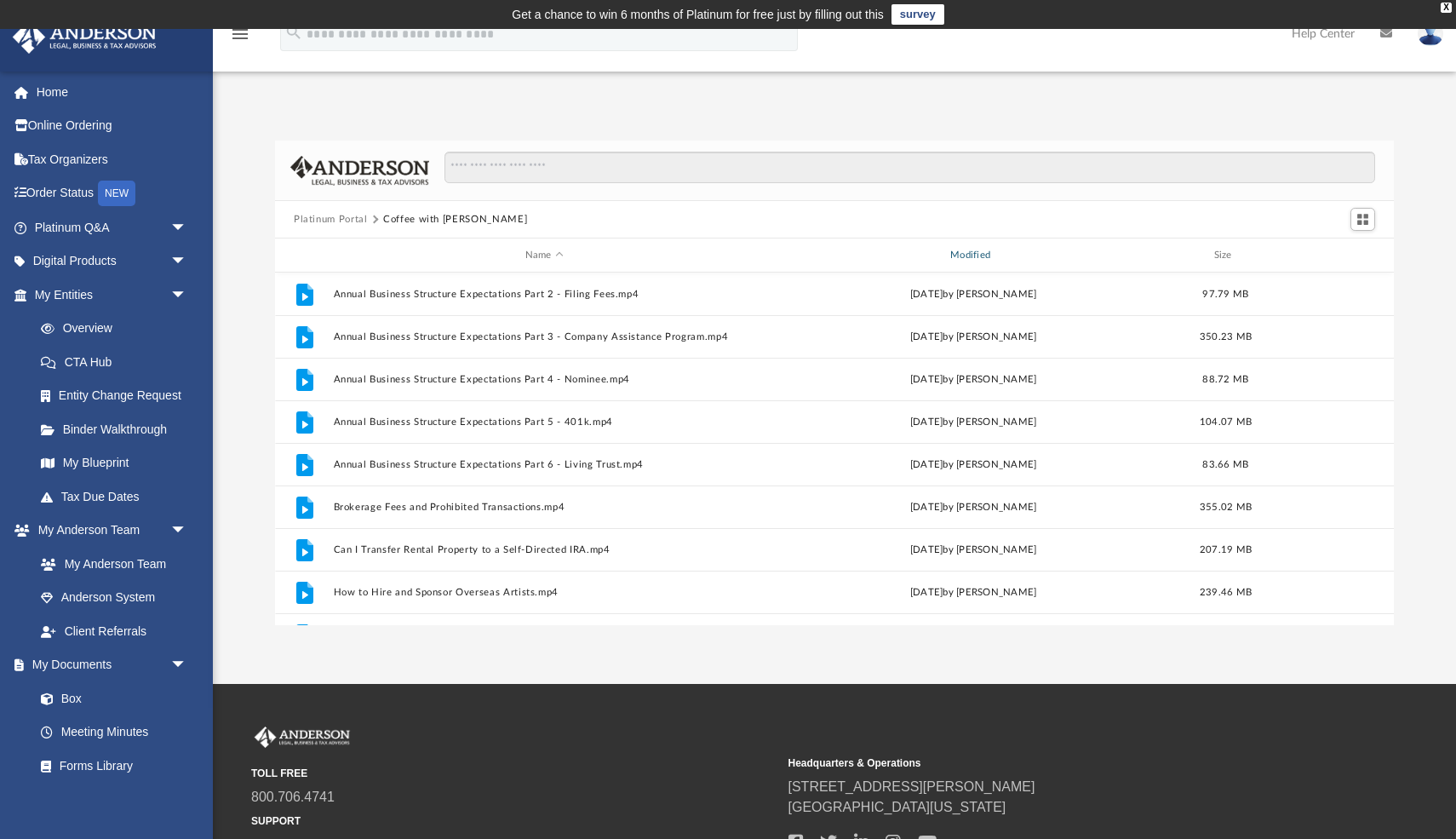
click at [981, 259] on div "Modified" at bounding box center [973, 256] width 422 height 16
click at [1032, 250] on div "Modified" at bounding box center [973, 256] width 422 height 16
click at [992, 254] on div "Modified" at bounding box center [973, 256] width 422 height 16
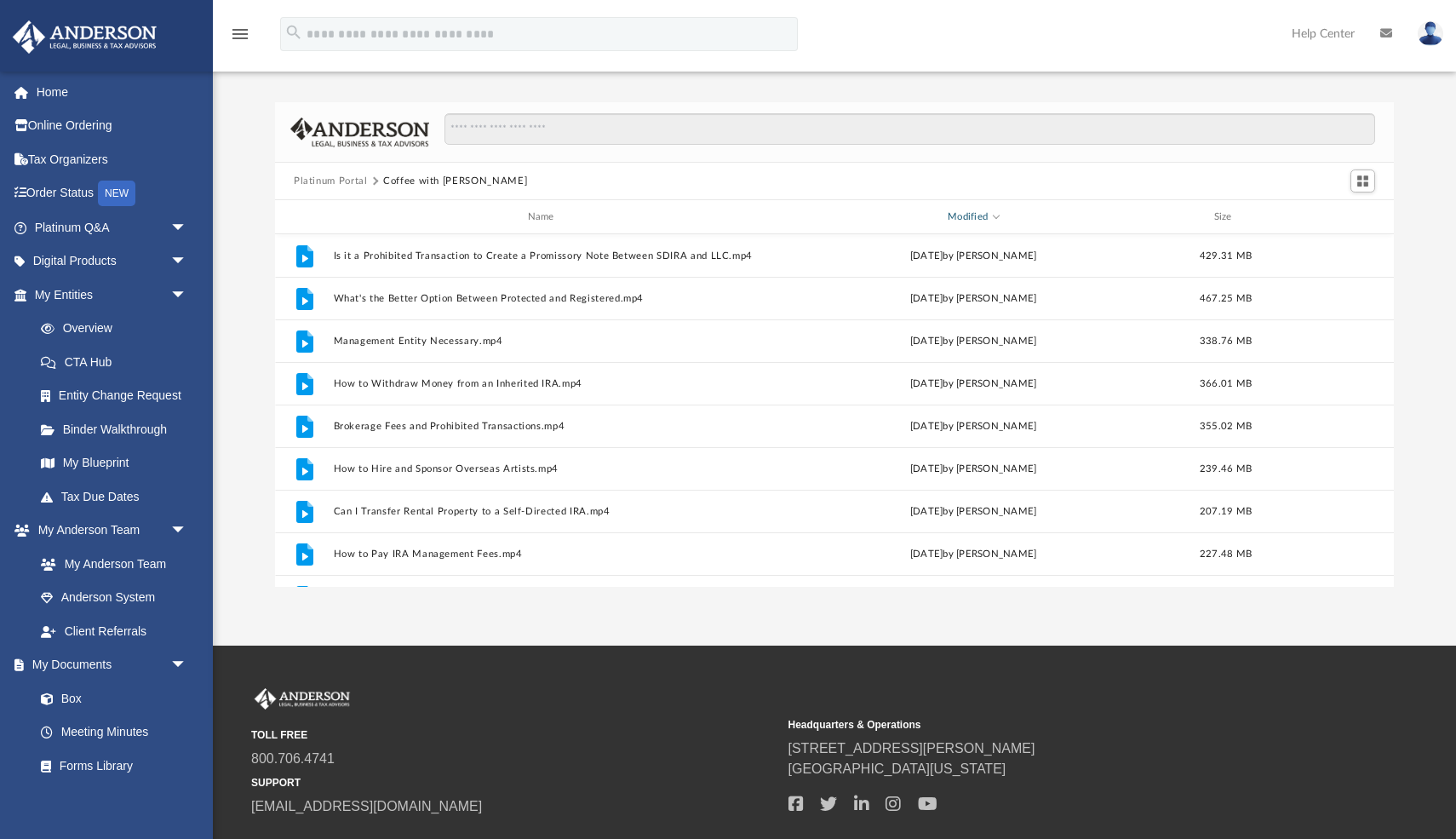
scroll to position [0, 0]
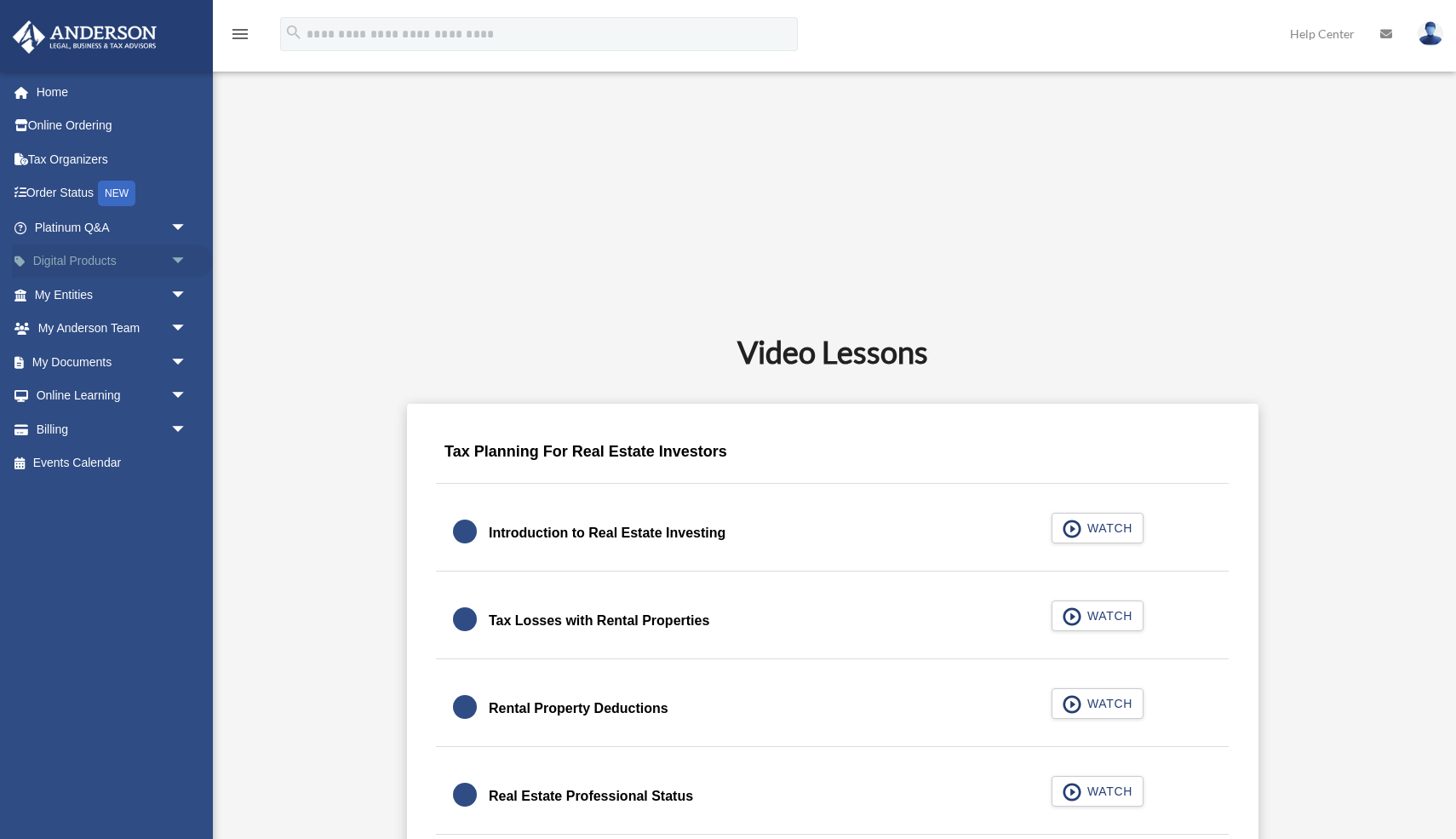
scroll to position [763, 0]
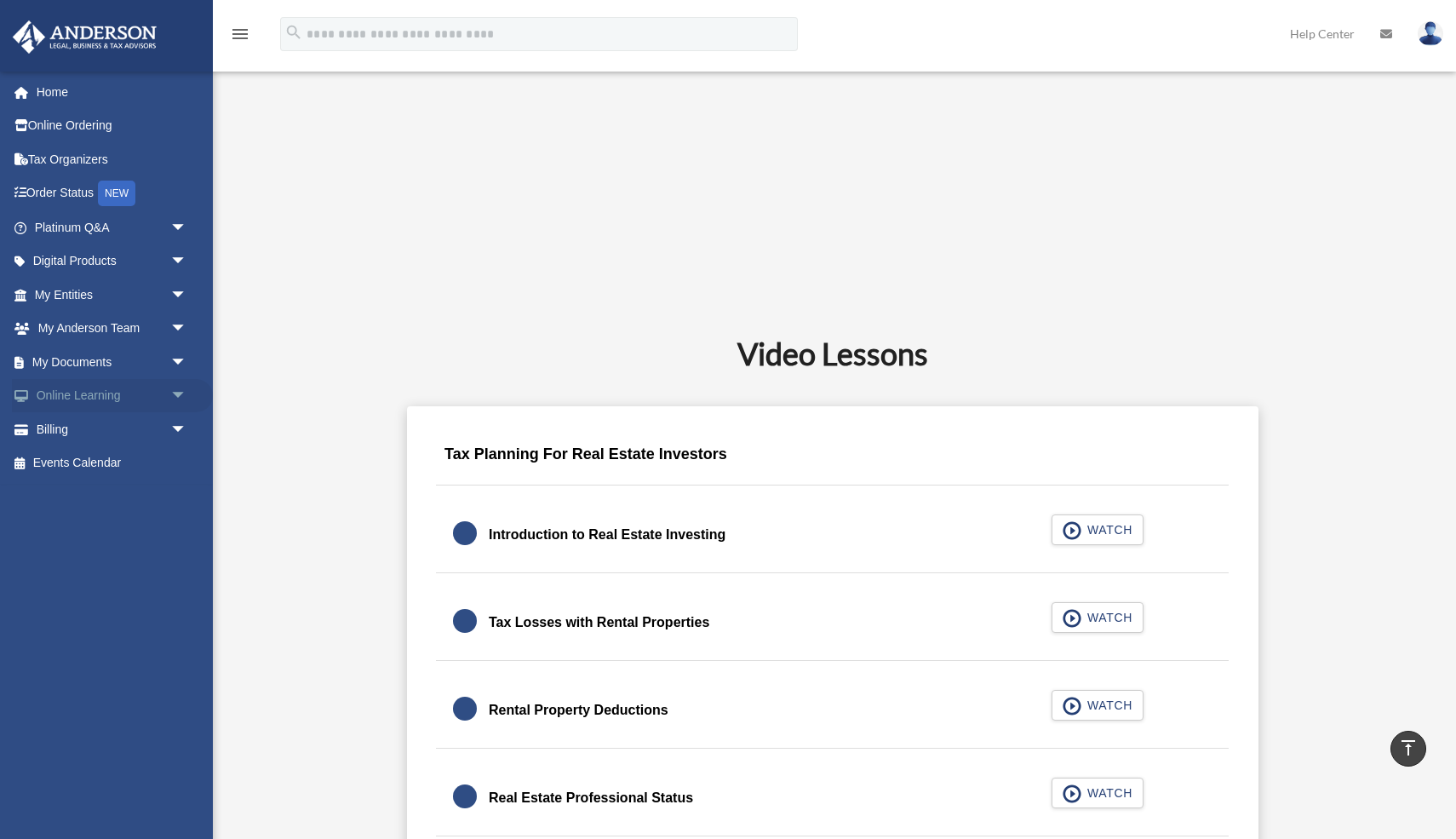
click at [179, 392] on span "arrow_drop_down" at bounding box center [187, 397] width 34 height 35
click at [97, 396] on link "Online Learning arrow_drop_up" at bounding box center [112, 396] width 201 height 34
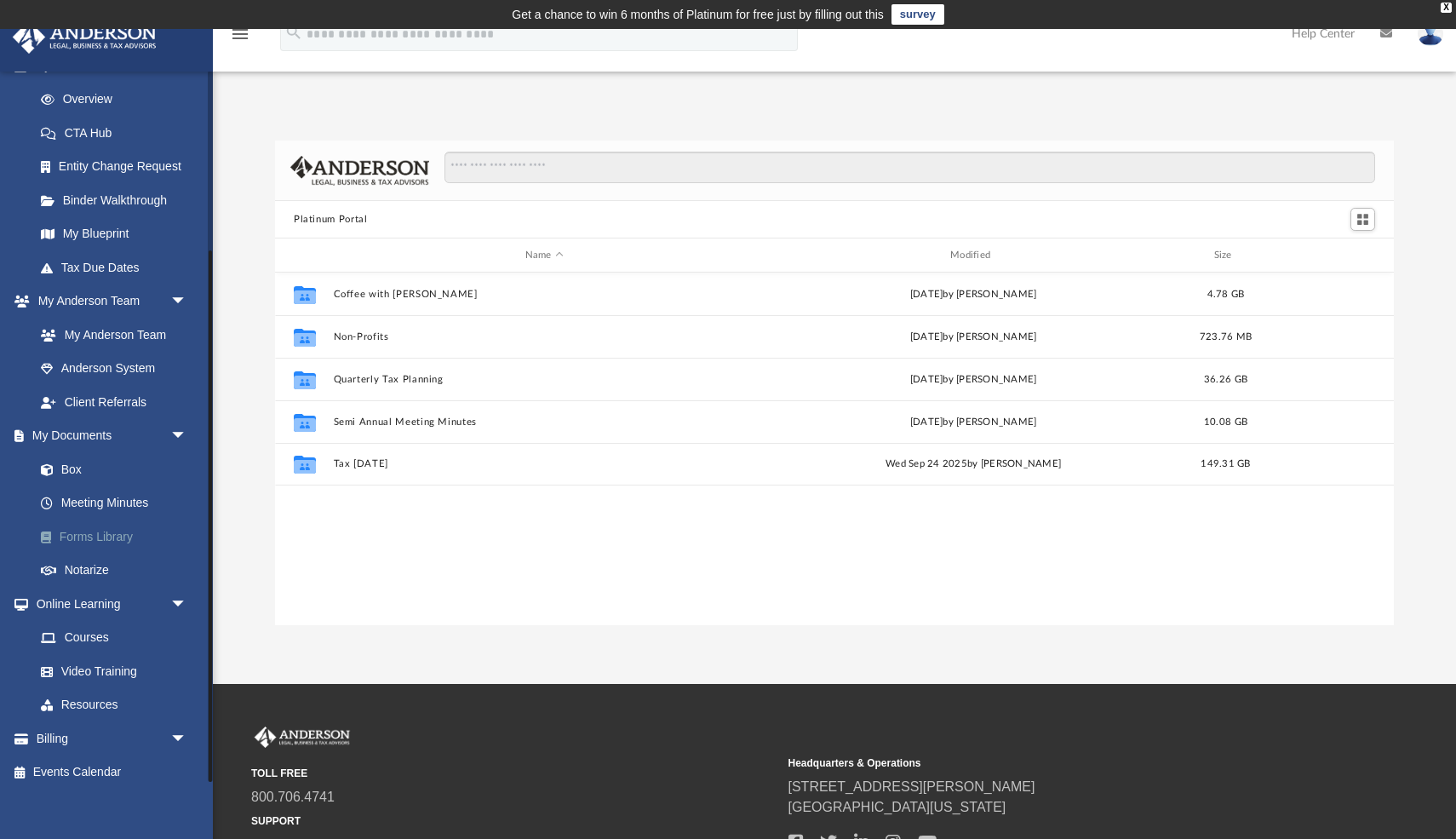
scroll to position [240, 0]
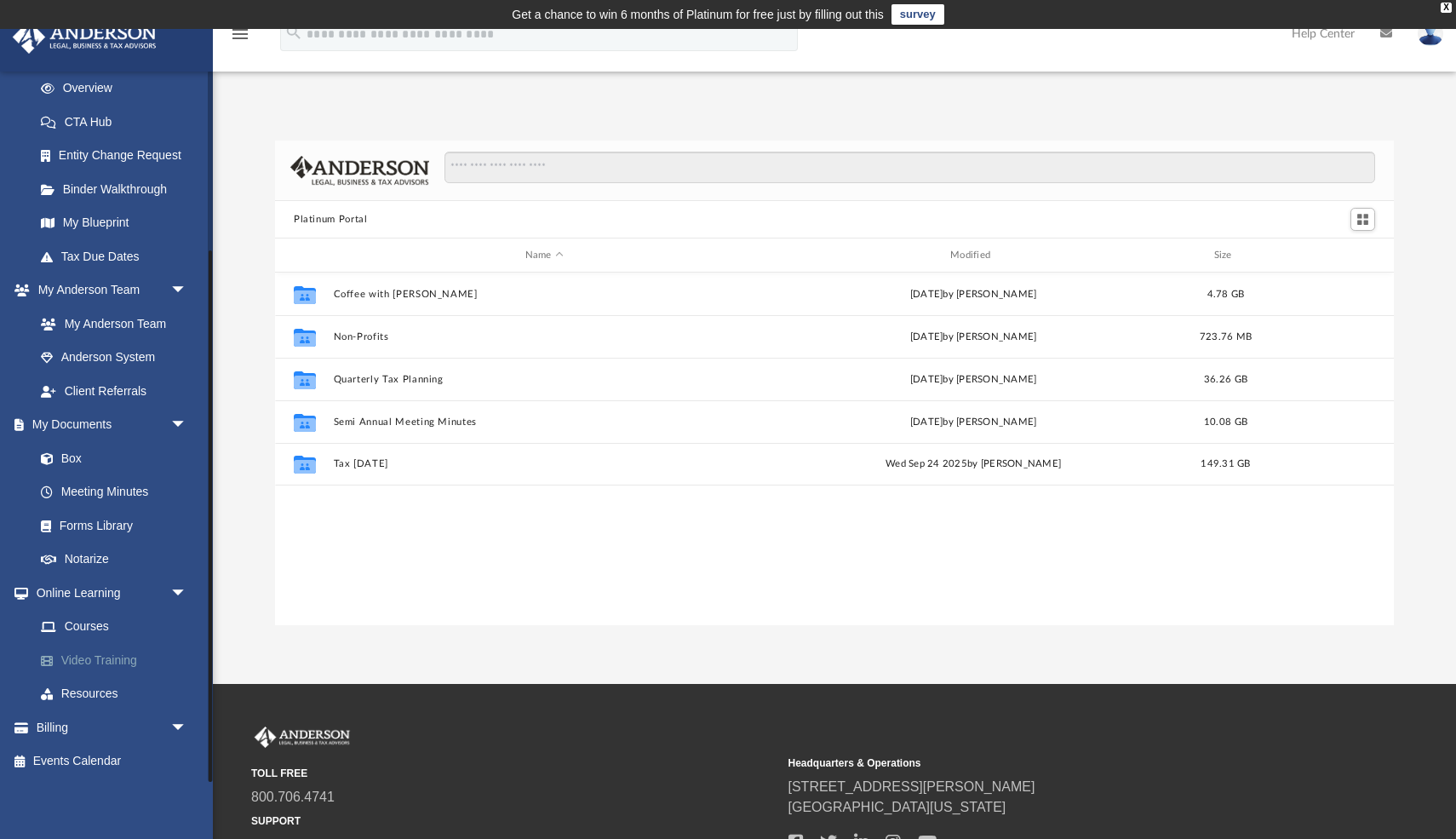
click at [89, 662] on link "Video Training" at bounding box center [118, 660] width 189 height 34
click at [93, 691] on link "Resources" at bounding box center [118, 694] width 189 height 34
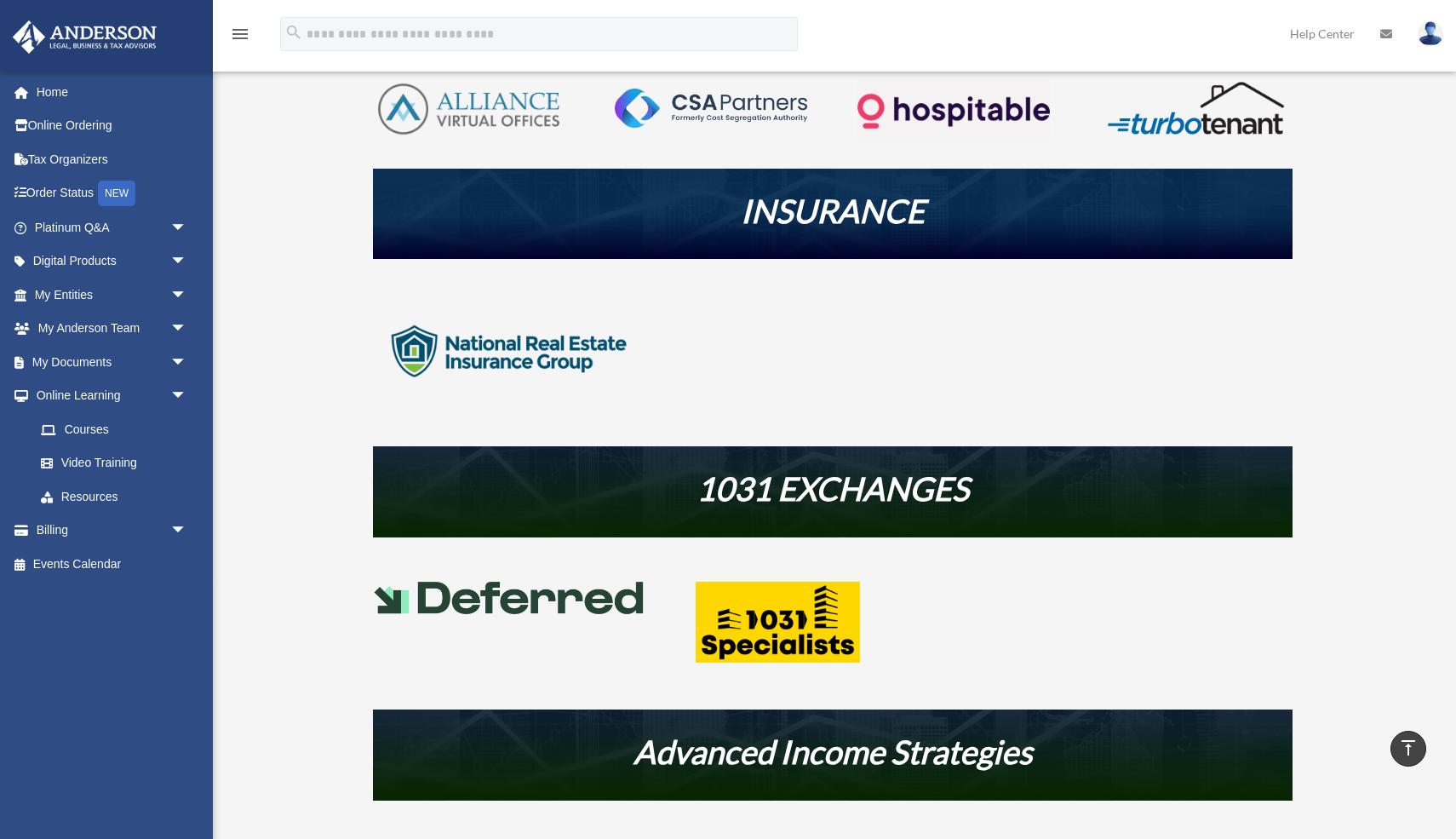
scroll to position [463, 0]
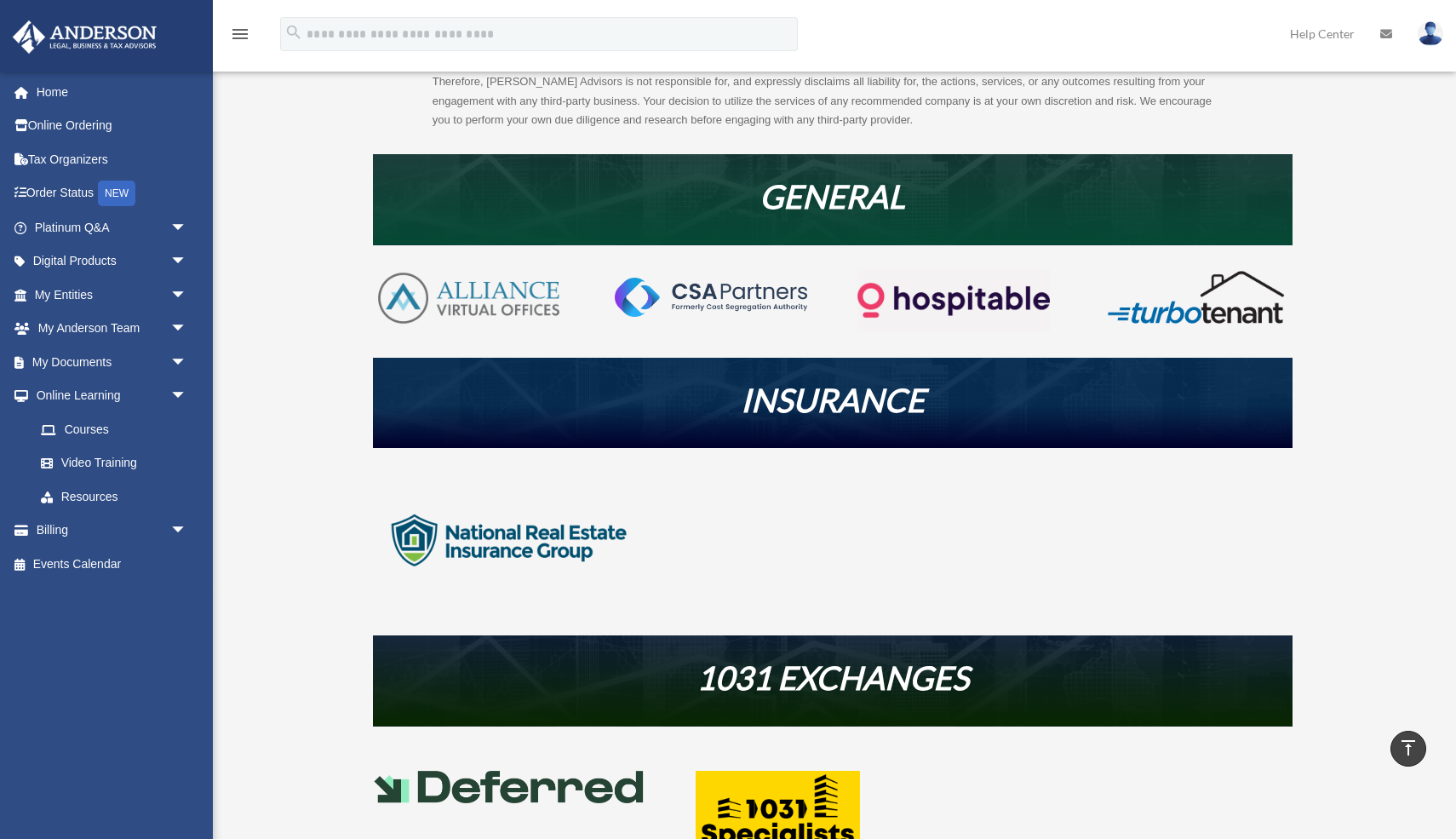
click at [594, 438] on div "INSURANCE" at bounding box center [833, 403] width 920 height 90
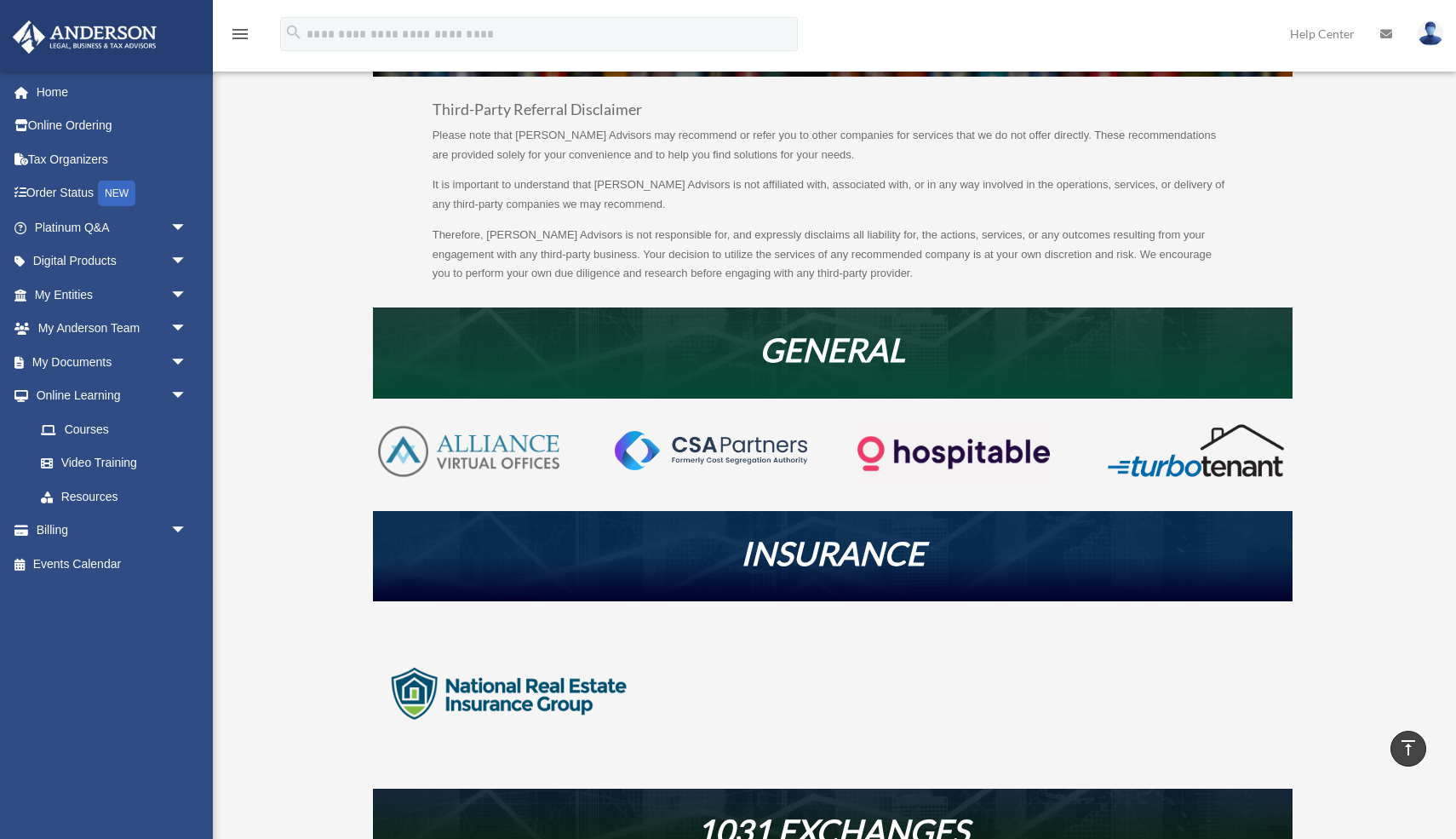
scroll to position [0, 0]
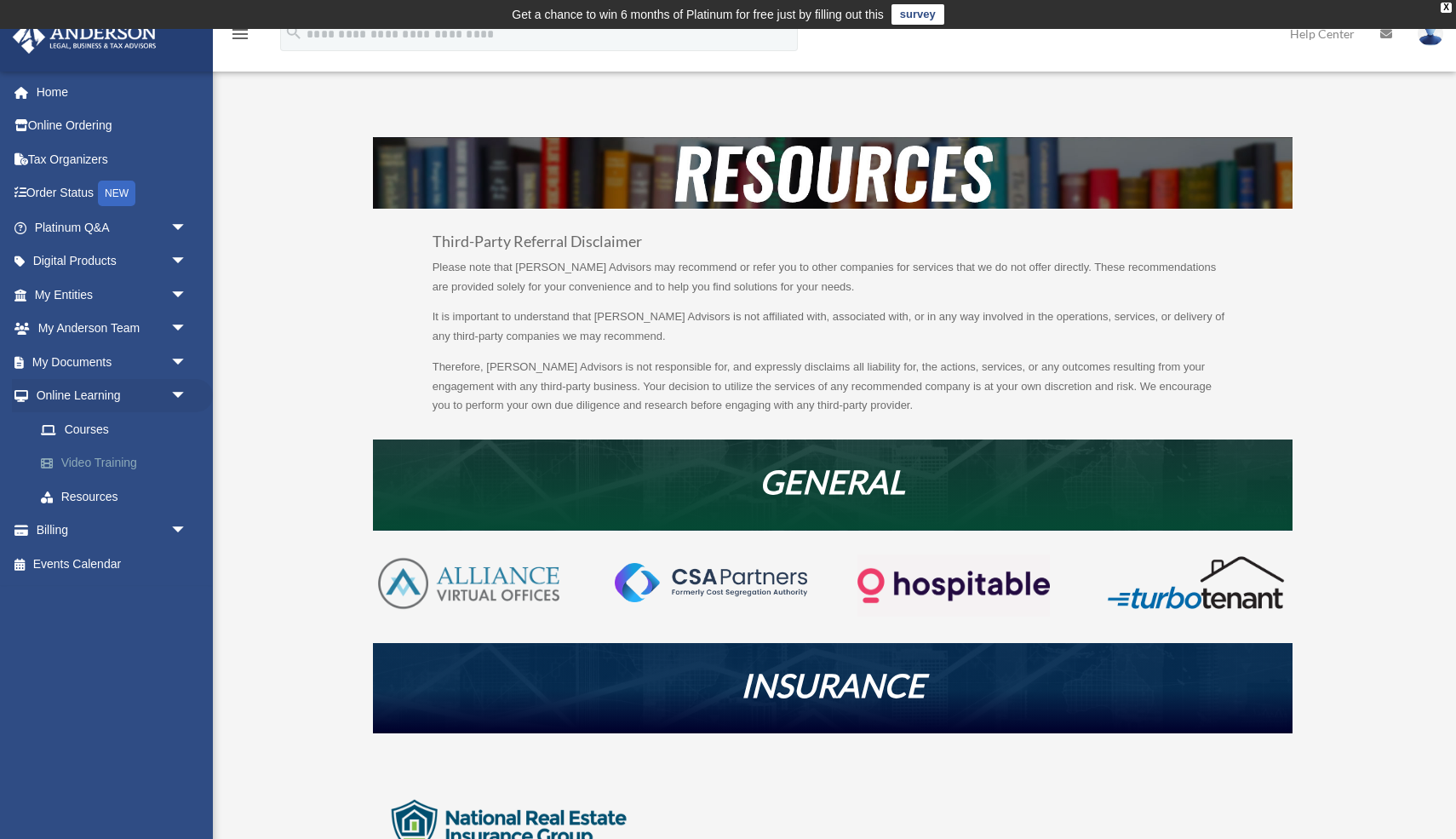
click at [114, 467] on link "Video Training" at bounding box center [118, 464] width 189 height 34
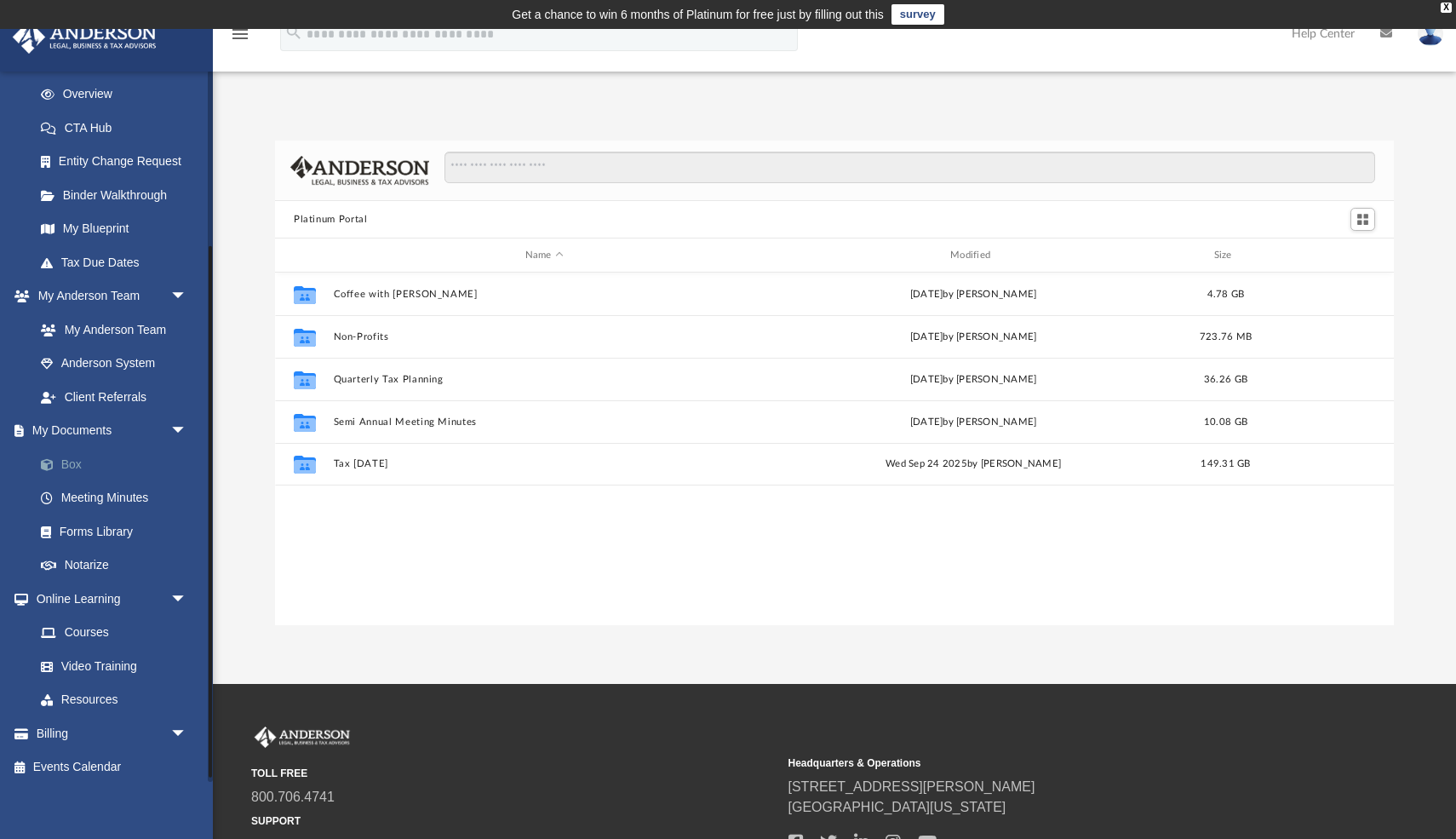
scroll to position [236, 0]
click at [83, 628] on link "Courses" at bounding box center [118, 631] width 189 height 34
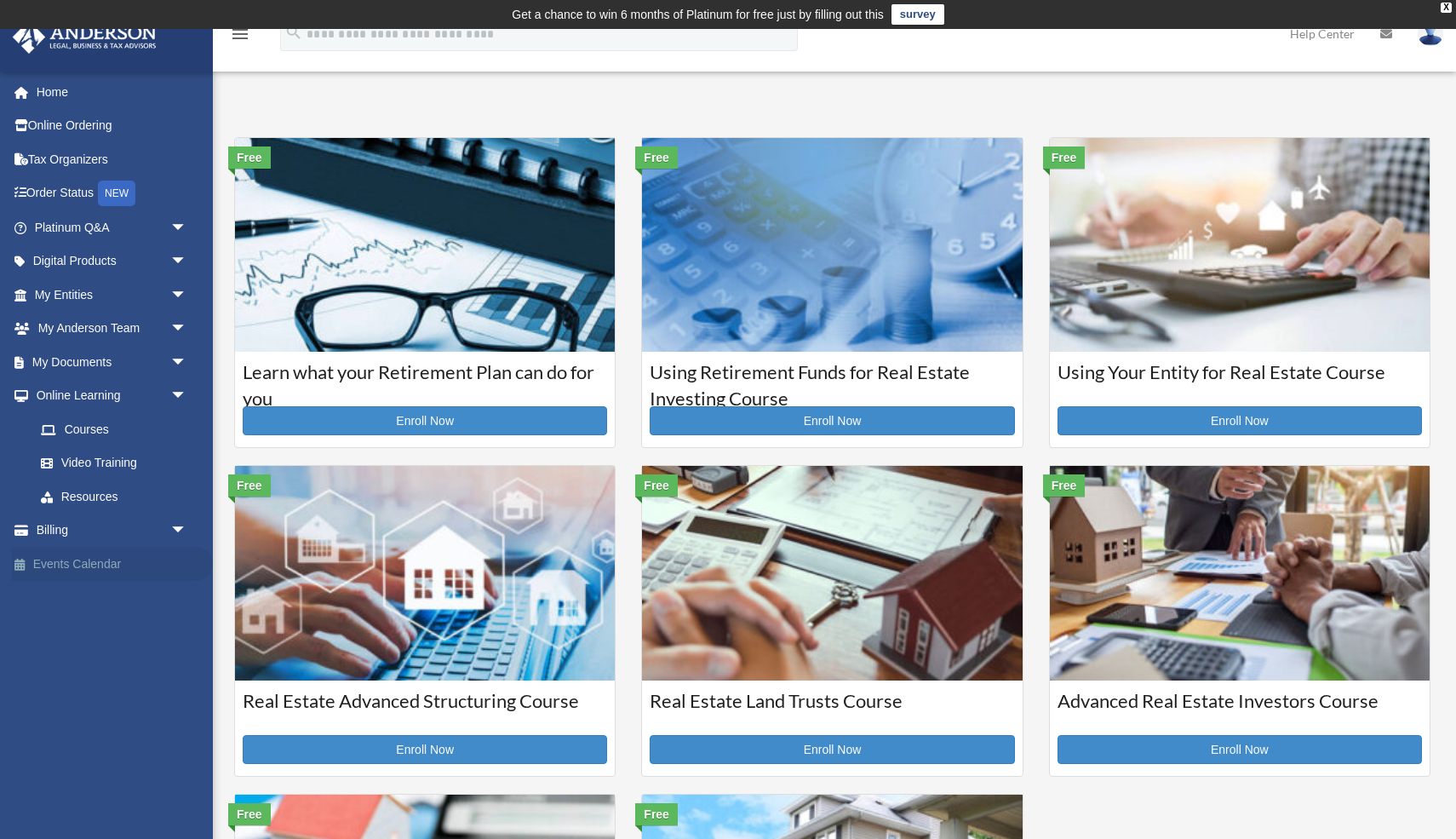
click at [95, 561] on link "Events Calendar" at bounding box center [112, 564] width 201 height 34
